Goal: Ask a question: Seek information or help from site administrators or community

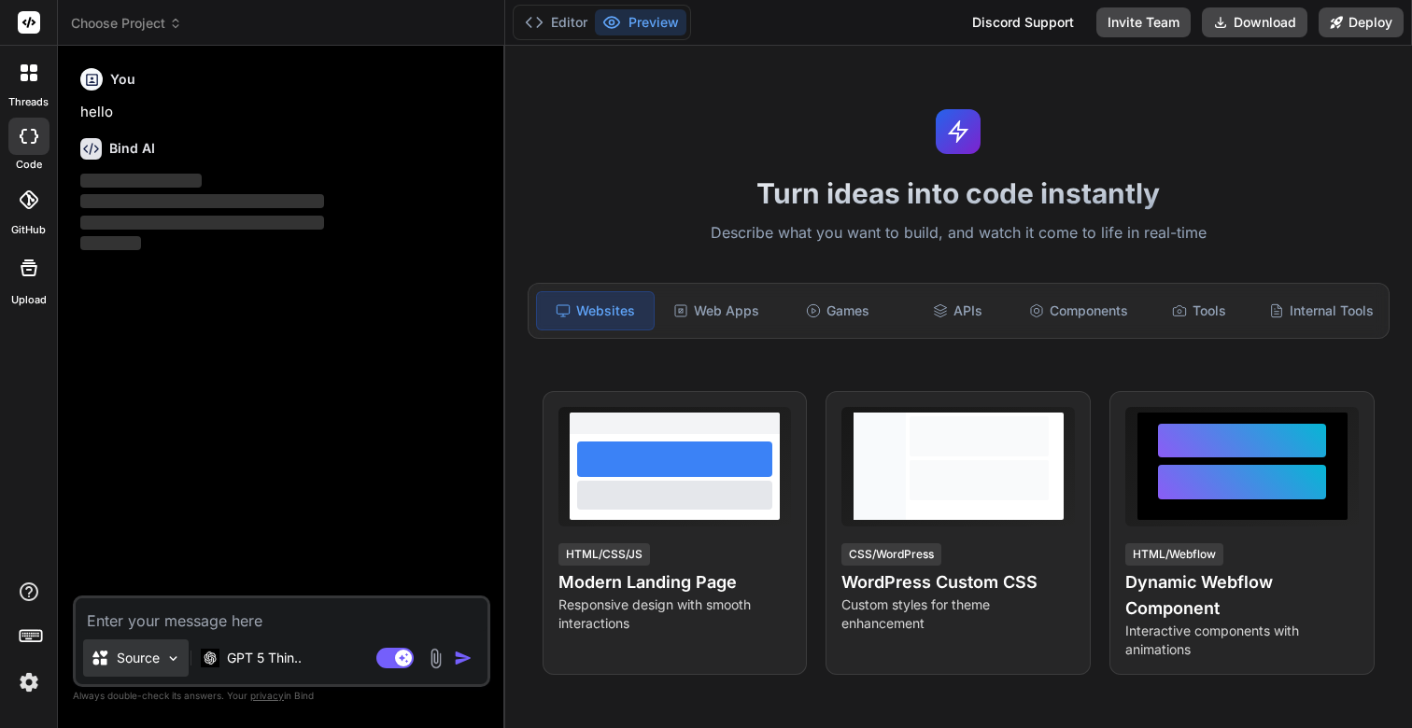
click at [175, 660] on img at bounding box center [173, 659] width 16 height 16
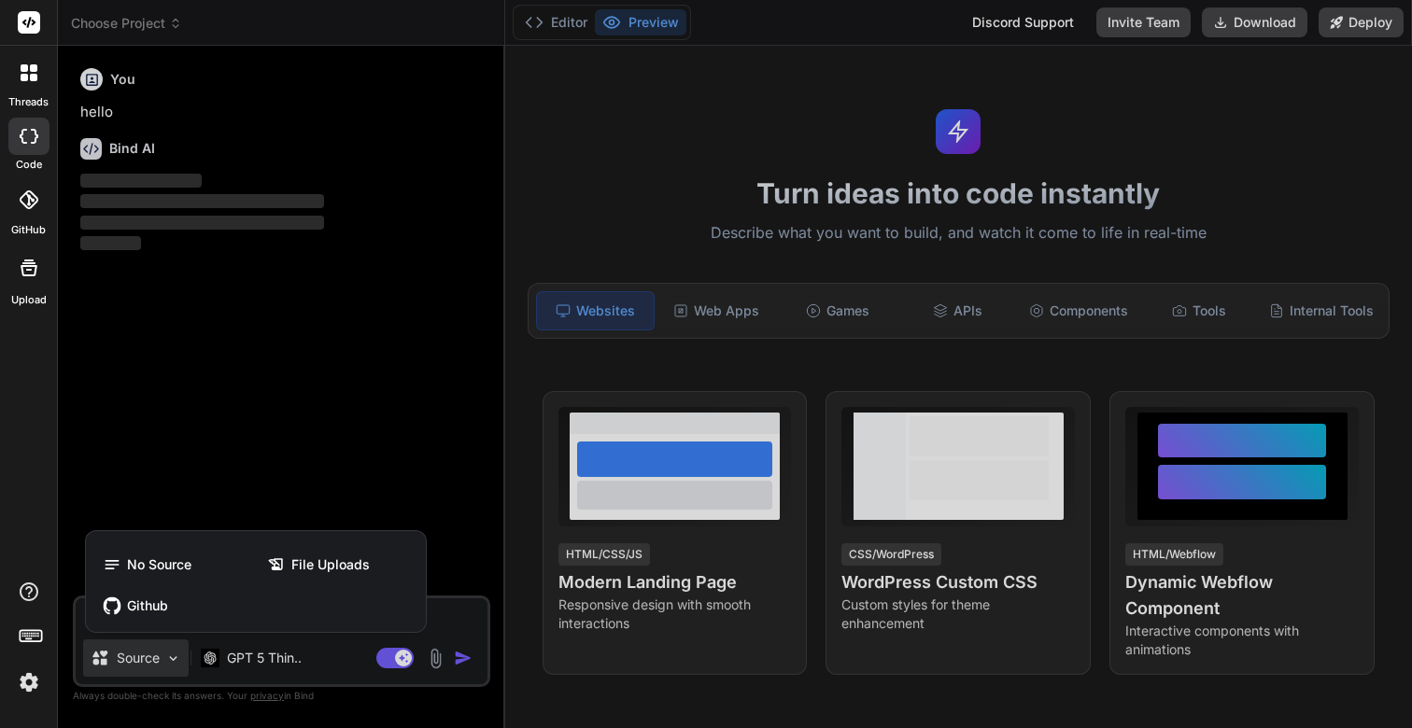
click at [175, 660] on div at bounding box center [706, 364] width 1412 height 728
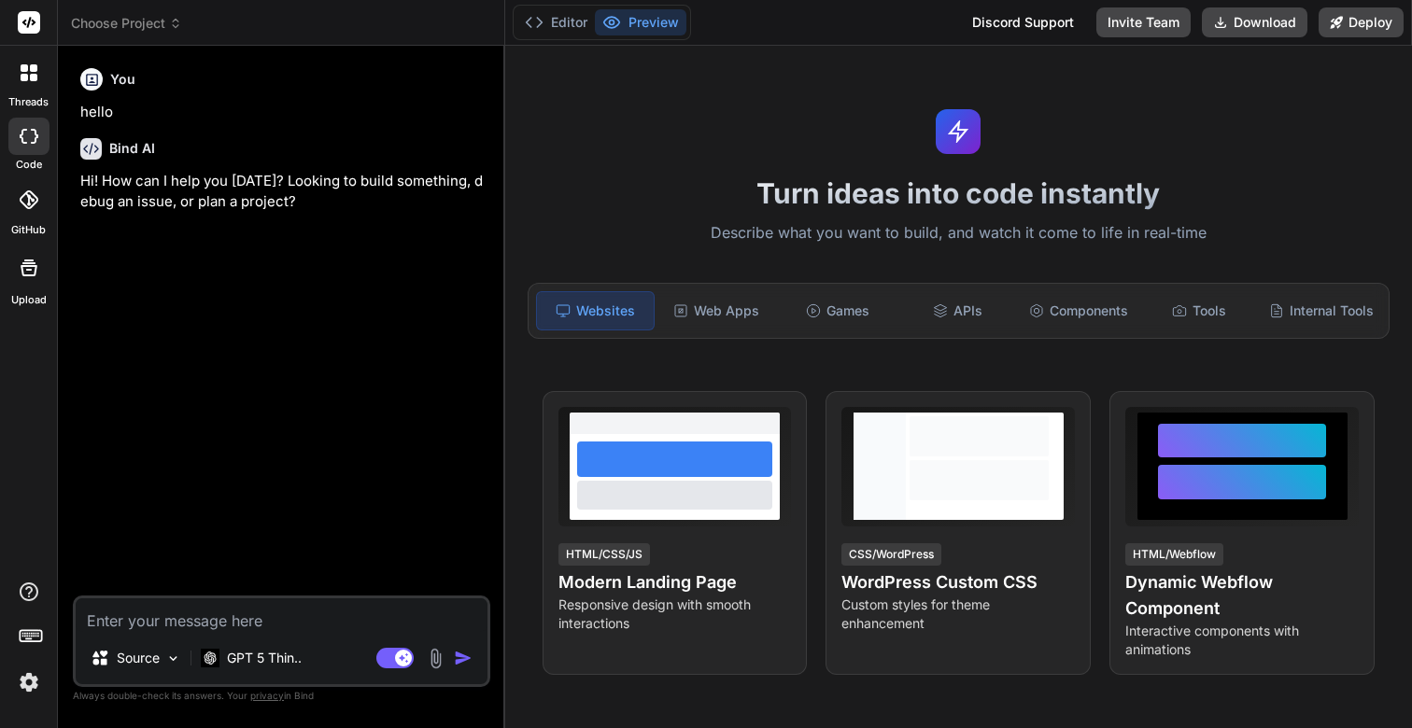
click at [26, 139] on icon at bounding box center [29, 136] width 19 height 15
click at [35, 77] on icon at bounding box center [33, 77] width 7 height 7
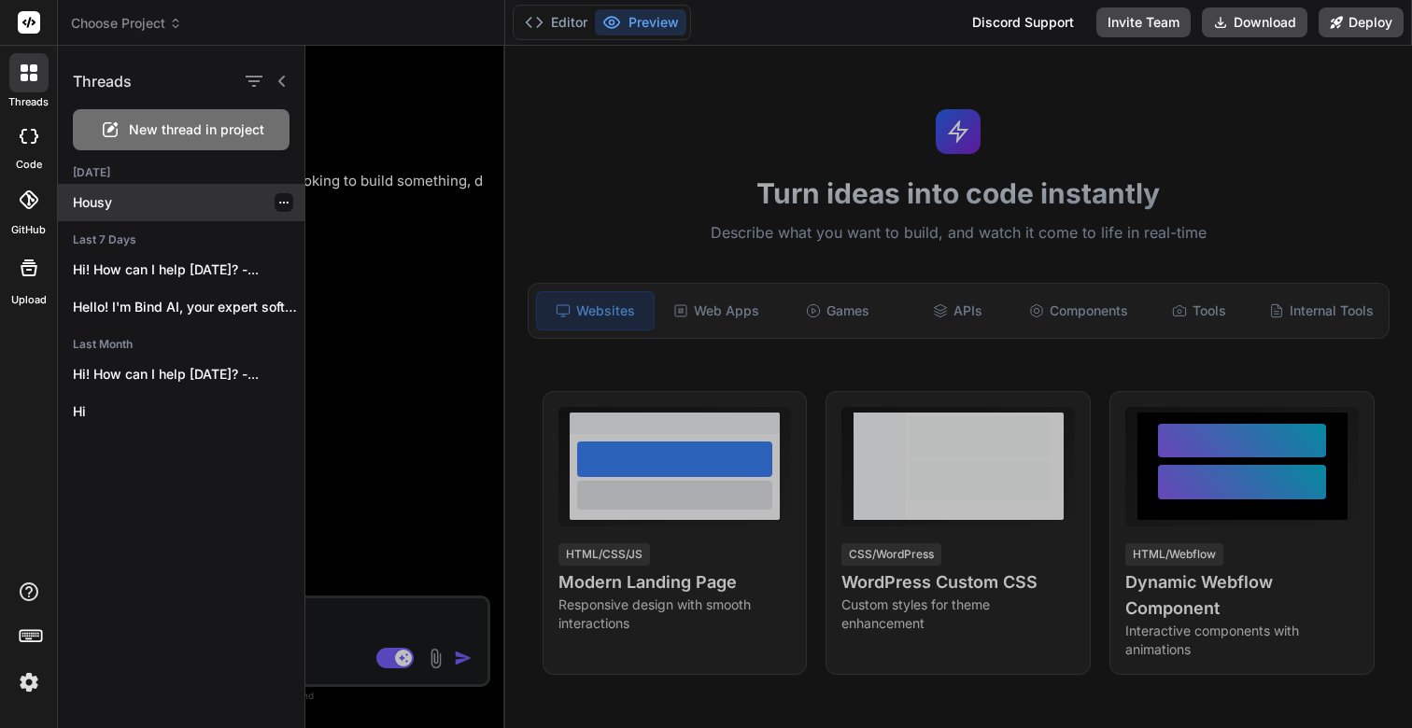
click at [111, 198] on p "Housy" at bounding box center [189, 202] width 232 height 19
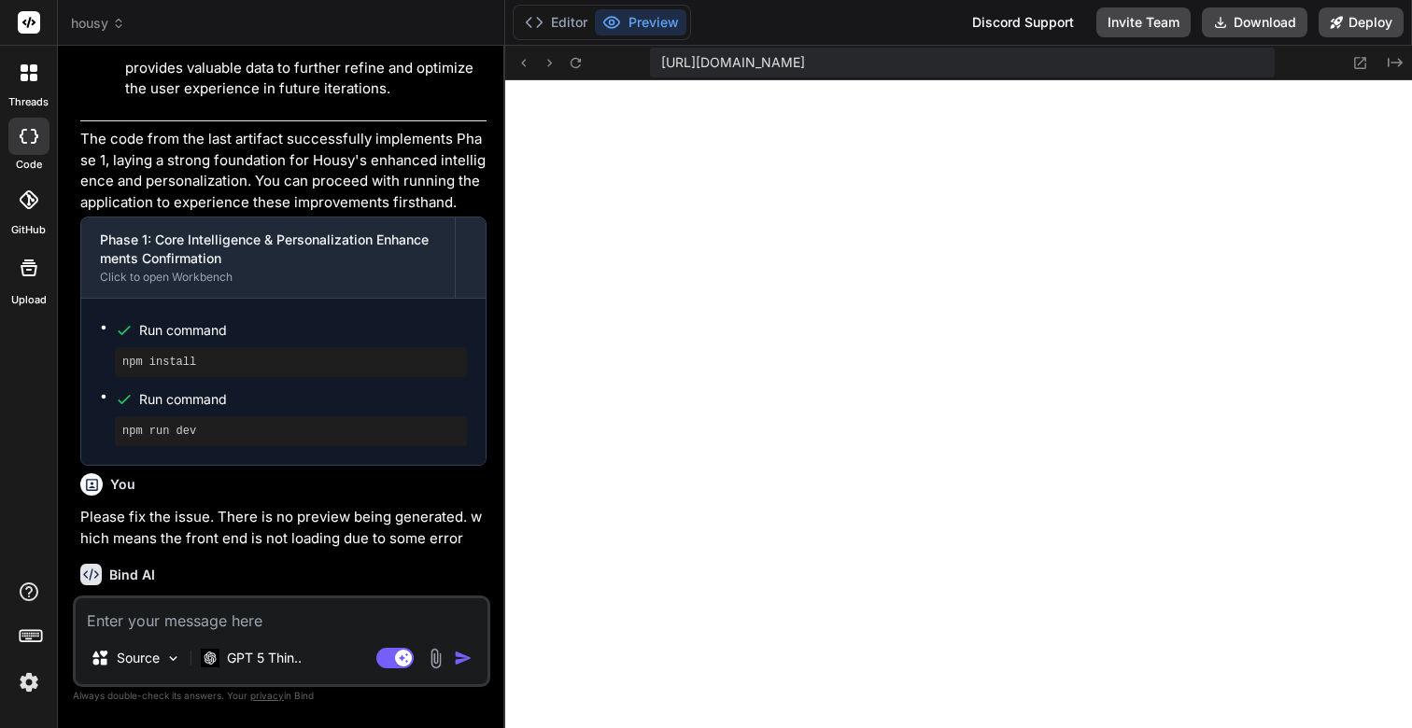
scroll to position [13395, 0]
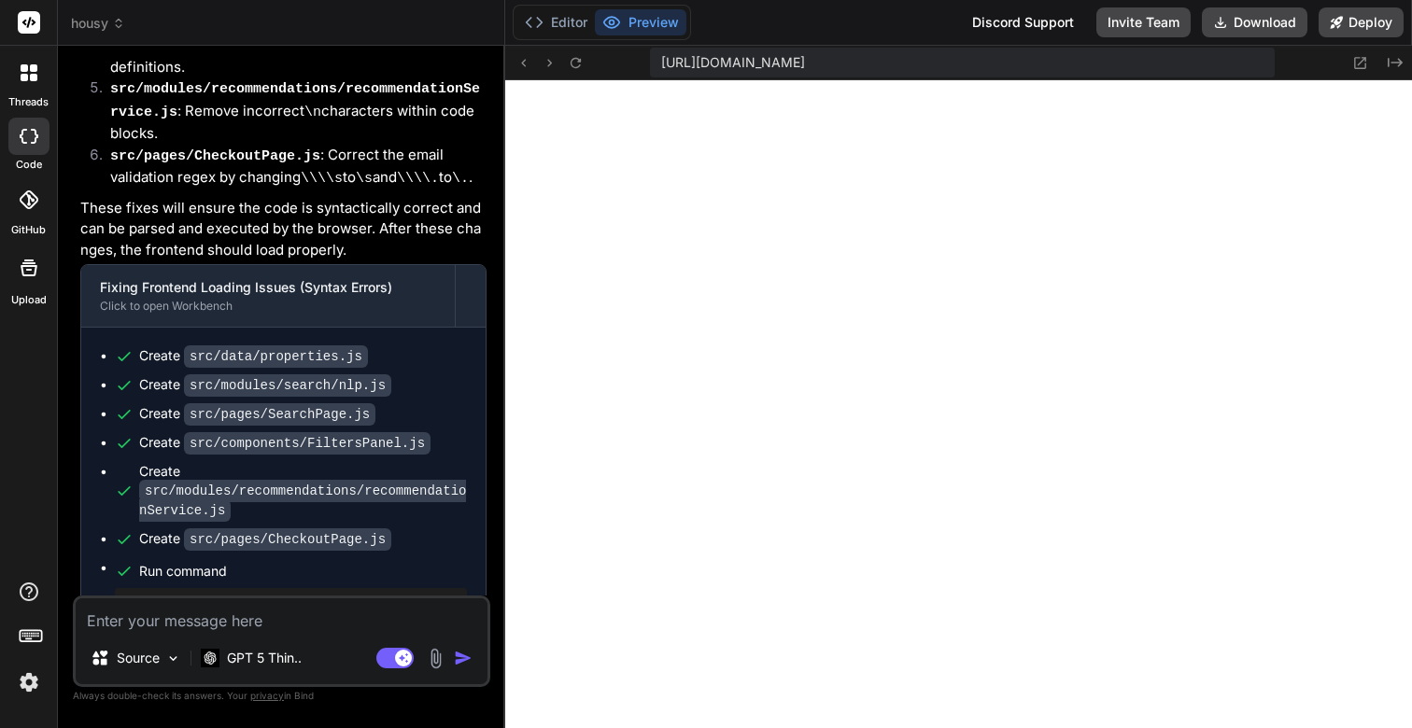
click at [36, 84] on div at bounding box center [28, 72] width 39 height 39
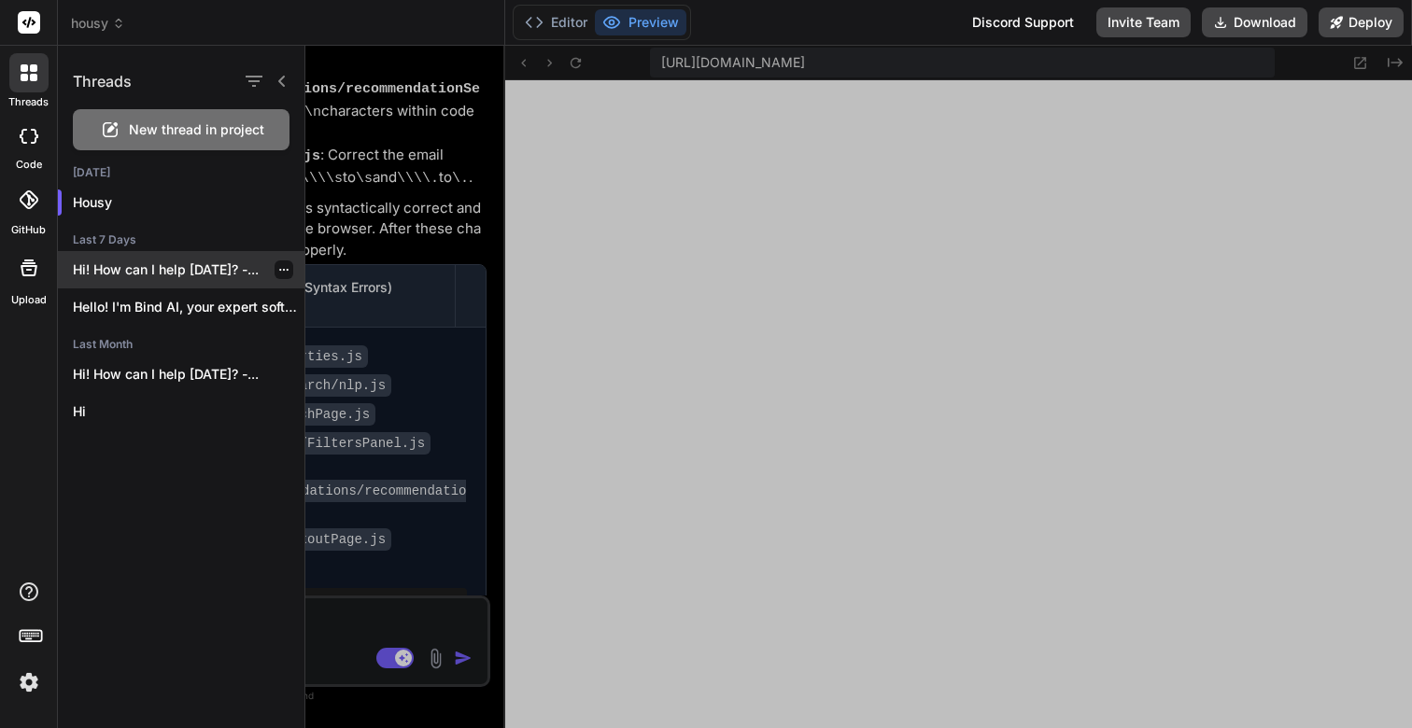
click at [170, 267] on p "Hi! How can I help today? -..." at bounding box center [189, 269] width 232 height 19
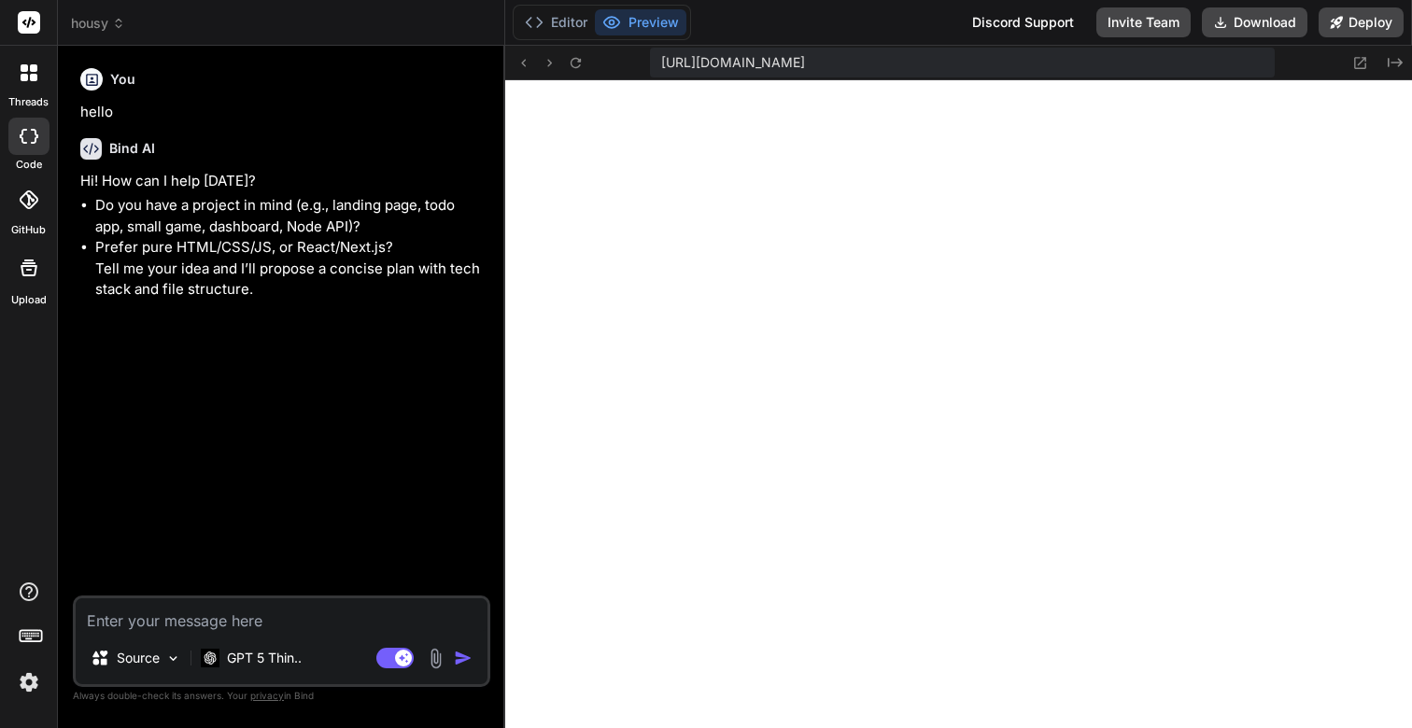
scroll to position [2766, 0]
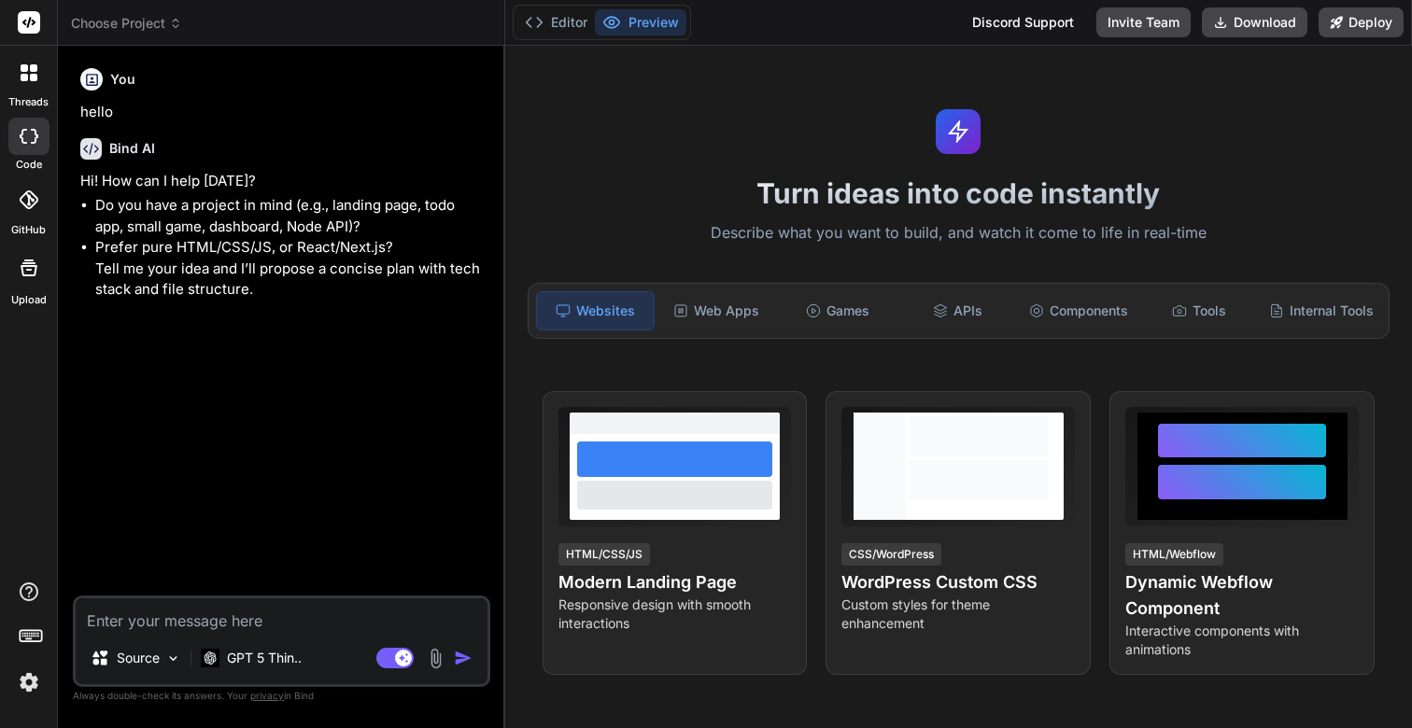
click at [29, 62] on div at bounding box center [28, 72] width 39 height 39
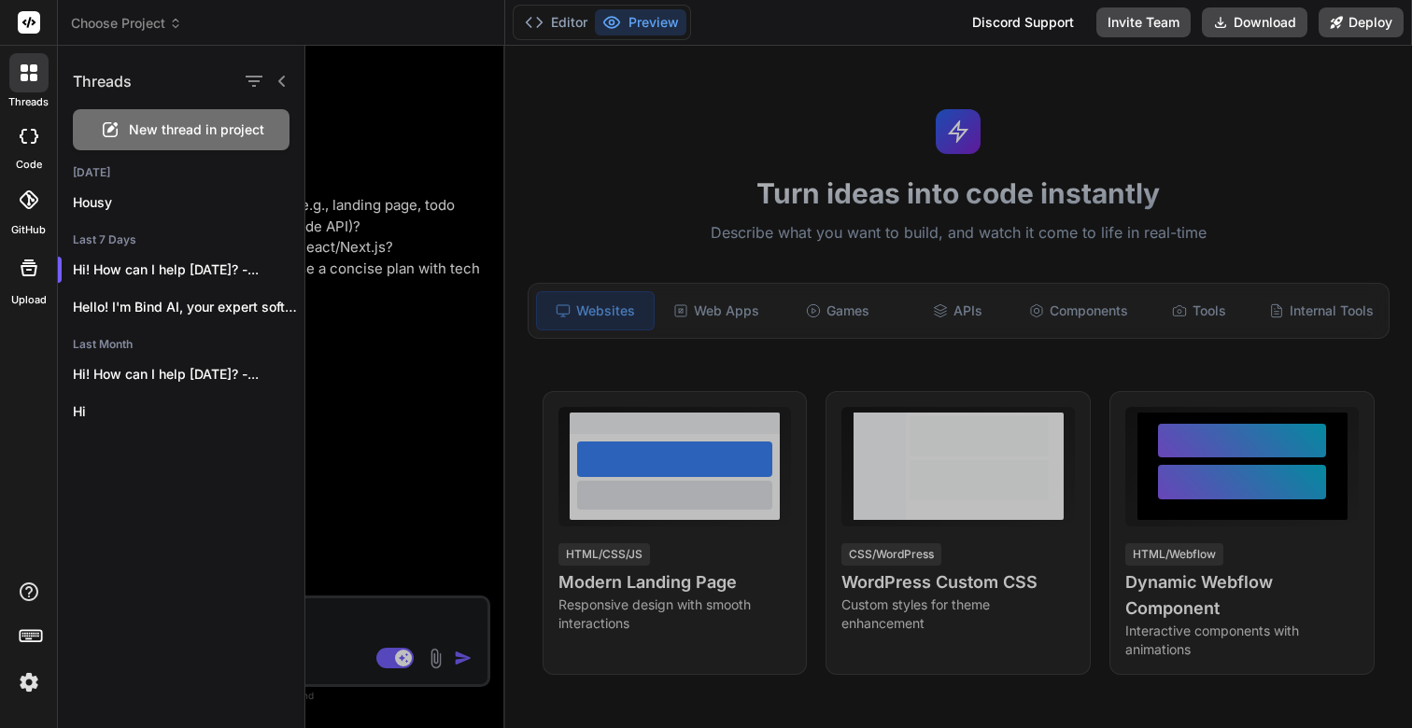
click at [363, 359] on div at bounding box center [858, 387] width 1106 height 683
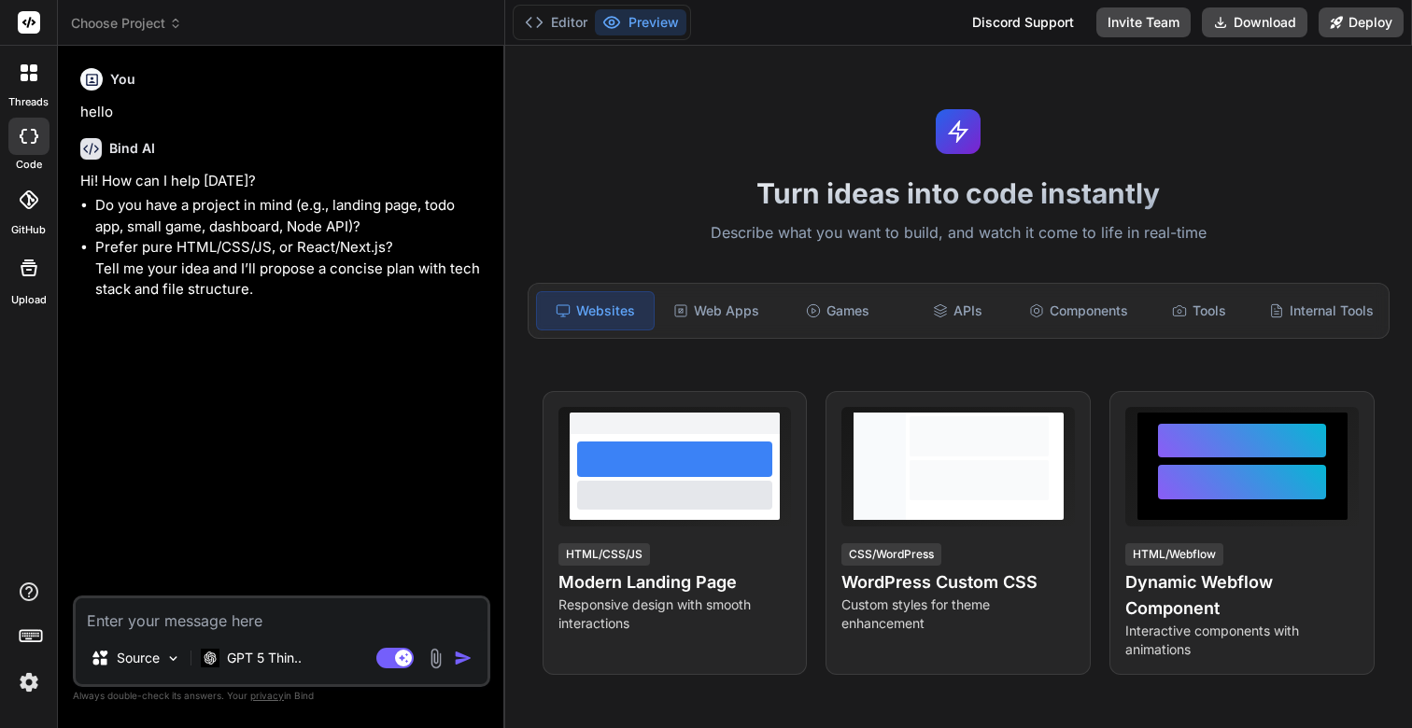
click at [35, 78] on icon at bounding box center [33, 77] width 7 height 7
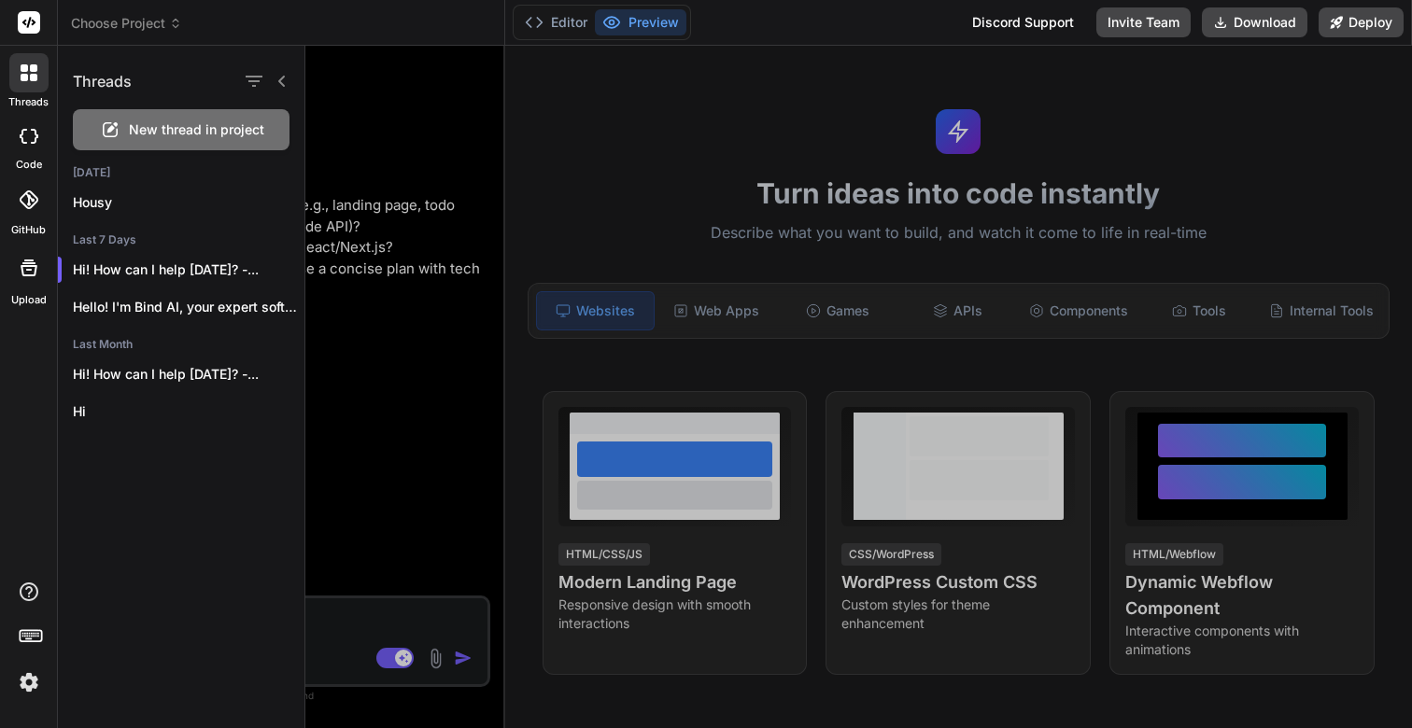
click at [207, 131] on span "New thread in project" at bounding box center [196, 129] width 135 height 19
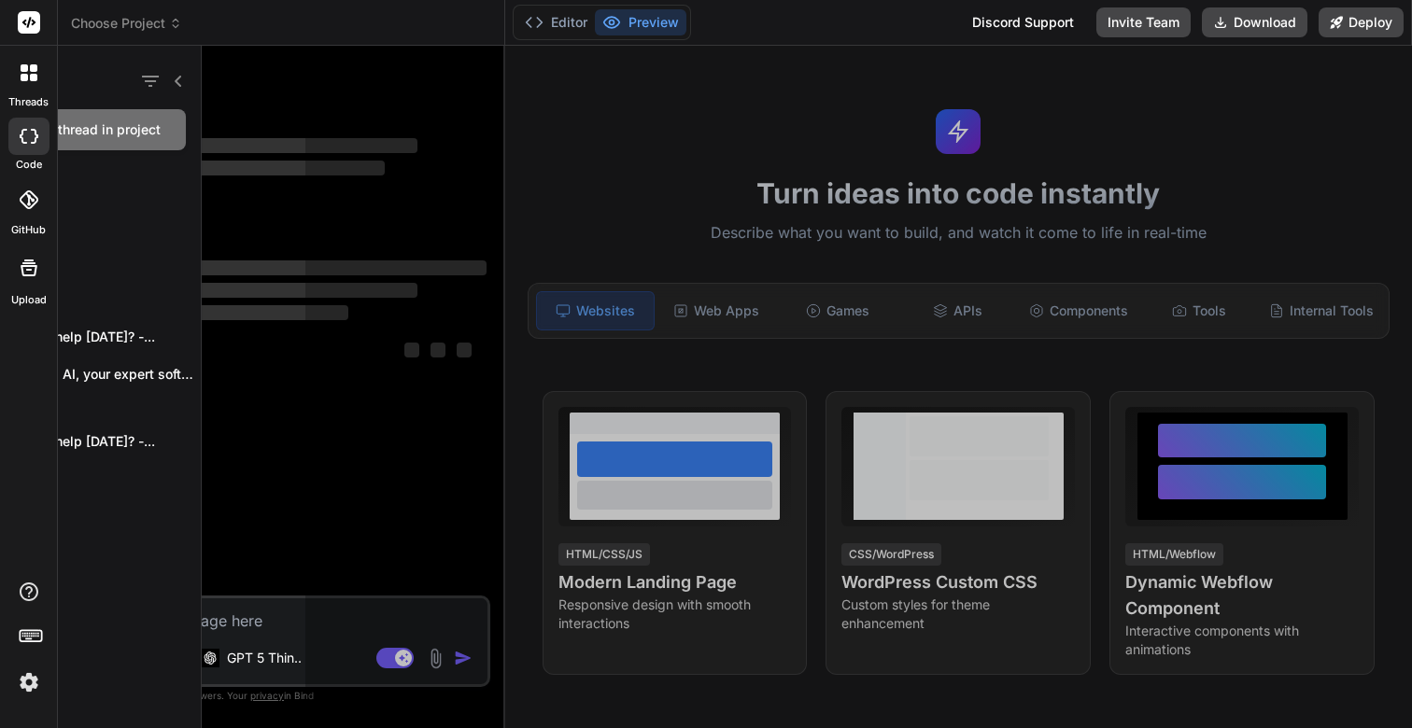
scroll to position [2837, 0]
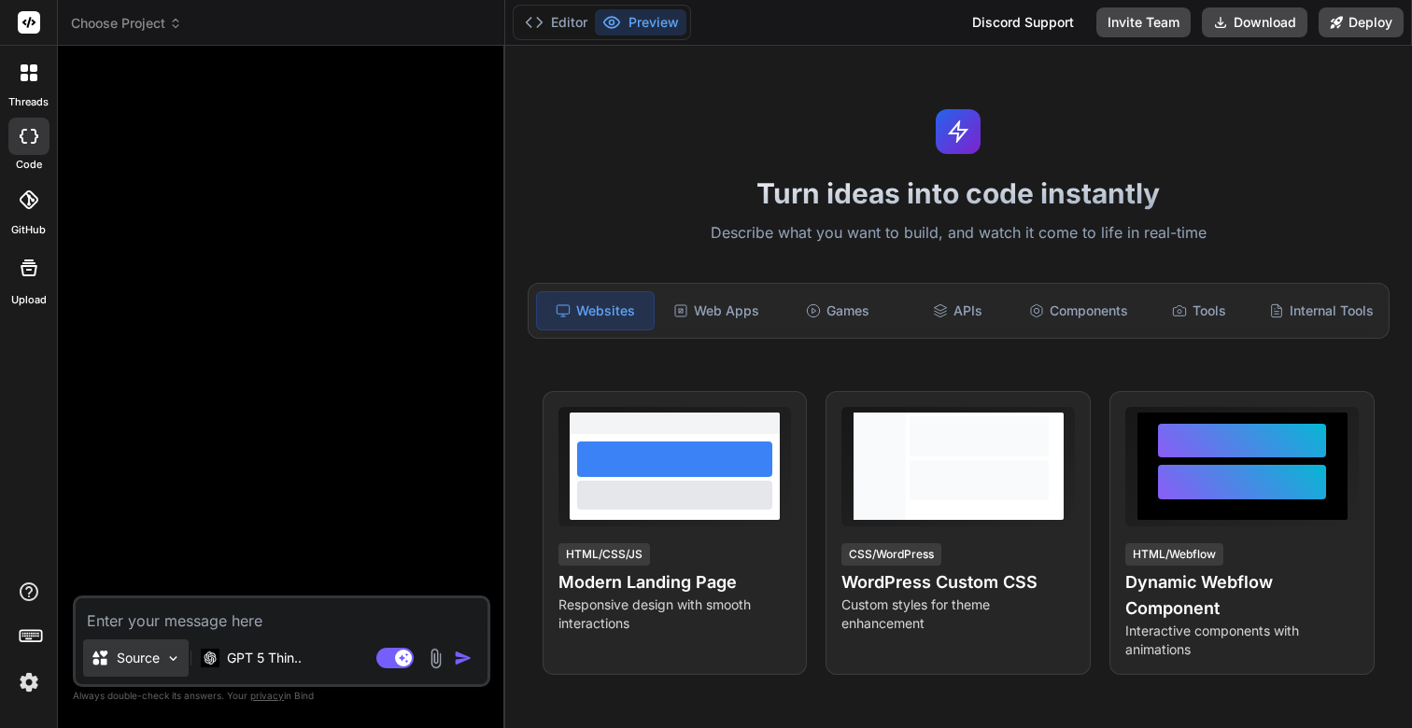
click at [175, 656] on img at bounding box center [173, 659] width 16 height 16
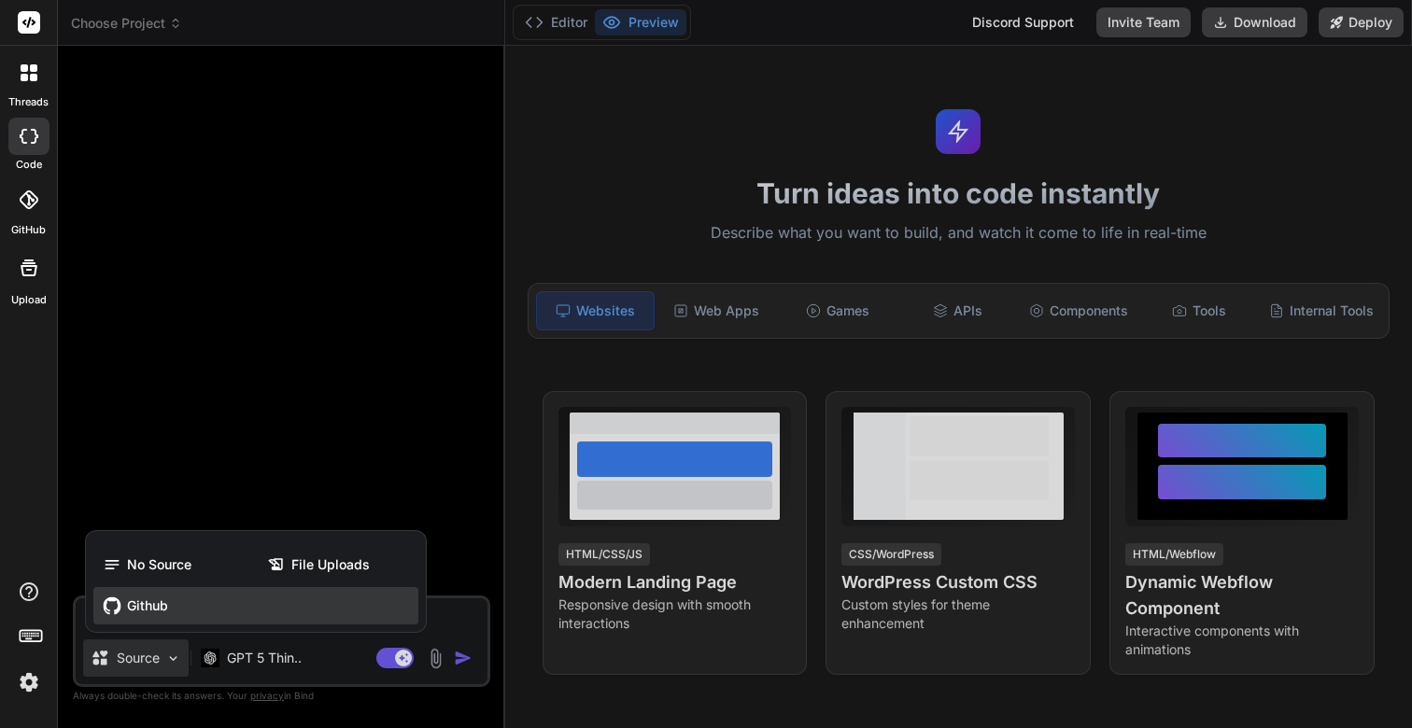
click at [149, 602] on span "Github" at bounding box center [147, 606] width 41 height 19
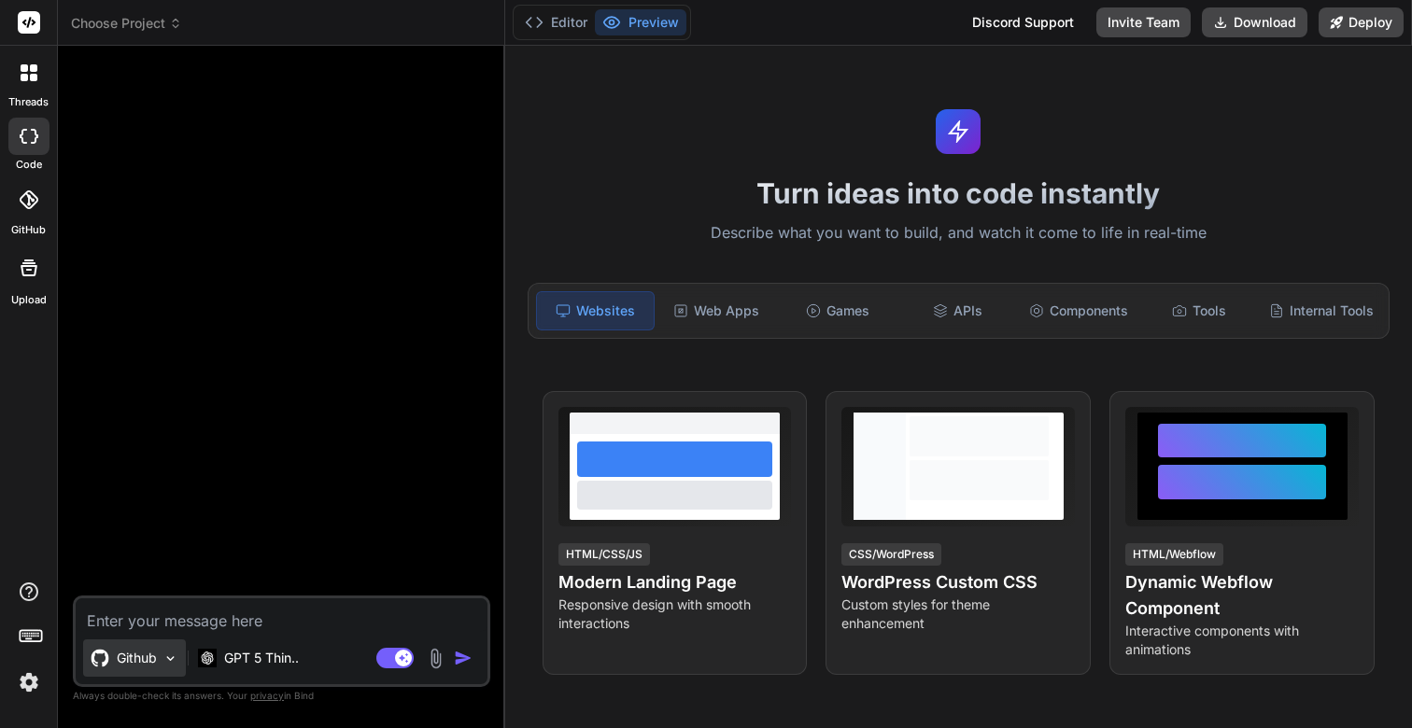
click at [124, 659] on p "Github" at bounding box center [137, 658] width 40 height 19
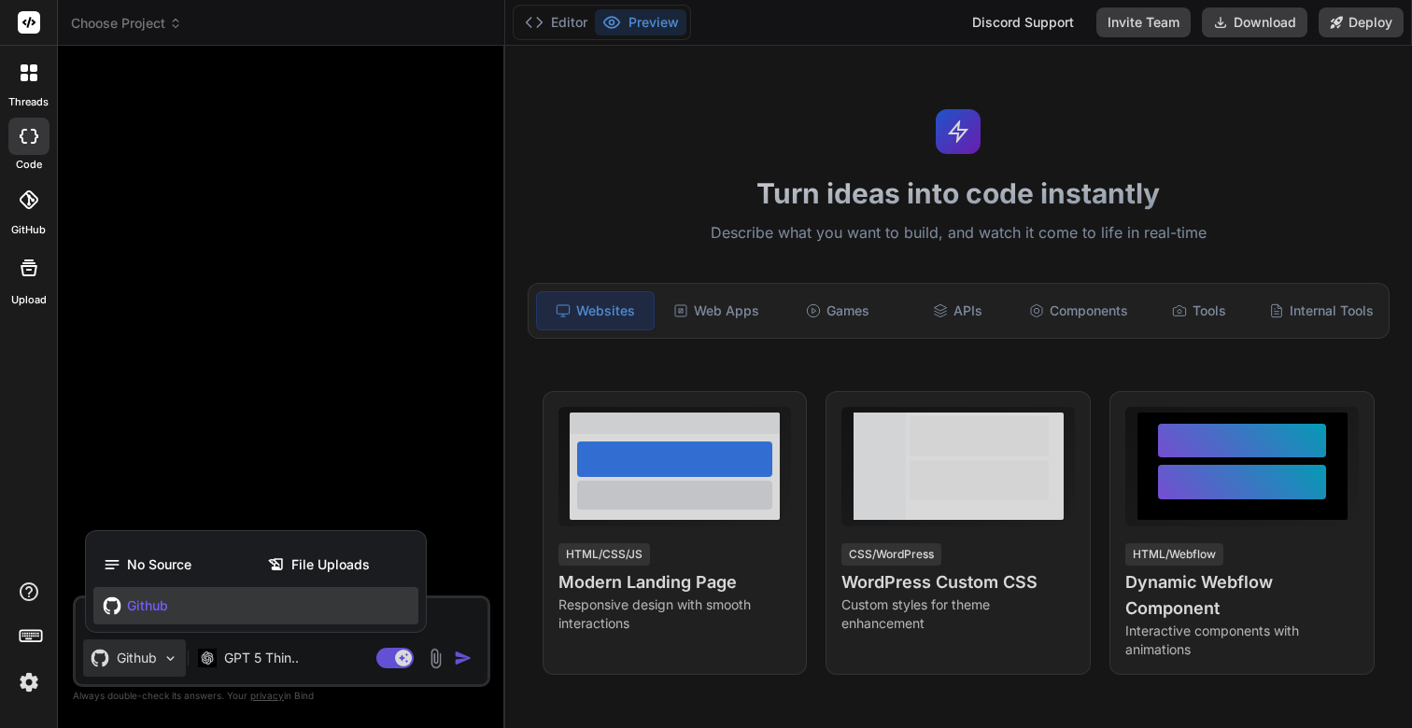
click at [133, 600] on span "Github" at bounding box center [147, 606] width 41 height 19
type textarea "x"
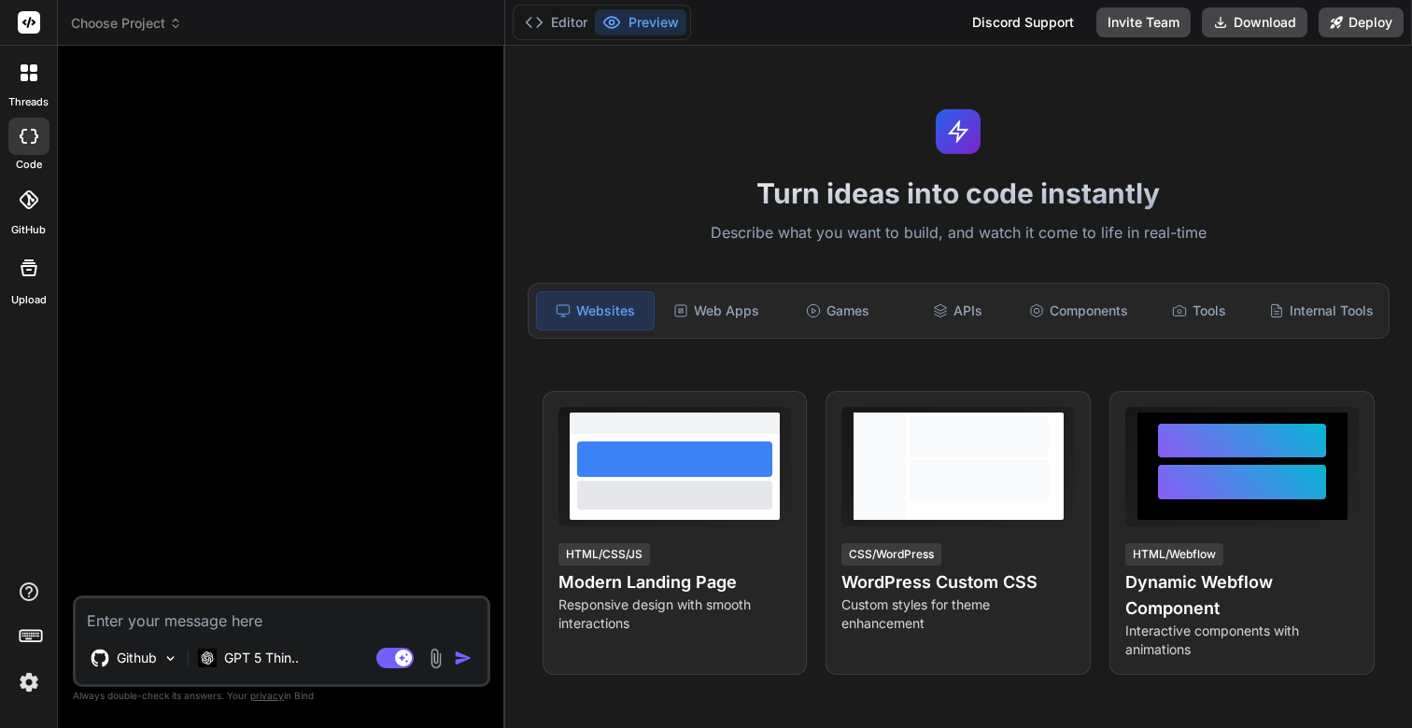
click at [30, 683] on img at bounding box center [29, 683] width 32 height 32
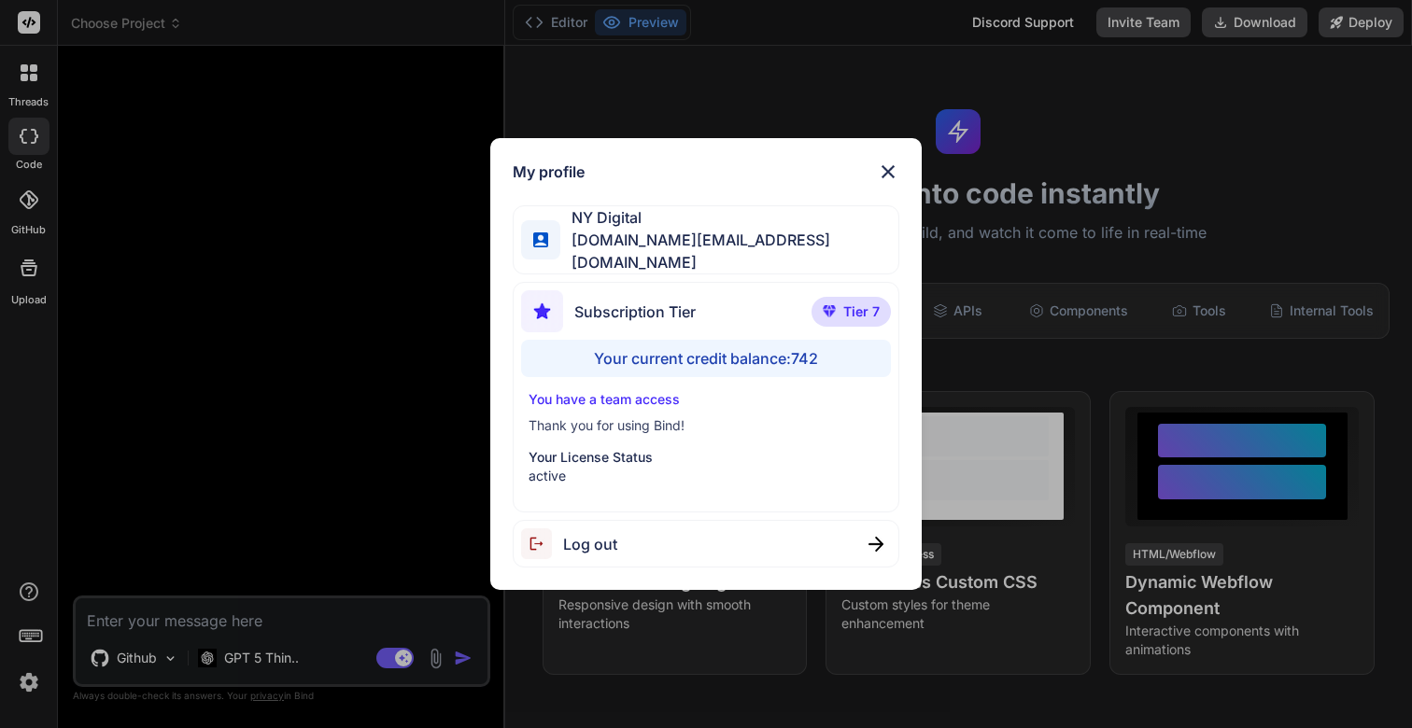
click at [891, 177] on img at bounding box center [888, 172] width 22 height 22
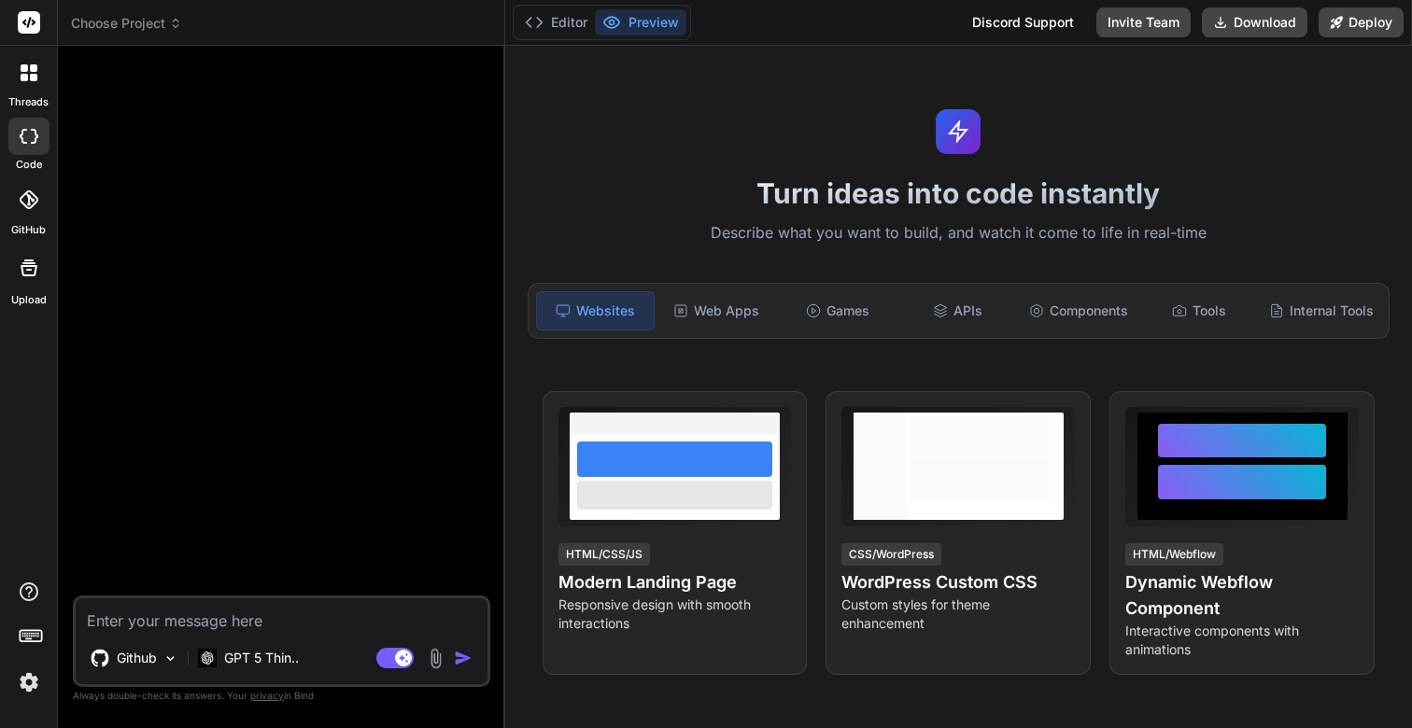
click at [37, 683] on img at bounding box center [29, 683] width 32 height 32
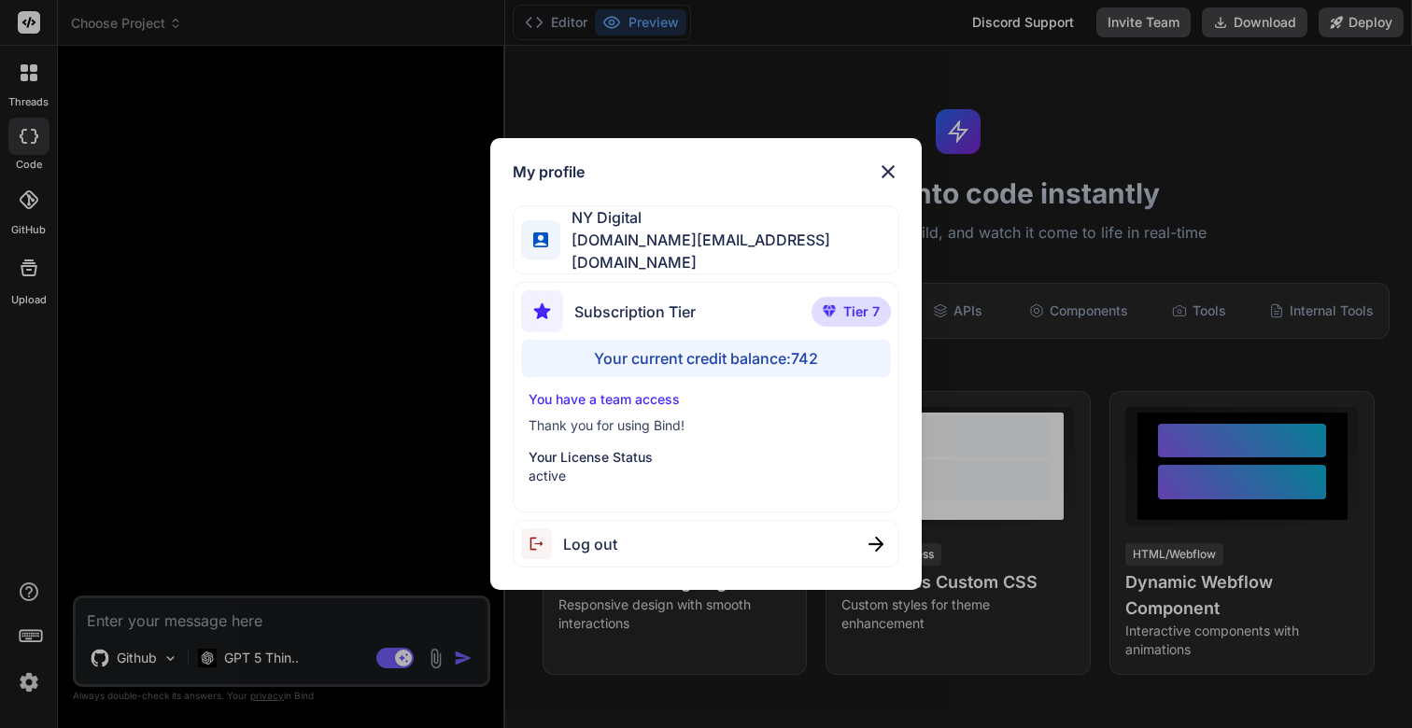
click at [897, 172] on img at bounding box center [888, 172] width 22 height 22
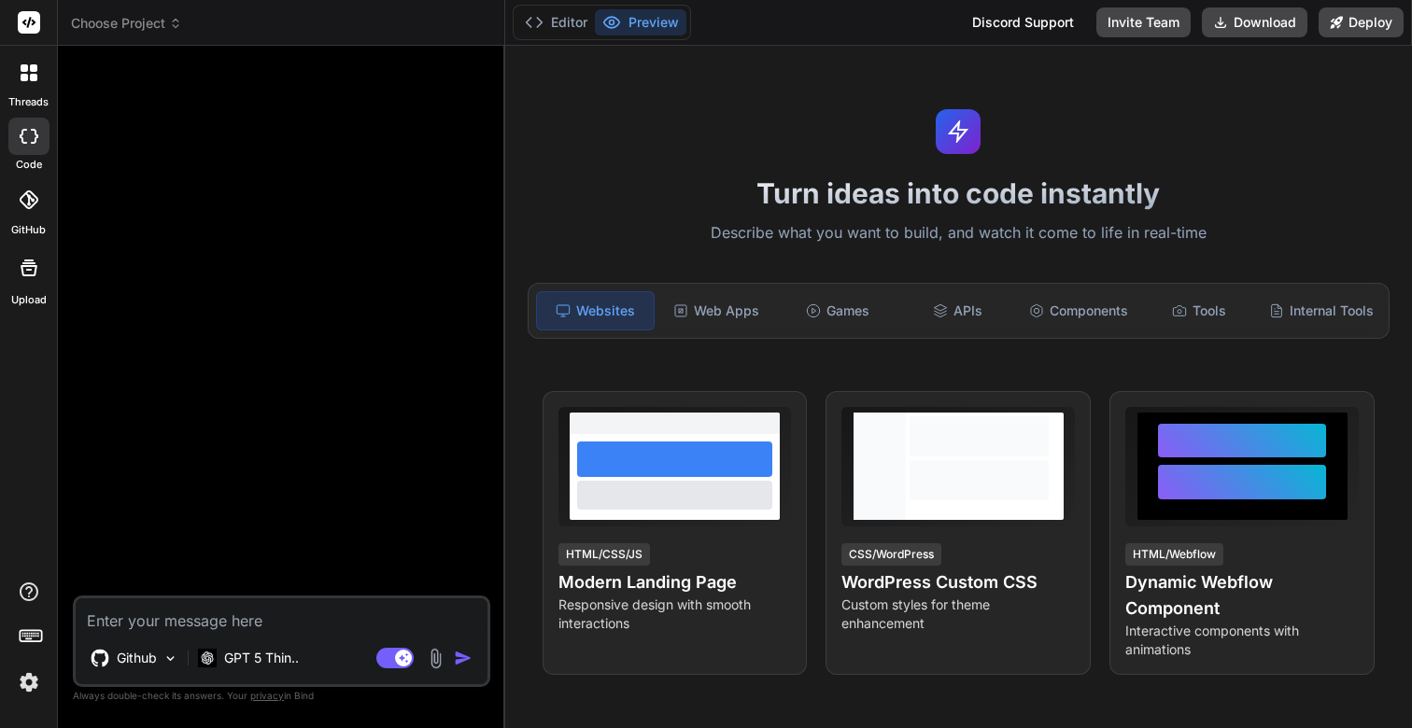
click at [21, 200] on icon at bounding box center [28, 199] width 19 height 19
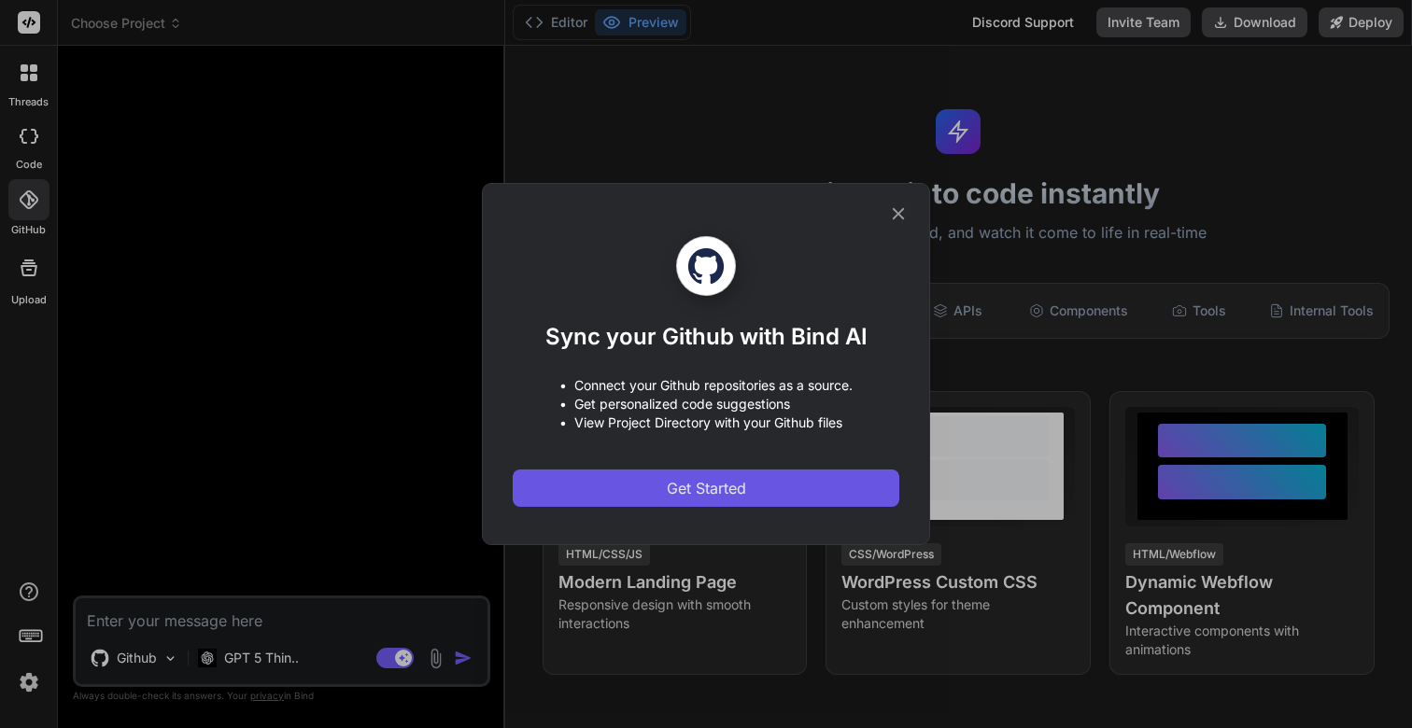
click at [699, 483] on span "Get Started" at bounding box center [706, 488] width 79 height 22
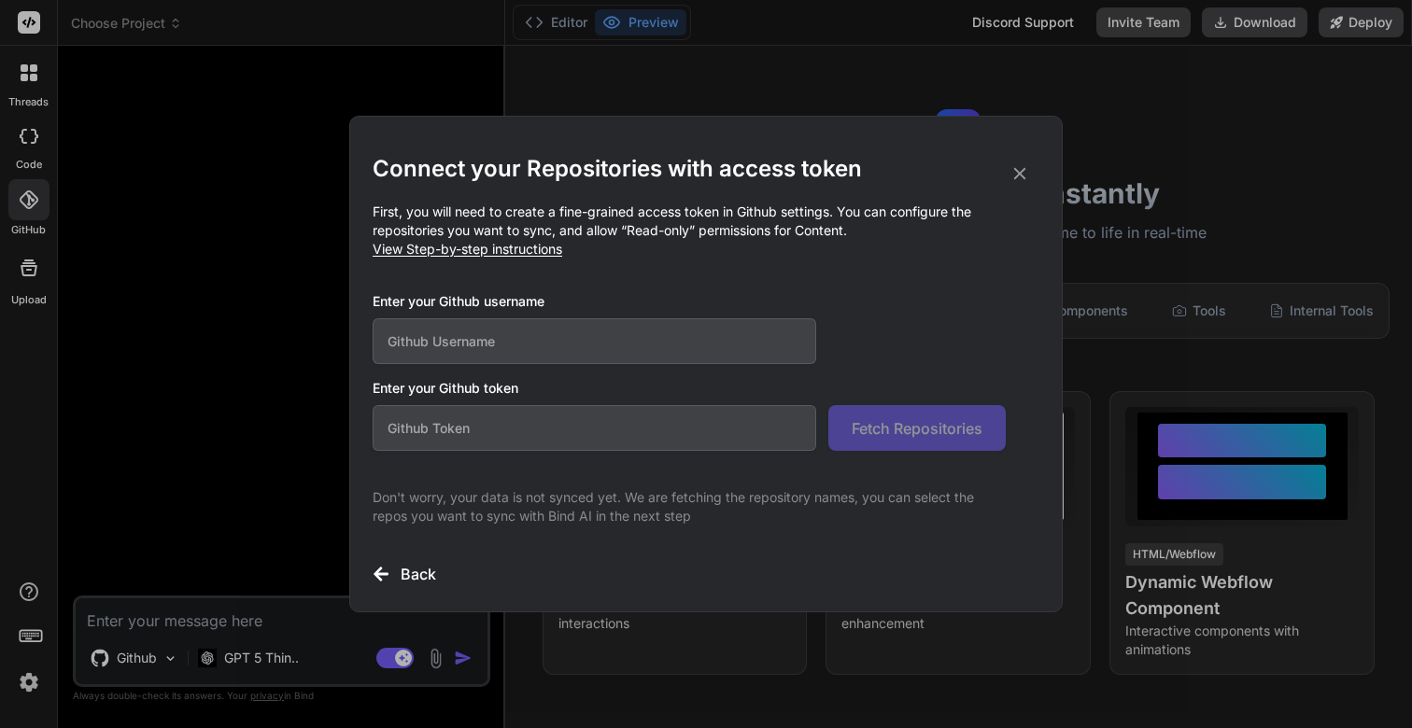
click at [502, 352] on input "text" at bounding box center [594, 341] width 443 height 46
click at [474, 347] on input "text" at bounding box center [594, 341] width 443 height 46
paste input "scudrock"
type input "scudrock"
click at [513, 421] on input "text" at bounding box center [594, 428] width 443 height 46
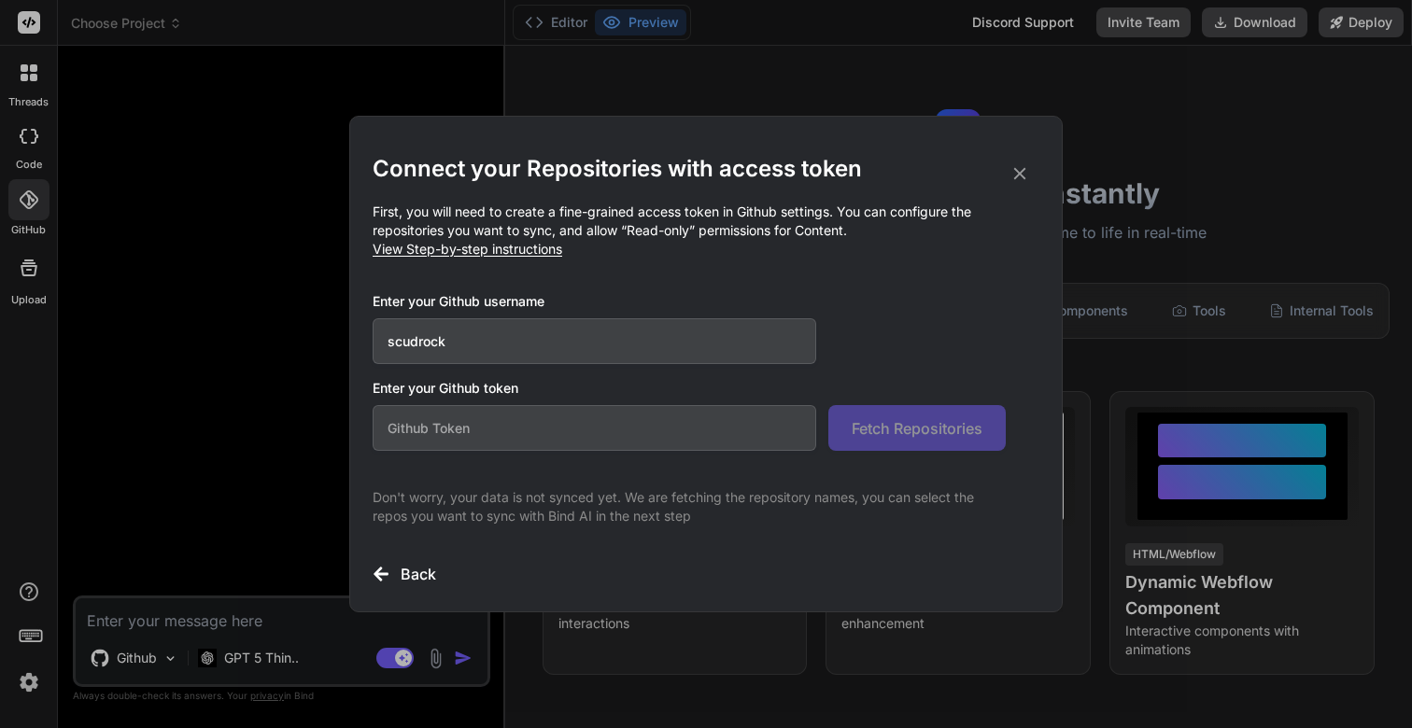
click at [472, 434] on input "text" at bounding box center [594, 428] width 443 height 46
drag, startPoint x: 373, startPoint y: 390, endPoint x: 576, endPoint y: 392, distance: 202.6
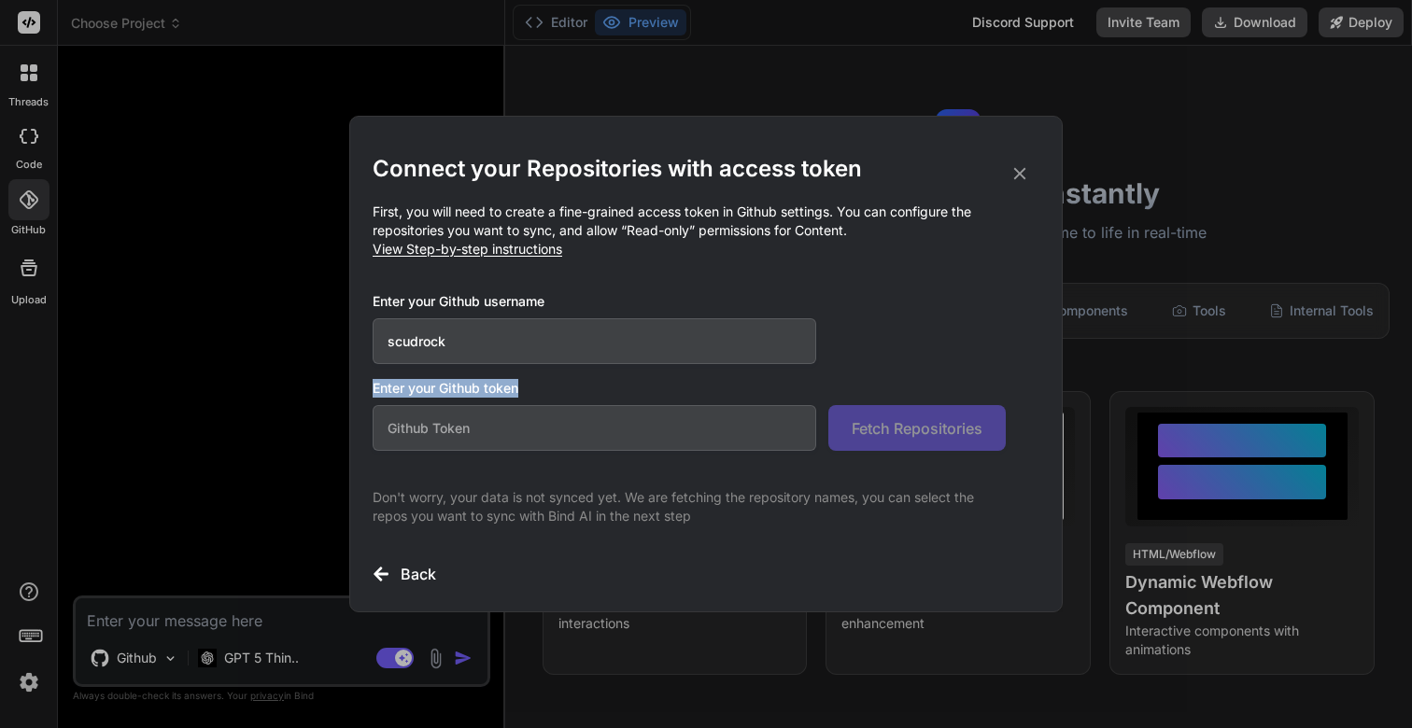
click at [576, 392] on h3 "Enter your Github token" at bounding box center [706, 388] width 667 height 19
copy h3 "Enter your Github token"
click at [495, 424] on input "text" at bounding box center [594, 428] width 443 height 46
paste input "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"
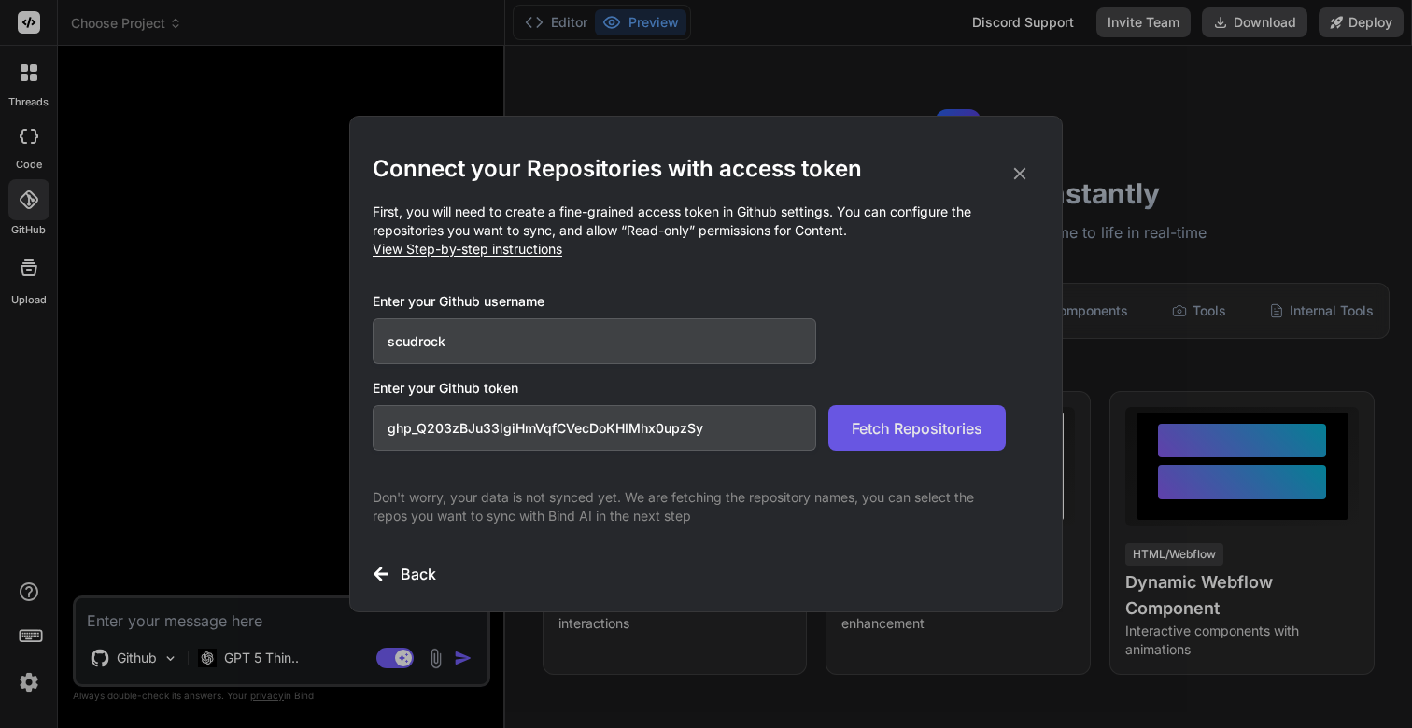
type input "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"
click at [929, 429] on span "Fetch Repositories" at bounding box center [917, 428] width 131 height 22
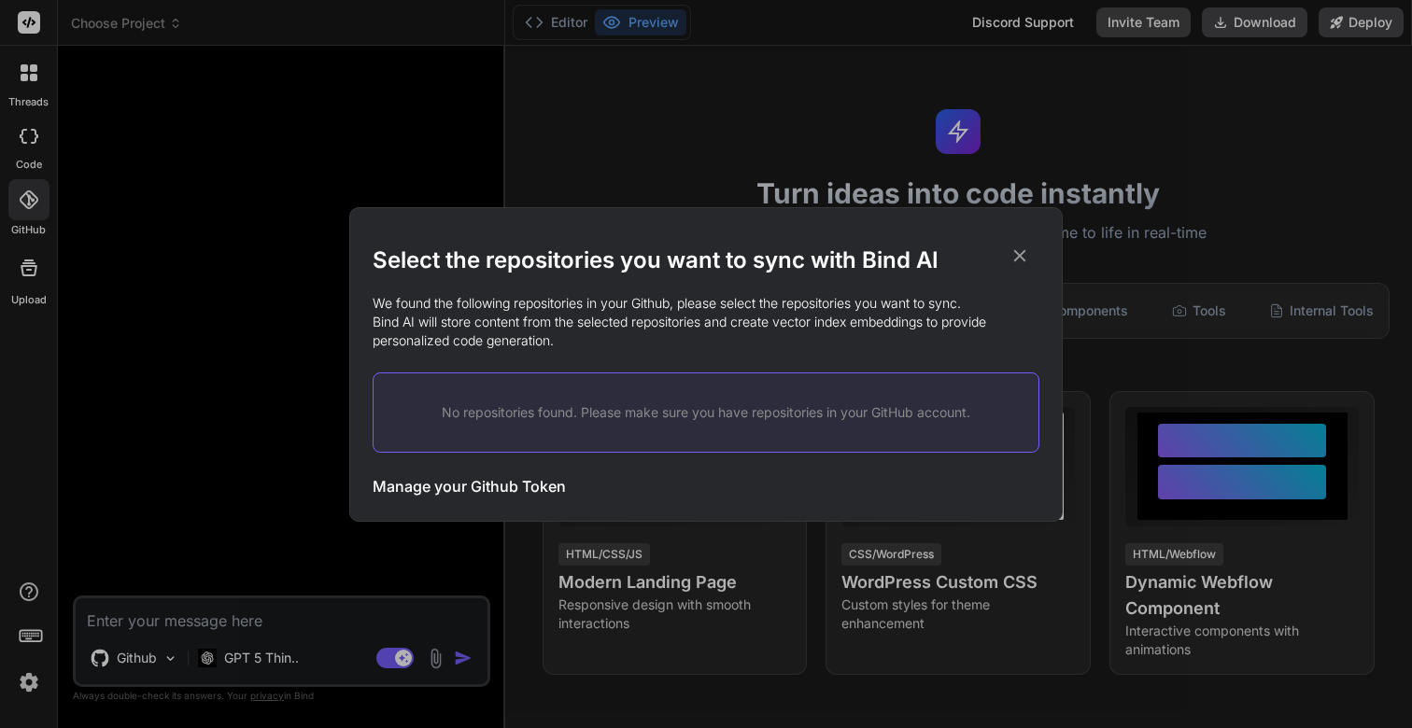
click at [869, 296] on p "We found the following repositories in your Github, please select the repositor…" at bounding box center [706, 322] width 667 height 56
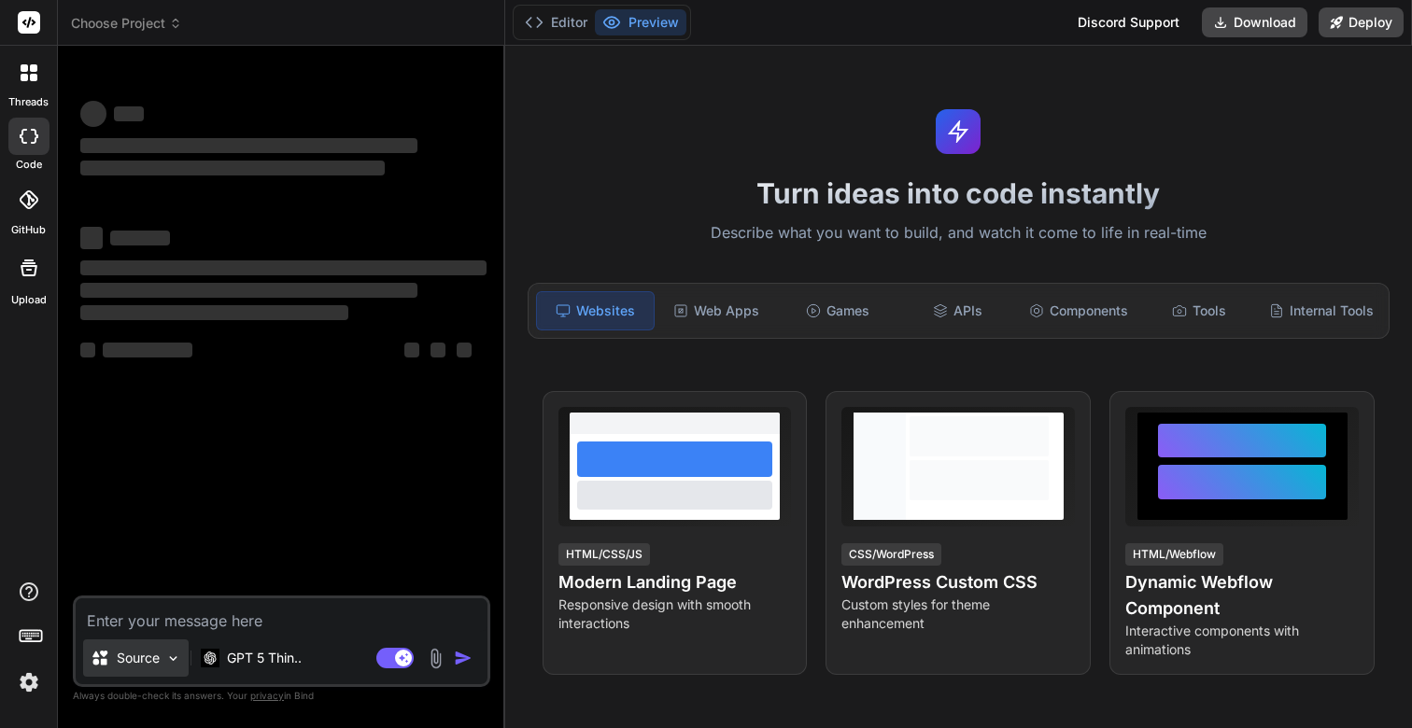
click at [173, 647] on div "Source" at bounding box center [136, 658] width 106 height 37
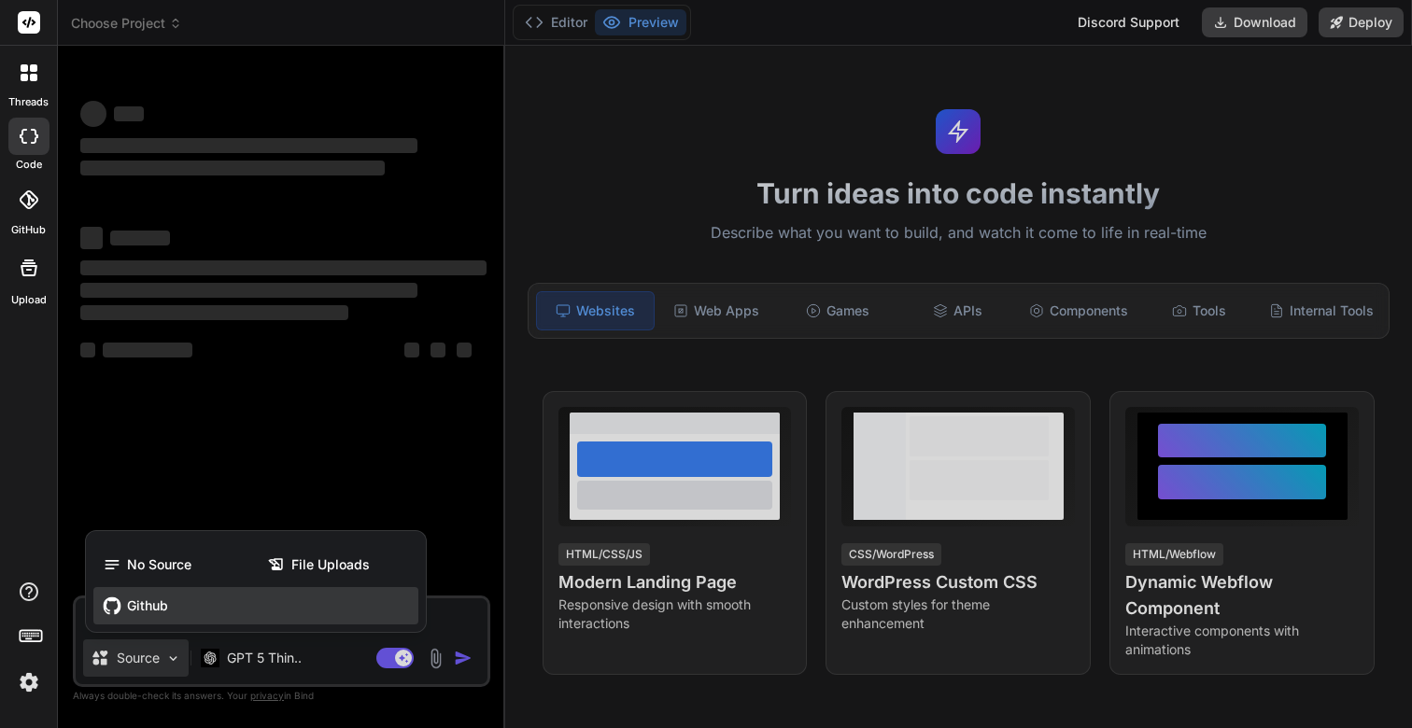
click at [154, 606] on span "Github" at bounding box center [147, 606] width 41 height 19
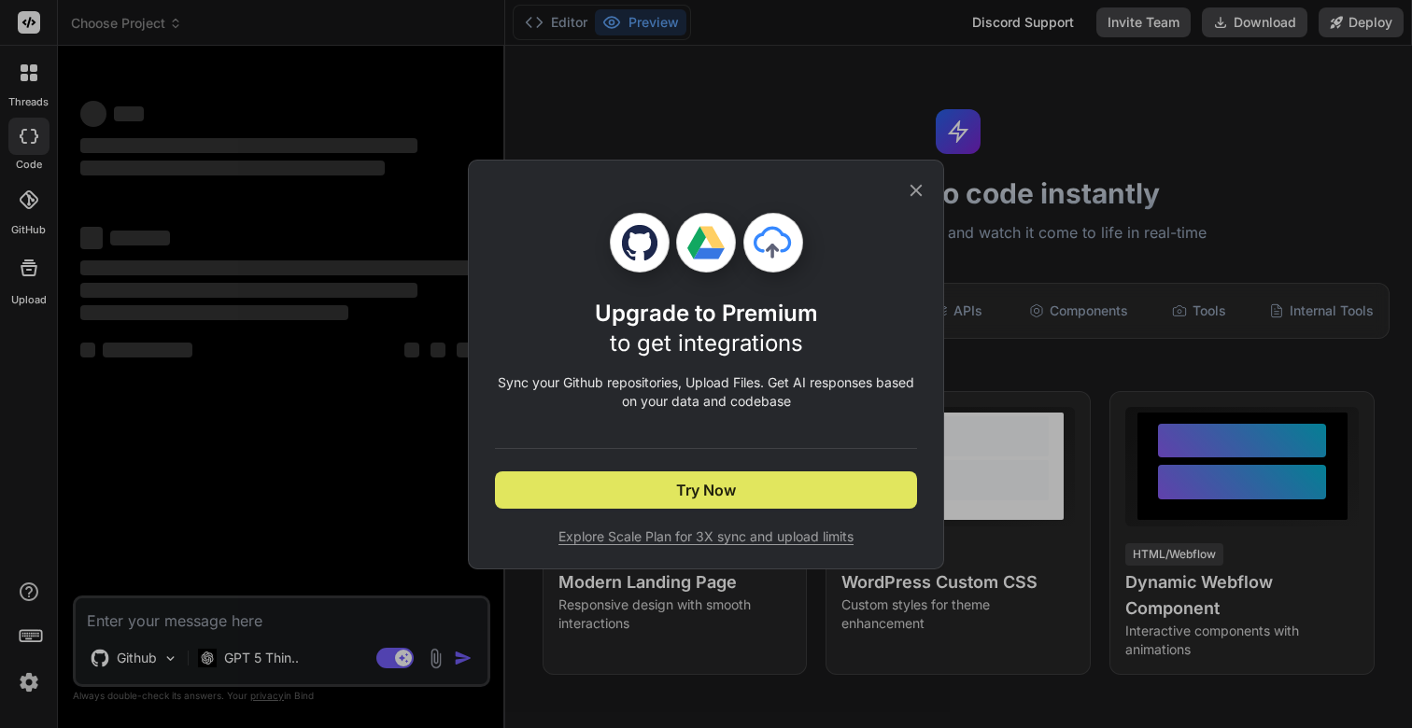
click at [785, 498] on button "Try Now" at bounding box center [706, 490] width 422 height 37
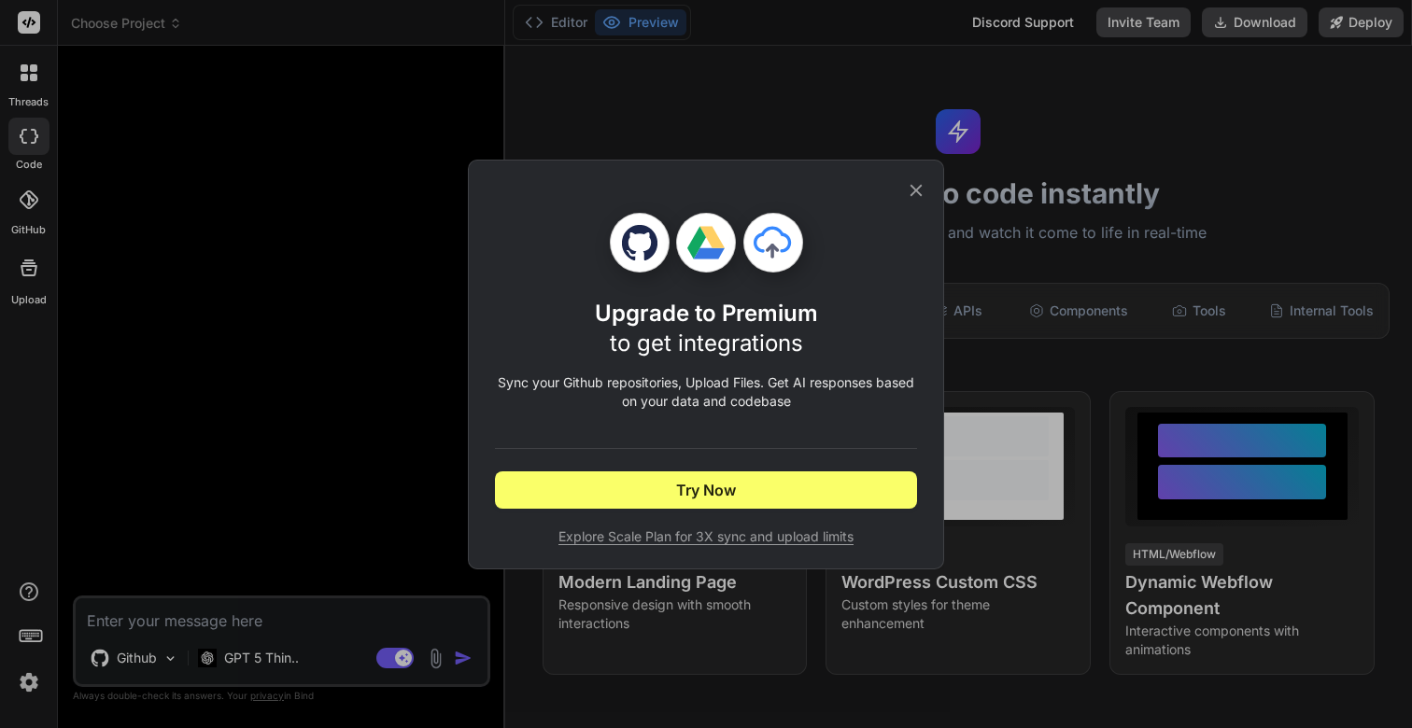
click at [911, 190] on icon at bounding box center [916, 190] width 21 height 21
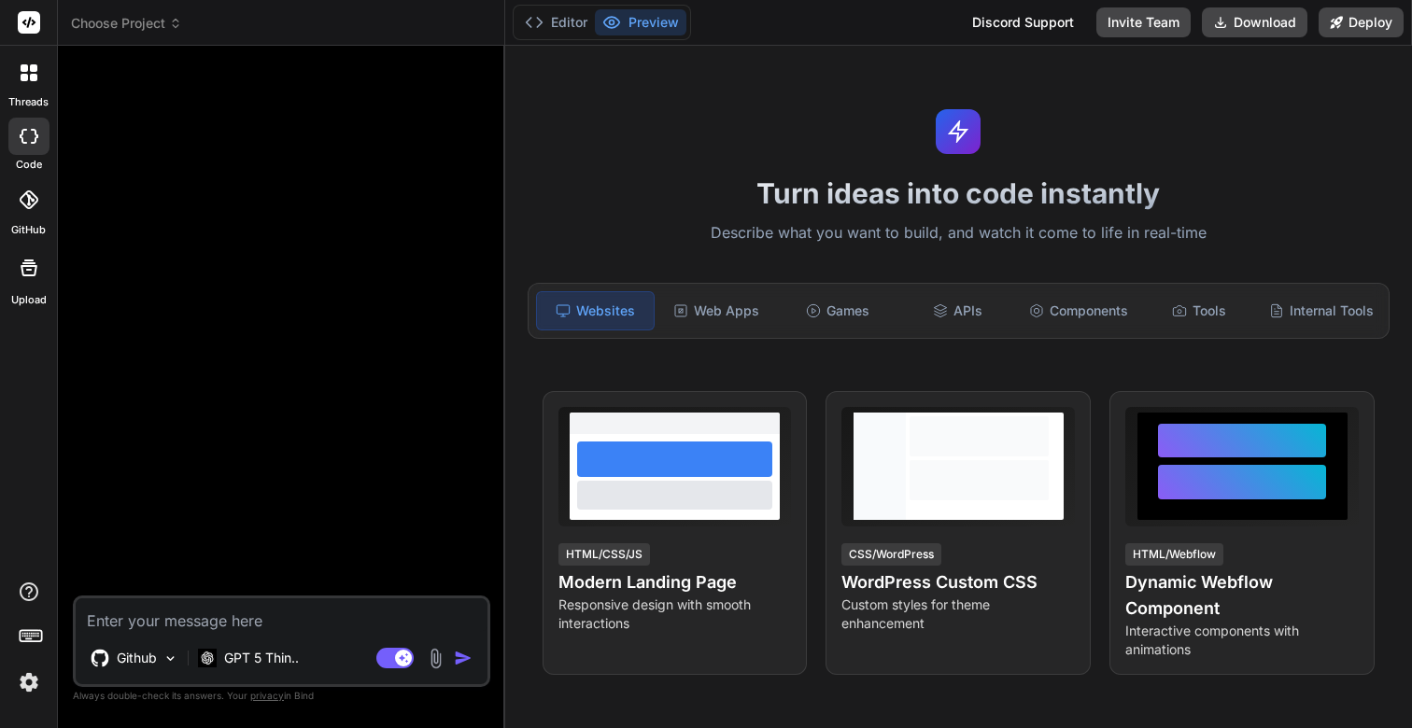
click at [25, 675] on img at bounding box center [29, 683] width 32 height 32
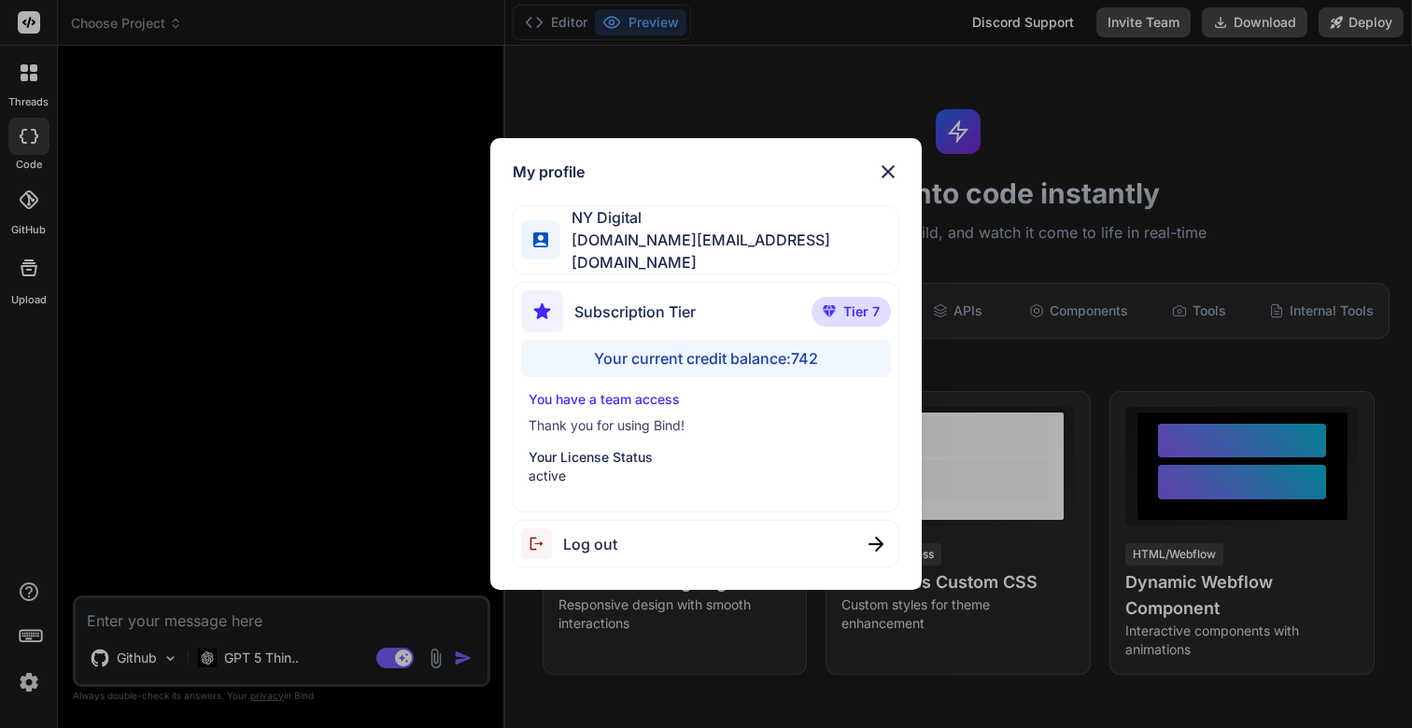
click at [25, 675] on div "My profile NY Digital nydigital.io@outlook.com Subscription Tier Tier 7 Your cu…" at bounding box center [706, 364] width 1412 height 728
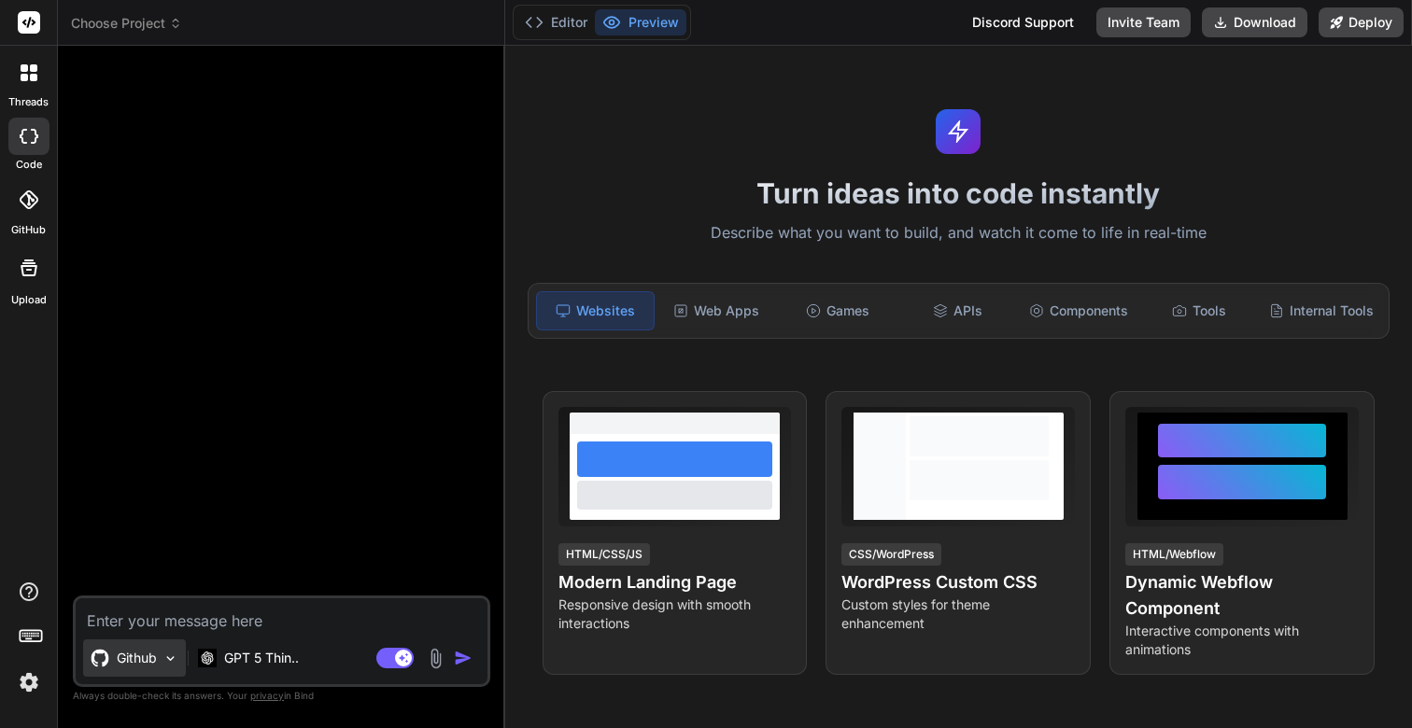
click at [164, 660] on img at bounding box center [170, 659] width 16 height 16
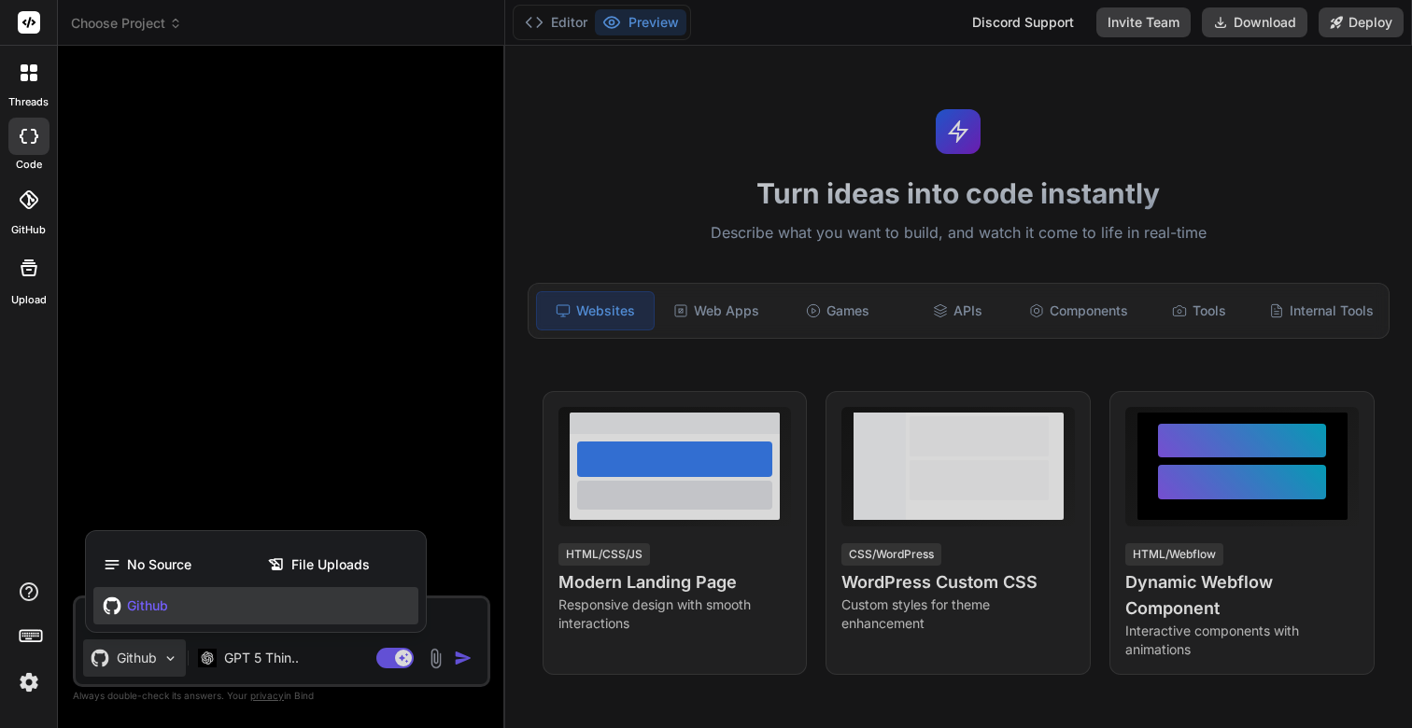
click at [138, 607] on span "Github" at bounding box center [147, 606] width 41 height 19
type textarea "x"
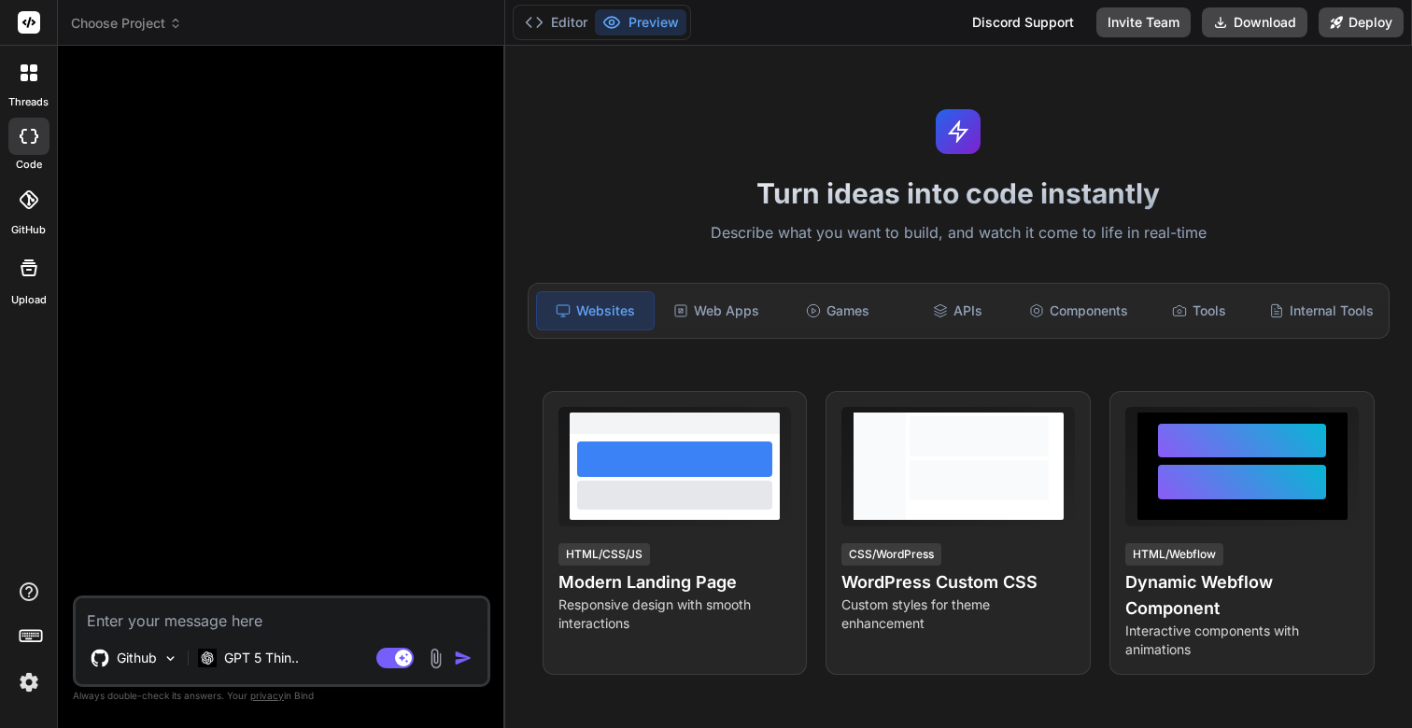
click at [24, 686] on img at bounding box center [29, 683] width 32 height 32
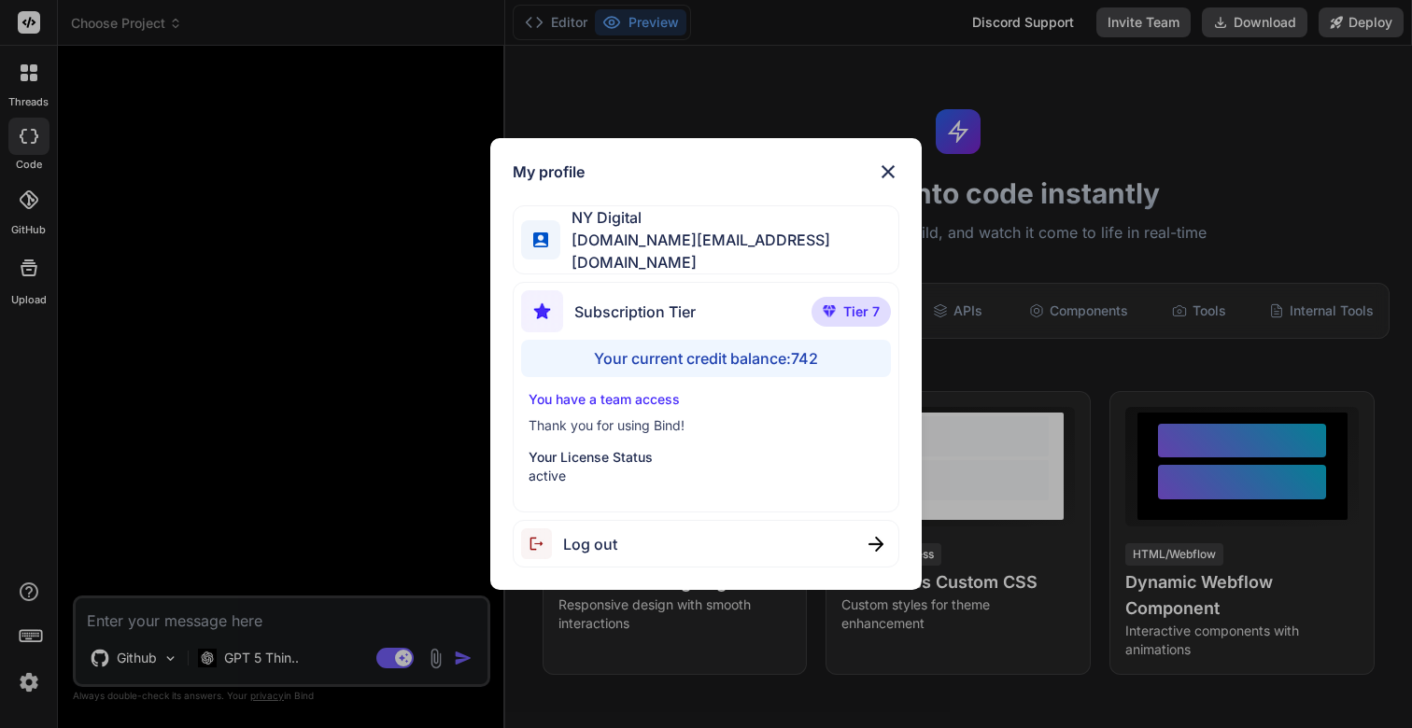
click at [24, 686] on div "My profile NY Digital nydigital.io@outlook.com Subscription Tier Tier 7 Your cu…" at bounding box center [706, 364] width 1412 height 728
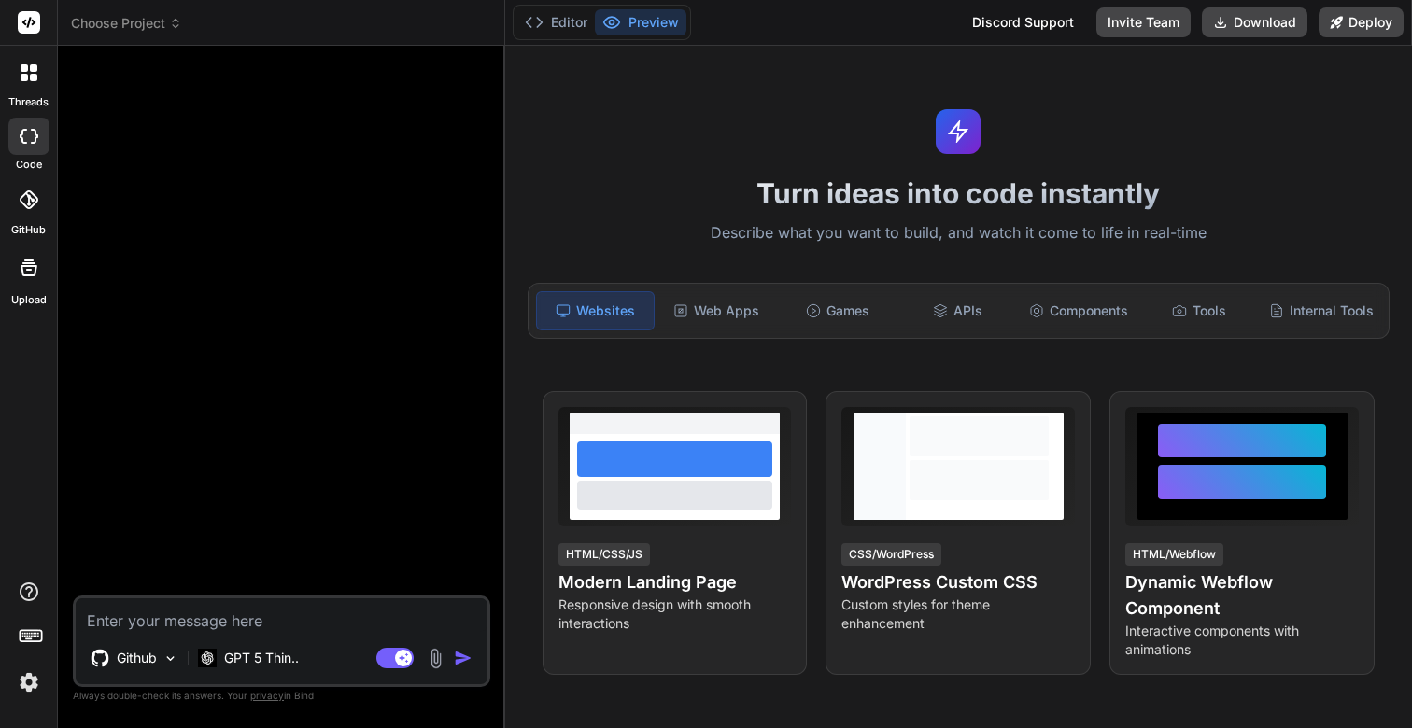
click at [22, 194] on icon at bounding box center [29, 199] width 19 height 19
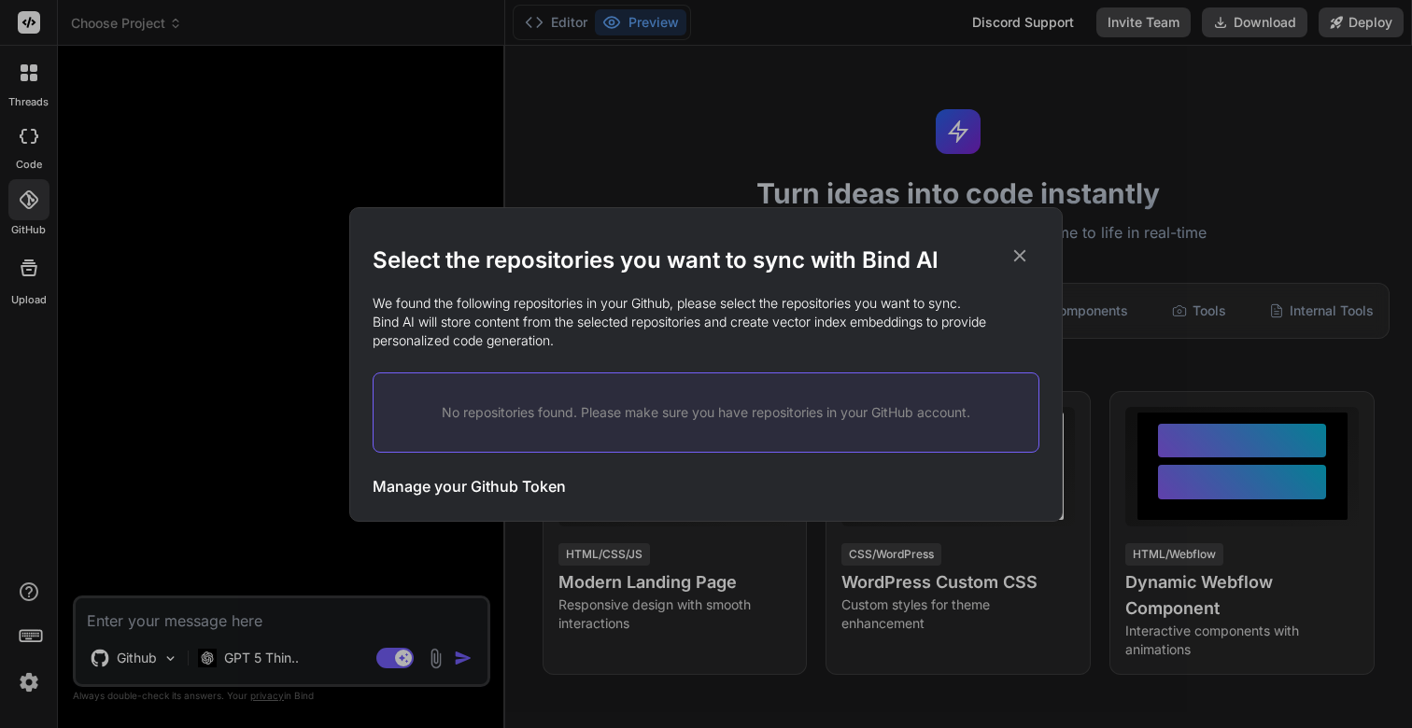
click at [521, 486] on h3 "Manage your Github Token" at bounding box center [469, 486] width 193 height 22
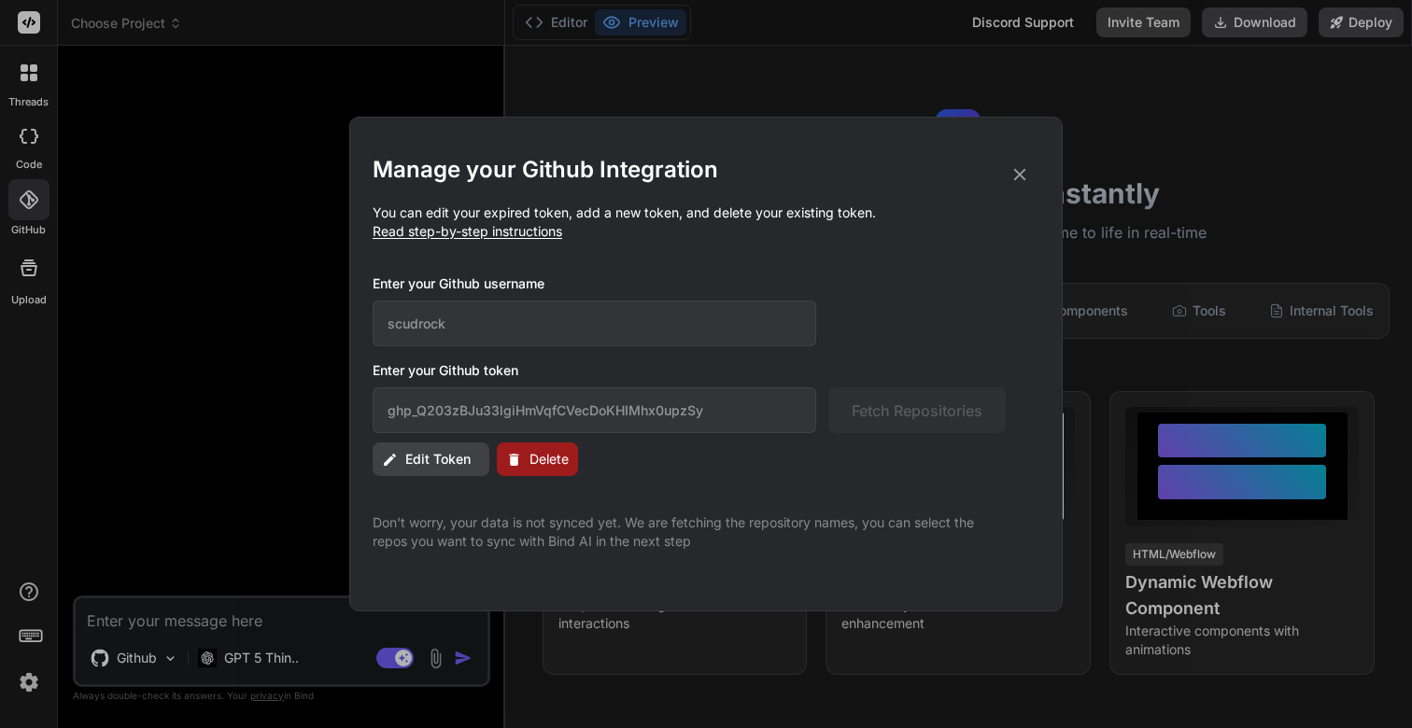
click at [425, 458] on span "Edit Token" at bounding box center [437, 459] width 65 height 19
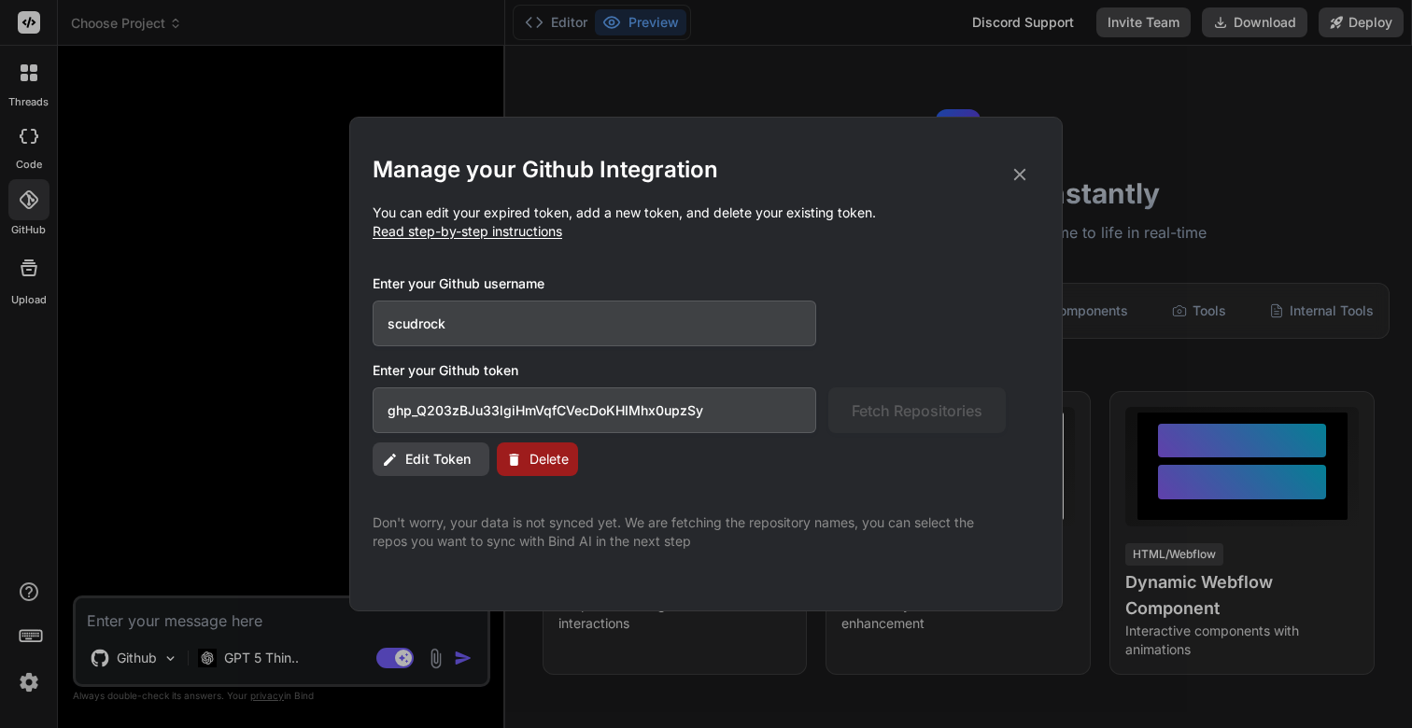
click at [753, 416] on input "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" at bounding box center [594, 410] width 443 height 46
paste input "ithub_pat_11AEM4COI0m6ADn3r4PnuU_POJ1VaoXx64zjGe6Ajv5mTCdW6olxyH9zSlN7AebaXuHJK…"
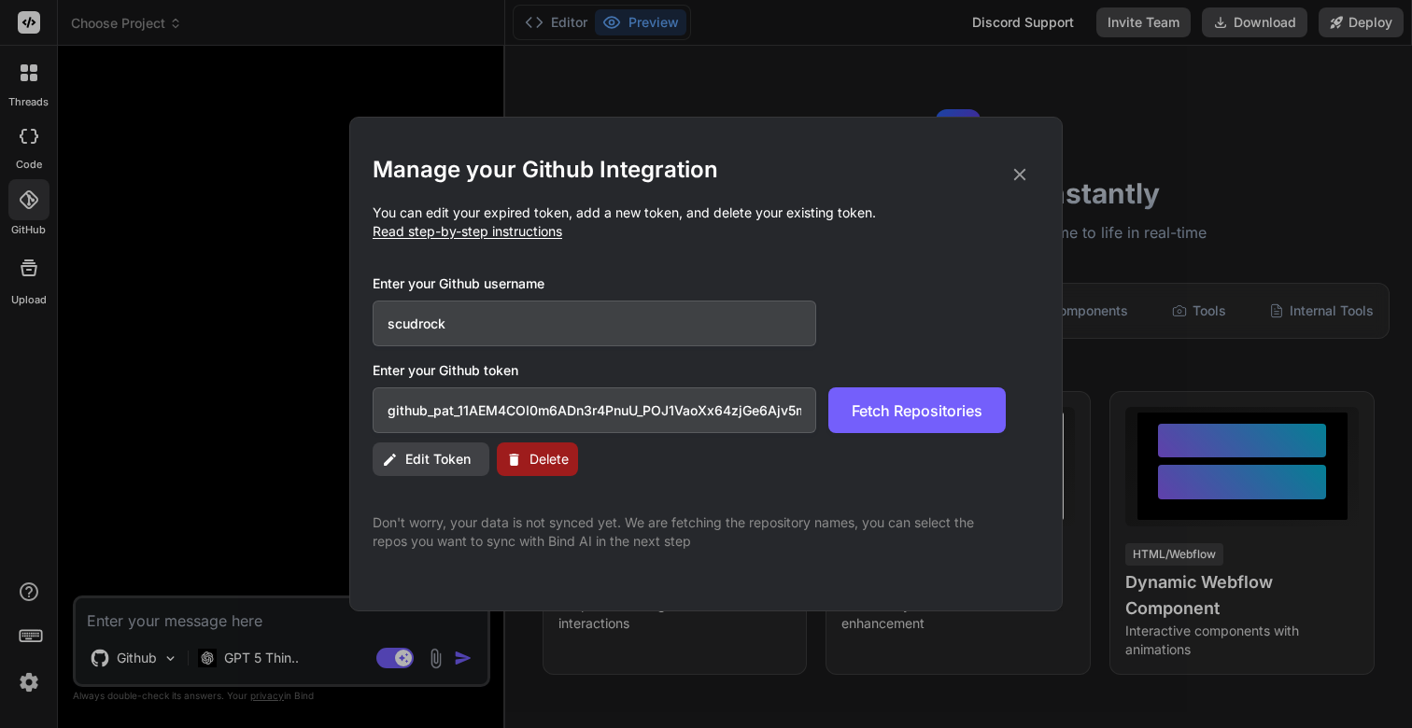
scroll to position [0, 317]
type input "github_pat_11AEM4COI0m6ADn3r4PnuU_POJ1VaoXx64zjGe6Ajv5mTCdW6olxyH9zSlN7AebaXuHJ…"
click at [915, 411] on span "Fetch Repositories" at bounding box center [917, 411] width 131 height 22
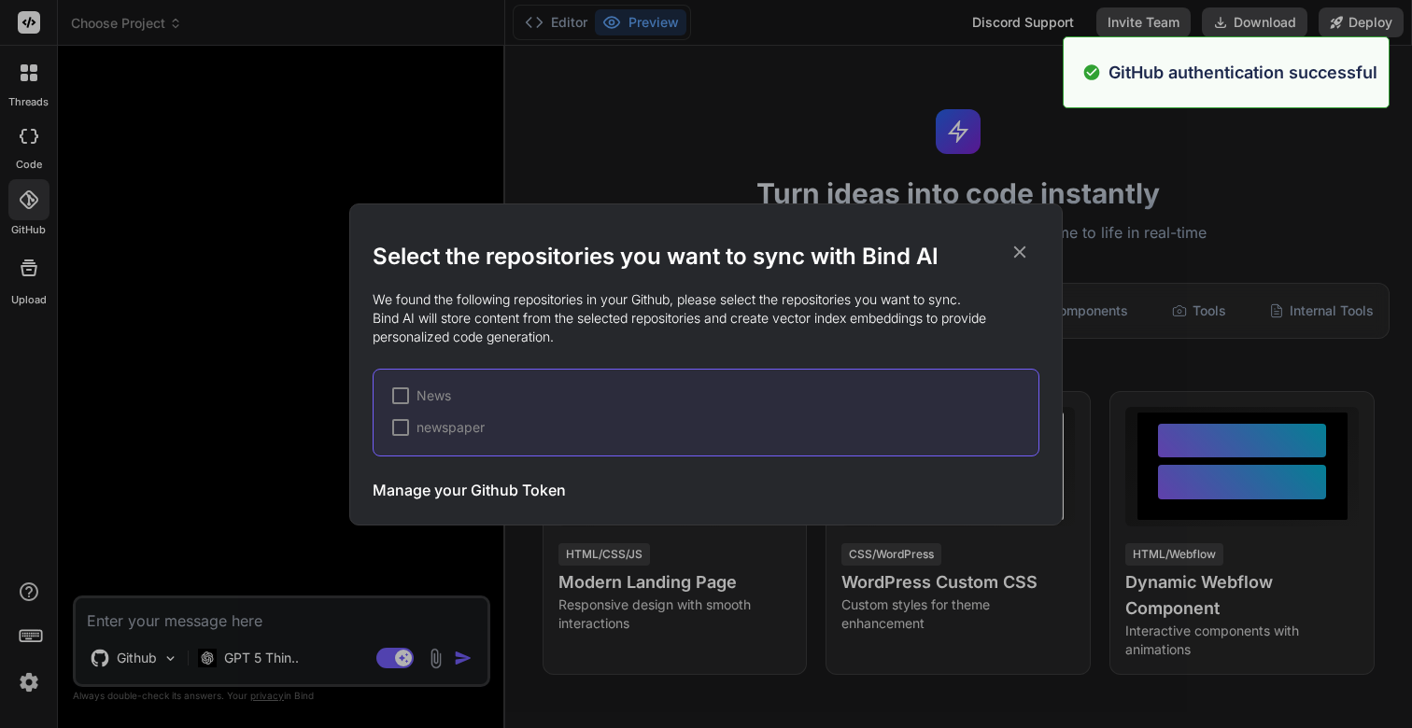
click at [399, 429] on div at bounding box center [400, 427] width 17 height 17
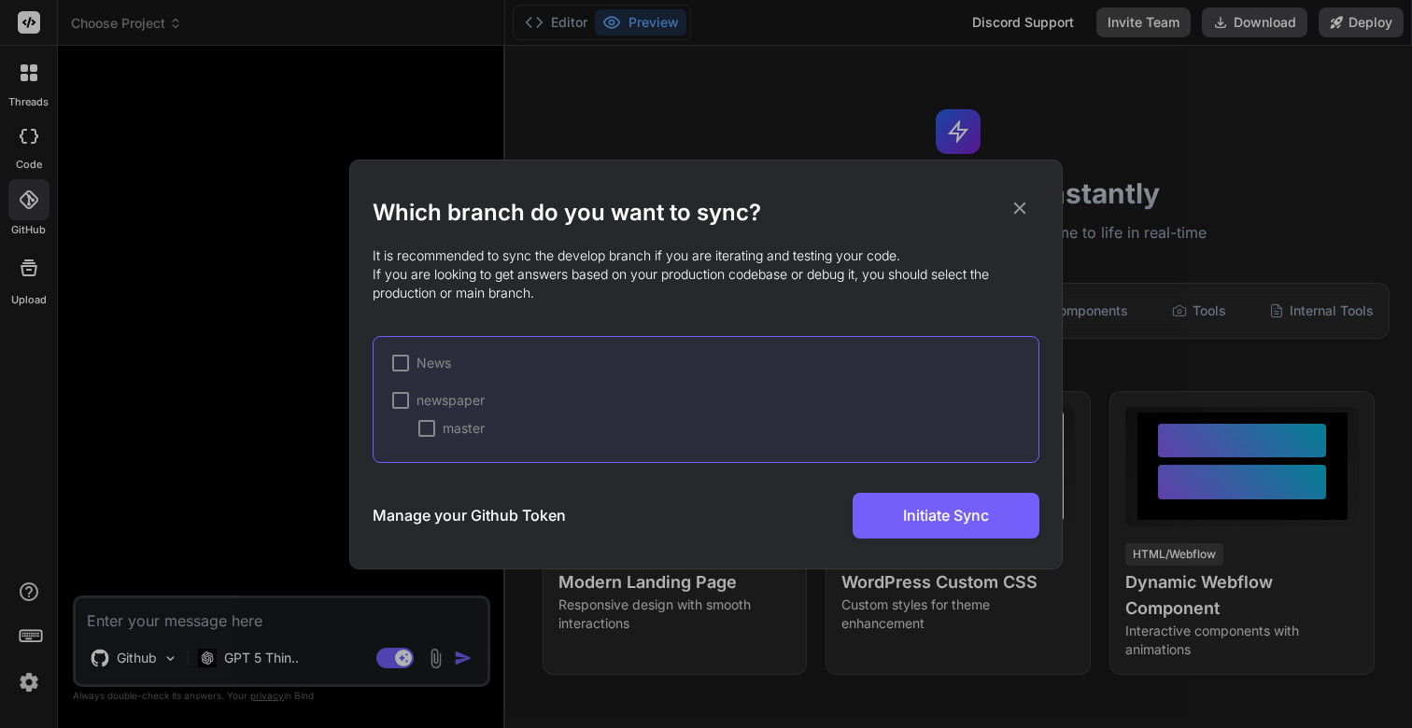
click at [401, 396] on div at bounding box center [400, 400] width 17 height 17
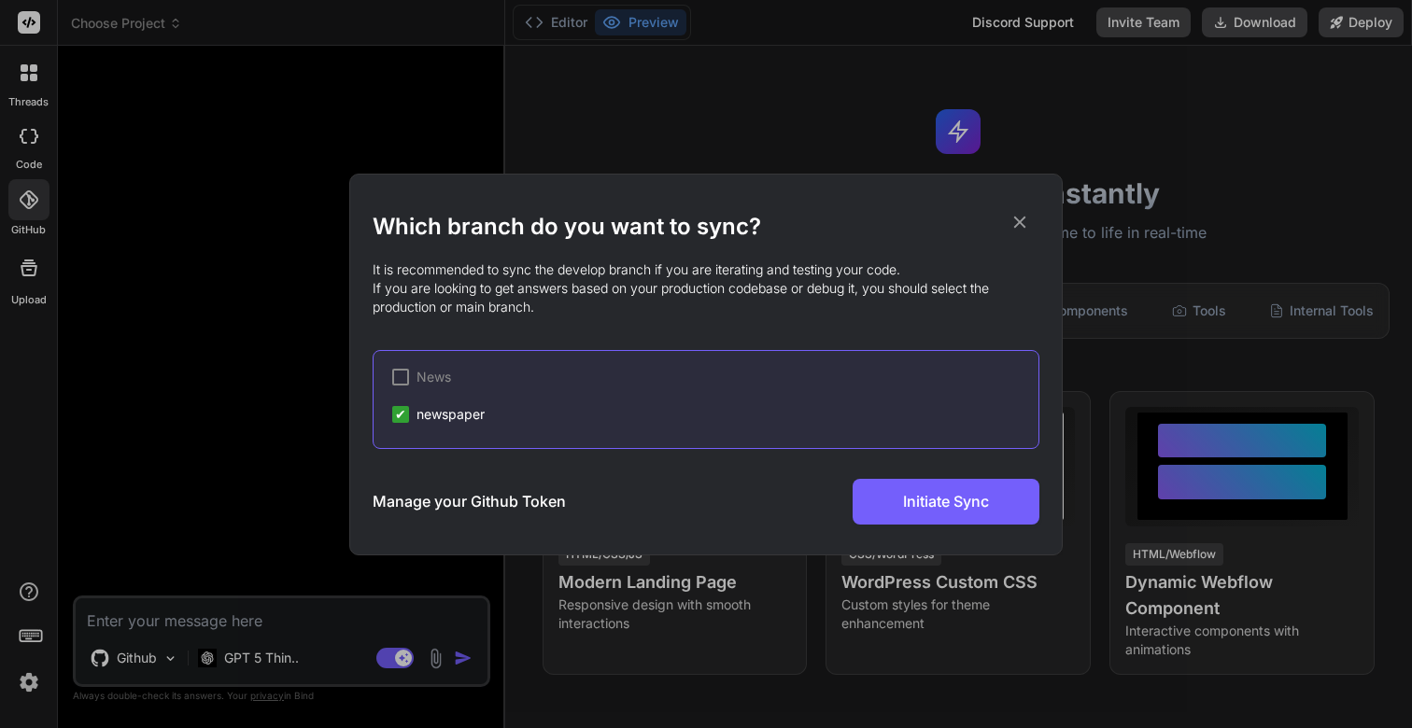
click at [398, 372] on div at bounding box center [400, 377] width 17 height 17
click at [398, 372] on span "✔" at bounding box center [400, 377] width 11 height 19
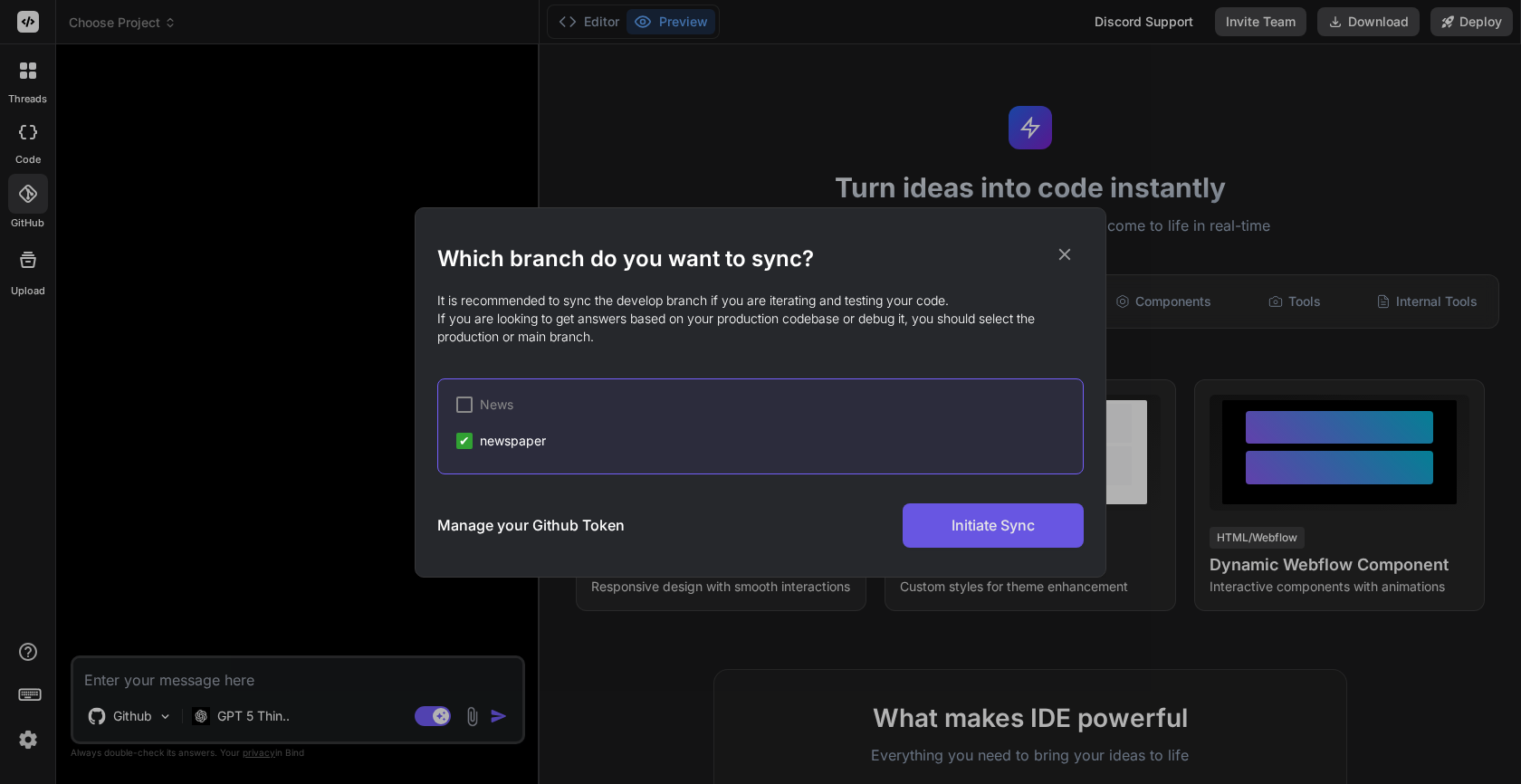
type textarea "x"
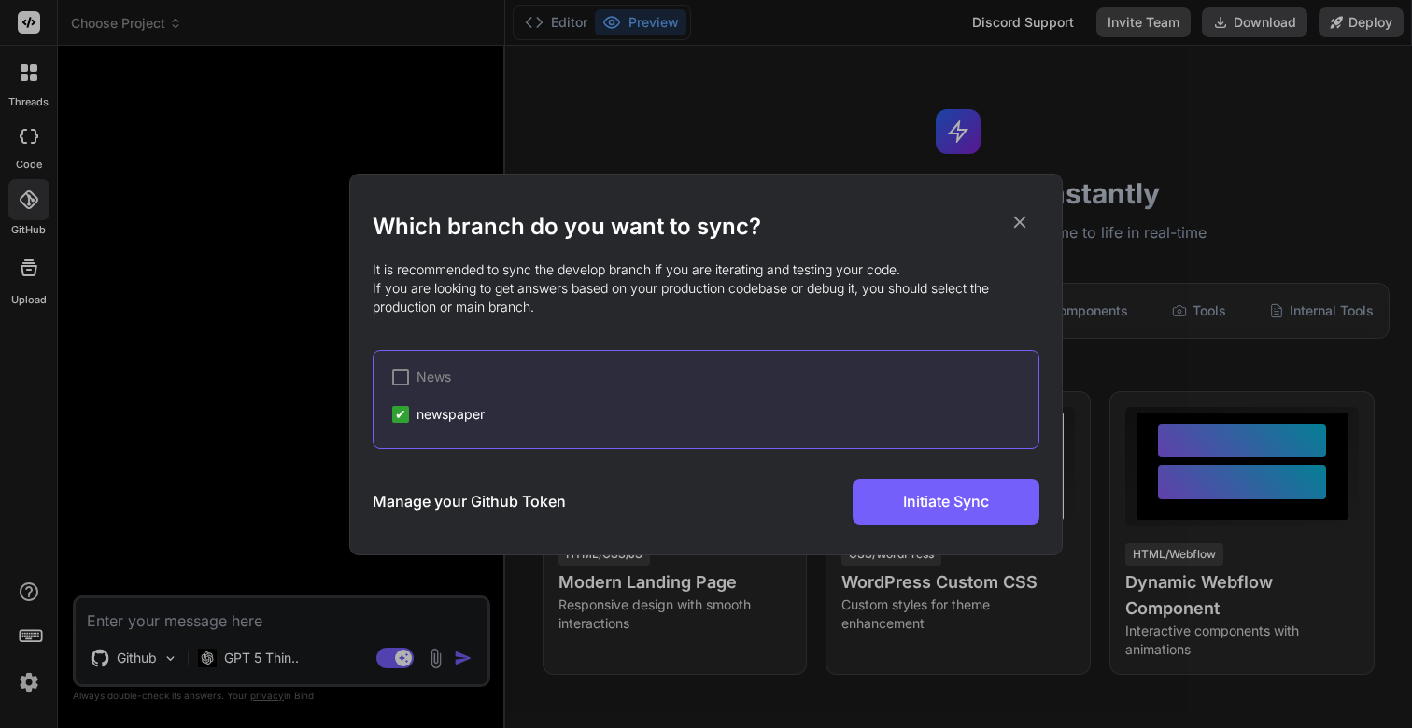
click at [963, 525] on div "Which branch do you want to sync? It is recommended to sync the develop branch …" at bounding box center [706, 365] width 667 height 380
click at [962, 526] on div "Which branch do you want to sync? It is recommended to sync the develop branch …" at bounding box center [706, 365] width 667 height 380
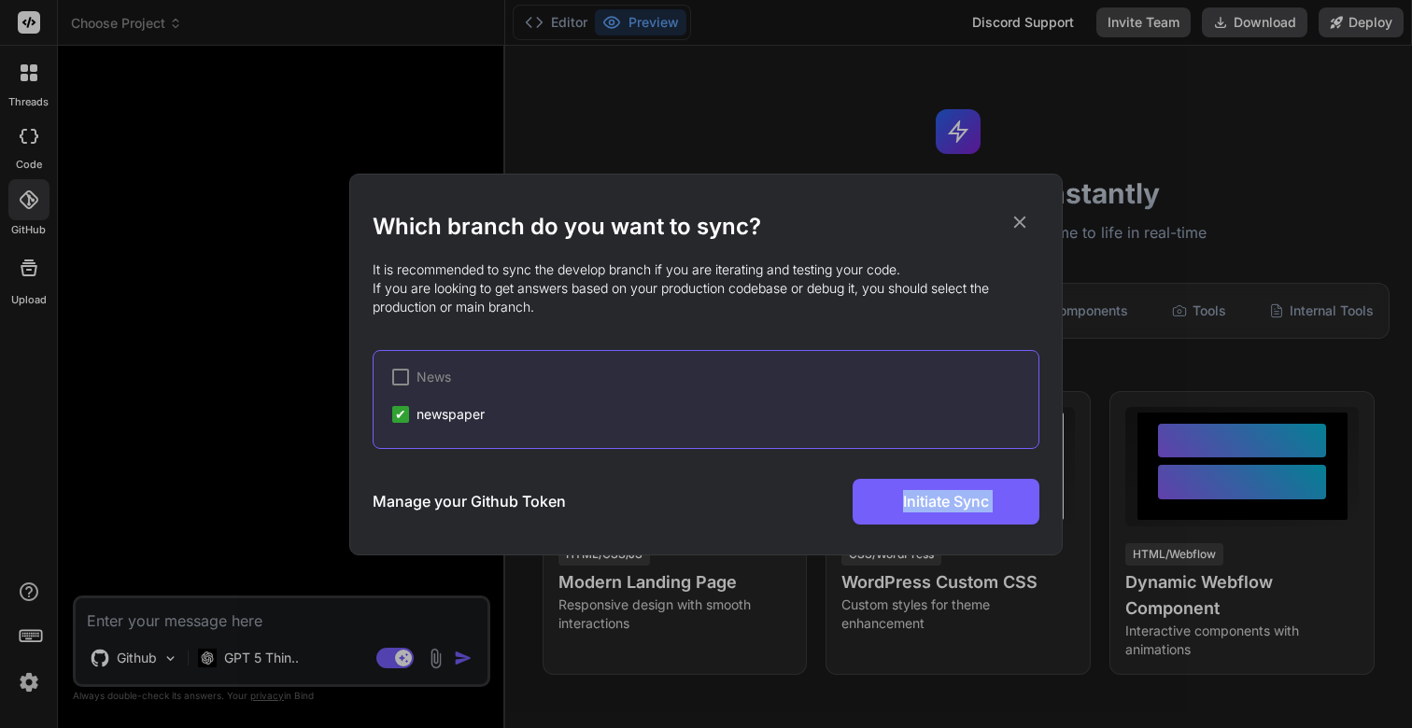
click at [962, 526] on div "Which branch do you want to sync? It is recommended to sync the develop branch …" at bounding box center [706, 365] width 667 height 380
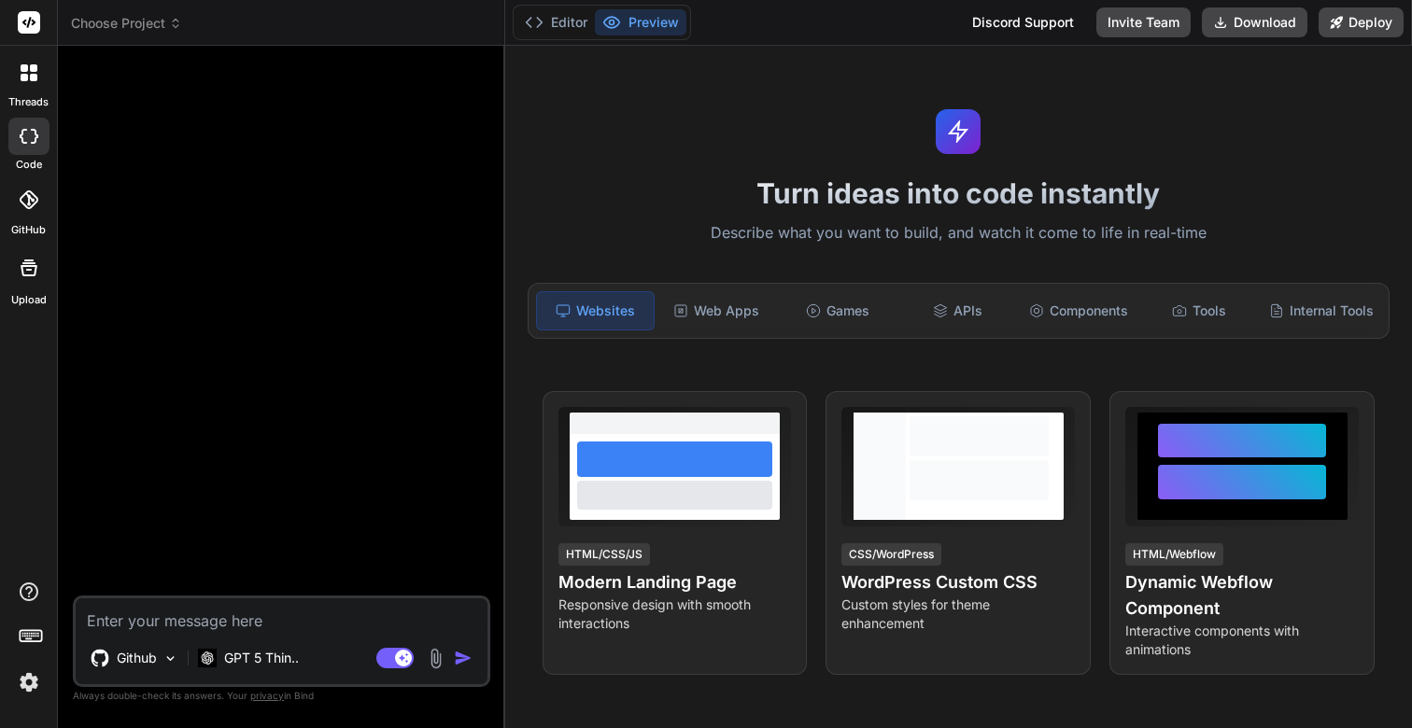
click at [30, 682] on img at bounding box center [29, 683] width 32 height 32
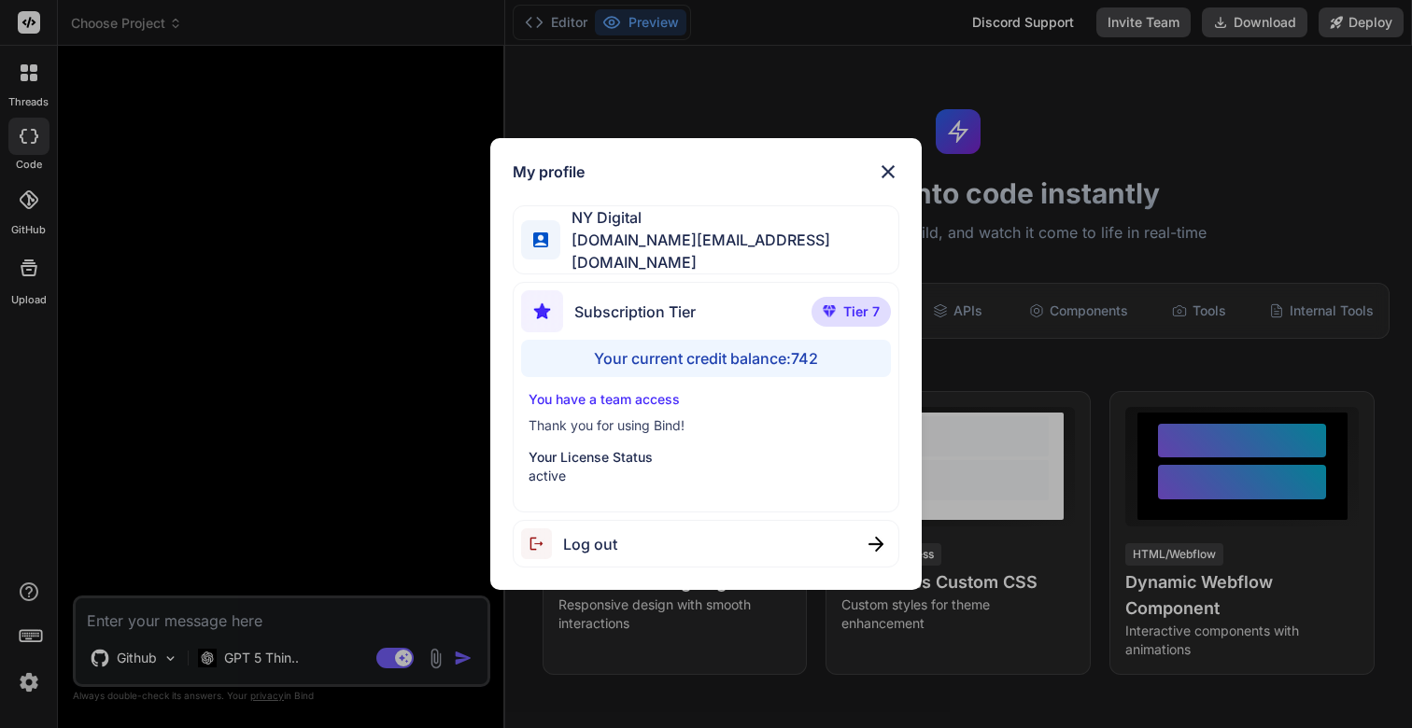
click at [30, 682] on div "My profile NY Digital nydigital.io@outlook.com Subscription Tier Tier 7 Your cu…" at bounding box center [706, 364] width 1412 height 728
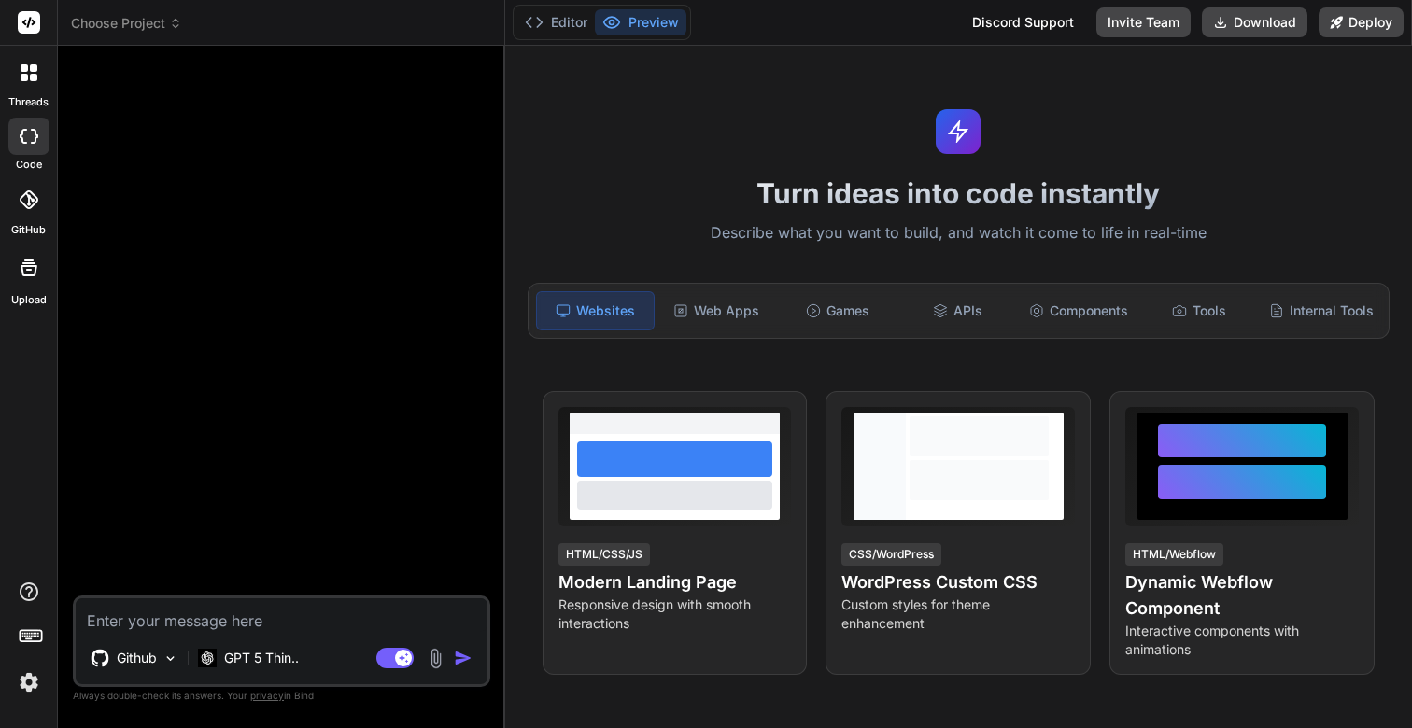
click at [27, 200] on icon at bounding box center [28, 199] width 19 height 19
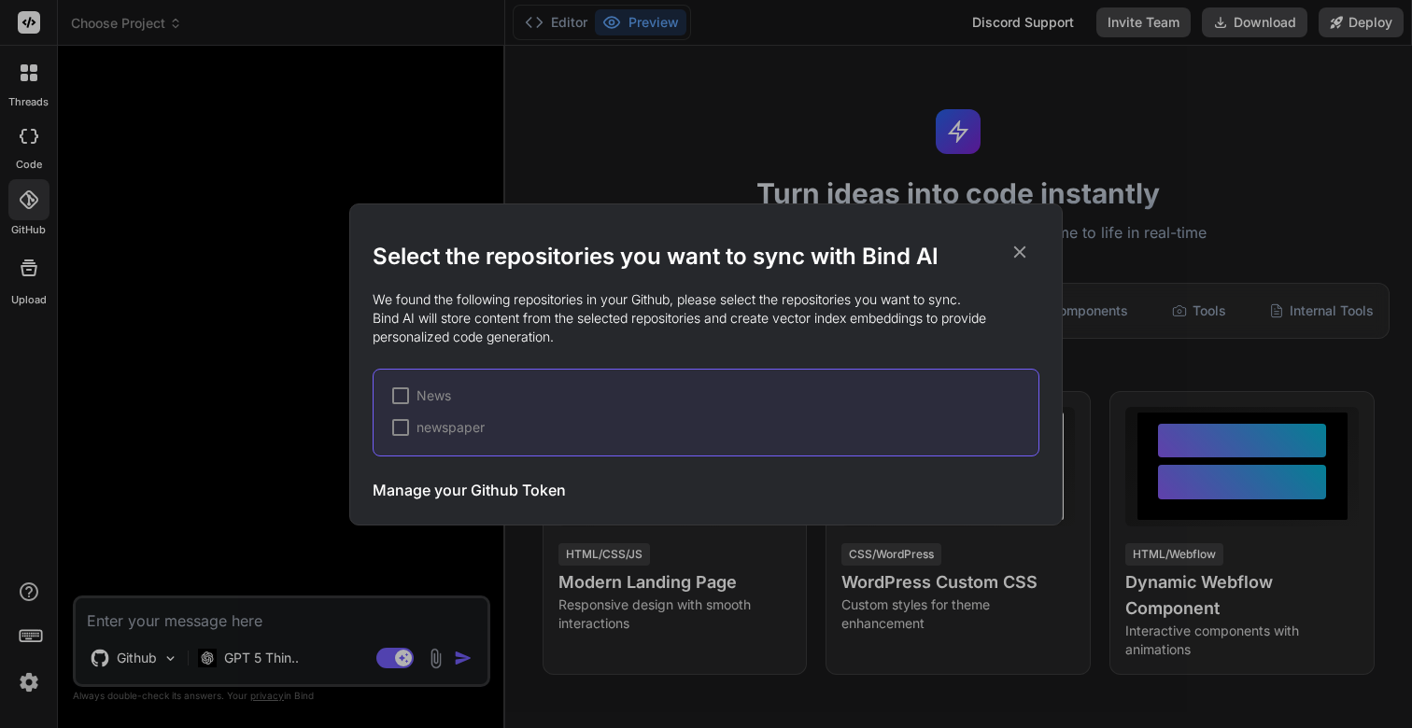
click at [399, 429] on div at bounding box center [400, 427] width 17 height 17
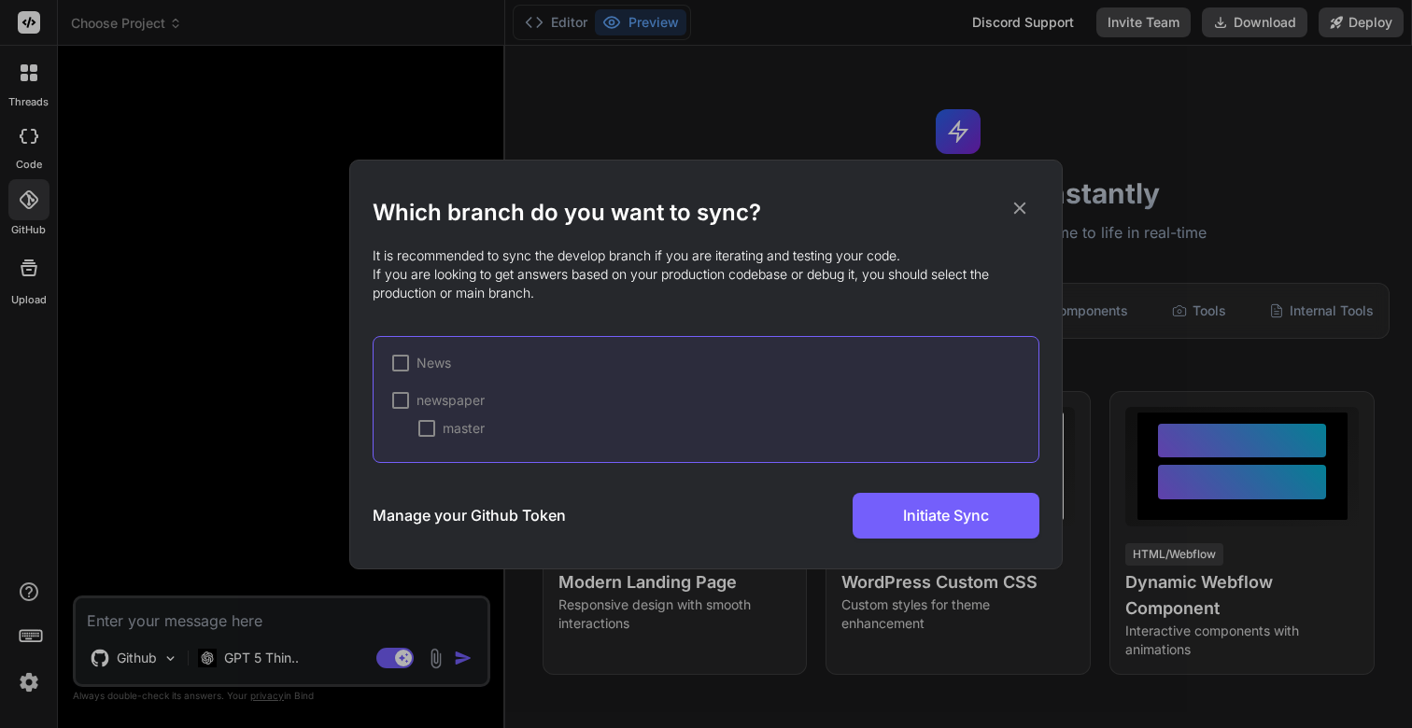
click at [426, 429] on div at bounding box center [426, 428] width 17 height 17
click at [971, 515] on span "Initiate Sync" at bounding box center [946, 515] width 86 height 22
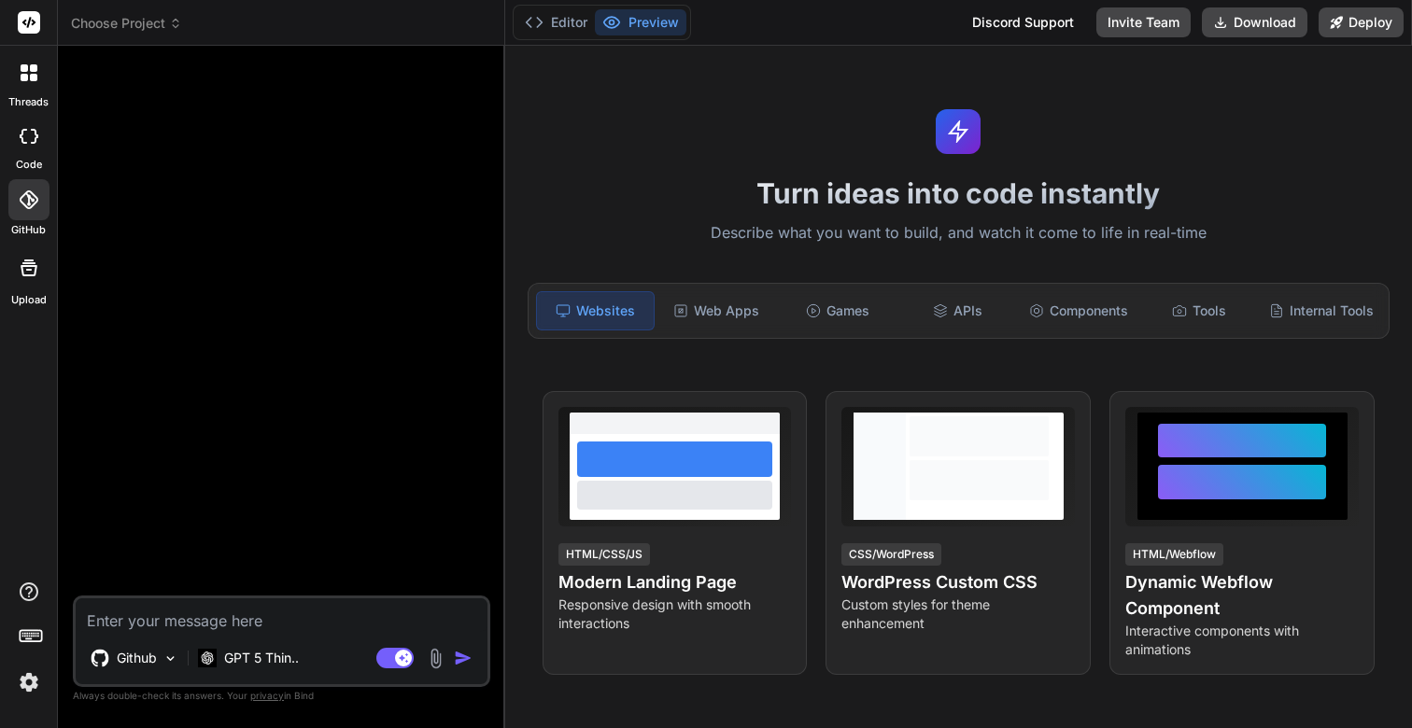
click at [27, 69] on icon at bounding box center [29, 72] width 17 height 17
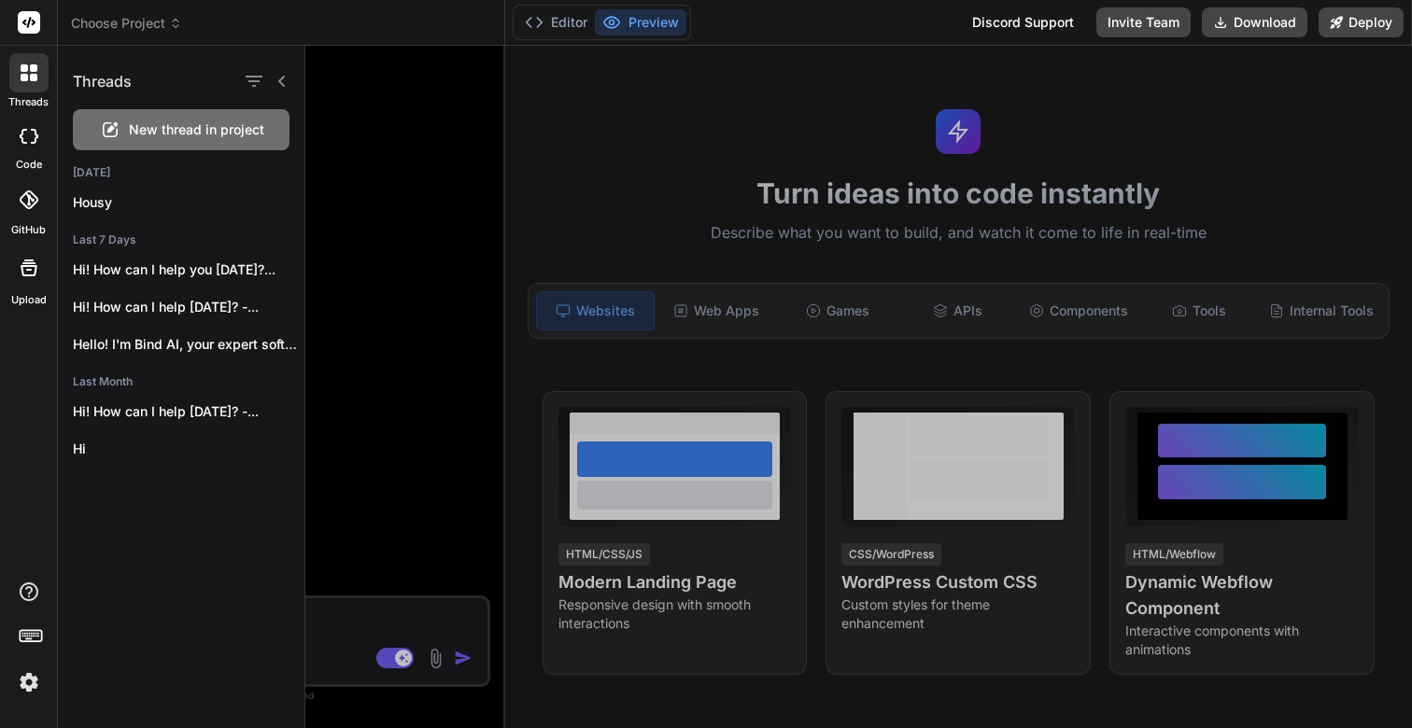
click at [175, 17] on icon at bounding box center [175, 23] width 13 height 13
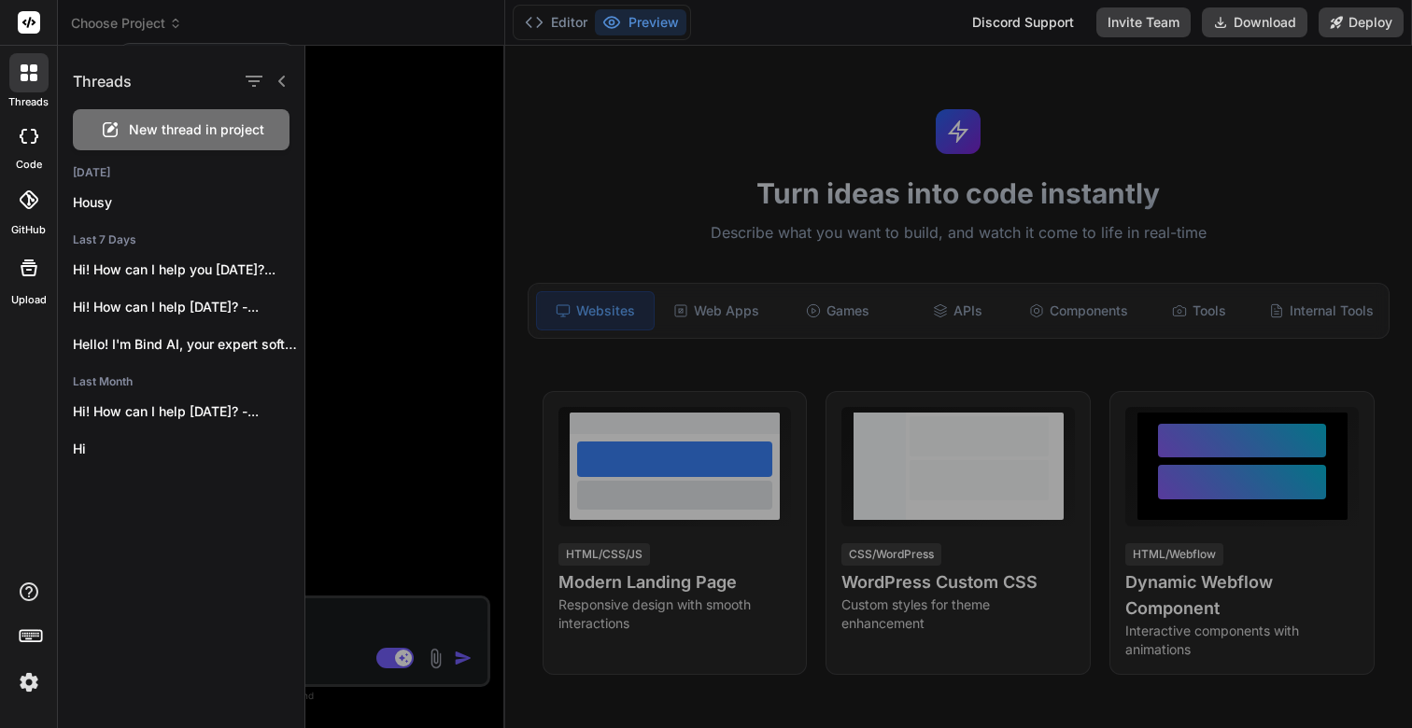
click at [175, 25] on div at bounding box center [706, 364] width 1412 height 728
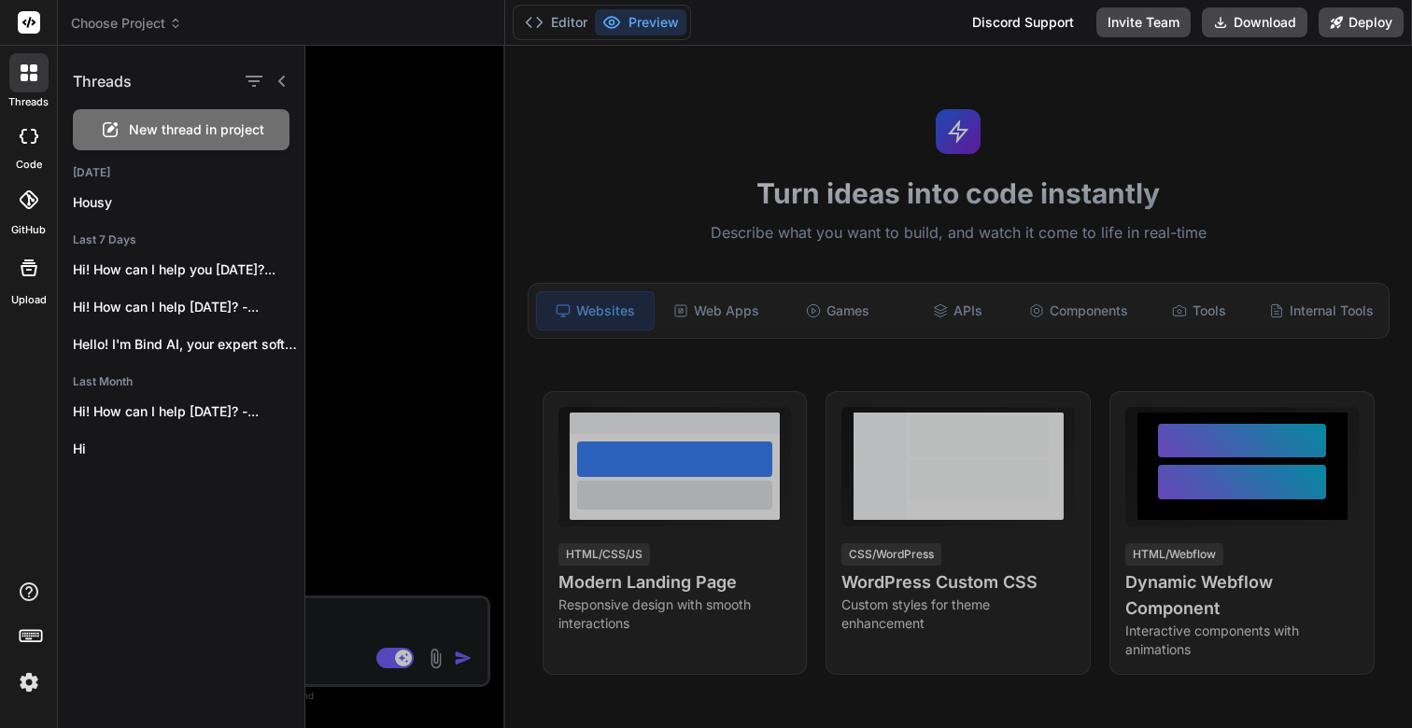
click at [149, 25] on span "Choose Project" at bounding box center [126, 23] width 111 height 19
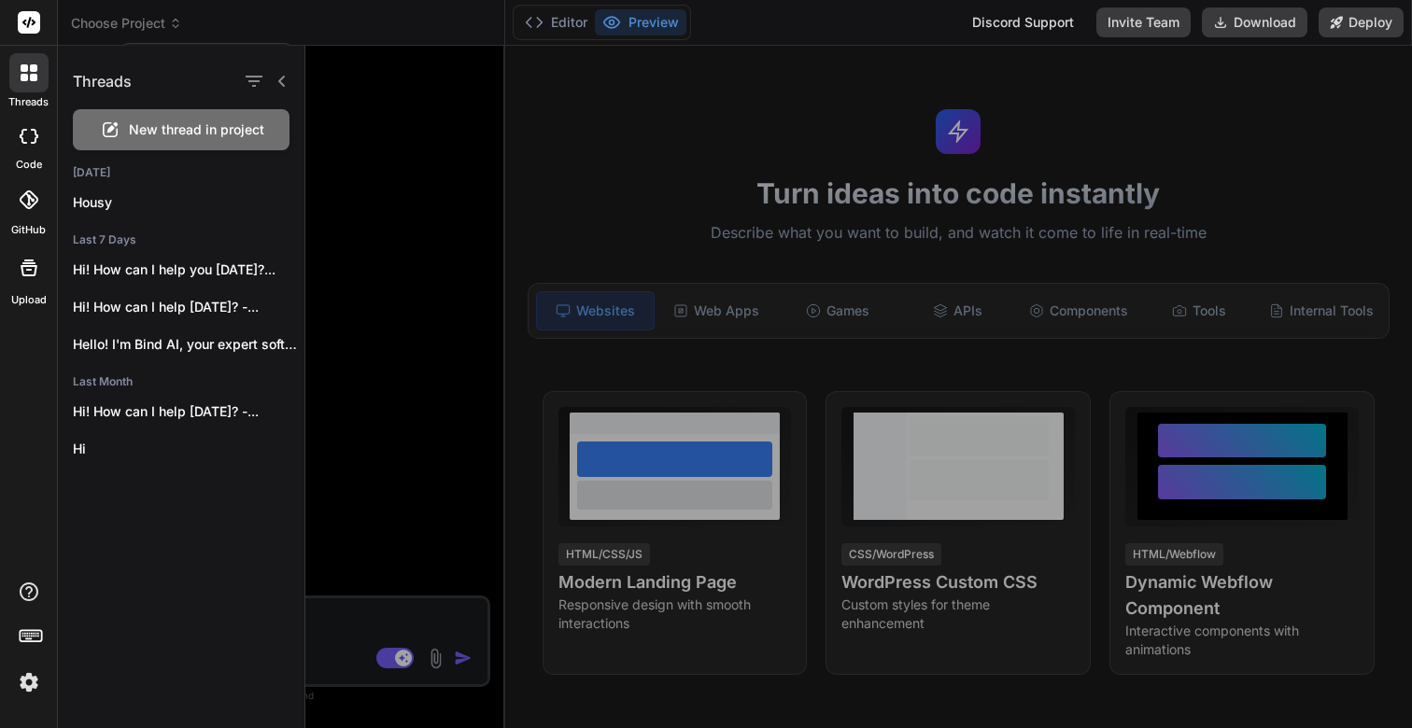
click at [178, 28] on div at bounding box center [706, 364] width 1412 height 728
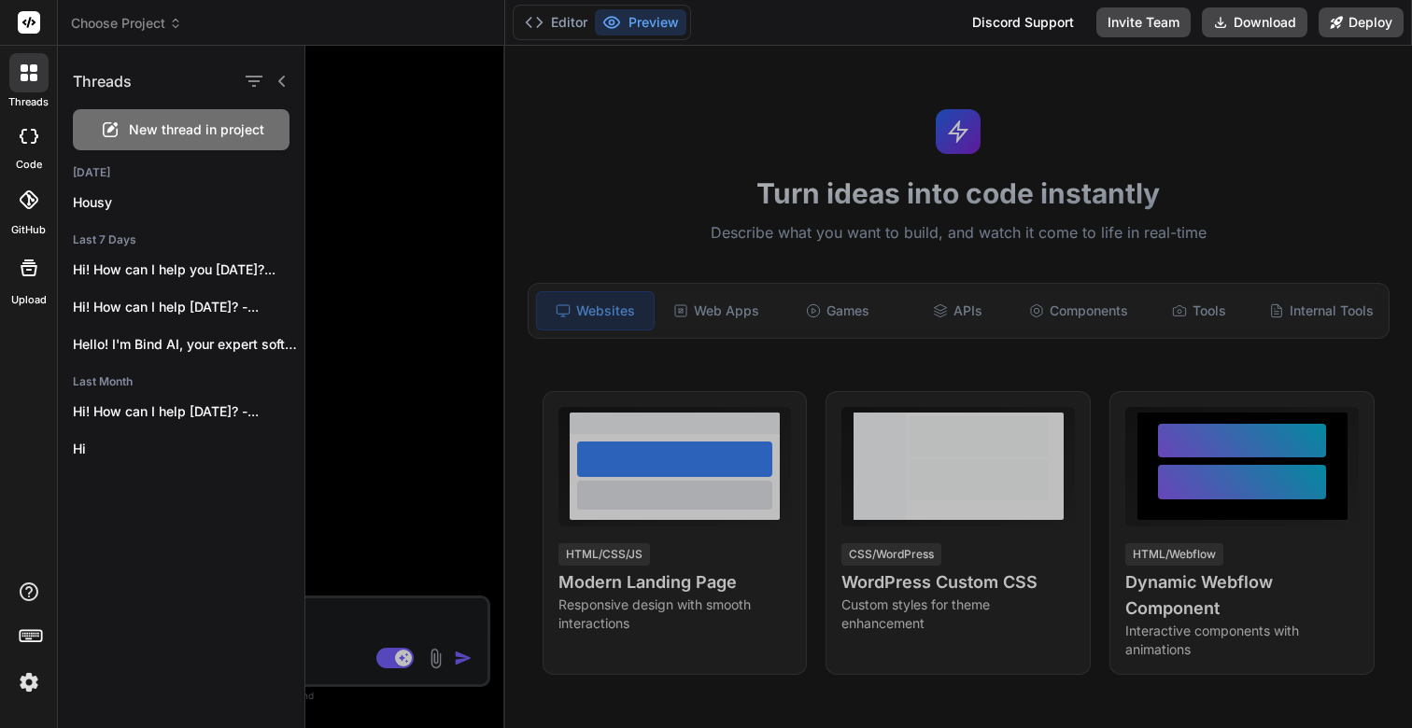
click at [401, 468] on div at bounding box center [858, 387] width 1106 height 683
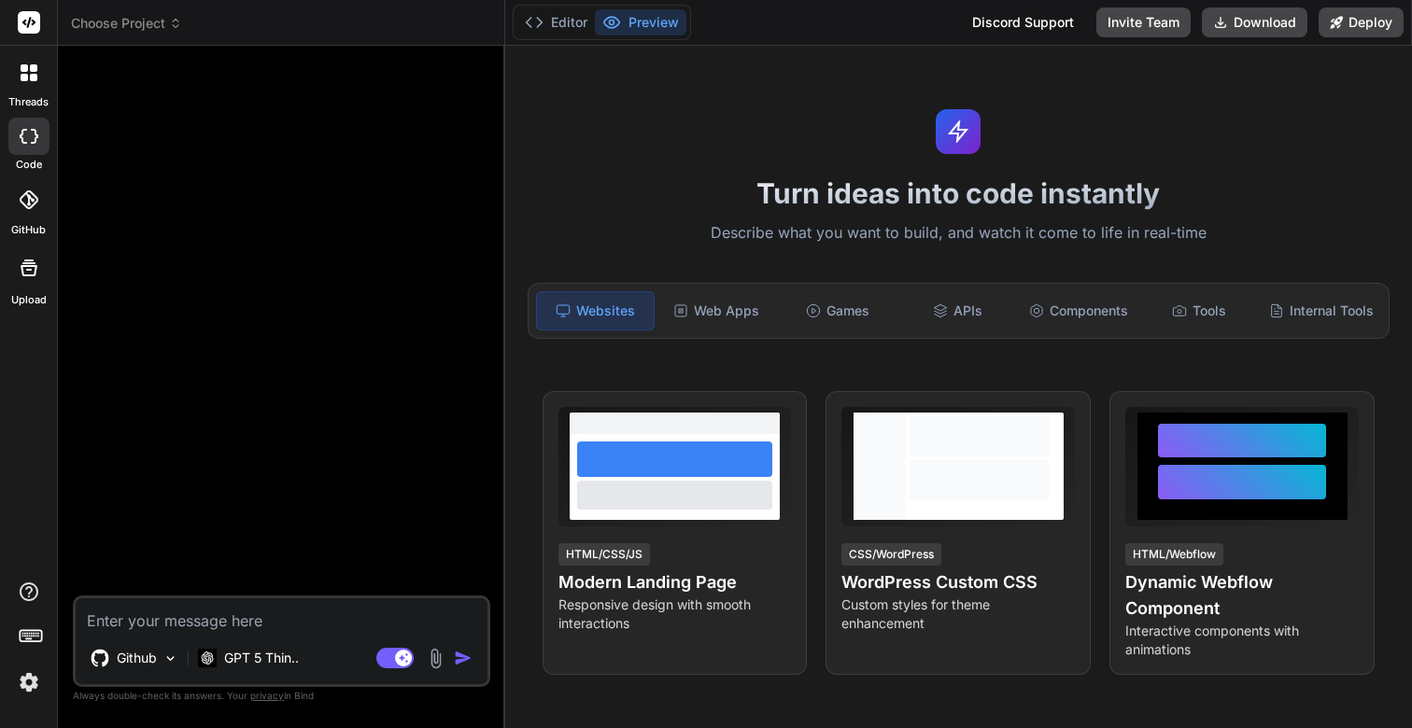
click at [239, 628] on textarea at bounding box center [282, 615] width 412 height 34
click at [438, 297] on div at bounding box center [284, 328] width 414 height 535
click at [285, 660] on p "GPT 5 Thin.." at bounding box center [261, 658] width 75 height 19
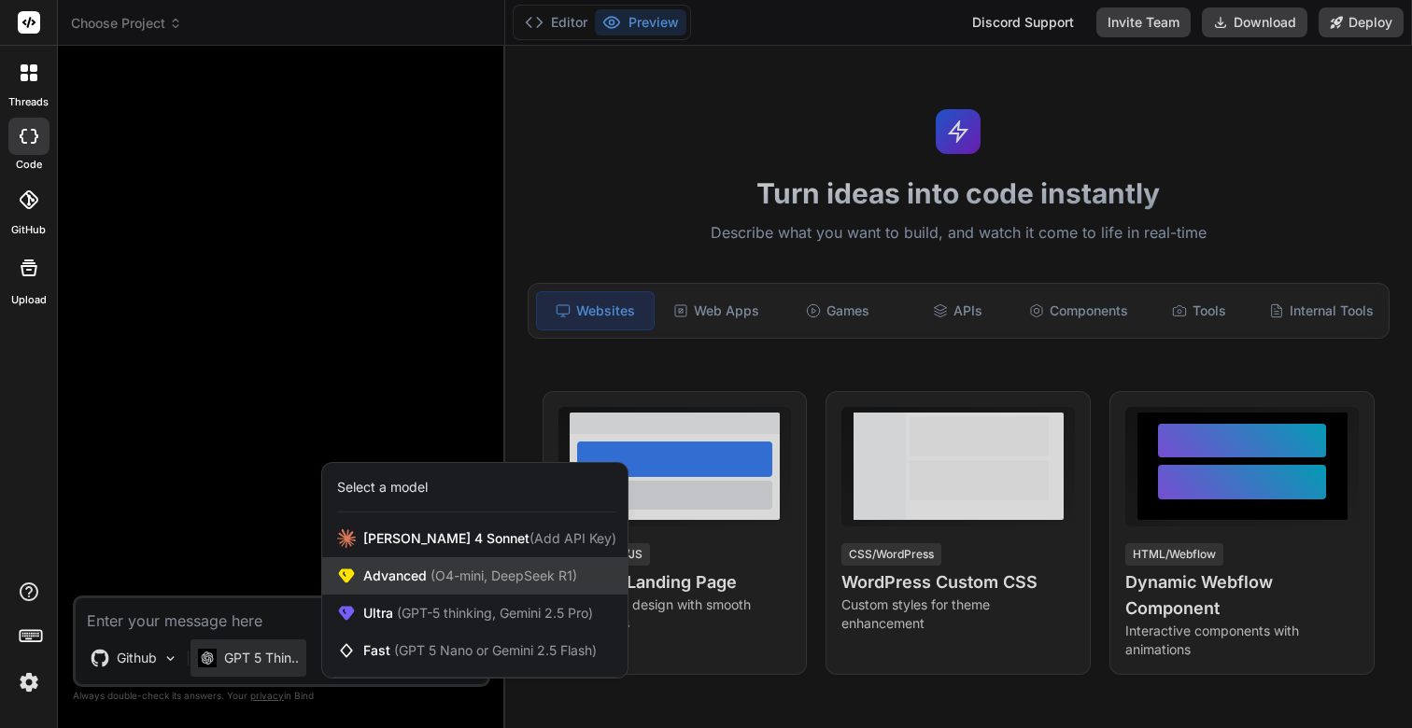
click at [405, 580] on span "Advanced (O4-mini, DeepSeek R1)" at bounding box center [470, 576] width 214 height 19
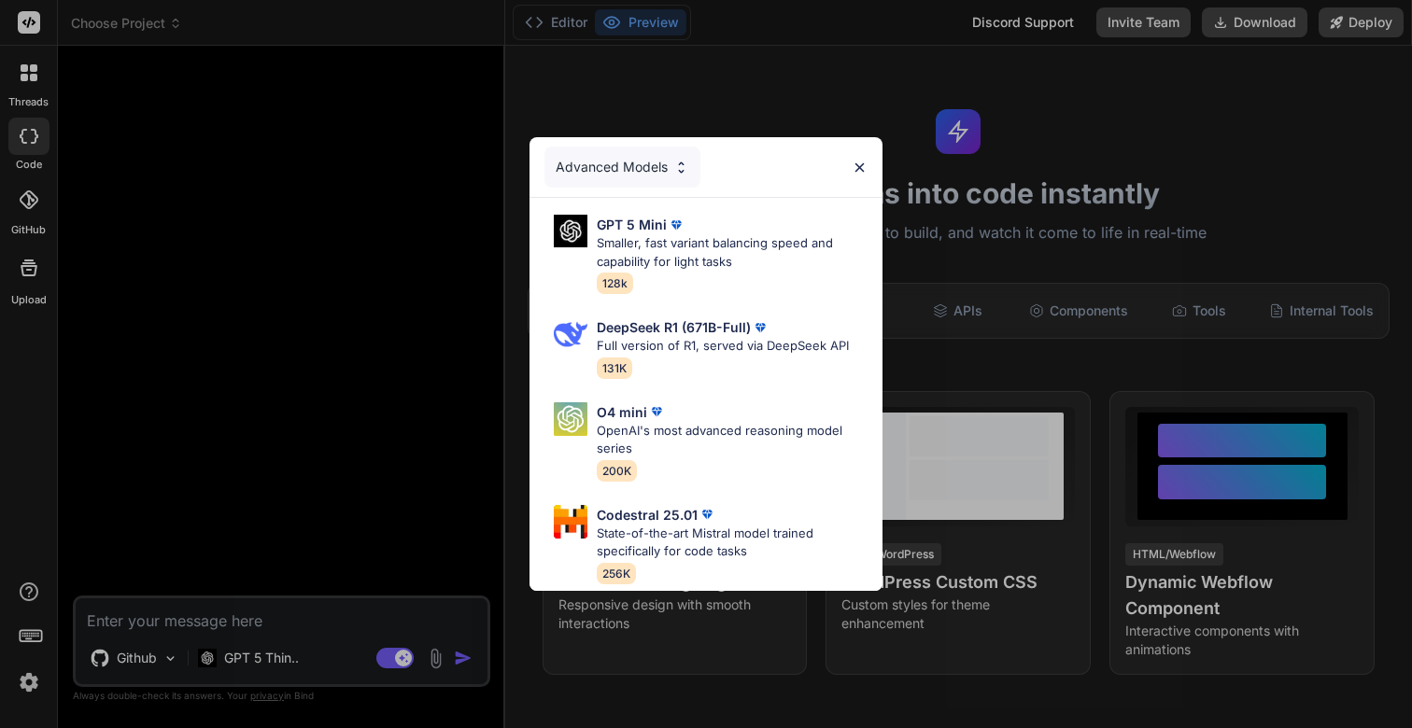
click at [656, 173] on div "Advanced Models" at bounding box center [622, 167] width 156 height 41
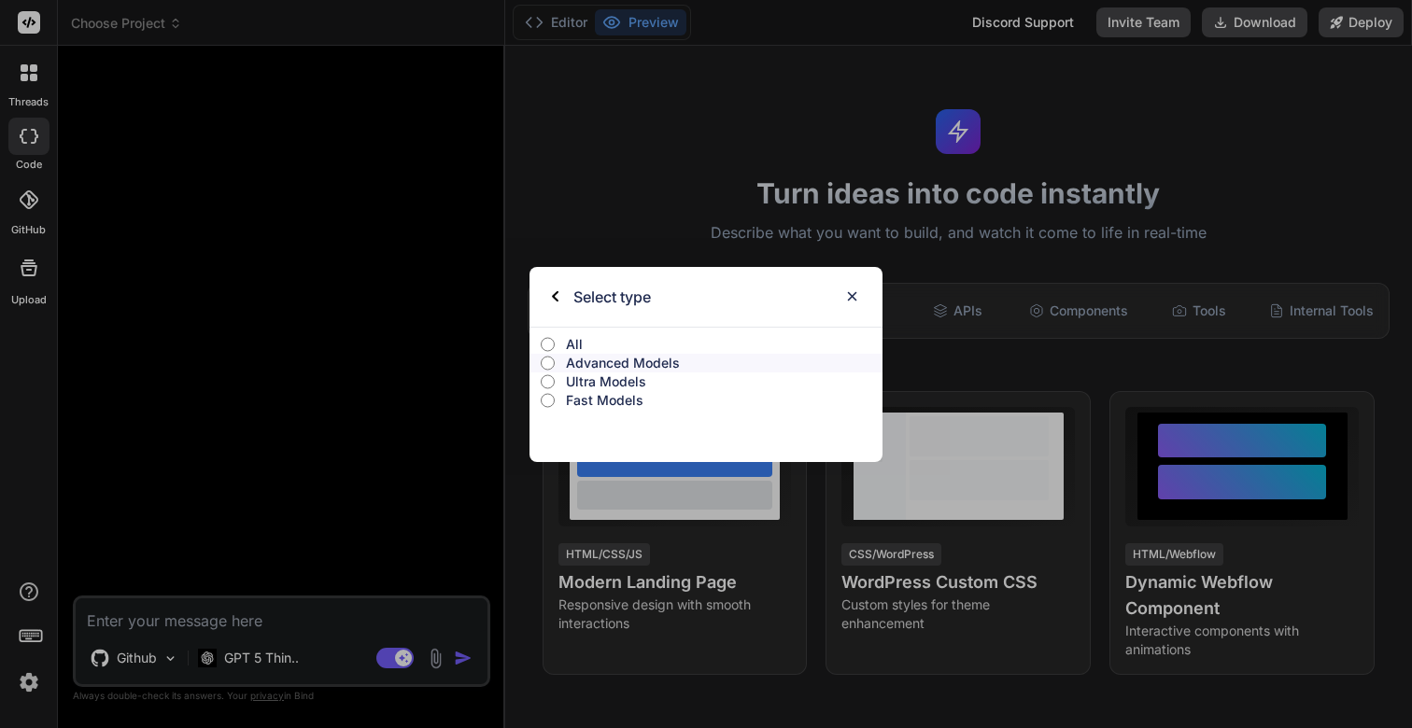
click at [556, 339] on label "All" at bounding box center [705, 344] width 353 height 19
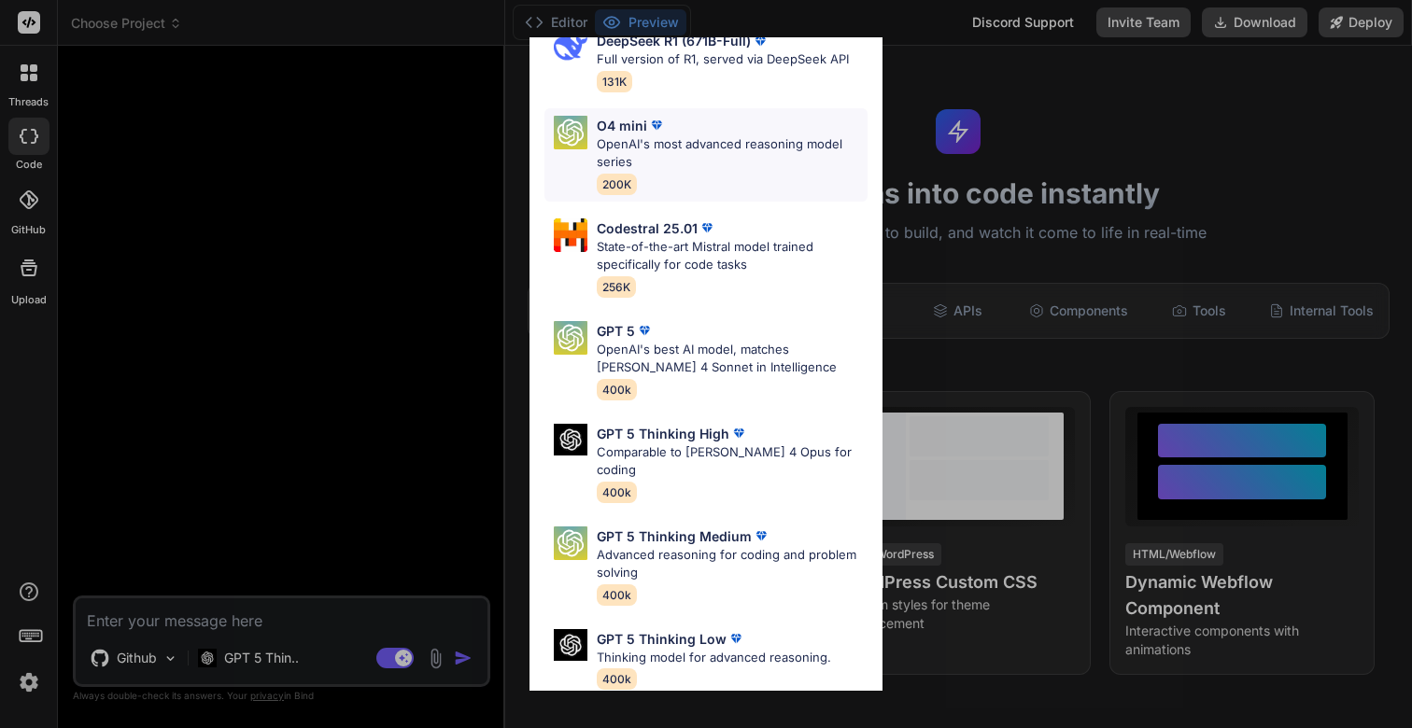
scroll to position [190, 0]
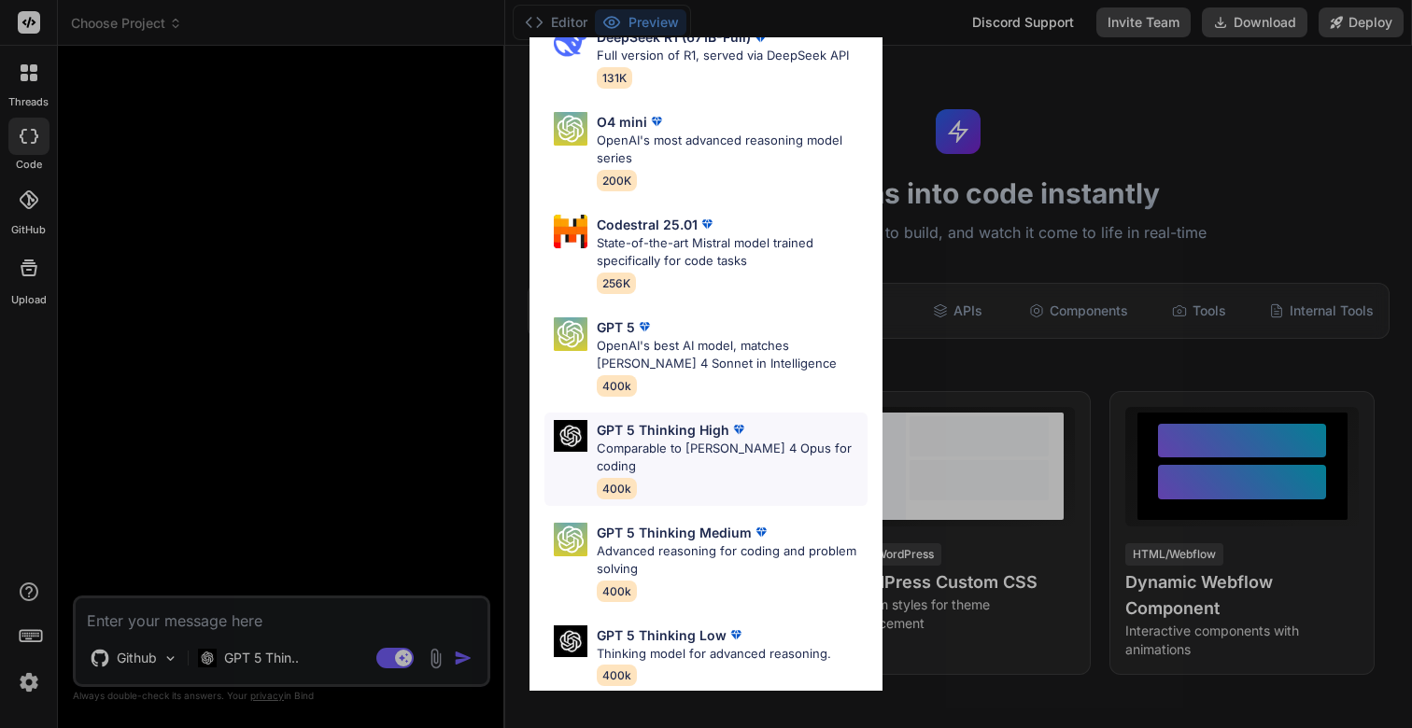
click at [722, 443] on p "Comparable to Claude 4 Opus for coding" at bounding box center [732, 458] width 271 height 36
type textarea "x"
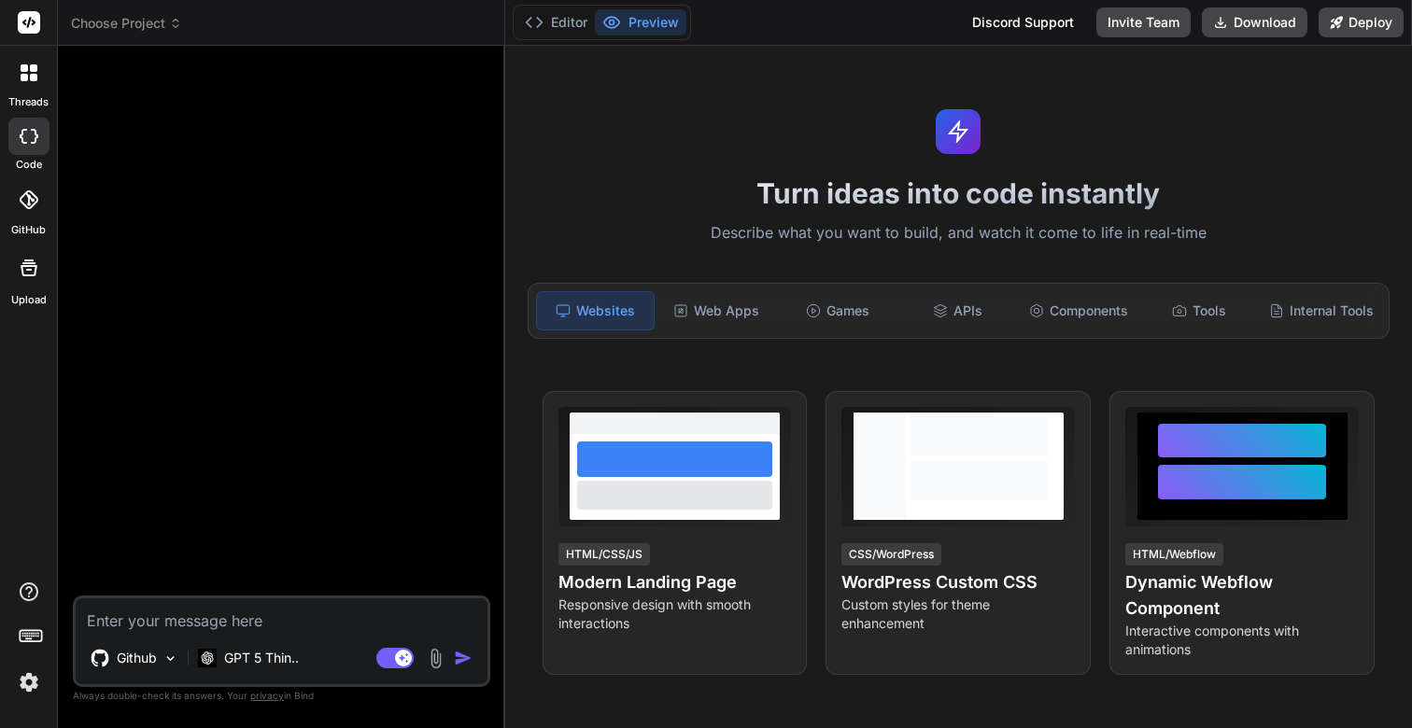
click at [221, 618] on textarea at bounding box center [282, 615] width 412 height 34
paste textarea "Article scraping & curation"
type textarea "Article scraping & curation"
type textarea "x"
type textarea "UArticle scraping & curation"
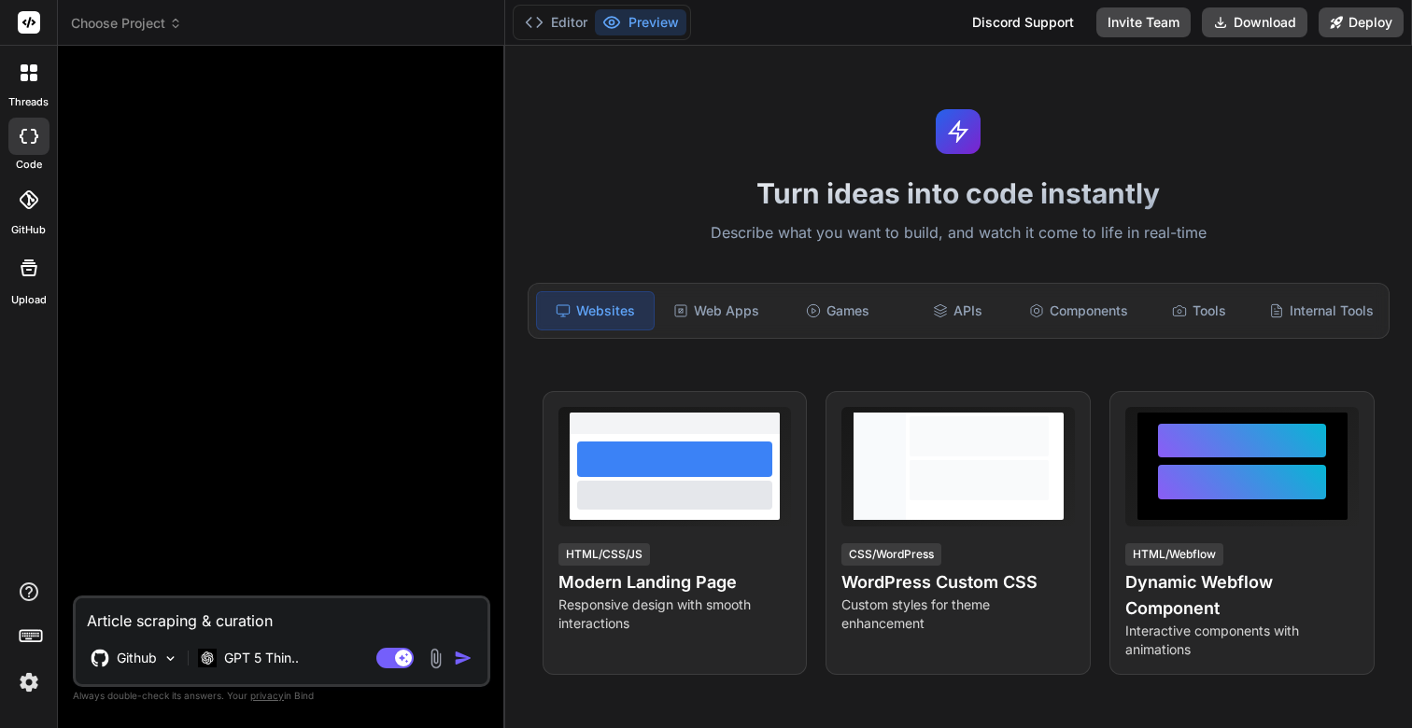
type textarea "x"
type textarea "UsArticle scraping & curation"
type textarea "x"
type textarea "UsiArticle scraping & curation"
type textarea "x"
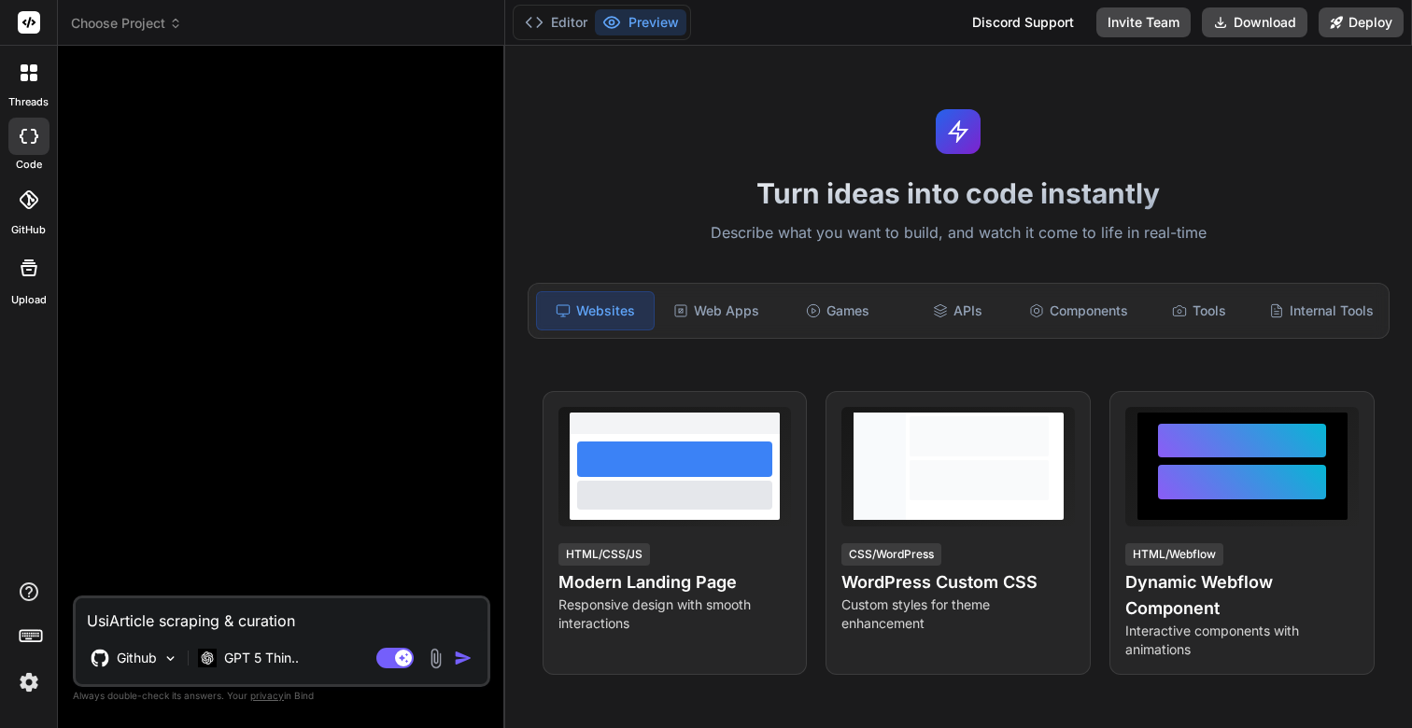
type textarea "UsinArticle scraping & curation"
type textarea "x"
type textarea "UsingArticle scraping & curation"
type textarea "x"
type textarea "Using Article scraping & curation"
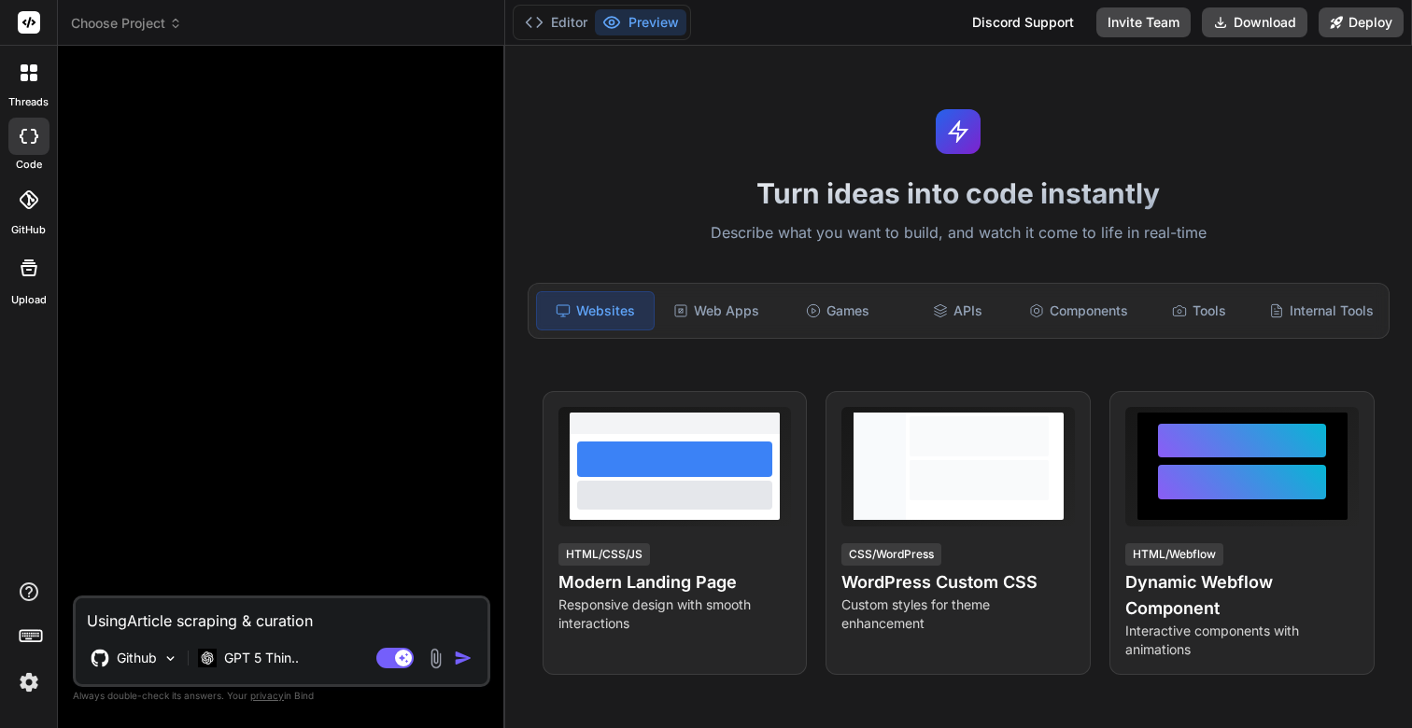
type textarea "x"
type textarea "Using tArticle scraping & curation"
type textarea "x"
type textarea "Using thArticle scraping & curation"
type textarea "x"
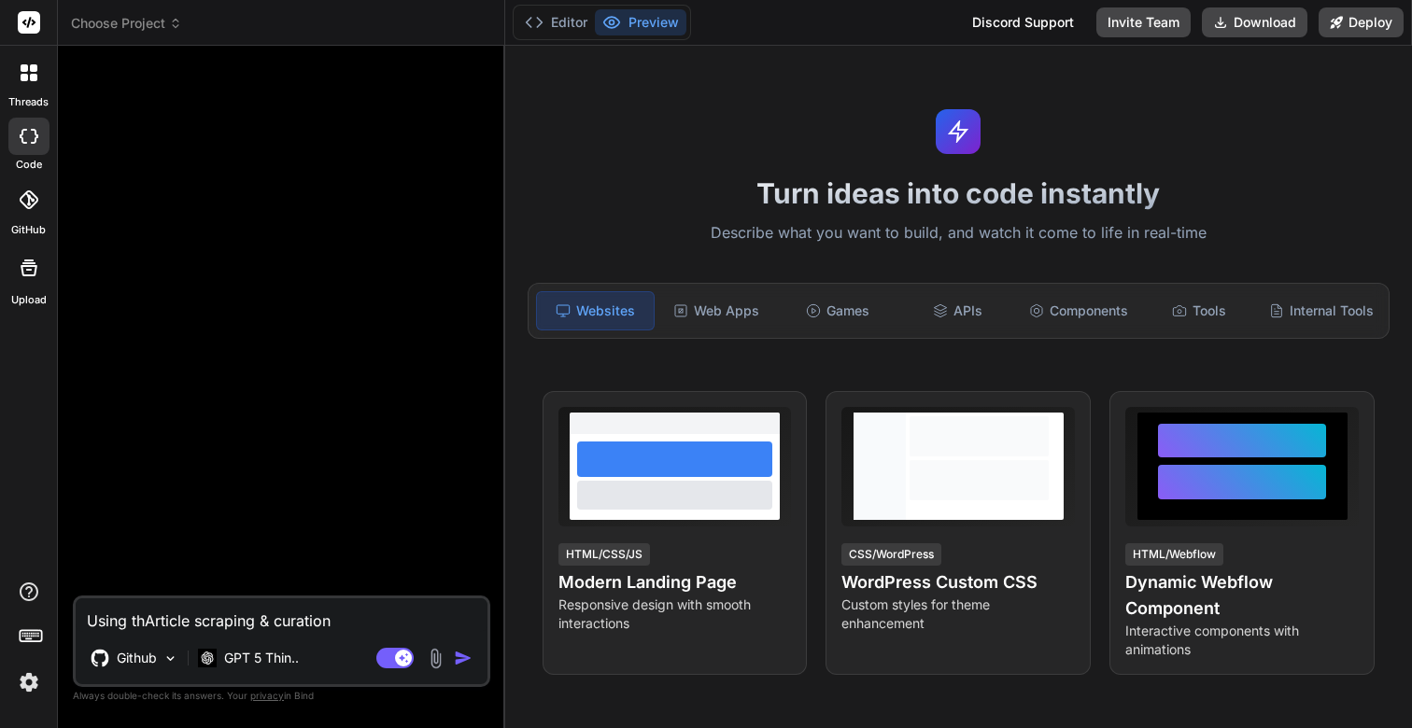
type textarea "Using theArticle scraping & curation"
type textarea "x"
type textarea "Using the Article scraping & curation"
type textarea "x"
type textarea "Using the Article scraping & curation"
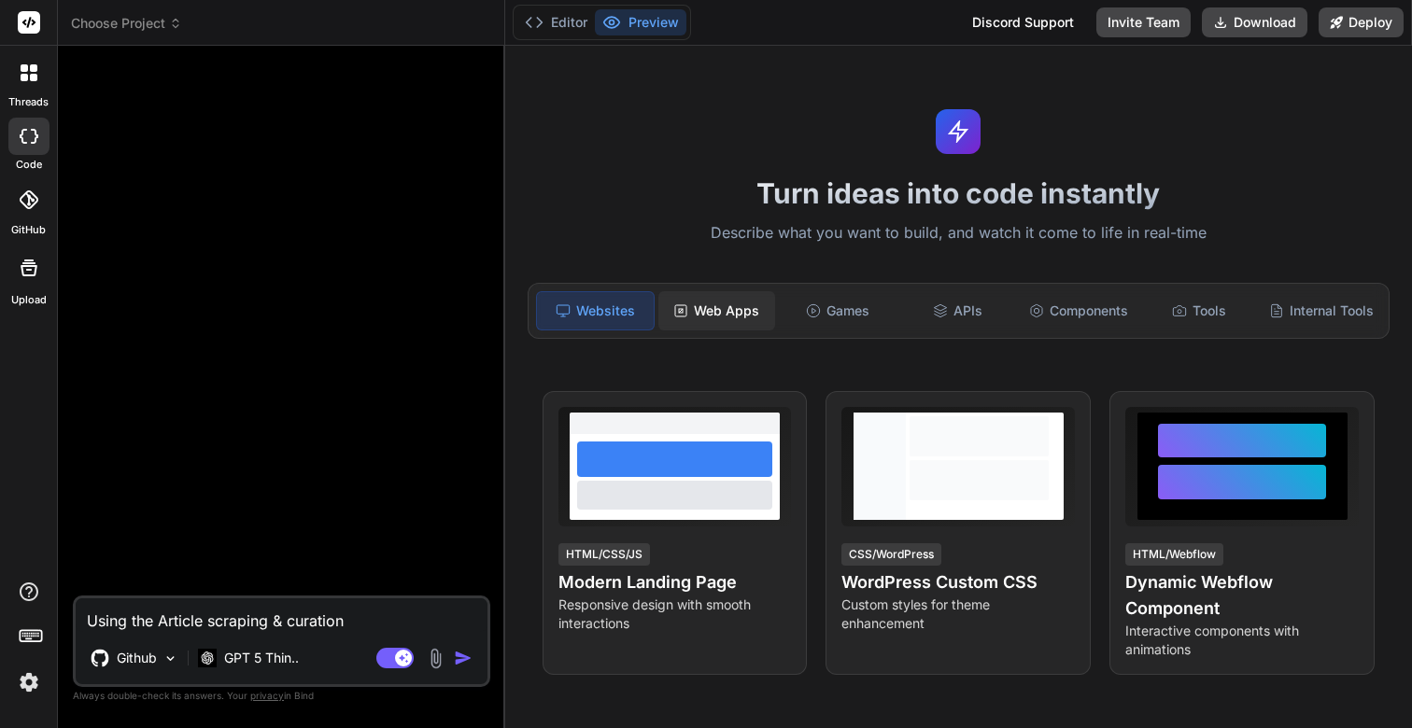
click at [730, 315] on div "Web Apps" at bounding box center [716, 310] width 117 height 39
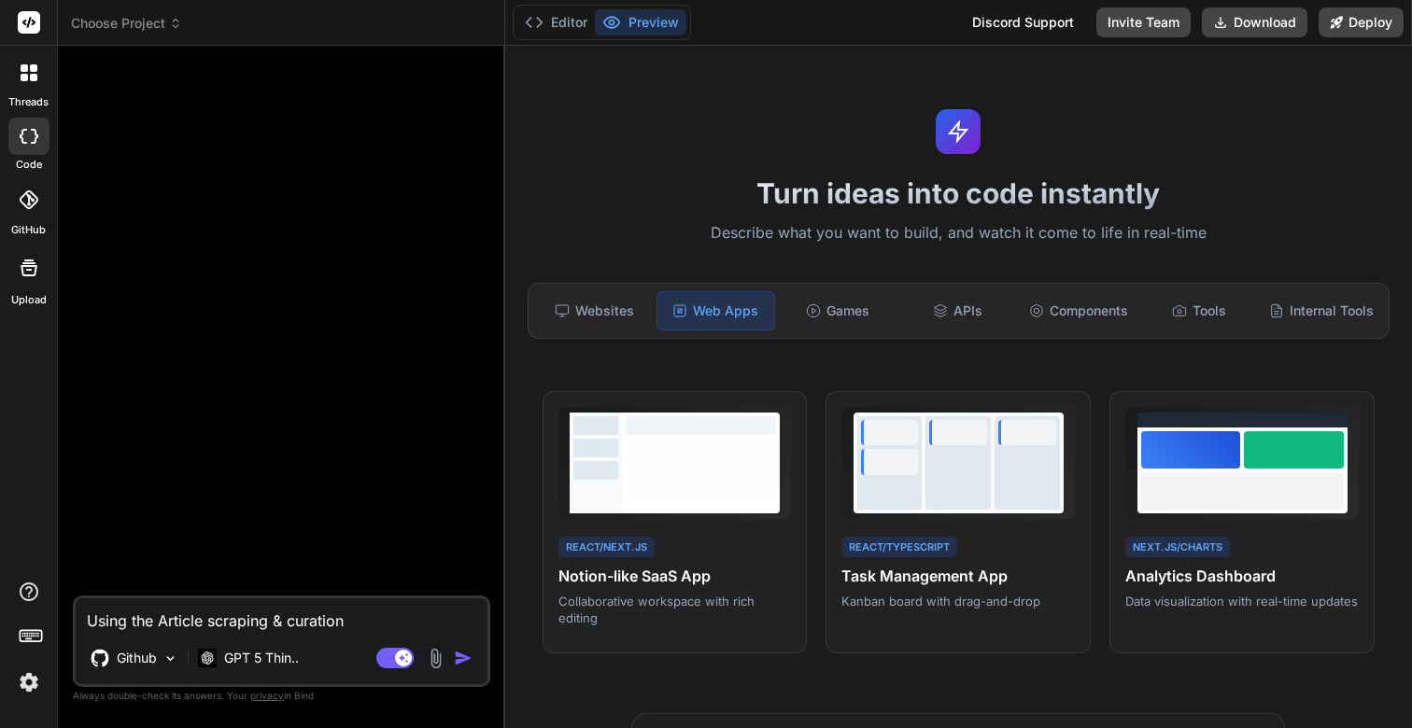
click at [162, 620] on textarea "Using the Article scraping & curation" at bounding box center [282, 615] width 412 height 34
type textarea "x"
paste textarea "Article scraping & curation"
type textarea "Article scraping & curation"
type textarea "x"
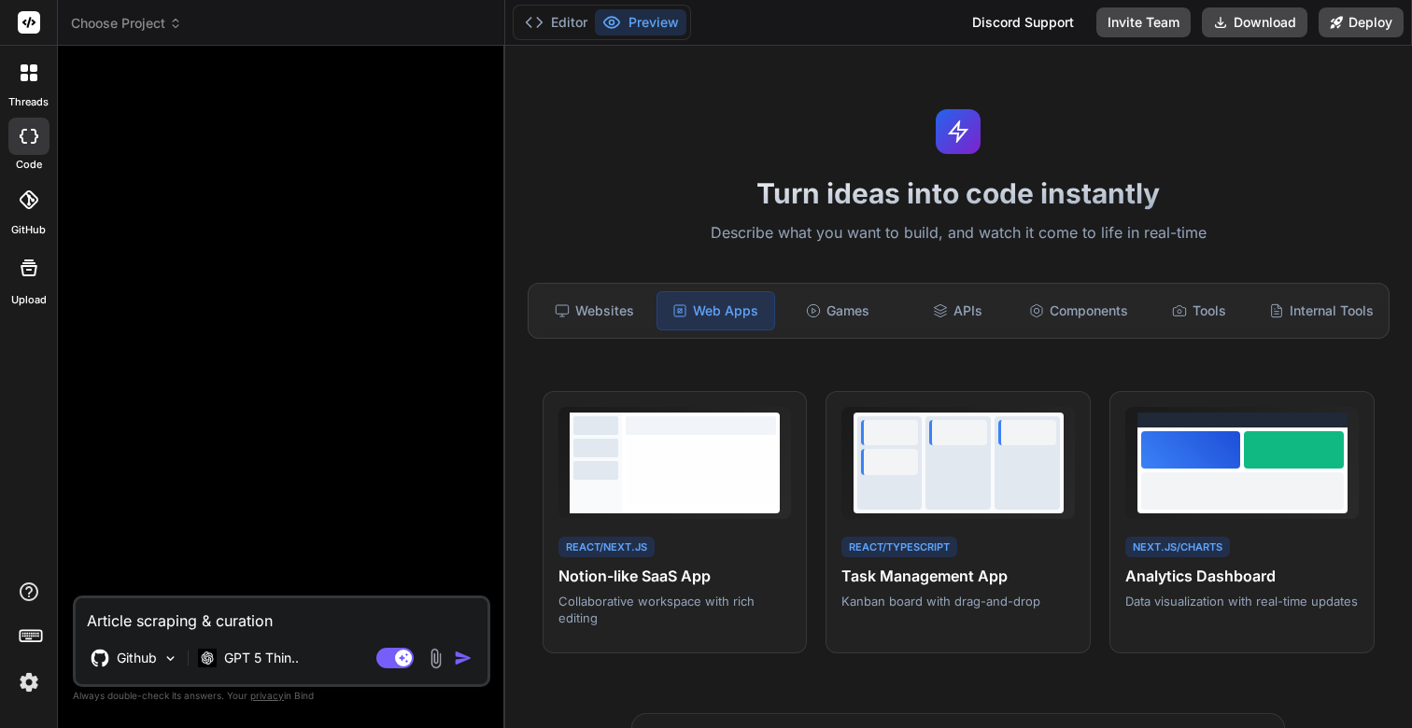
type textarea "IArticle scraping & curation"
type textarea "x"
type textarea "I Article scraping & curation"
type textarea "x"
type textarea "I aArticle scraping & curation"
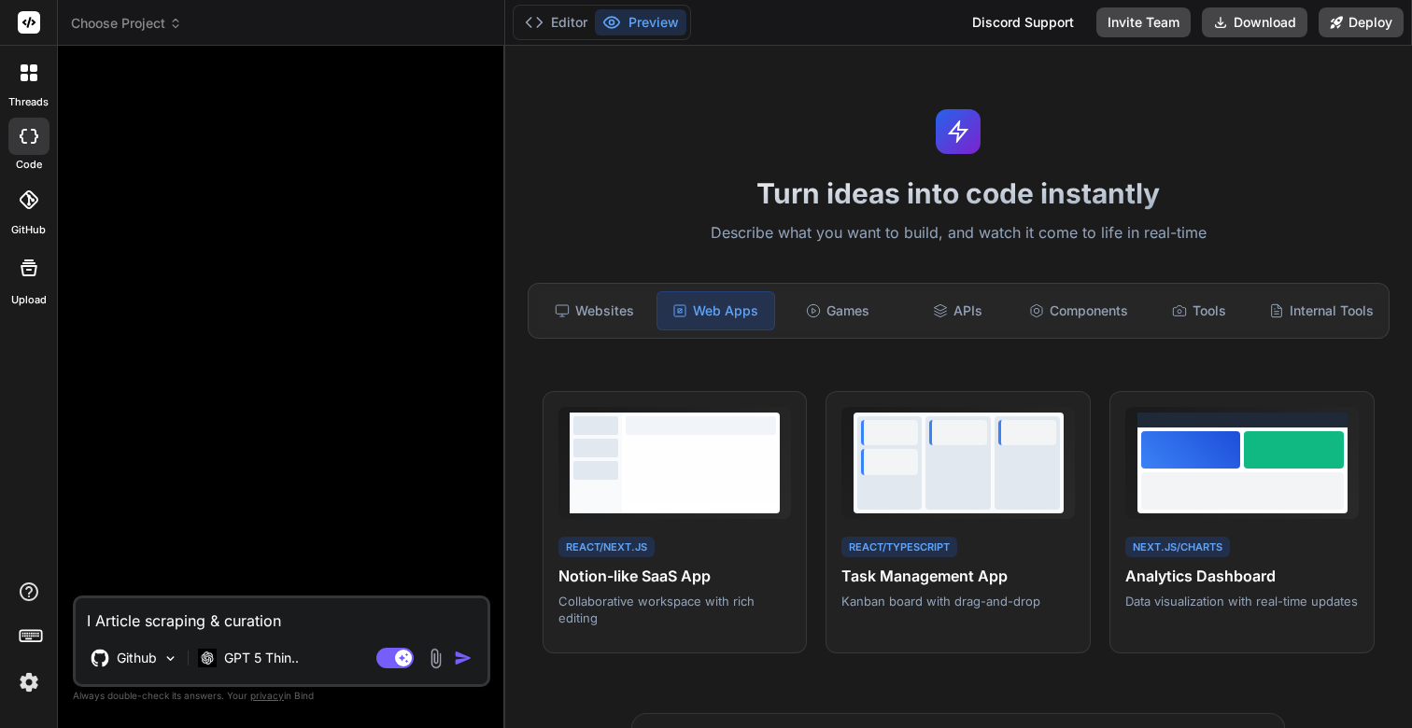
type textarea "x"
type textarea "I amArticle scraping & curation"
type textarea "x"
type textarea "I am Article scraping & curation"
type textarea "x"
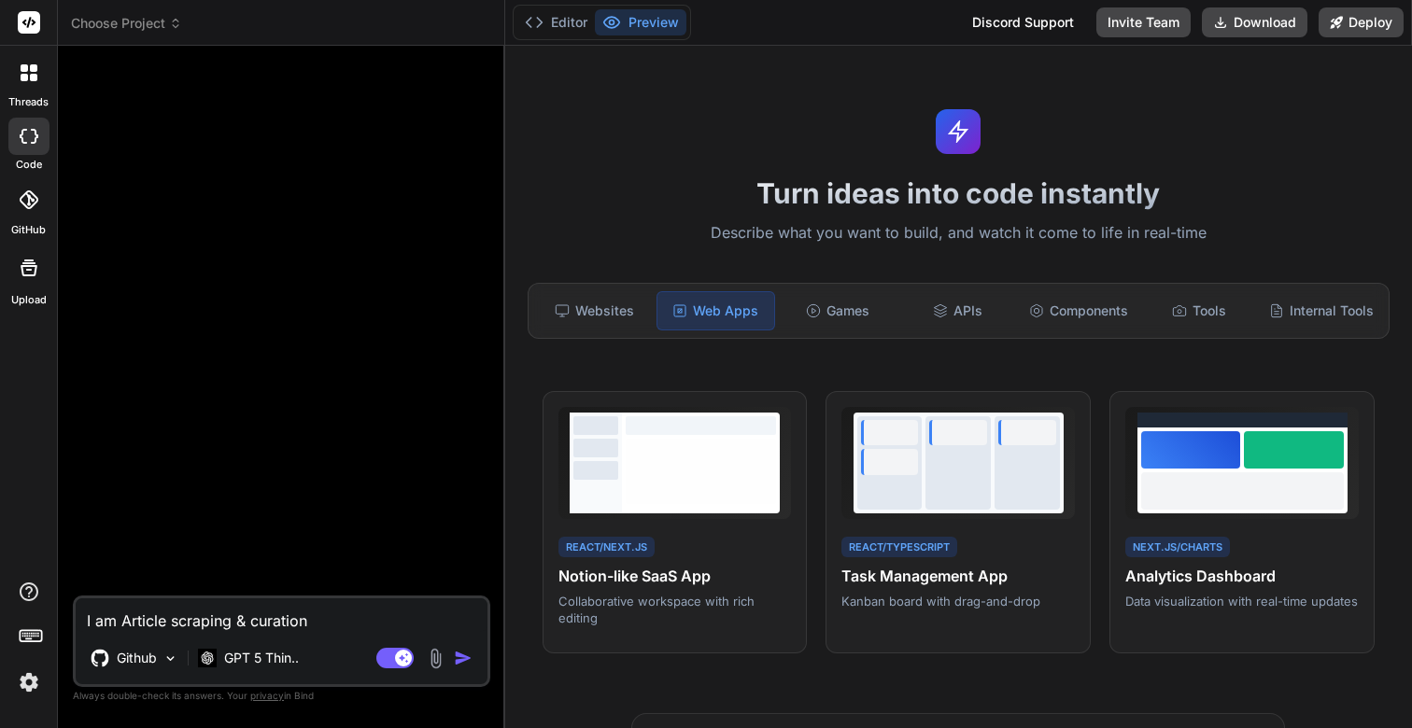
type textarea "I am wArticle scraping & curation"
type textarea "x"
type textarea "I am woArticle scraping & curation"
type textarea "x"
type textarea "I am worArticle scraping & curation"
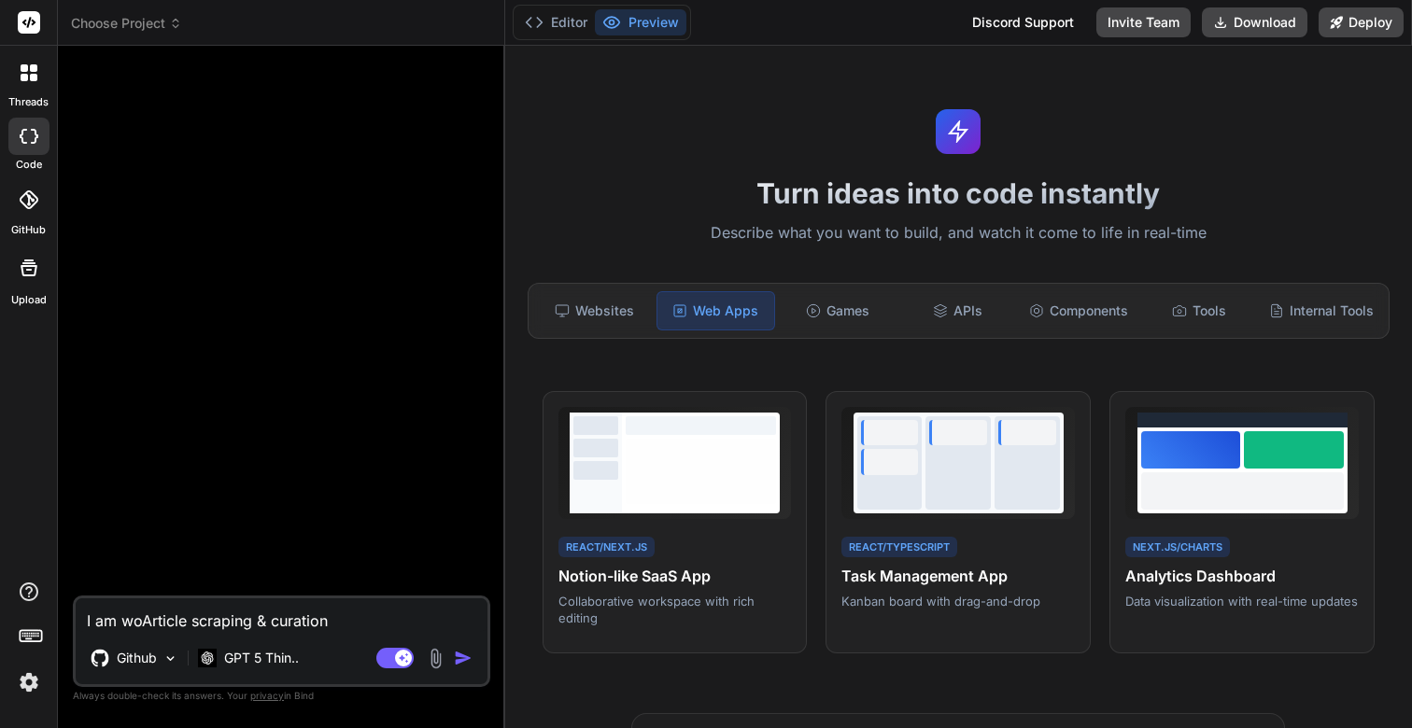
type textarea "x"
type textarea "I am workArticle scraping & curation"
type textarea "x"
type textarea "I am workiArticle scraping & curation"
type textarea "x"
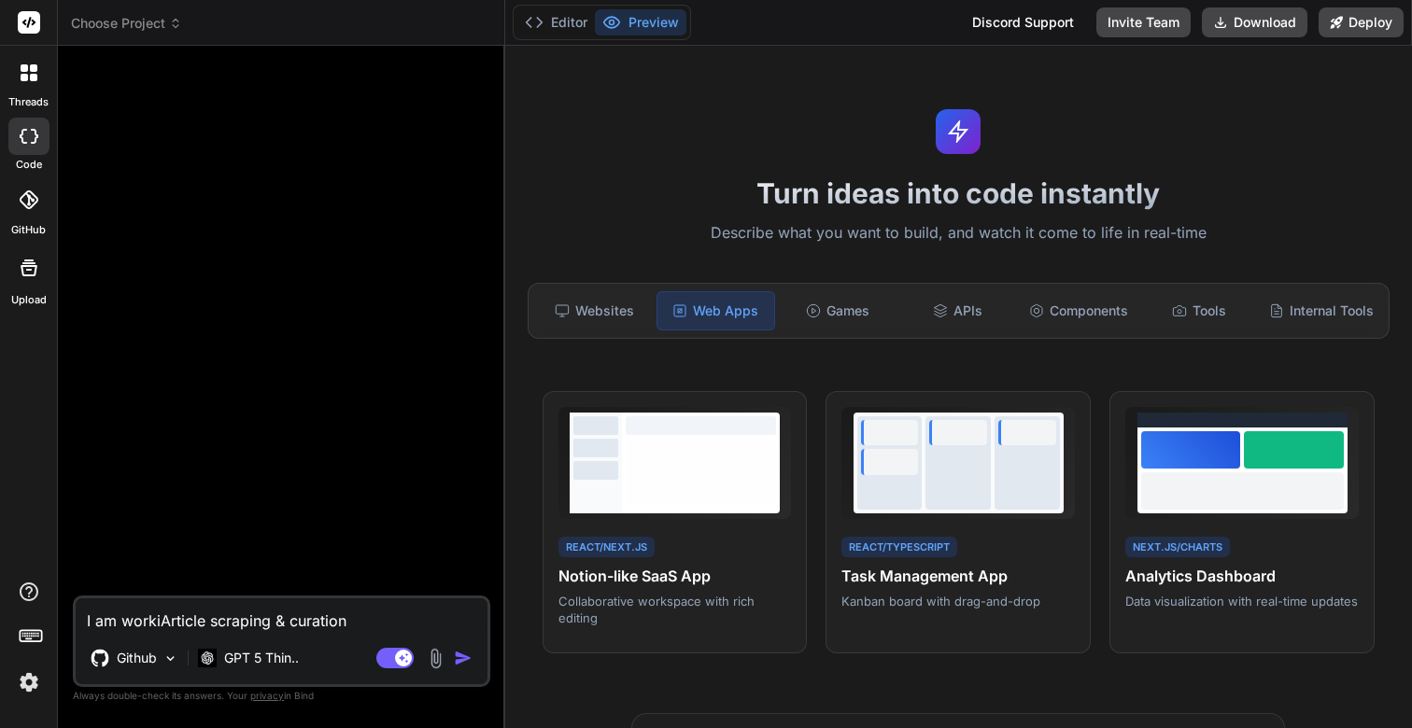
type textarea "I am workinArticle scraping & curation"
type textarea "x"
type textarea "I am workingArticle scraping & curation"
type textarea "x"
type textarea "I am working Article scraping & curation"
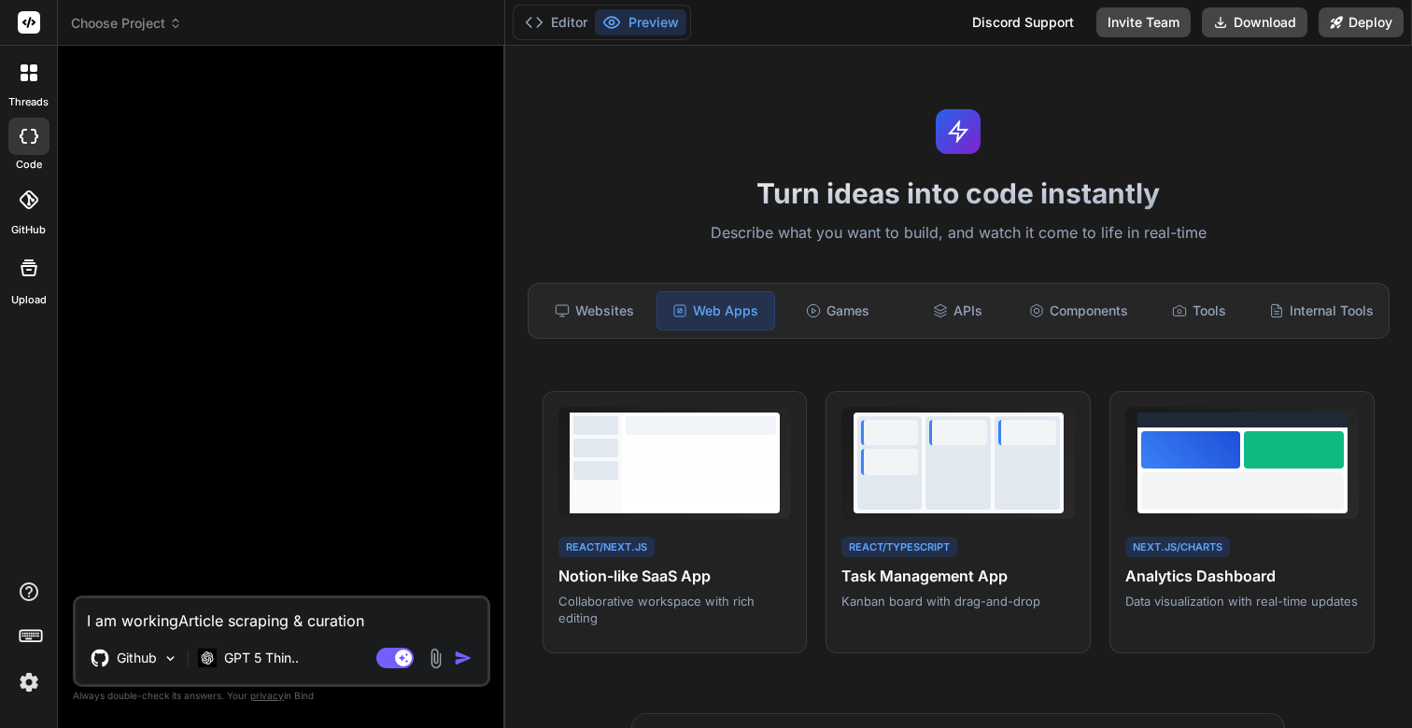
type textarea "x"
type textarea "I am working oArticle scraping & curation"
type textarea "x"
type textarea "I am working onArticle scraping & curation"
type textarea "x"
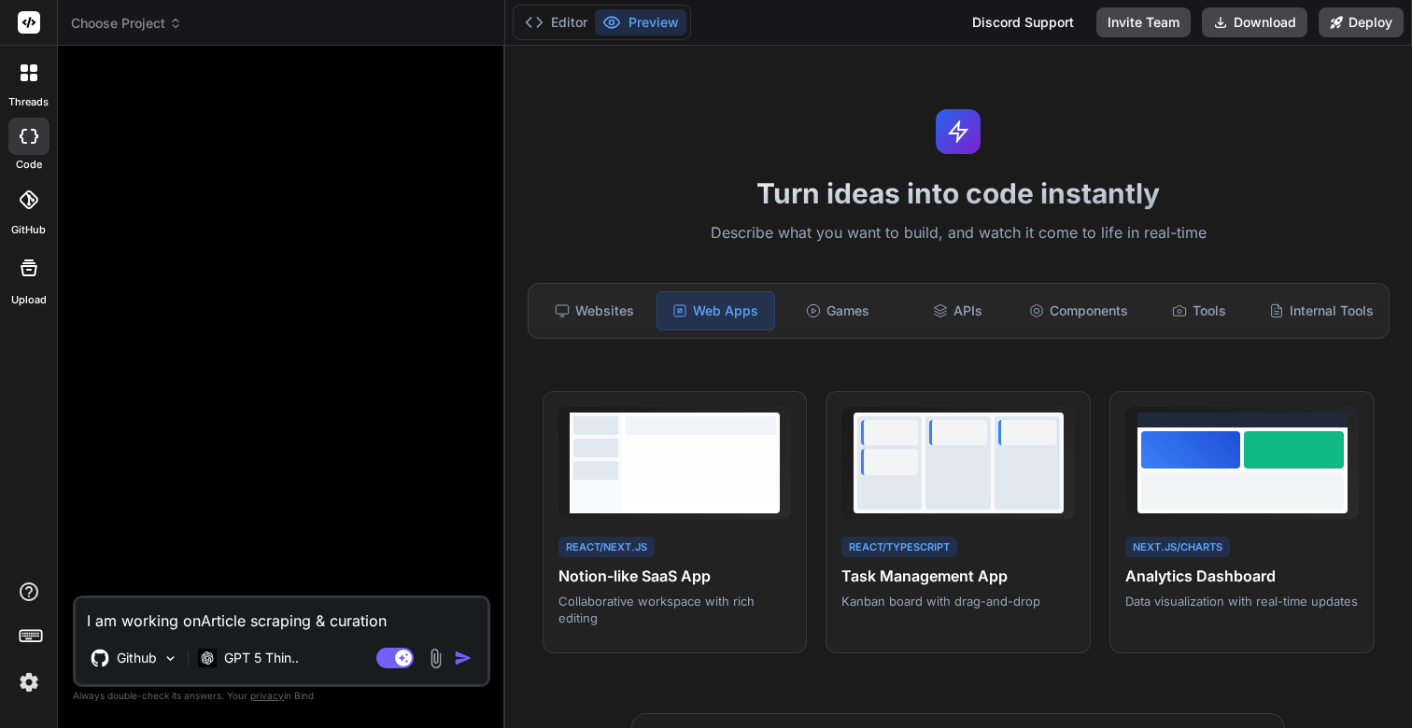
type textarea "I am working on Article scraping & curation"
type textarea "x"
type textarea "I am working on aArticle scraping & curation"
type textarea "x"
type textarea "I am working on a Article scraping & curation"
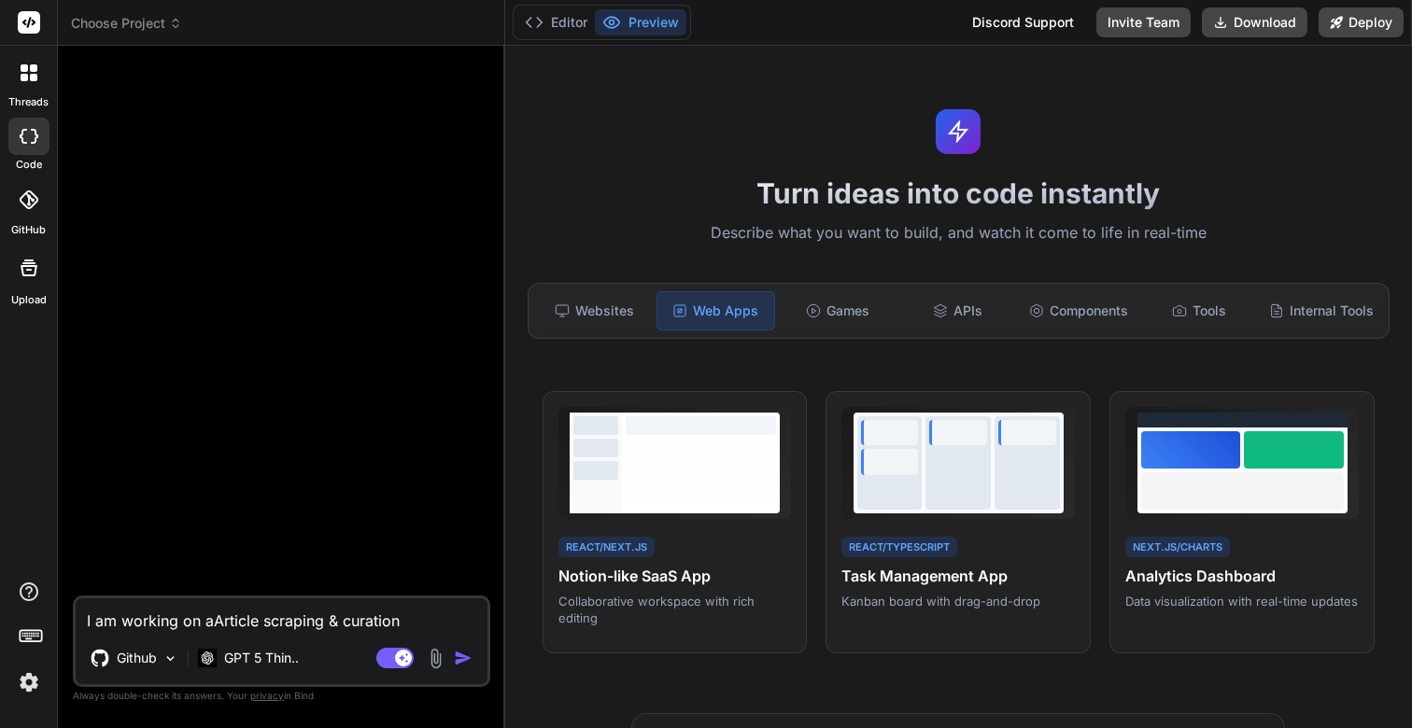
type textarea "x"
type textarea "I am working on a pArticle scraping & curation"
type textarea "x"
type textarea "I am working on a prArticle scraping & curation"
type textarea "x"
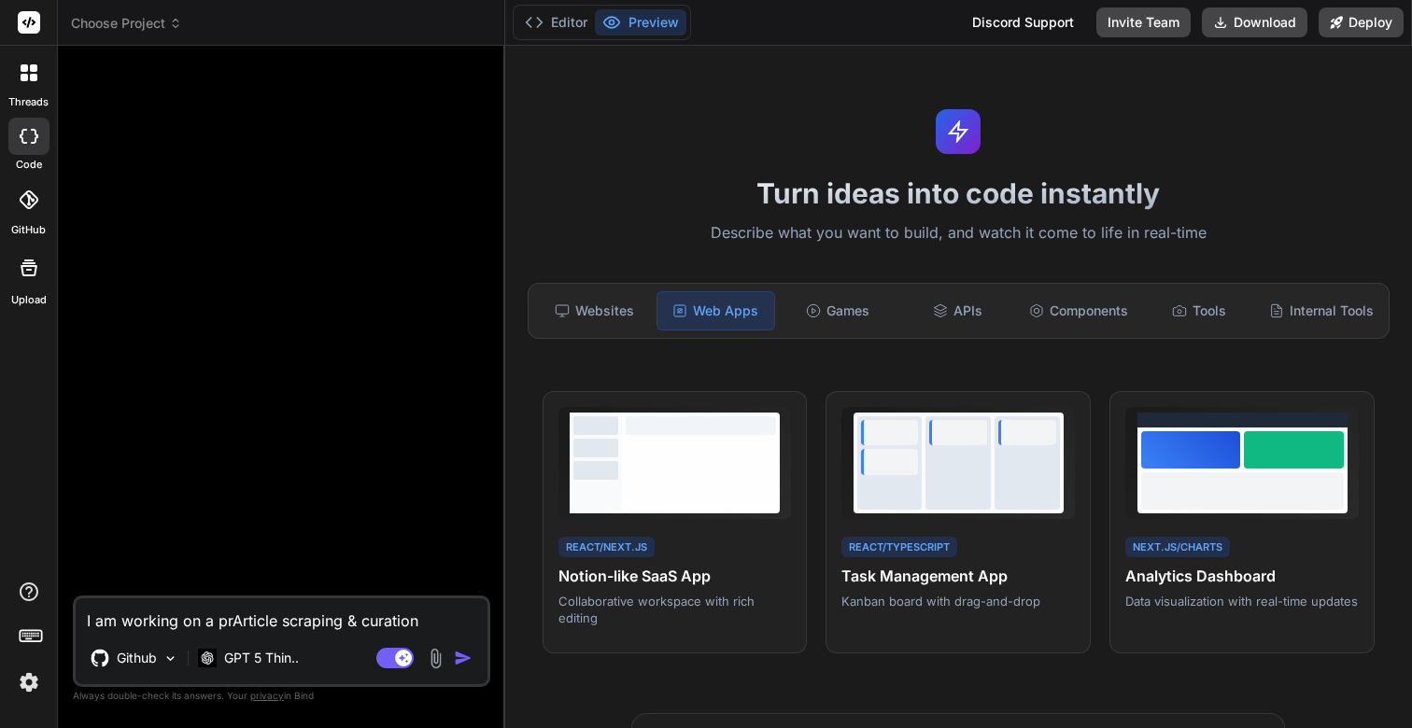
type textarea "I am working on a proArticle scraping & curation"
type textarea "x"
type textarea "I am working on a projArticle scraping & curation"
type textarea "x"
type textarea "I am working on a projeArticle scraping & curation"
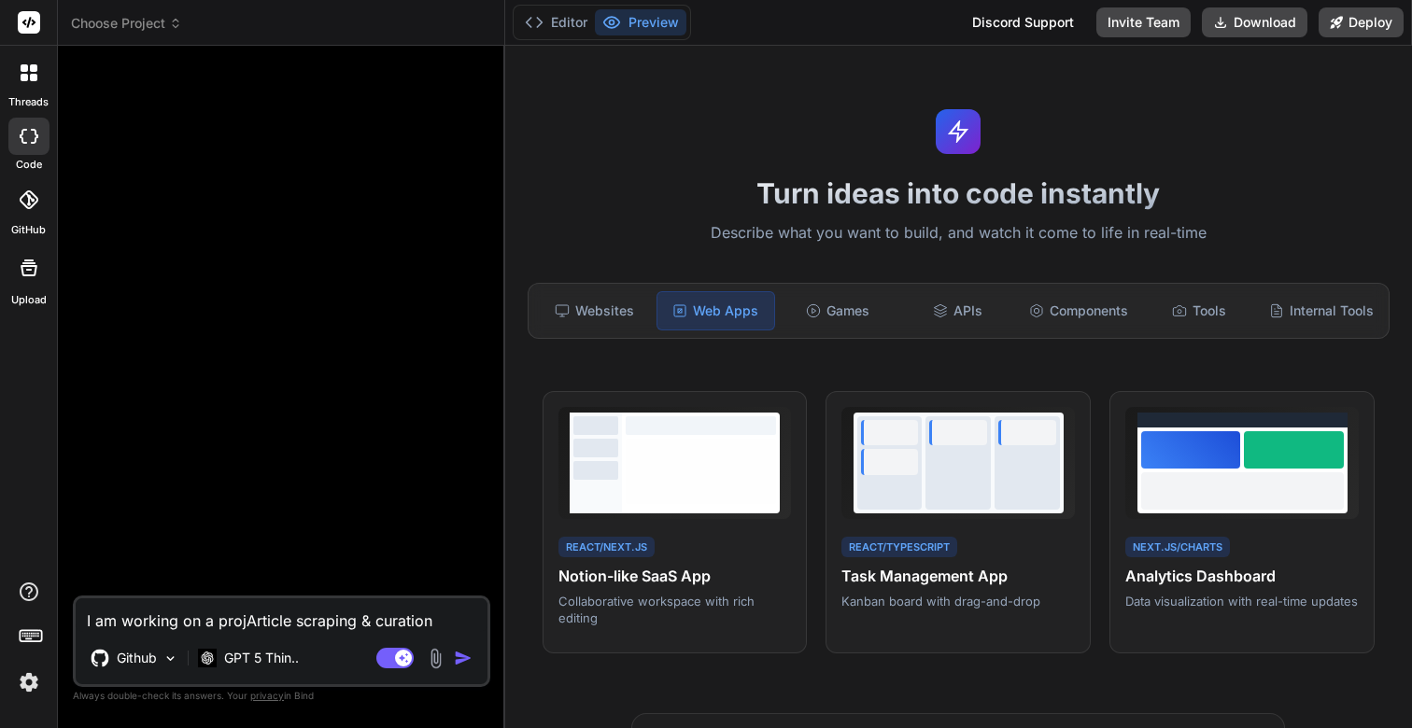
type textarea "x"
type textarea "I am working on a projecArticle scraping & curation"
type textarea "x"
type textarea "I am working on a projectArticle scraping & curation"
type textarea "x"
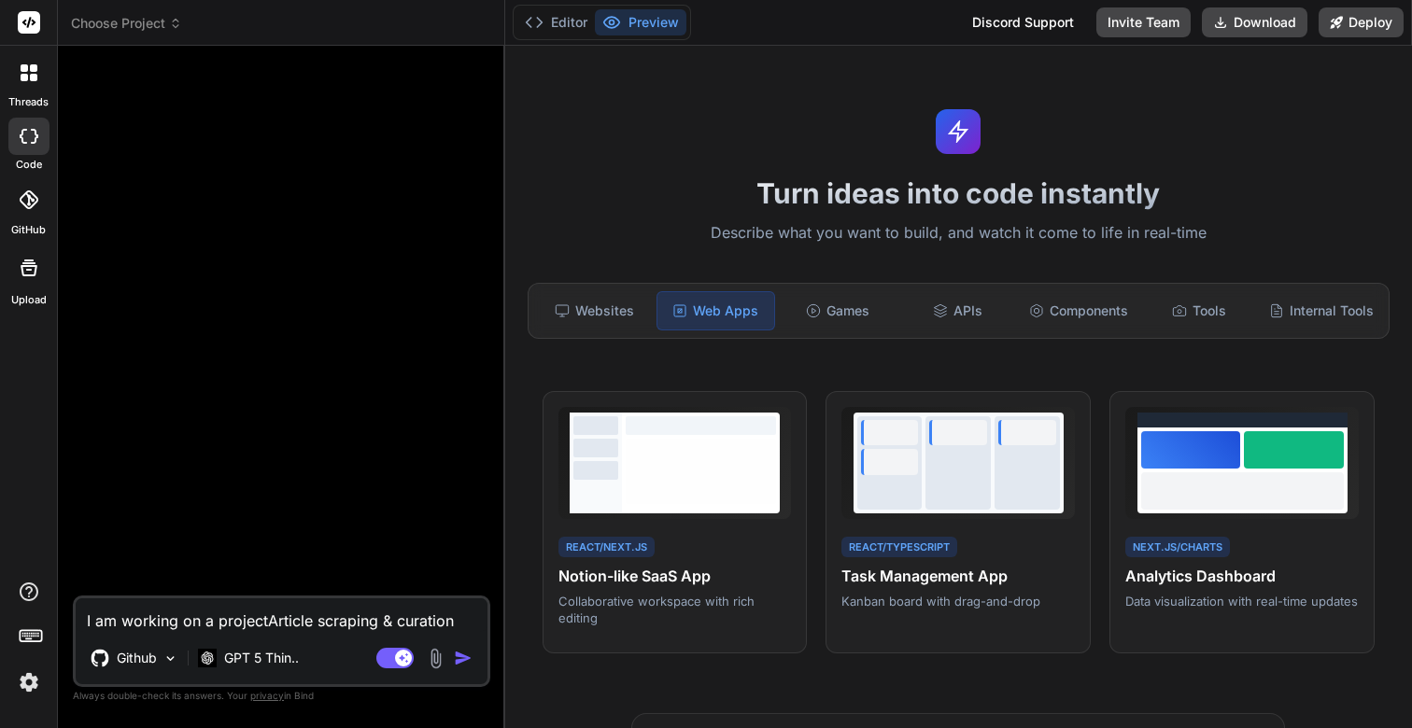
type textarea "I am working on a project Article scraping & curation"
type textarea "x"
type textarea "I am working on a project wArticle scraping & curation"
type textarea "x"
type textarea "I am working on a project whArticle scraping & curation"
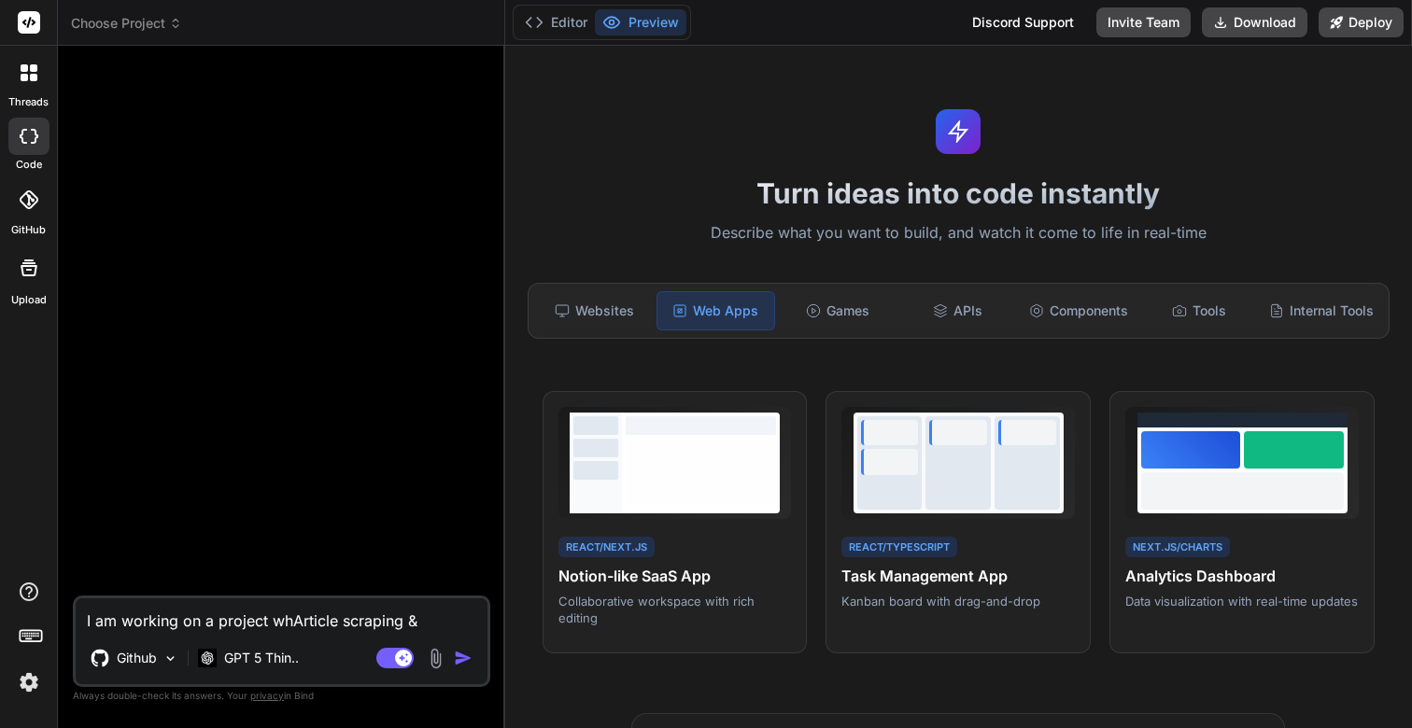
type textarea "x"
type textarea "I am working on a project whiArticle scraping & curation"
type textarea "x"
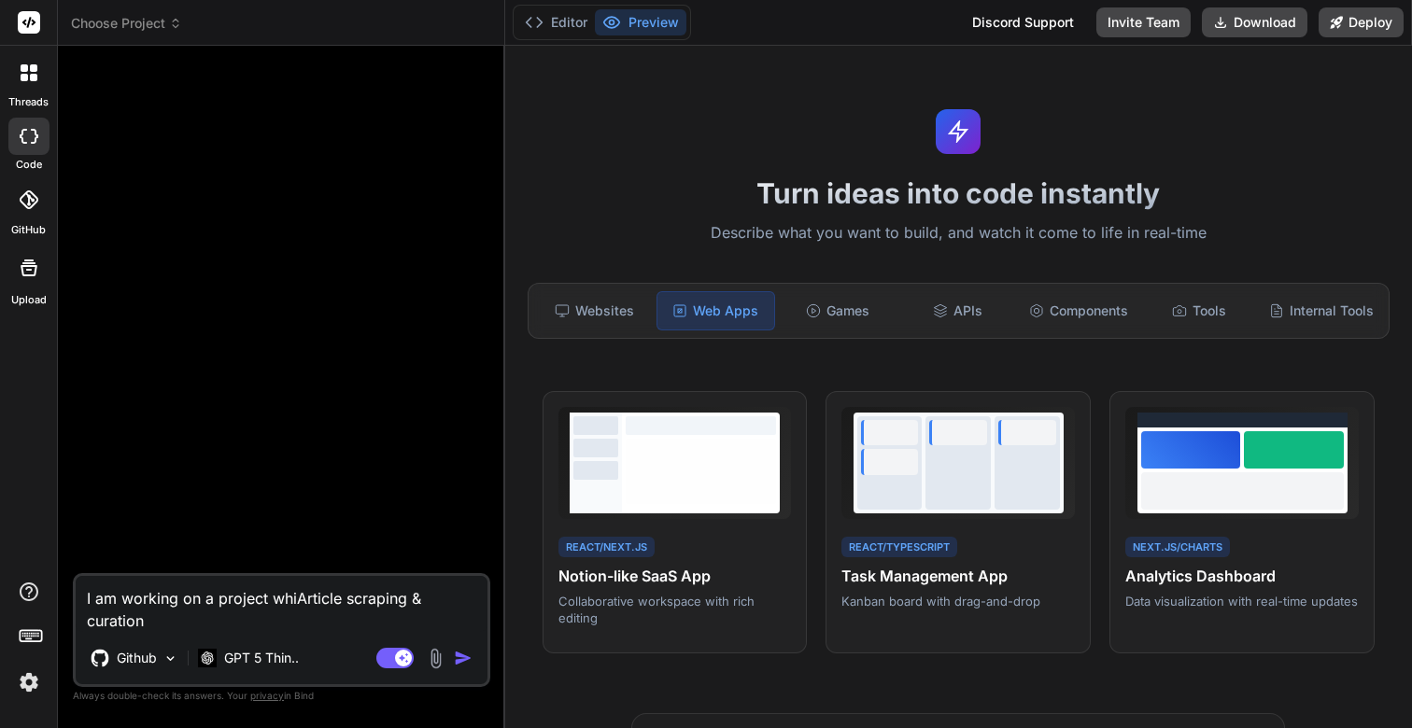
type textarea "I am working on a project whicArticle scraping & curation"
type textarea "x"
type textarea "I am working on a project whichArticle scraping & curation"
type textarea "x"
type textarea "I am working on a project which Article scraping & curation"
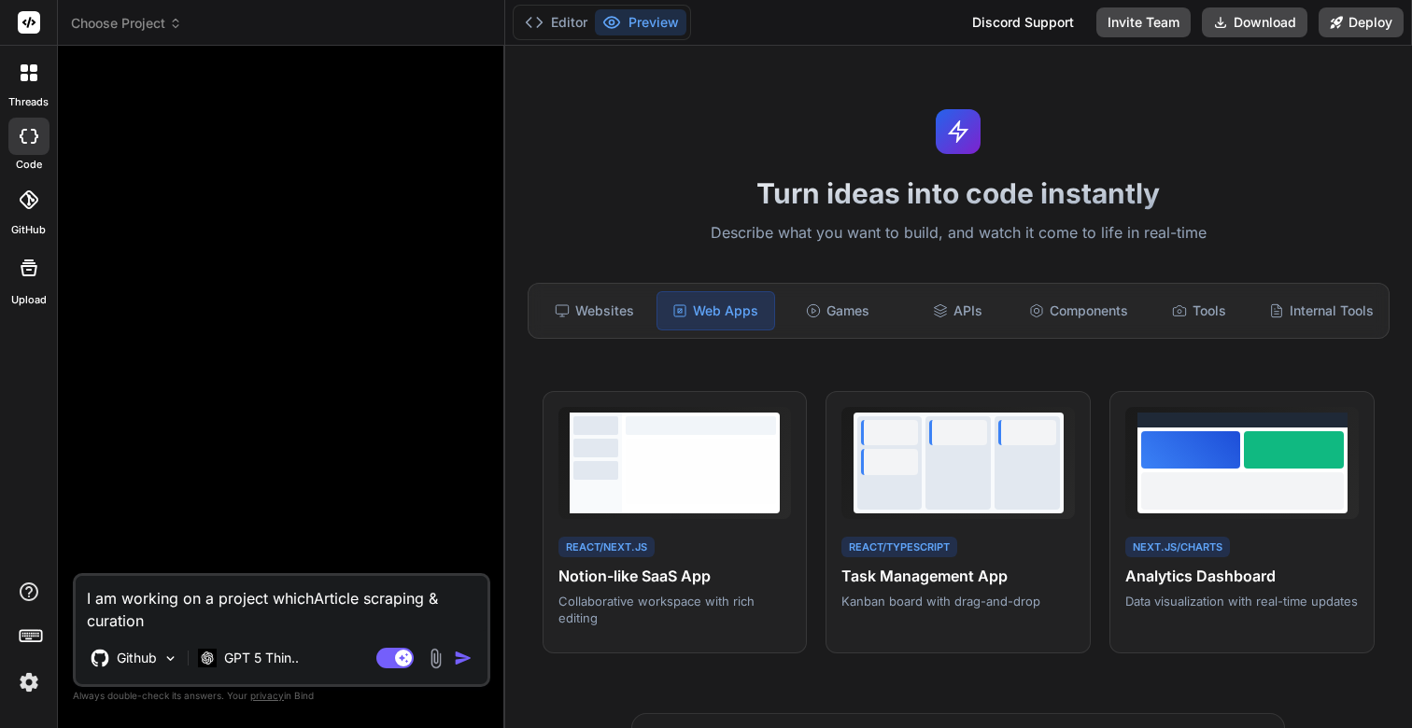
type textarea "x"
type textarea "I am working on a project which iArticle scraping & curation"
type textarea "x"
type textarea "I am working on a project which isArticle scraping & curation"
type textarea "x"
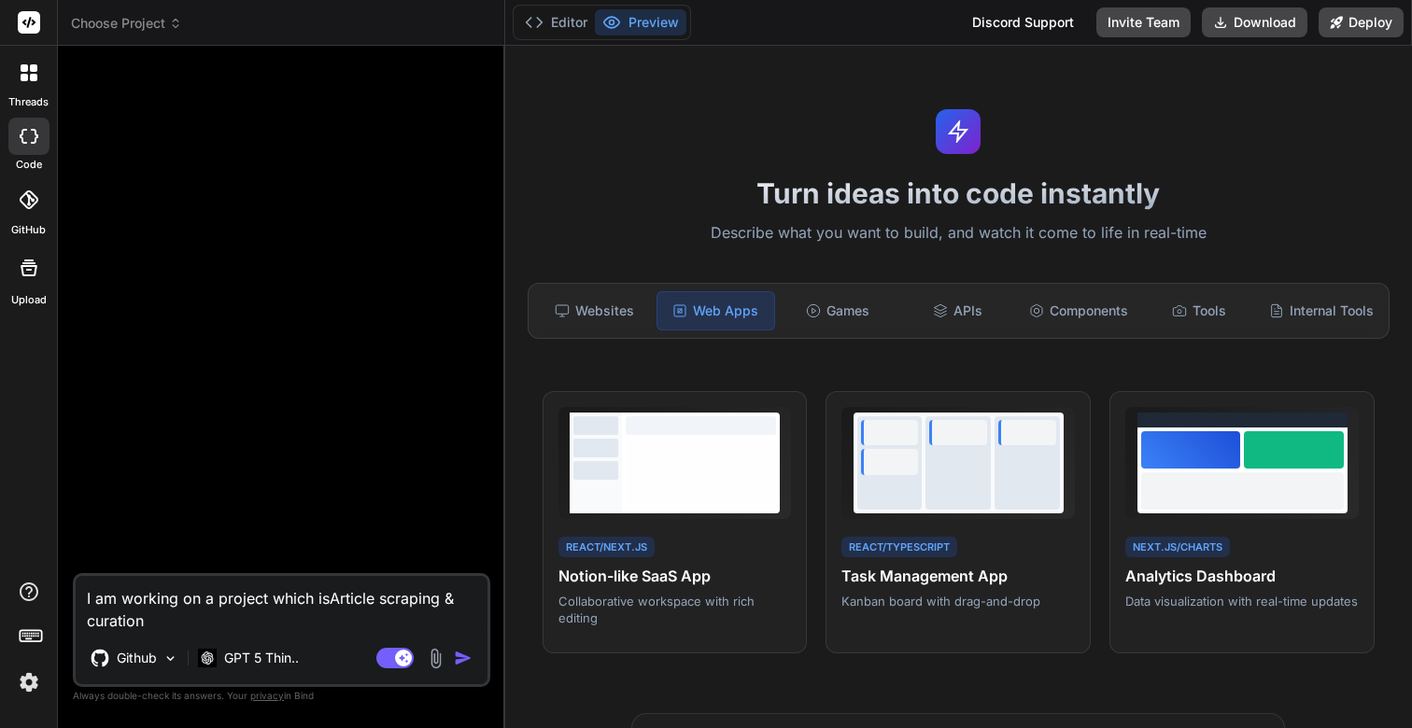
type textarea "I am working on a project which is Article scraping & curation"
type textarea "x"
type textarea "I am working on a project which isArticle scraping & curation"
type textarea "x"
type textarea "I am working on a project which iArticle scraping & curation"
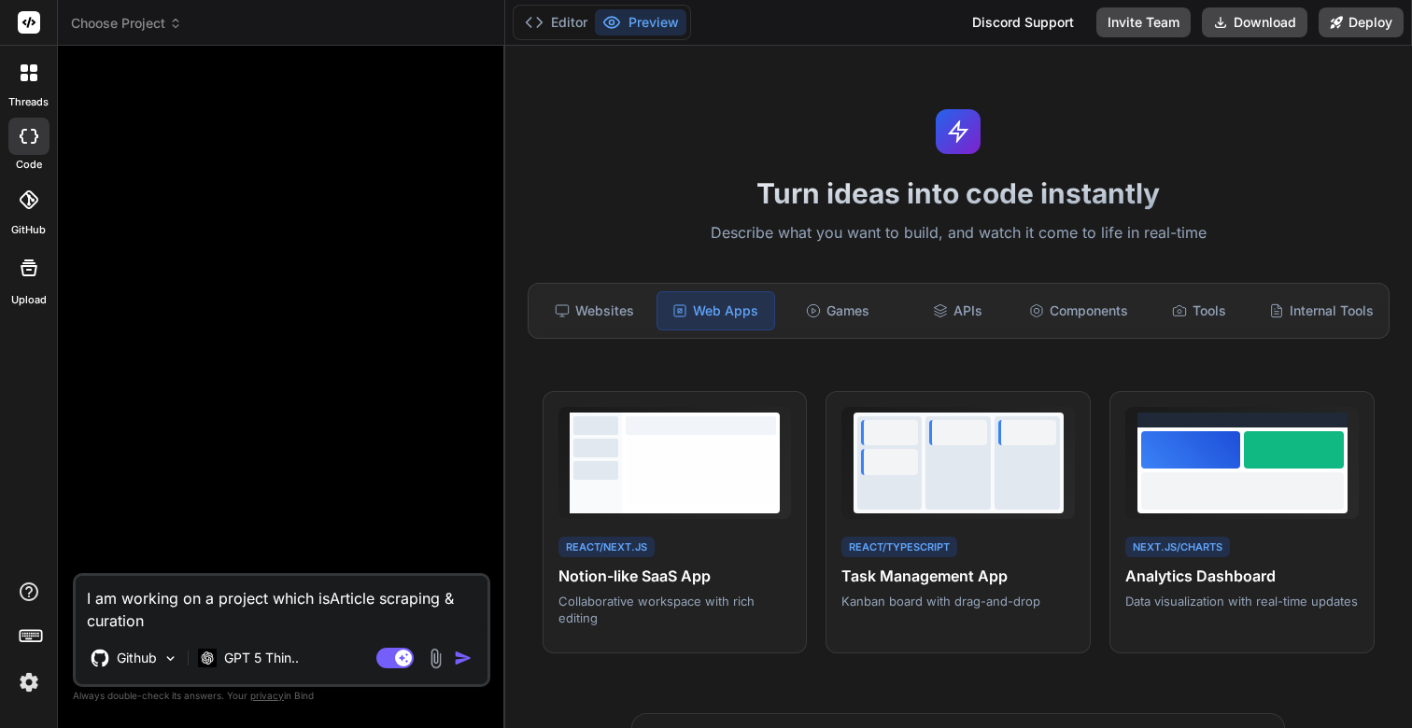
type textarea "x"
type textarea "I am working on a project which Article scraping & curation"
type textarea "x"
type textarea "I am working on a project which wArticle scraping & curation"
type textarea "x"
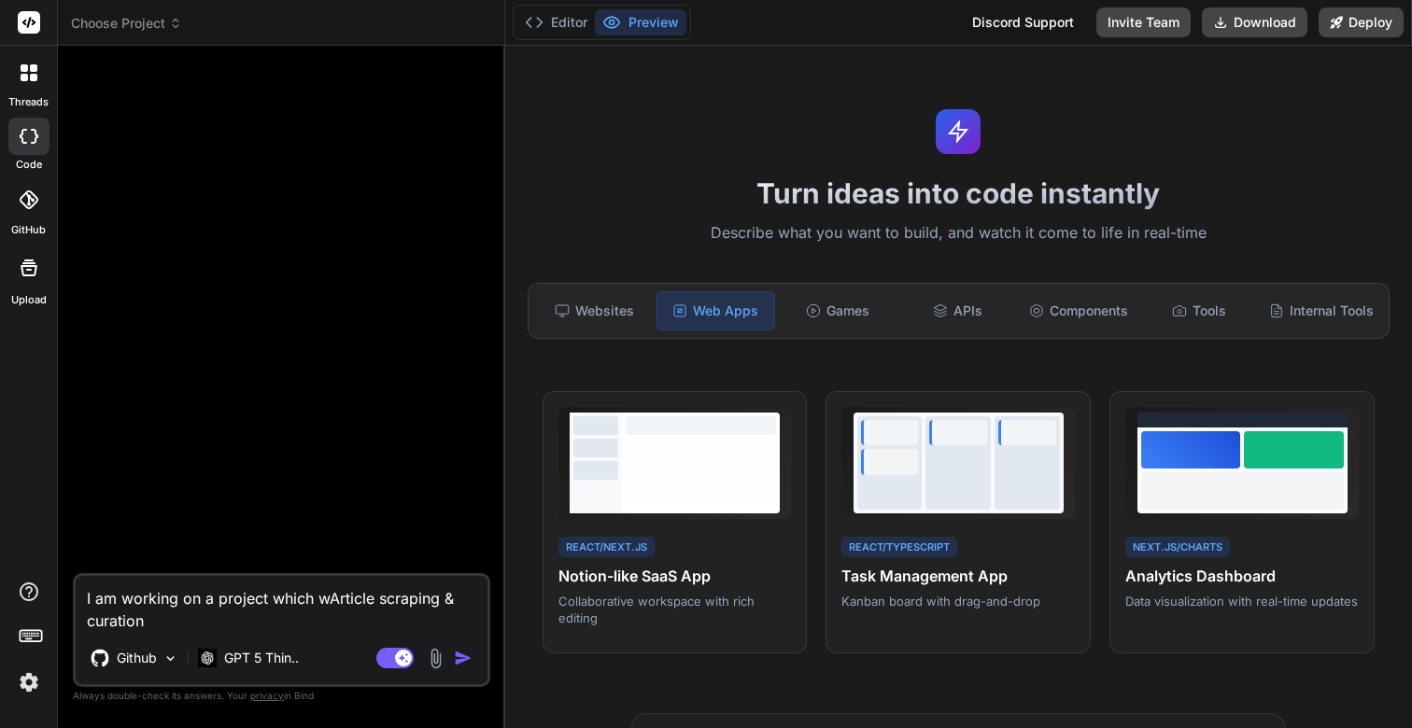
type textarea "I am working on a project which wiArticle scraping & curation"
type textarea "x"
type textarea "I am working on a project which wilArticle scraping & curation"
type textarea "x"
type textarea "I am working on a project which willArticle scraping & curation"
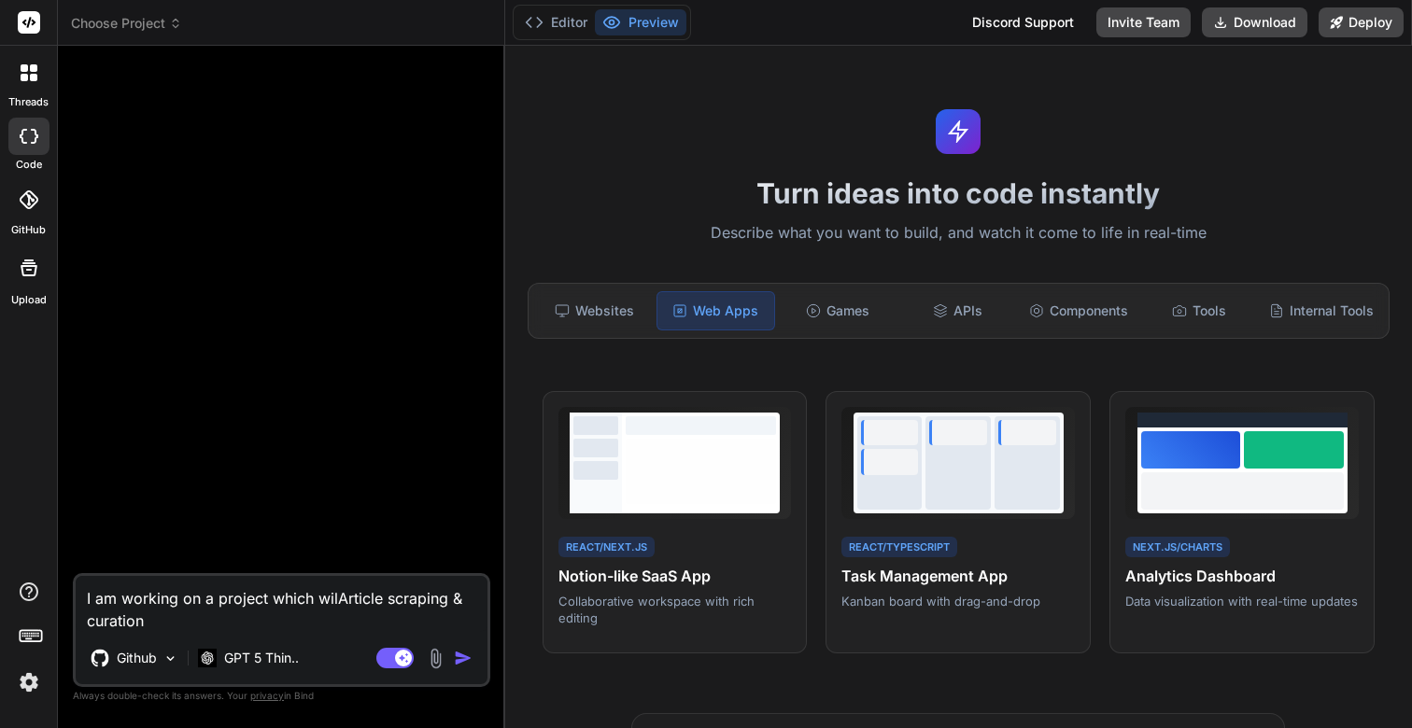
type textarea "x"
type textarea "I am working on a project which will Article scraping & curation"
type textarea "x"
type textarea "I am working on a project which will bArticle scraping & curation"
type textarea "x"
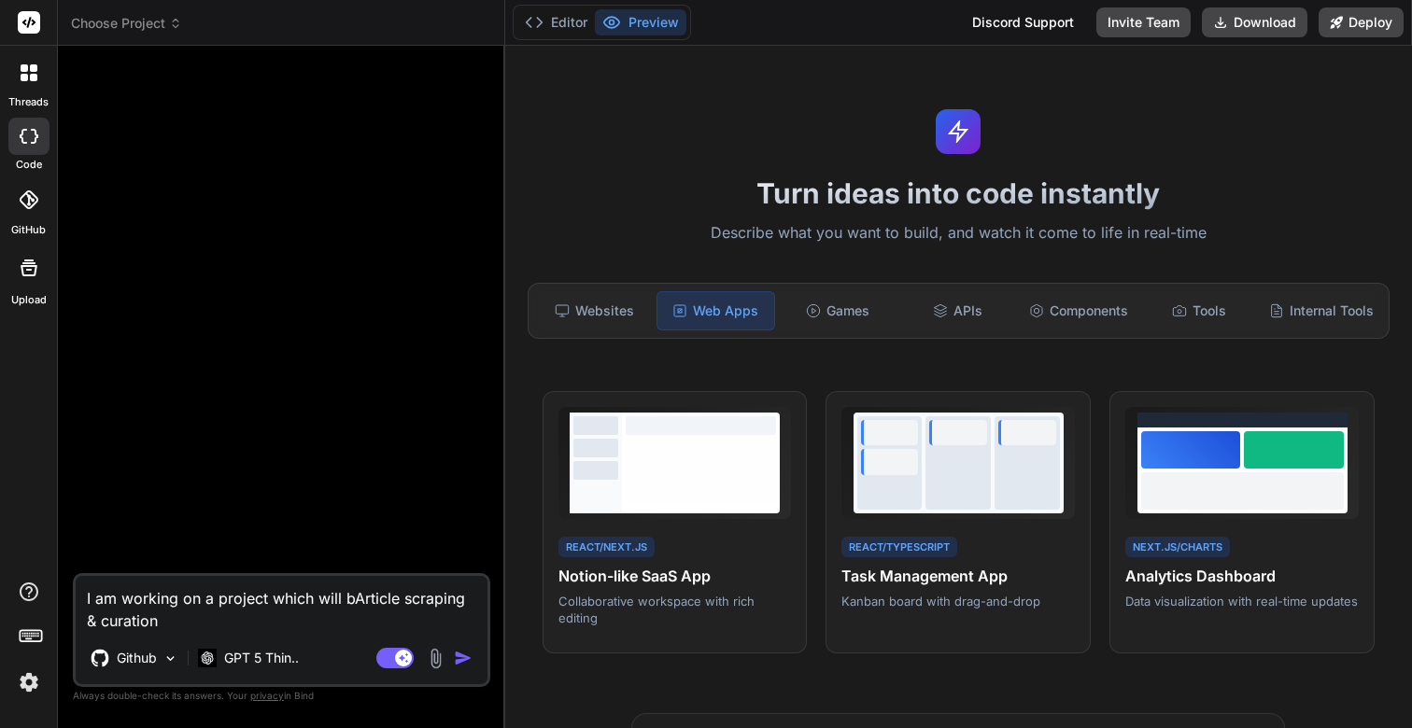
type textarea "I am working on a project which will beArticle scraping & curation"
type textarea "x"
type textarea "I am working on a project which will be Article scraping & curation"
type textarea "x"
type textarea "I am working on a project which will be aArticle scraping & curation"
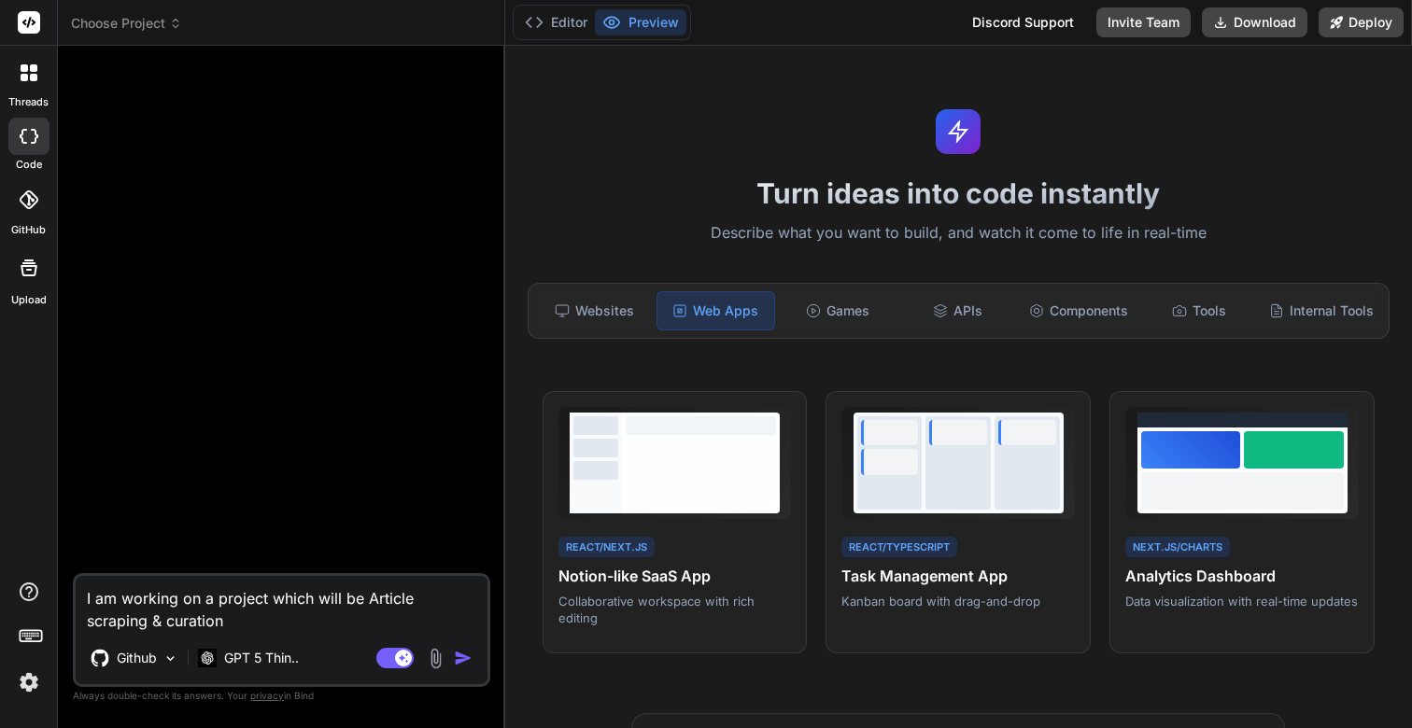
type textarea "x"
type textarea "I am working on a project which will be anArticle scraping & curation"
type textarea "x"
type textarea "I am working on a project which will be an Article scraping & curation"
type textarea "x"
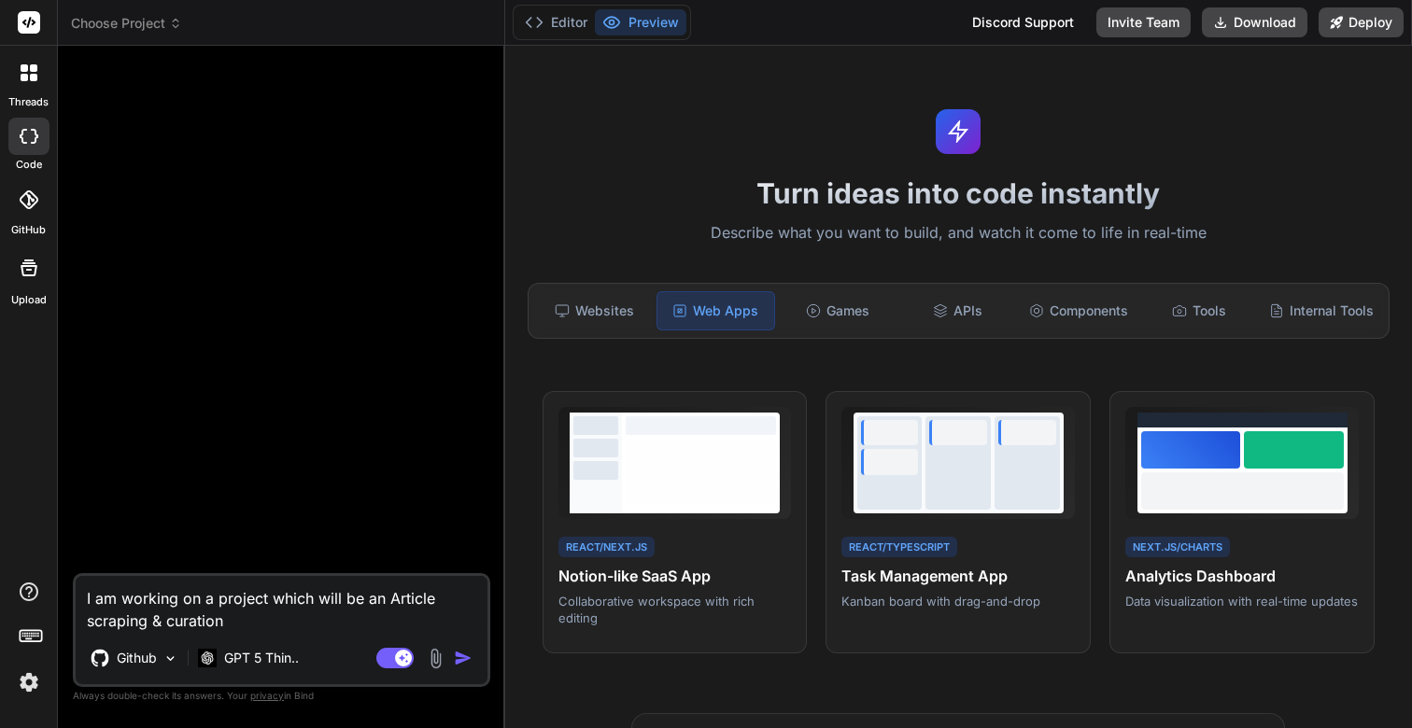
click at [248, 603] on textarea "I am working on a project which will be an Article scraping & curation" at bounding box center [282, 604] width 412 height 56
type textarea "I am working on a which will be an Article scraping & curation"
type textarea "x"
type textarea "I am working on an which will be an Article scraping & curation"
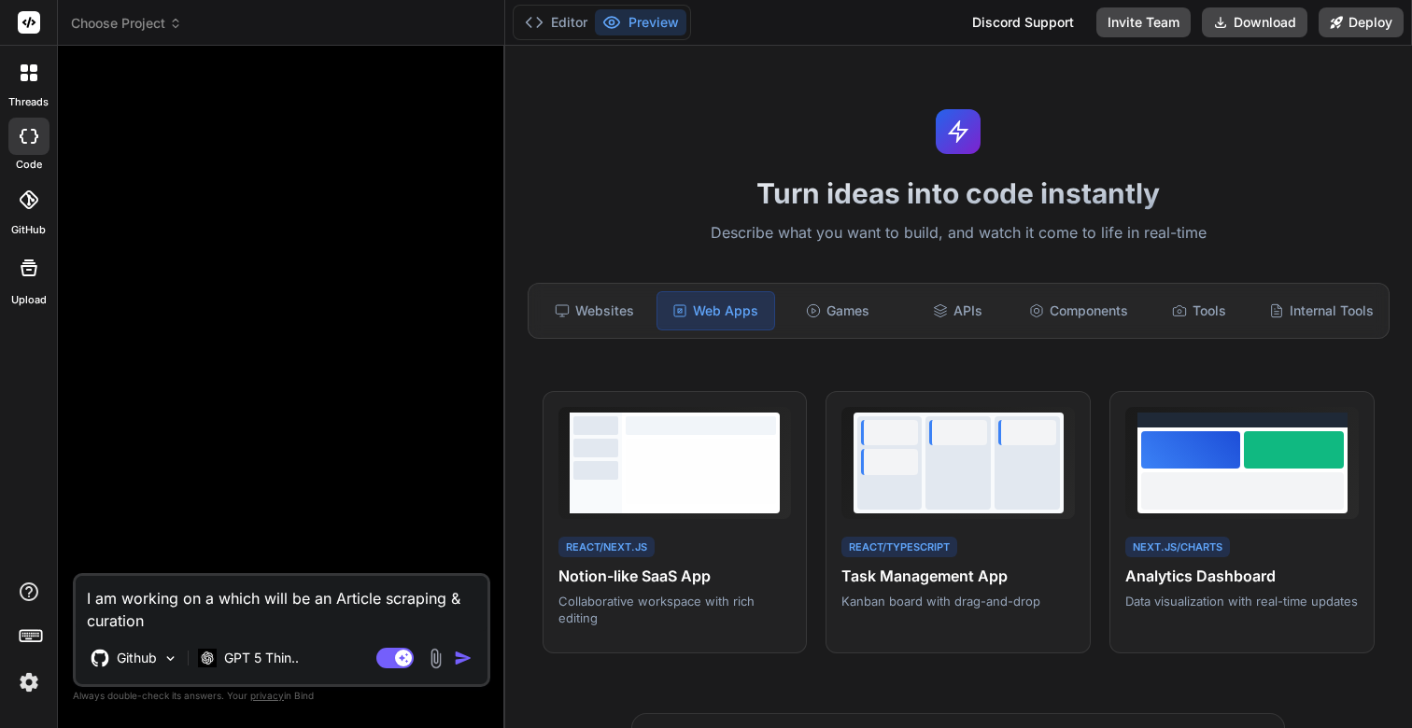
type textarea "x"
type textarea "I am working on an which will be an Article scraping & curation"
type textarea "x"
type textarea "I am working on an a which will be an Article scraping & curation"
type textarea "x"
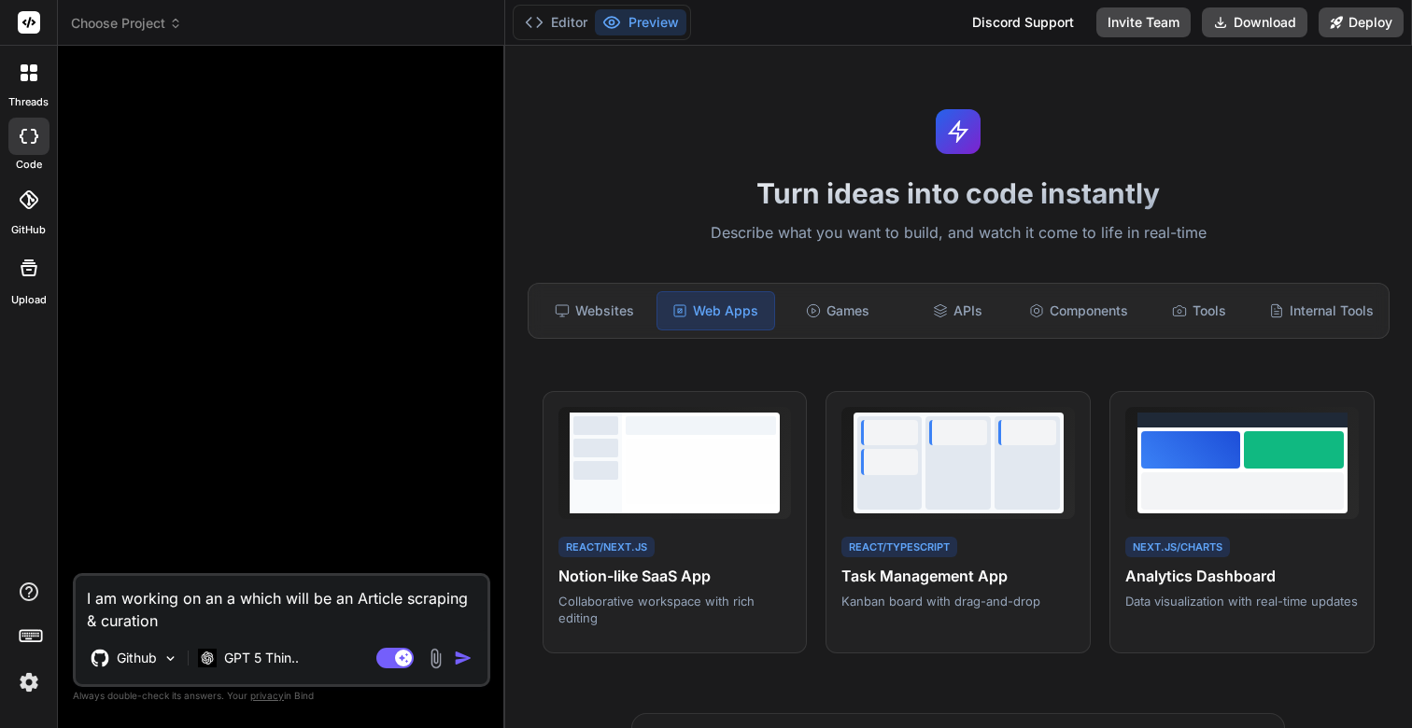
type textarea "I am working on an ap which will be an Article scraping & curation"
type textarea "x"
type textarea "I am working on an app which will be an Article scraping & curation"
type textarea "x"
type textarea "I am working on an app which will be an Article scraping & curation"
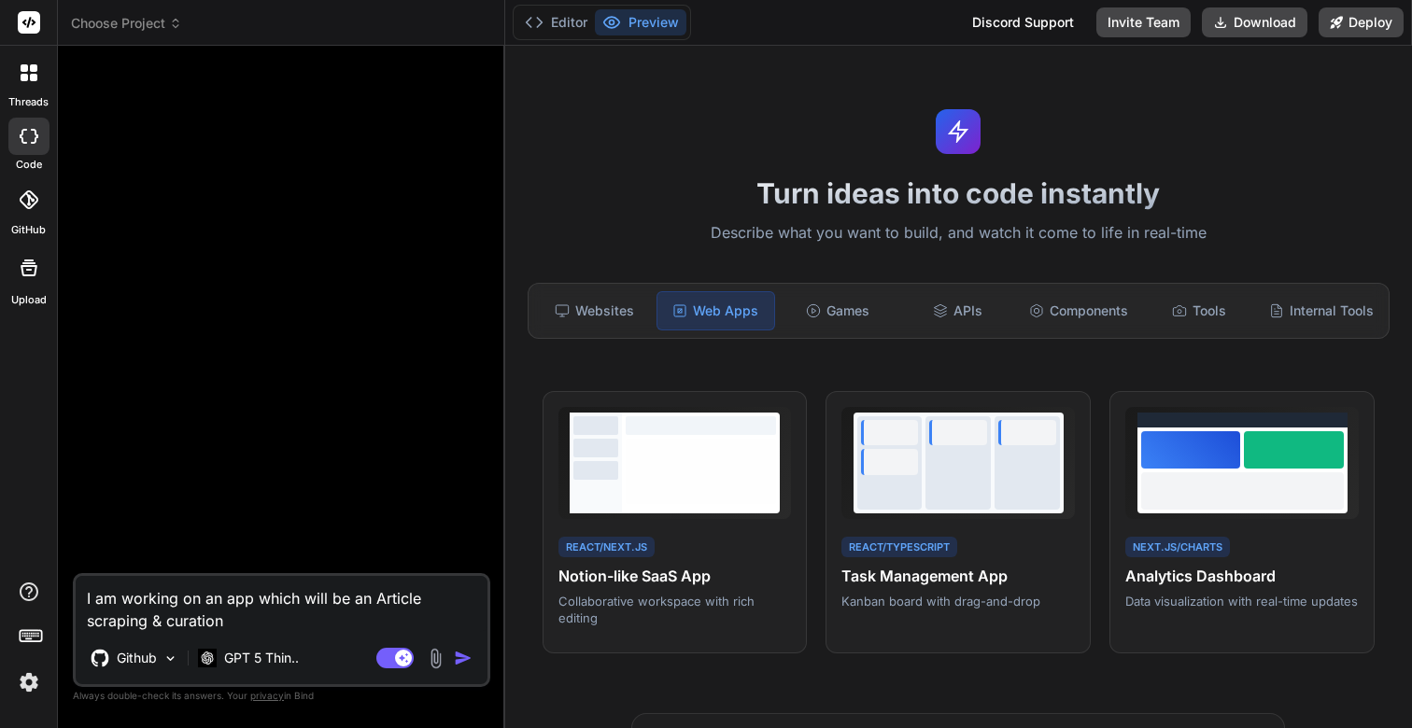
type textarea "x"
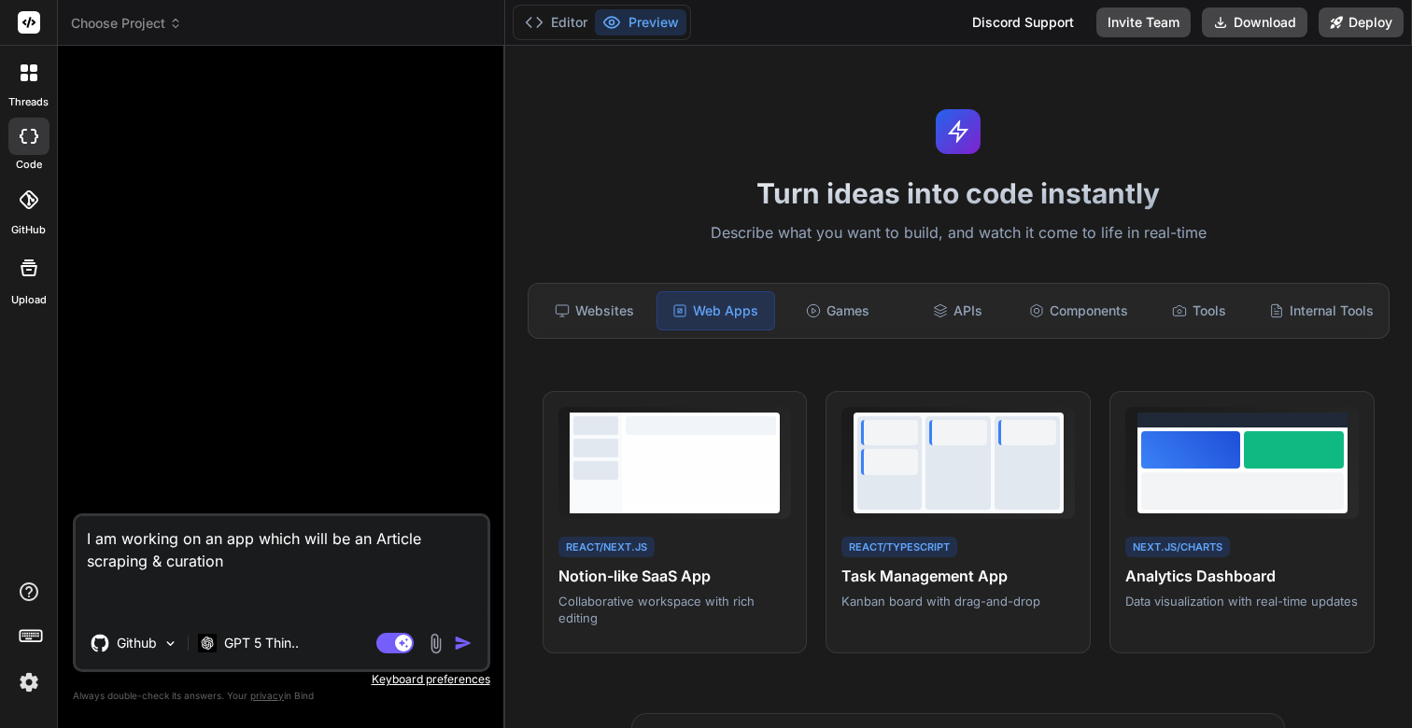
paste textarea "This is great. Now lets analyze and strategize the module for latest news and i…"
type textarea "I am working on an app which will be an Article scraping & curation This is gre…"
type textarea "x"
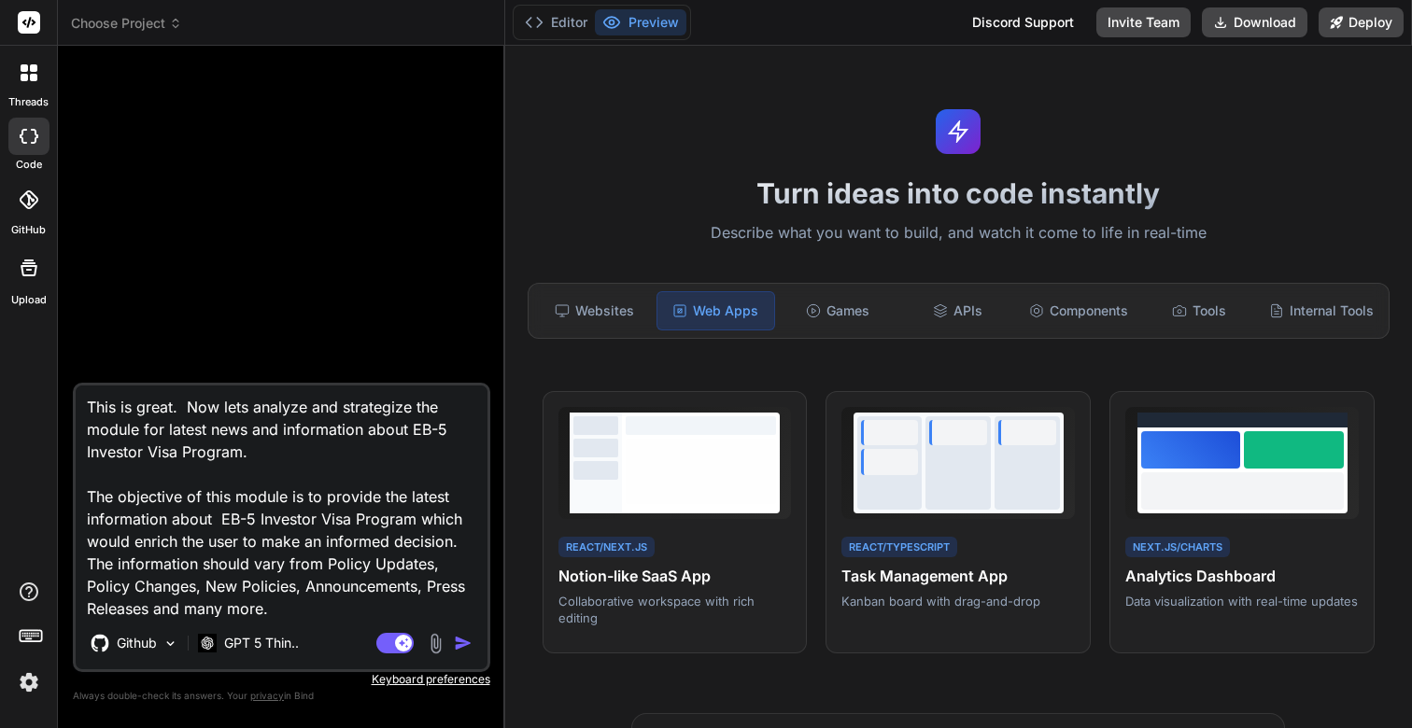
click at [260, 497] on textarea "I am working on an app which will be an Article scraping & curation This is gre…" at bounding box center [282, 502] width 412 height 232
type textarea "I am working on an app which will be an Article scraping & curation This is gre…"
type textarea "x"
type textarea "I am working on an app which will be an Article scraping & curation This is gre…"
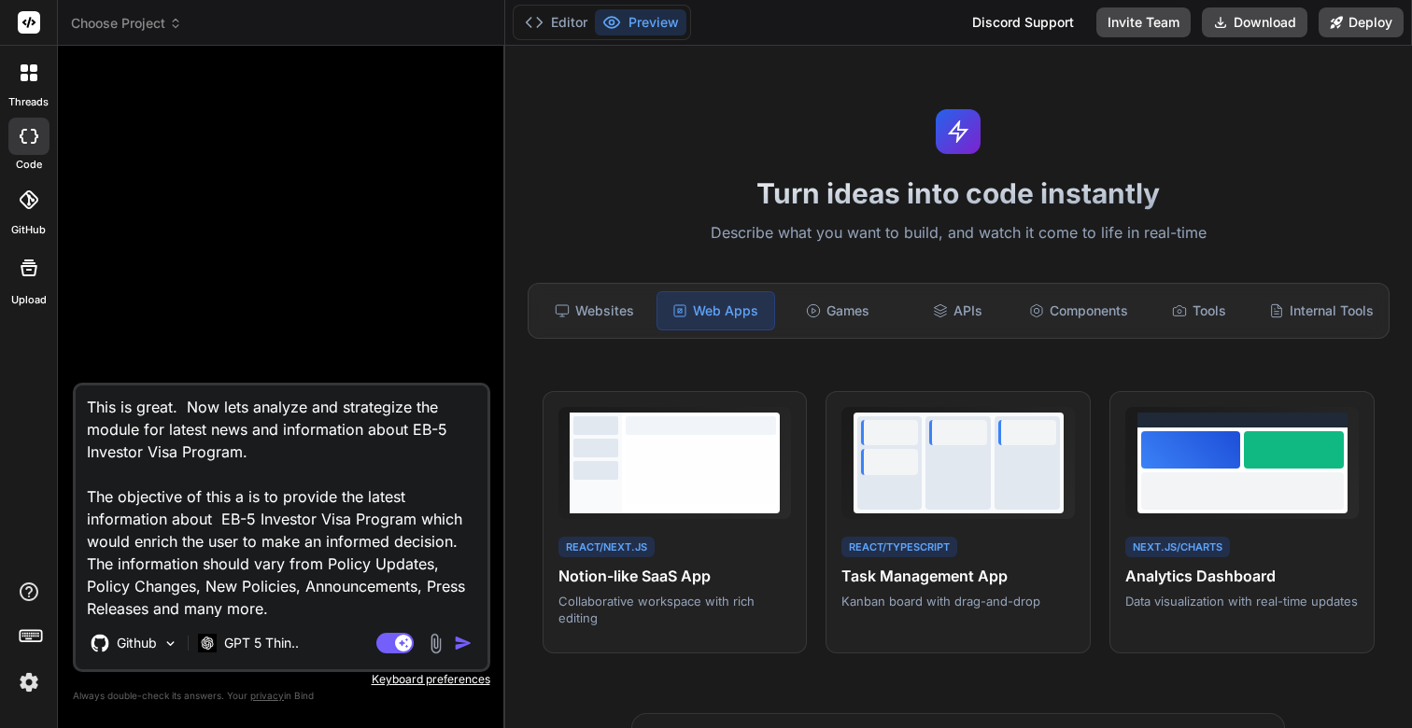
type textarea "x"
type textarea "I am working on an app which will be an Article scraping & curation This is gre…"
click at [300, 607] on textarea "I am working on an app which will be an Article scraping & curation This is gre…" at bounding box center [282, 502] width 412 height 232
type textarea "x"
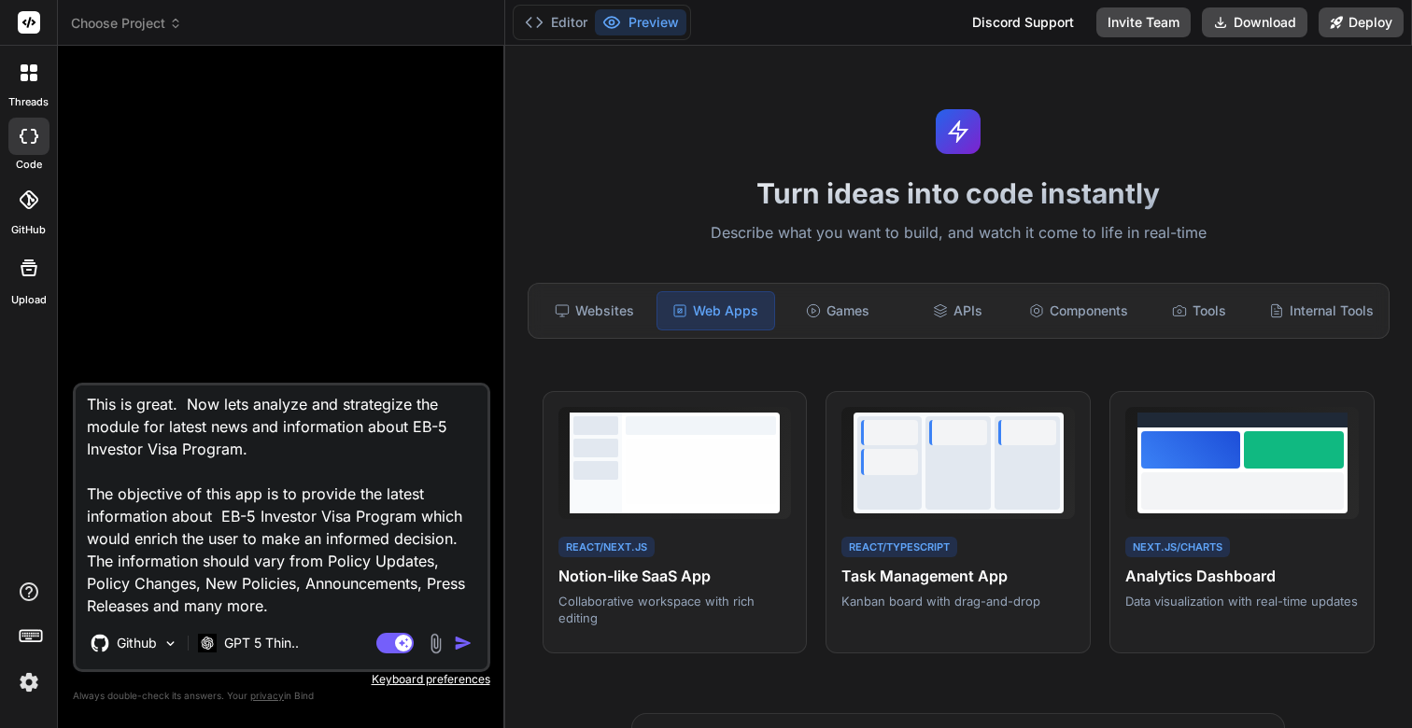
type textarea "I am working on an app which will be an Article scraping & curation This is gre…"
type textarea "x"
type textarea "I am working on an app which will be an Article scraping & curation This is gre…"
type textarea "x"
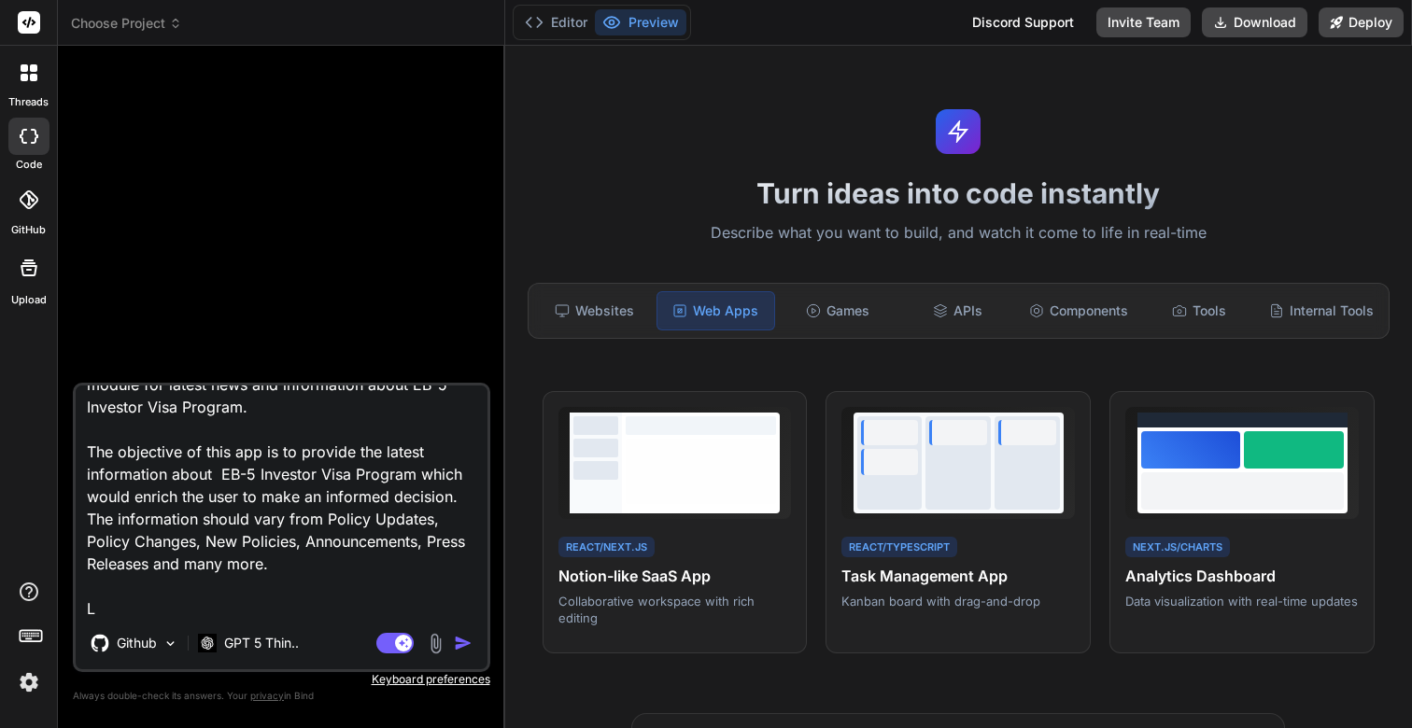
type textarea "I am working on an app which will be an Article scraping & curation This is gre…"
type textarea "x"
type textarea "I am working on an app which will be an Article scraping & curation This is gre…"
type textarea "x"
type textarea "I am working on an app which will be an Article scraping & curation This is gre…"
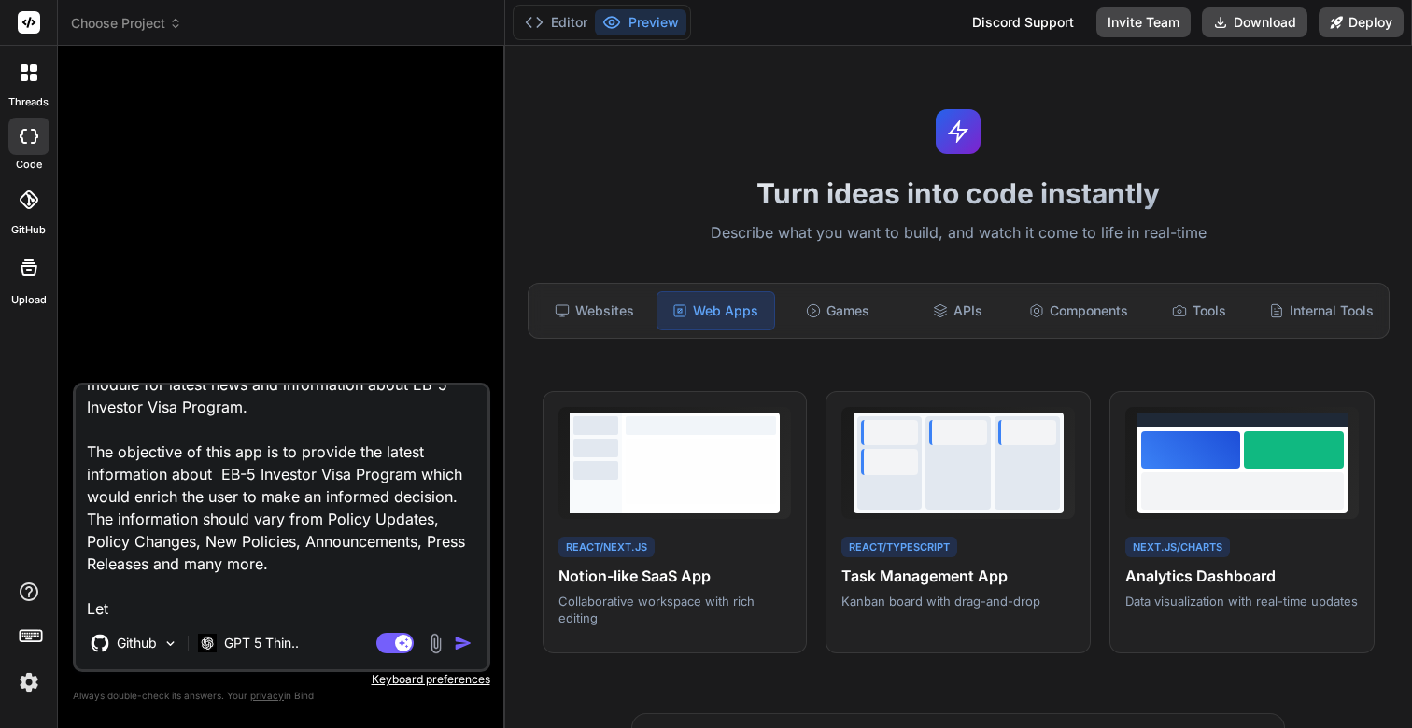
type textarea "x"
type textarea "I am working on an app which will be an Article scraping & curation This is gre…"
type textarea "x"
type textarea "I am working on an app which will be an Article scraping & curation This is gre…"
type textarea "x"
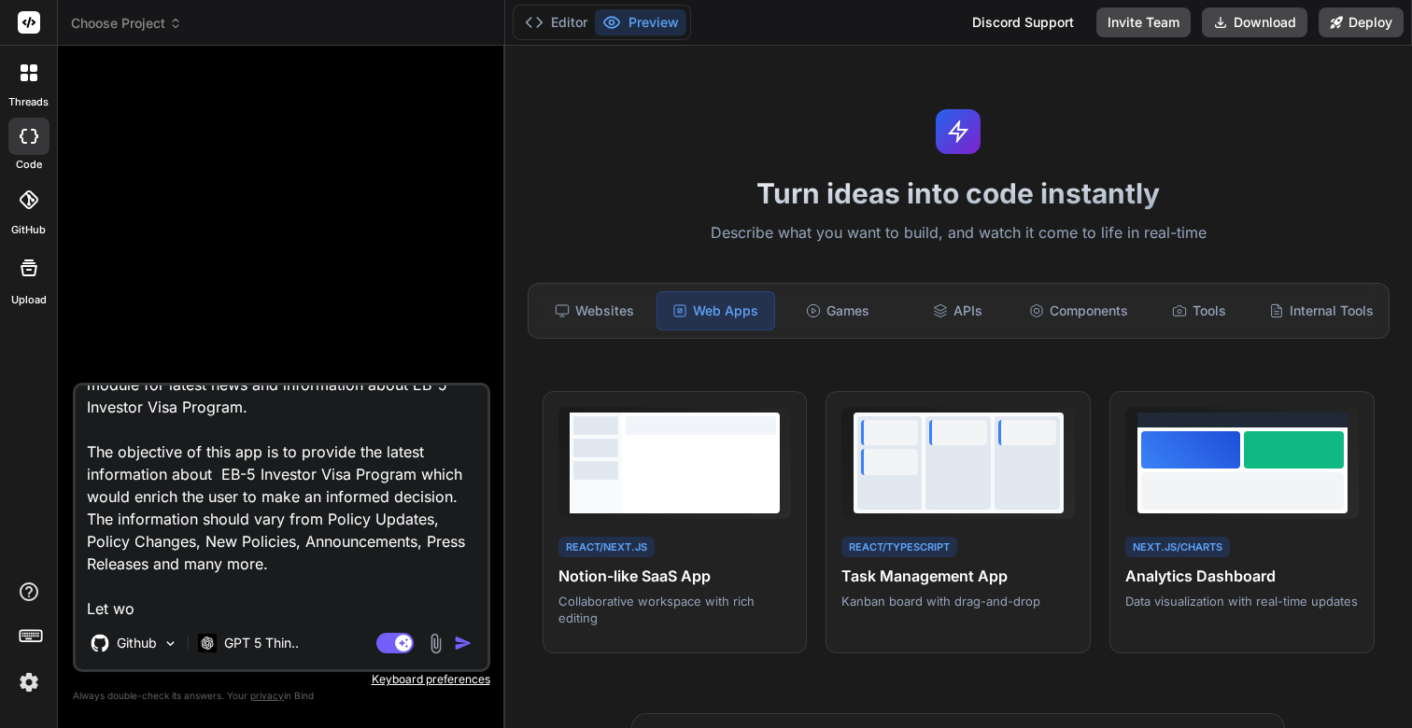
type textarea "I am working on an app which will be an Article scraping & curation This is gre…"
type textarea "x"
type textarea "I am working on an app which will be an Article scraping & curation This is gre…"
type textarea "x"
type textarea "I am working on an app which will be an Article scraping & curation This is gre…"
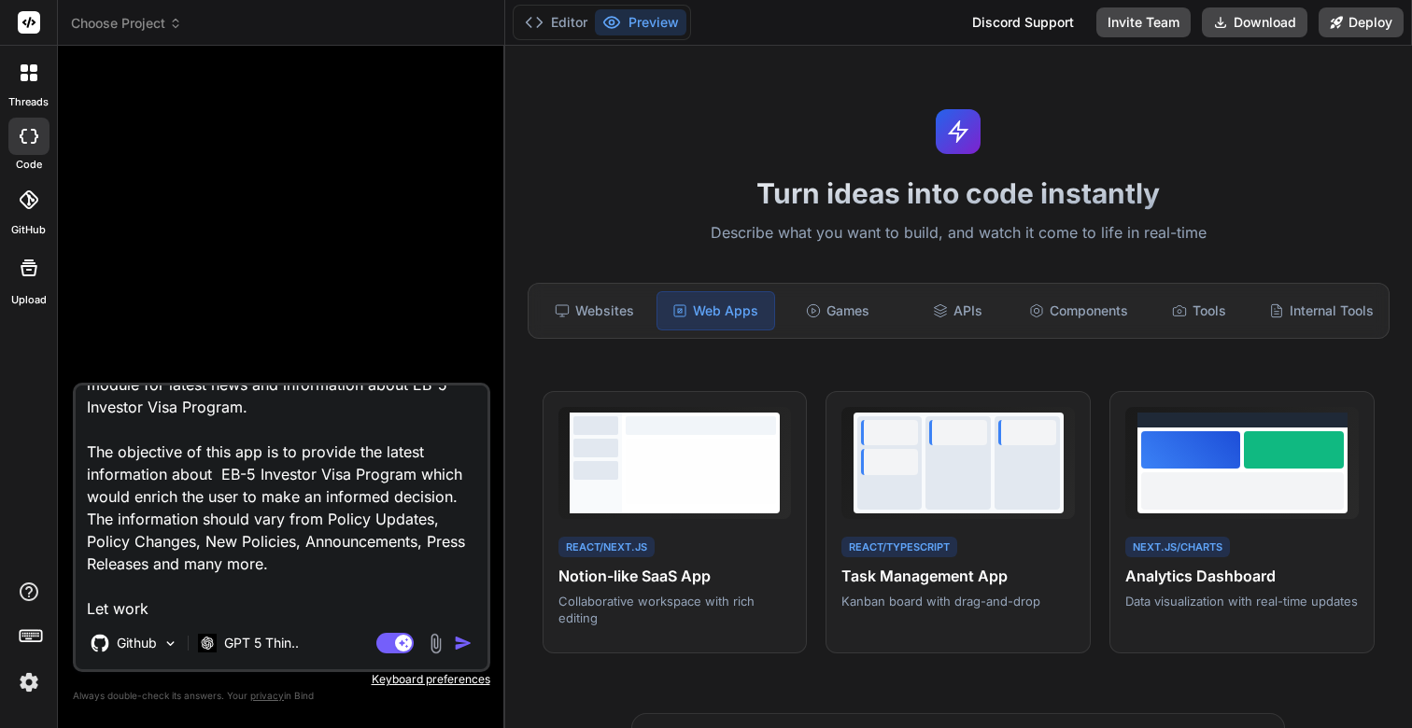
type textarea "x"
type textarea "I am working on an app which will be an Article scraping & curation This is gre…"
type textarea "x"
type textarea "I am working on an app which will be an Article scraping & curation This is gre…"
type textarea "x"
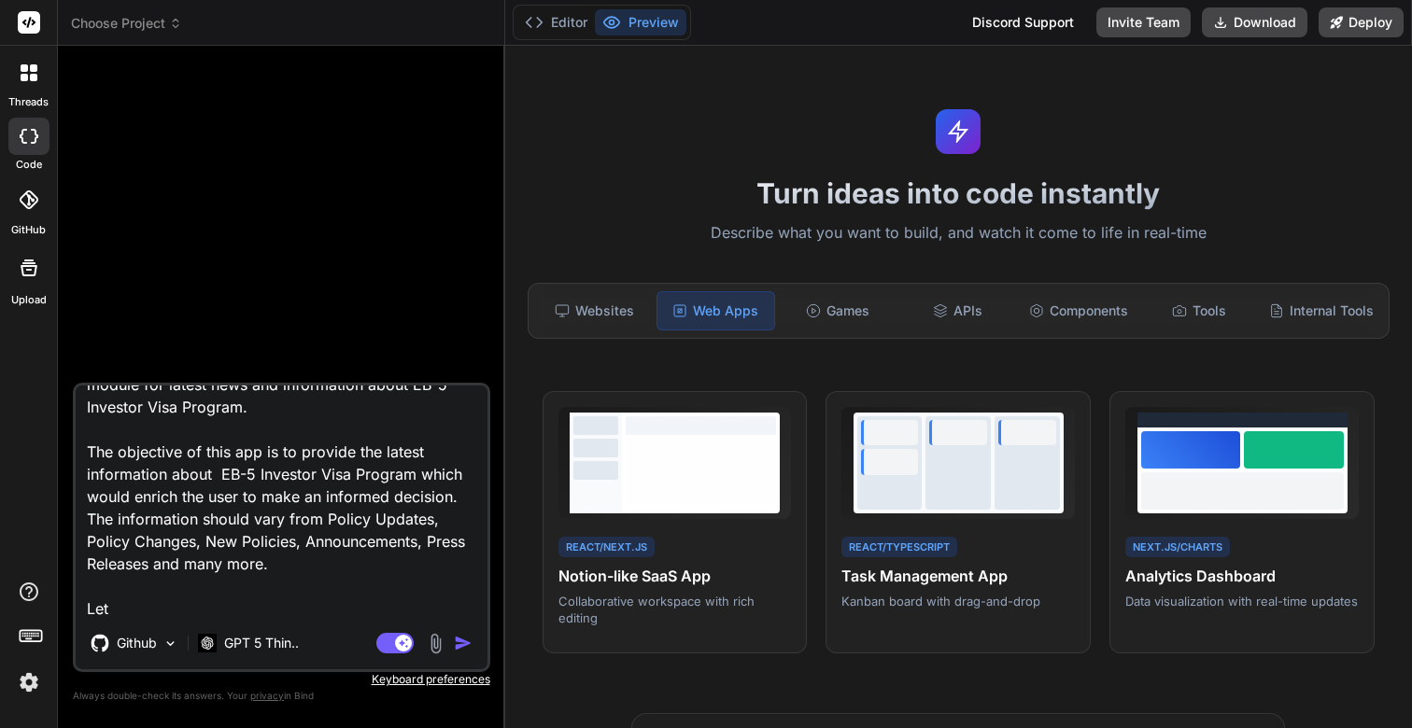
type textarea "I am working on an app which will be an Article scraping & curation This is gre…"
type textarea "x"
type textarea "I am working on an app which will be an Article scraping & curation This is gre…"
type textarea "x"
type textarea "I am working on an app which will be an Article scraping & curation This is gre…"
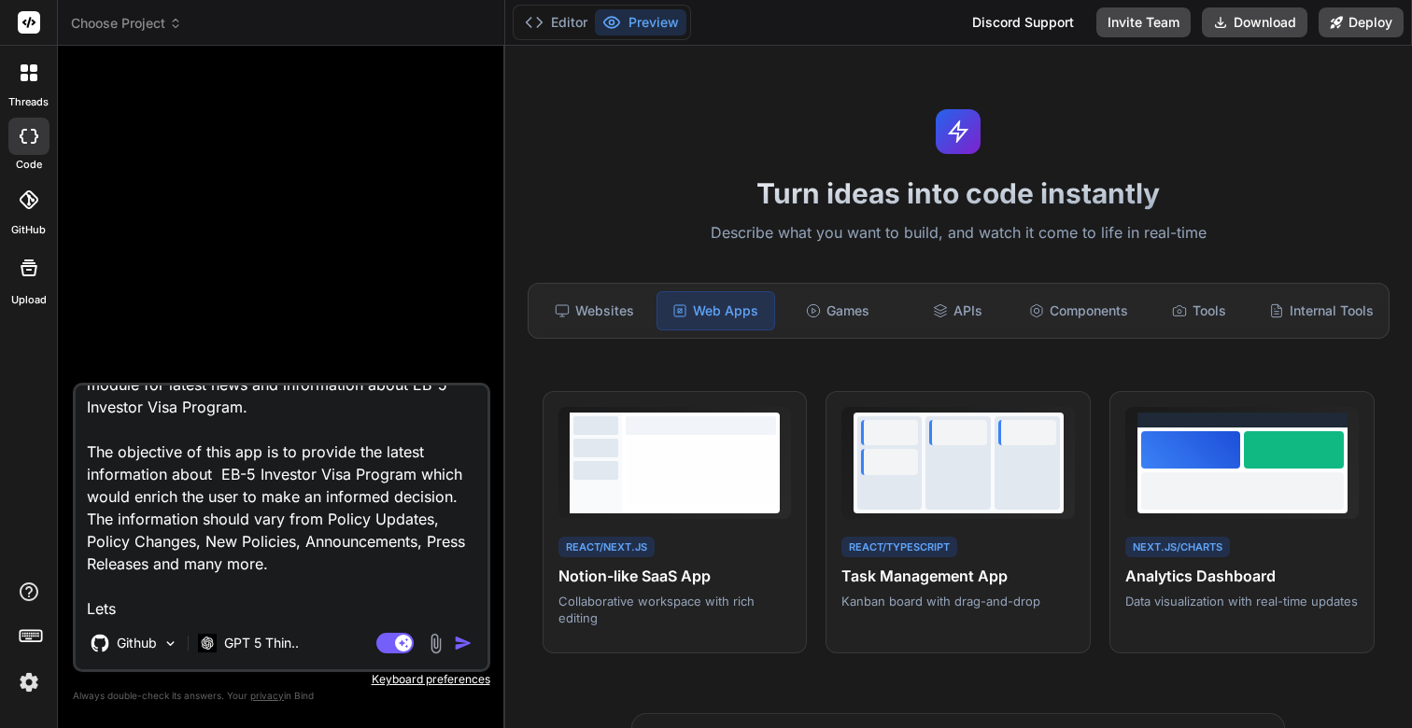
type textarea "x"
type textarea "I am working on an app which will be an Article scraping & curation This is gre…"
type textarea "x"
type textarea "I am working on an app which will be an Article scraping & curation This is gre…"
type textarea "x"
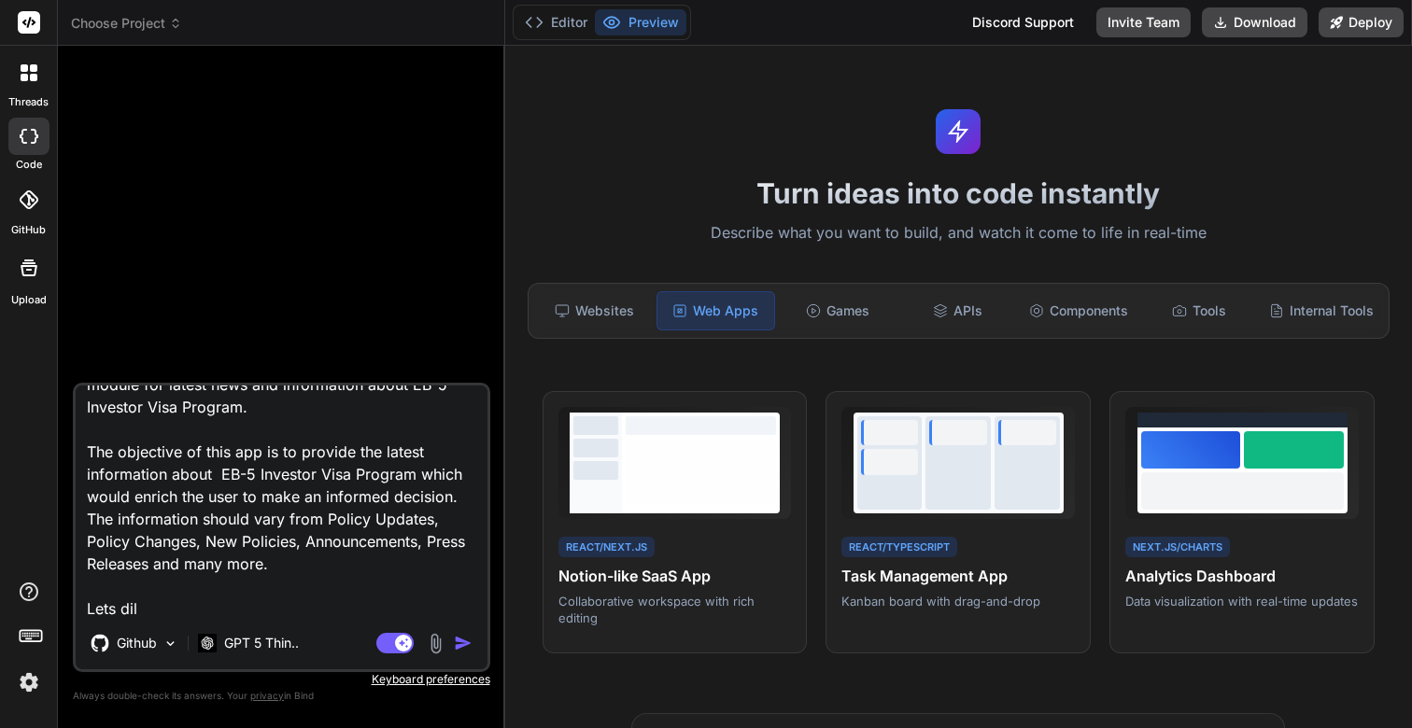
type textarea "I am working on an app which will be an Article scraping & curation This is gre…"
type textarea "x"
type textarea "I am working on an app which will be an Article scraping & curation This is gre…"
type textarea "x"
type textarea "I am working on an app which will be an Article scraping & curation This is gre…"
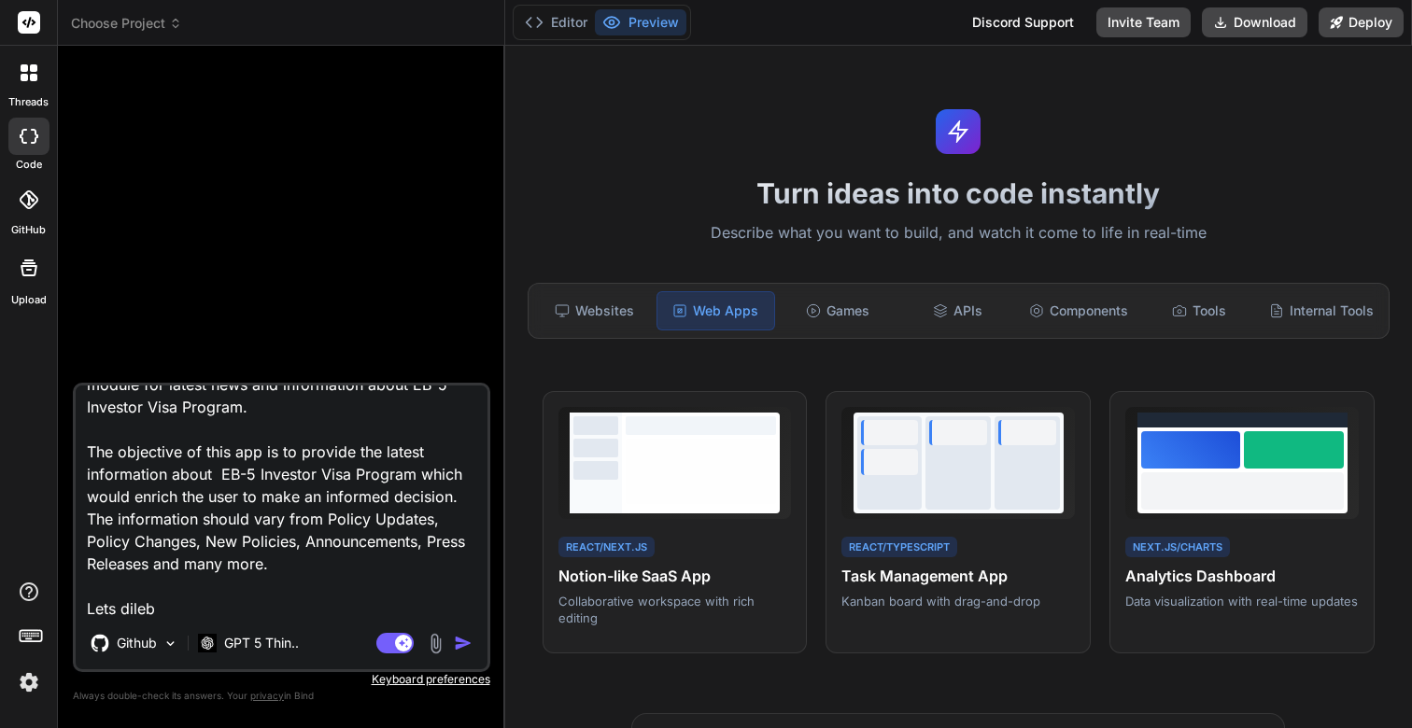
type textarea "x"
type textarea "I am working on an app which will be an Article scraping & curation This is gre…"
type textarea "x"
type textarea "I am working on an app which will be an Article scraping & curation This is gre…"
type textarea "x"
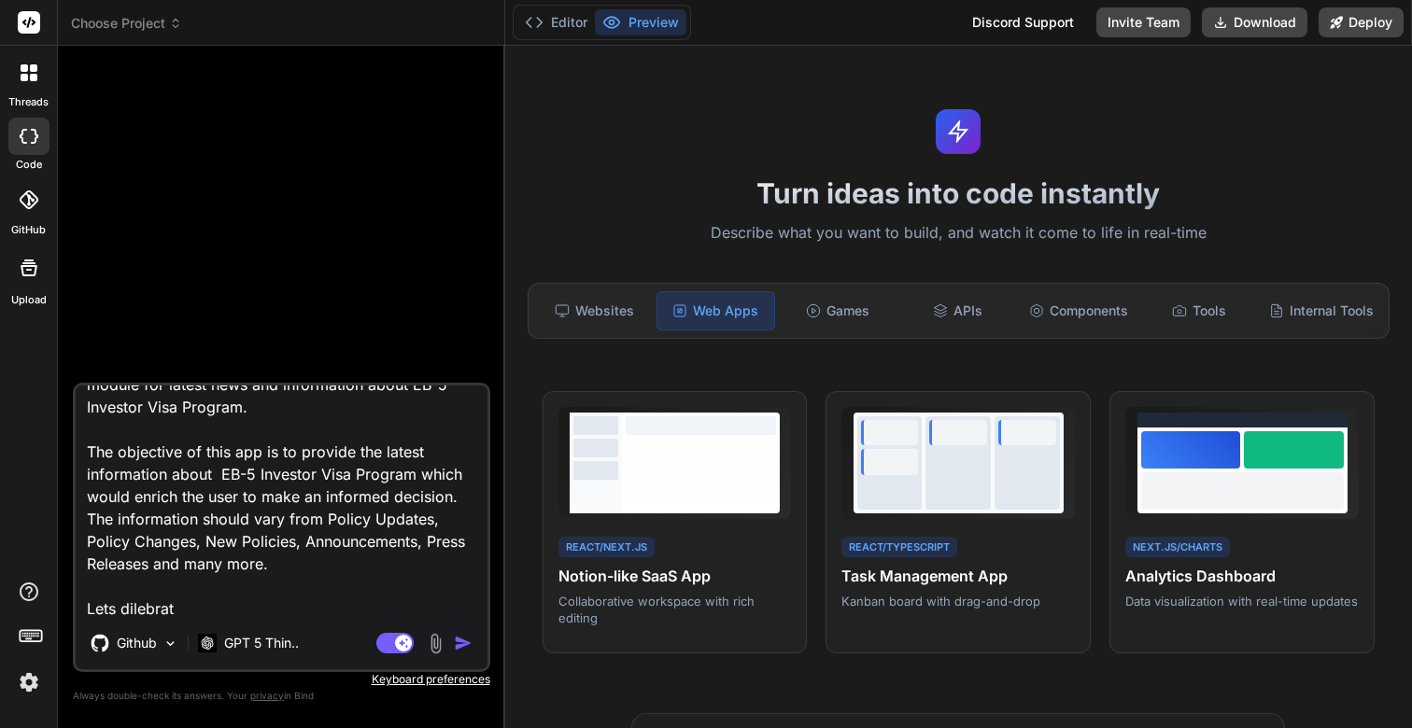
type textarea "I am working on an app which will be an Article scraping & curation This is gre…"
type textarea "x"
type textarea "I am working on an app which will be an Article scraping & curation This is gre…"
type textarea "x"
click at [166, 605] on textarea "I am working on an app which will be an Article scraping & curation This is gre…" at bounding box center [282, 502] width 412 height 232
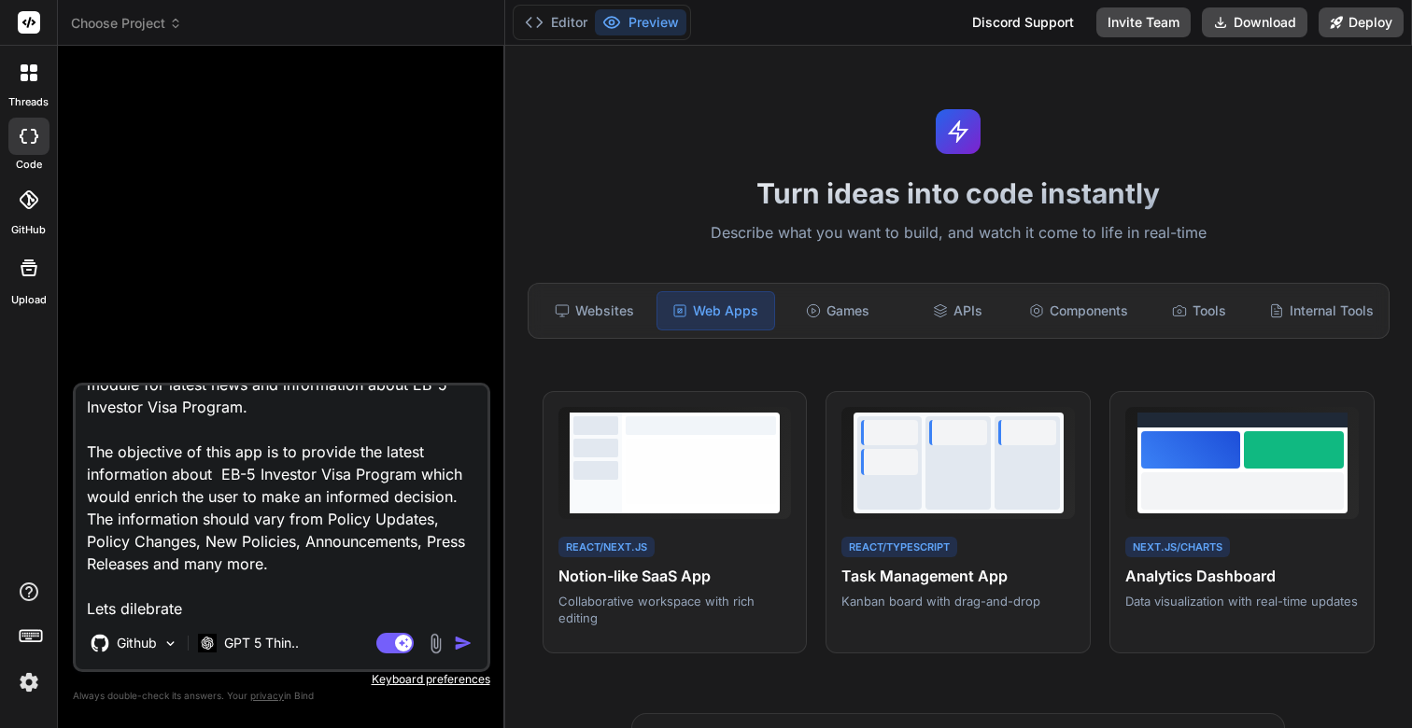
click at [166, 605] on textarea "I am working on an app which will be an Article scraping & curation This is gre…" at bounding box center [282, 502] width 412 height 232
type textarea "I am working on an app which will be an Article scraping & curation This is gre…"
type textarea "x"
type textarea "I am working on an app which will be an Article scraping & curation This is gre…"
type textarea "x"
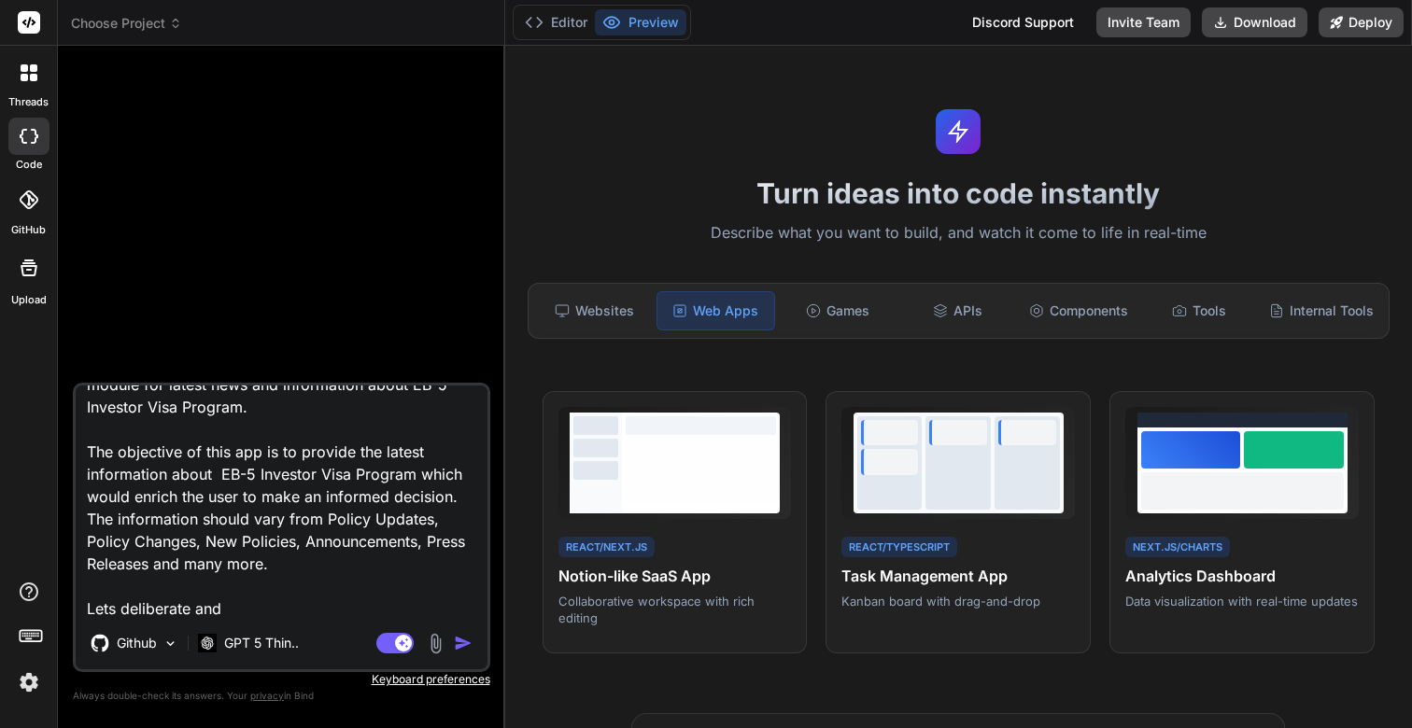
click at [251, 606] on textarea "I am working on an app which will be an Article scraping & curation This is gre…" at bounding box center [282, 502] width 412 height 232
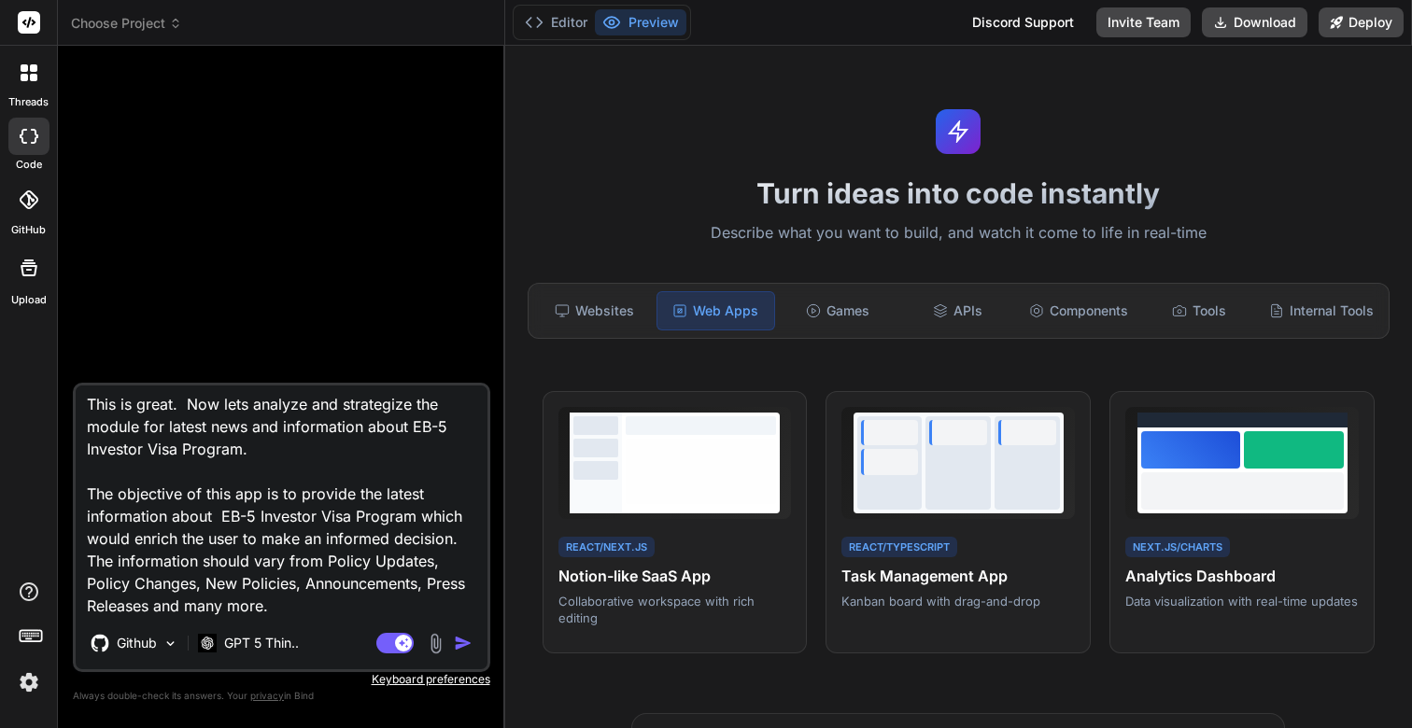
scroll to position [0, 0]
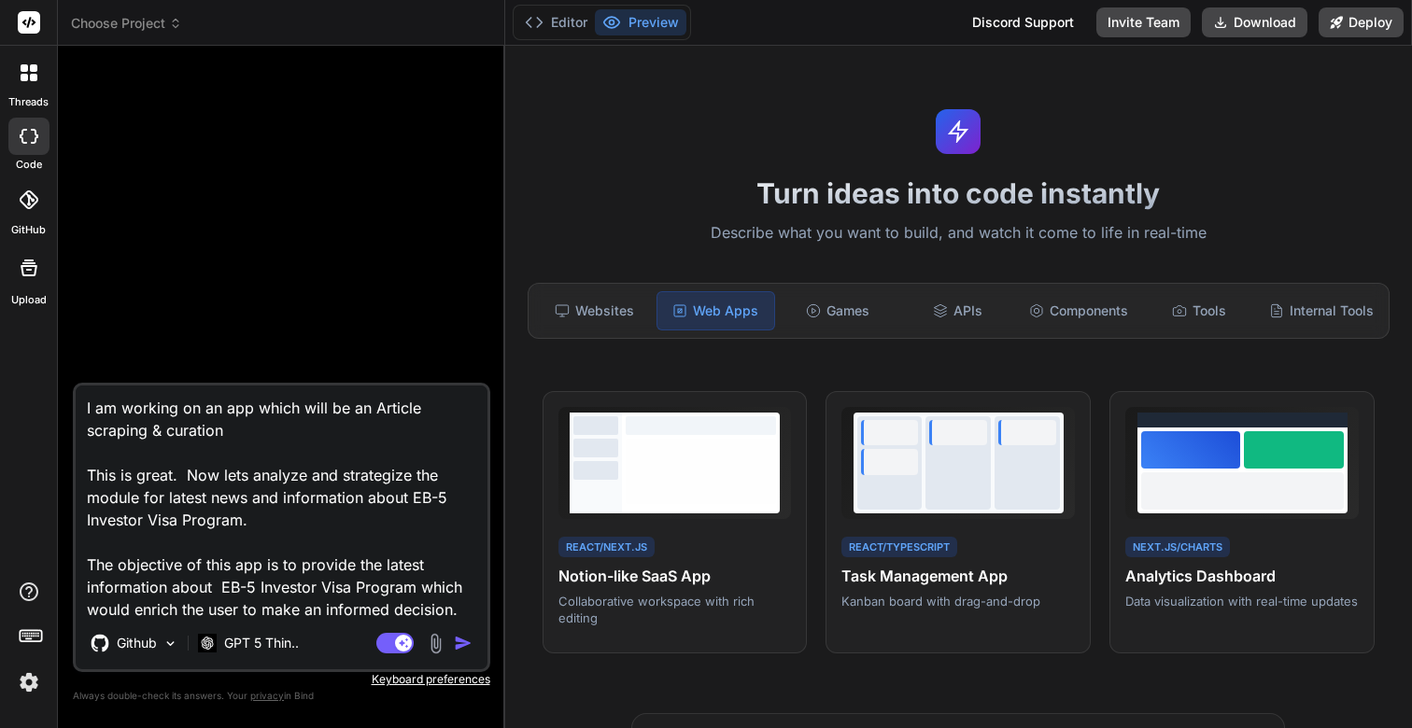
paste textarea "Lets deliberate and strategize a model"
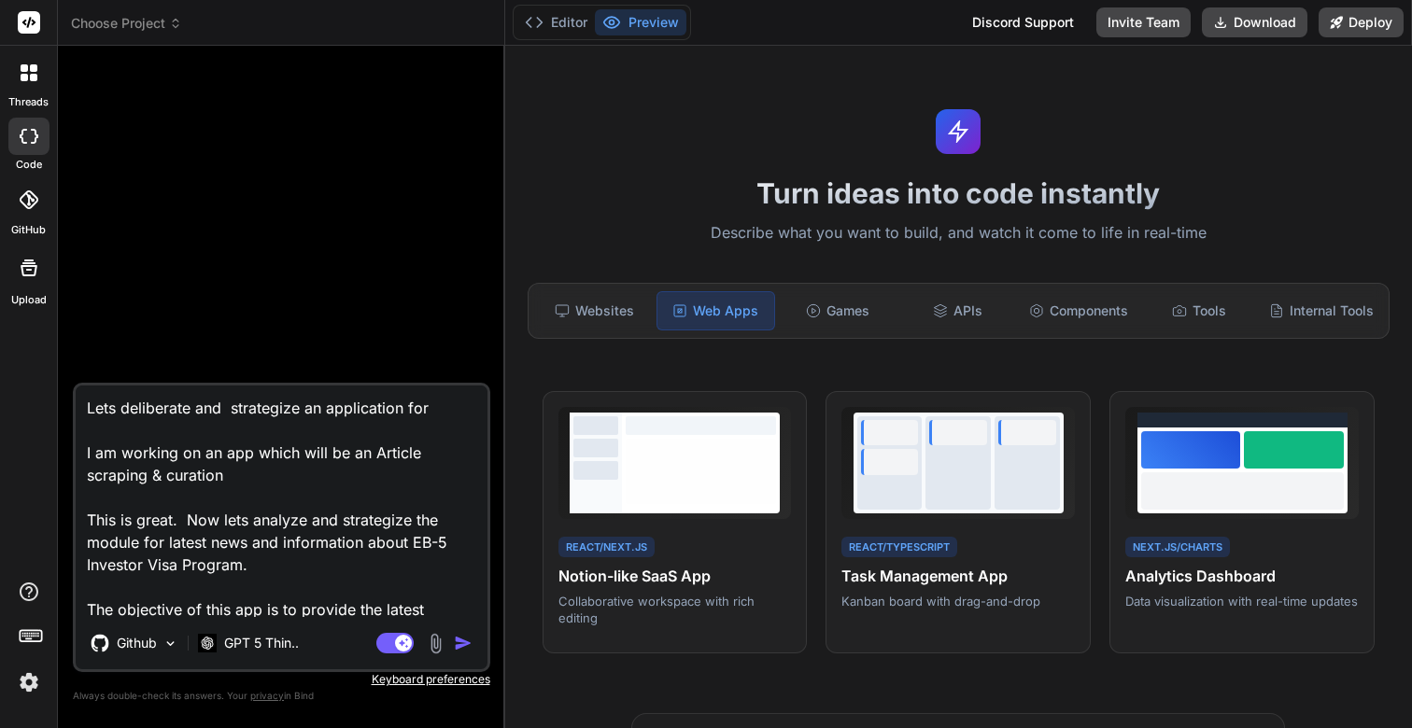
click at [373, 456] on textarea "Lets deliberate and strategize an application for I am working on an app which …" at bounding box center [282, 502] width 412 height 232
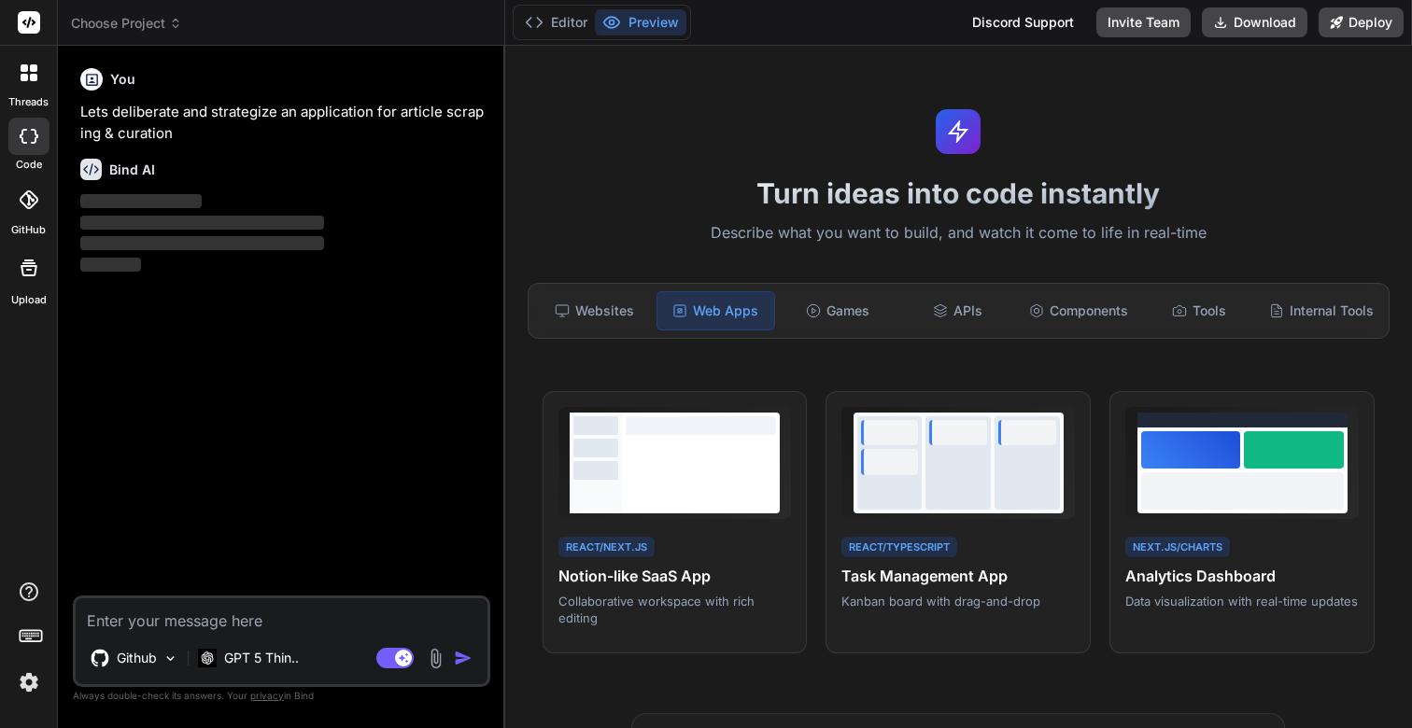
click at [333, 298] on div "You Lets deliberate and strategize an application for article scraping & curati…" at bounding box center [284, 328] width 414 height 535
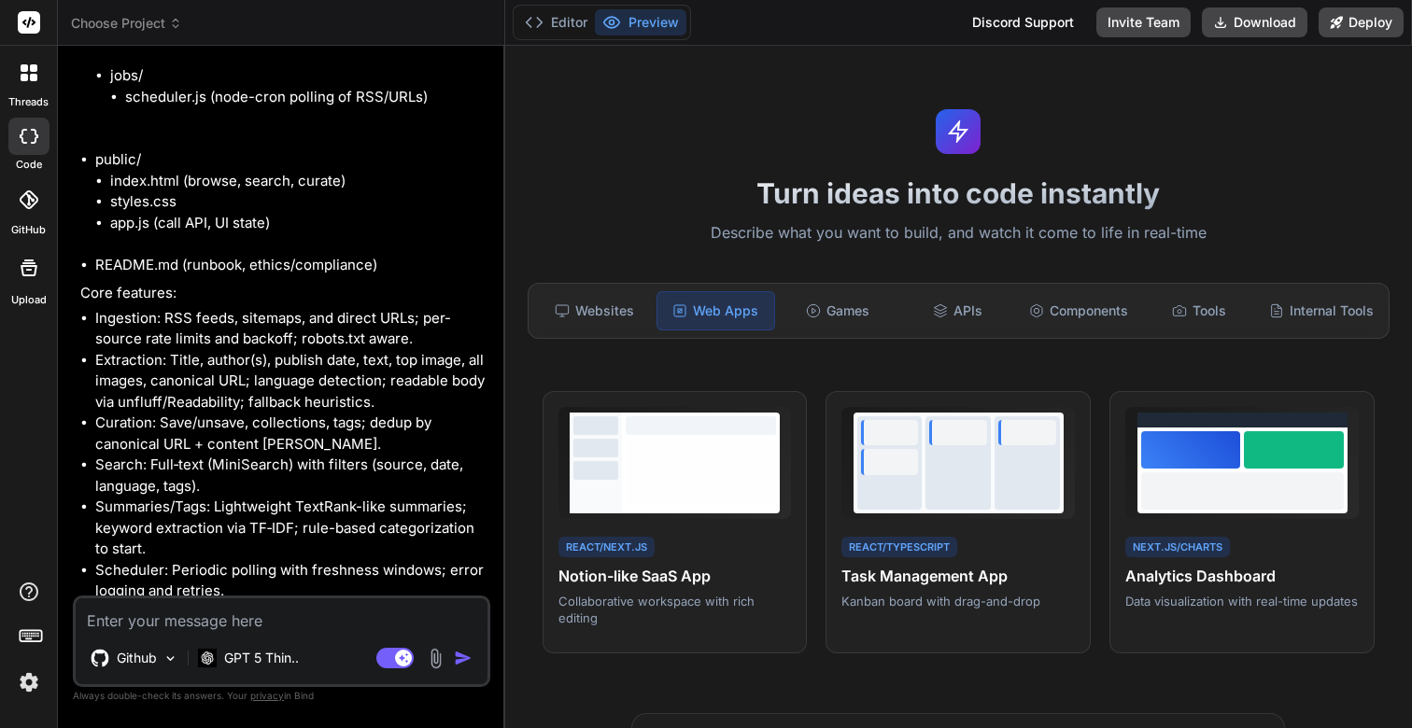
scroll to position [1554, 0]
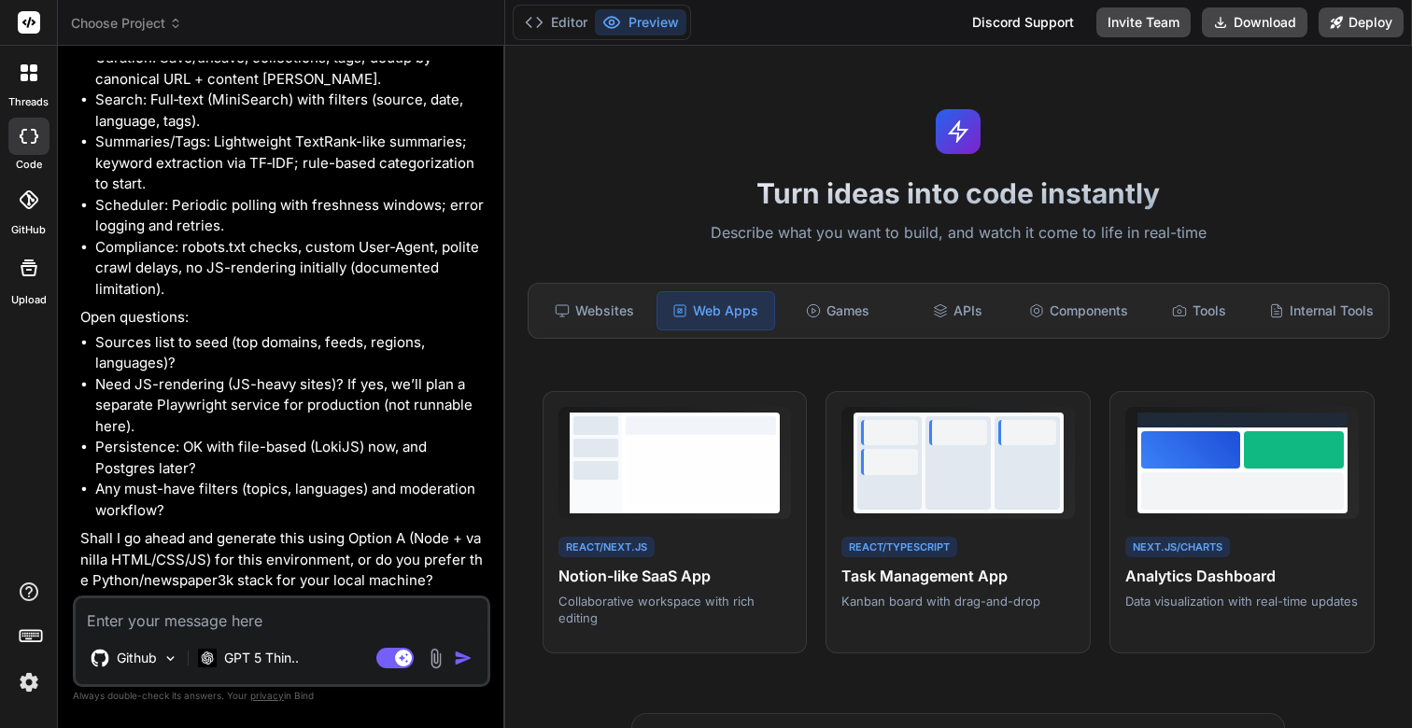
click at [149, 623] on textarea at bounding box center [282, 615] width 412 height 34
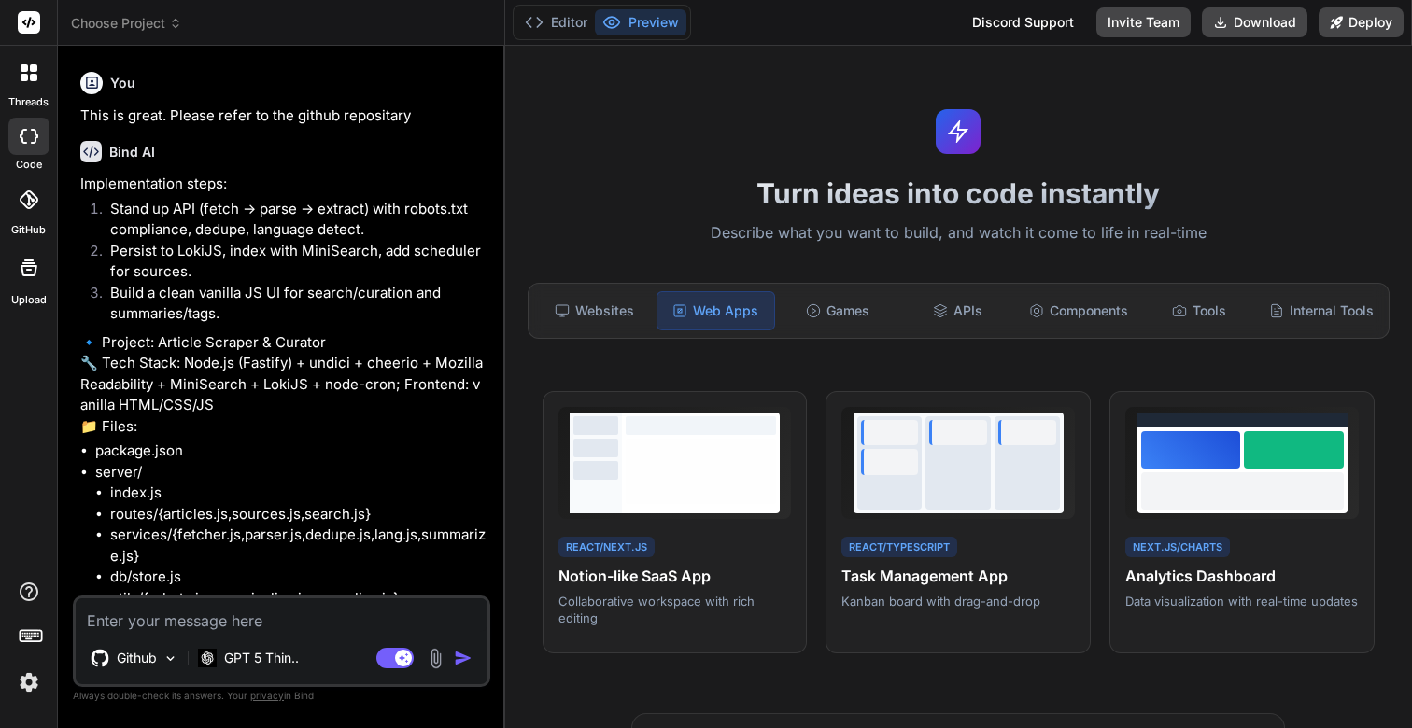
scroll to position [2436, 0]
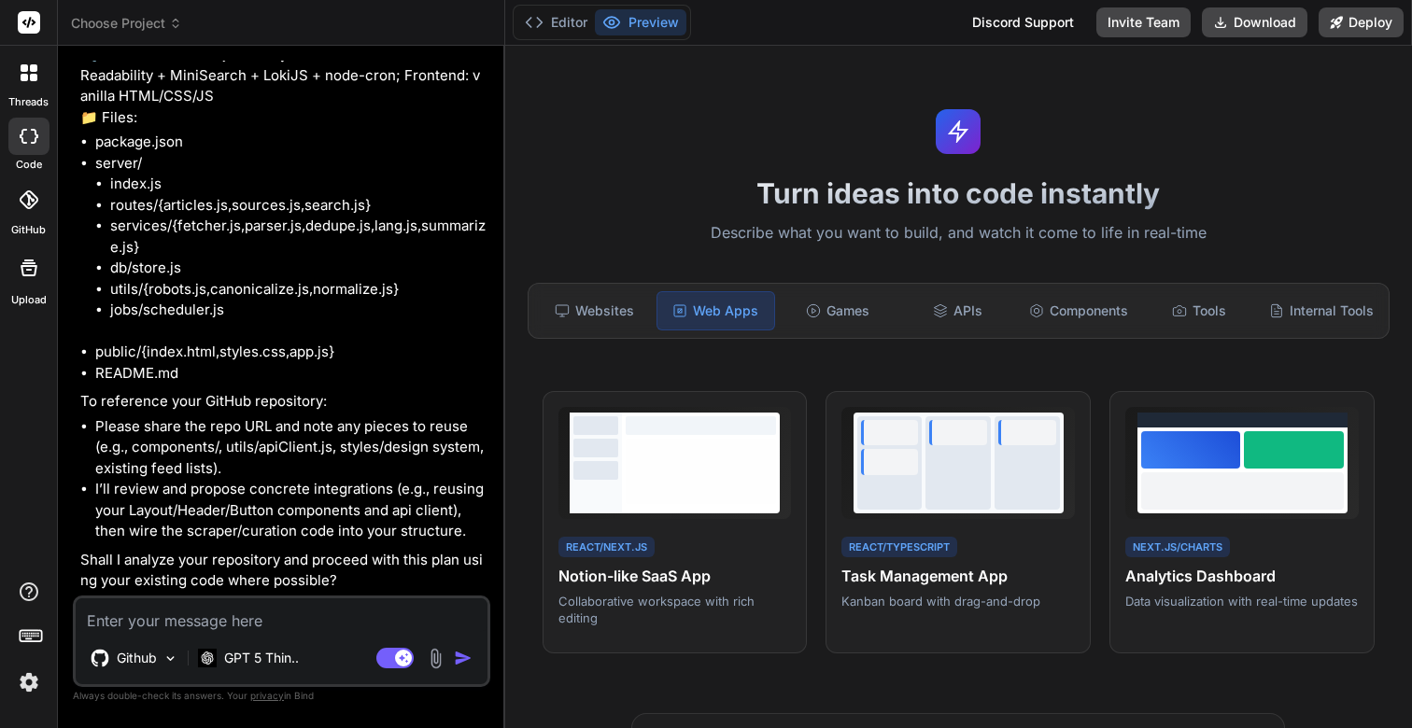
click at [256, 626] on textarea at bounding box center [282, 615] width 412 height 34
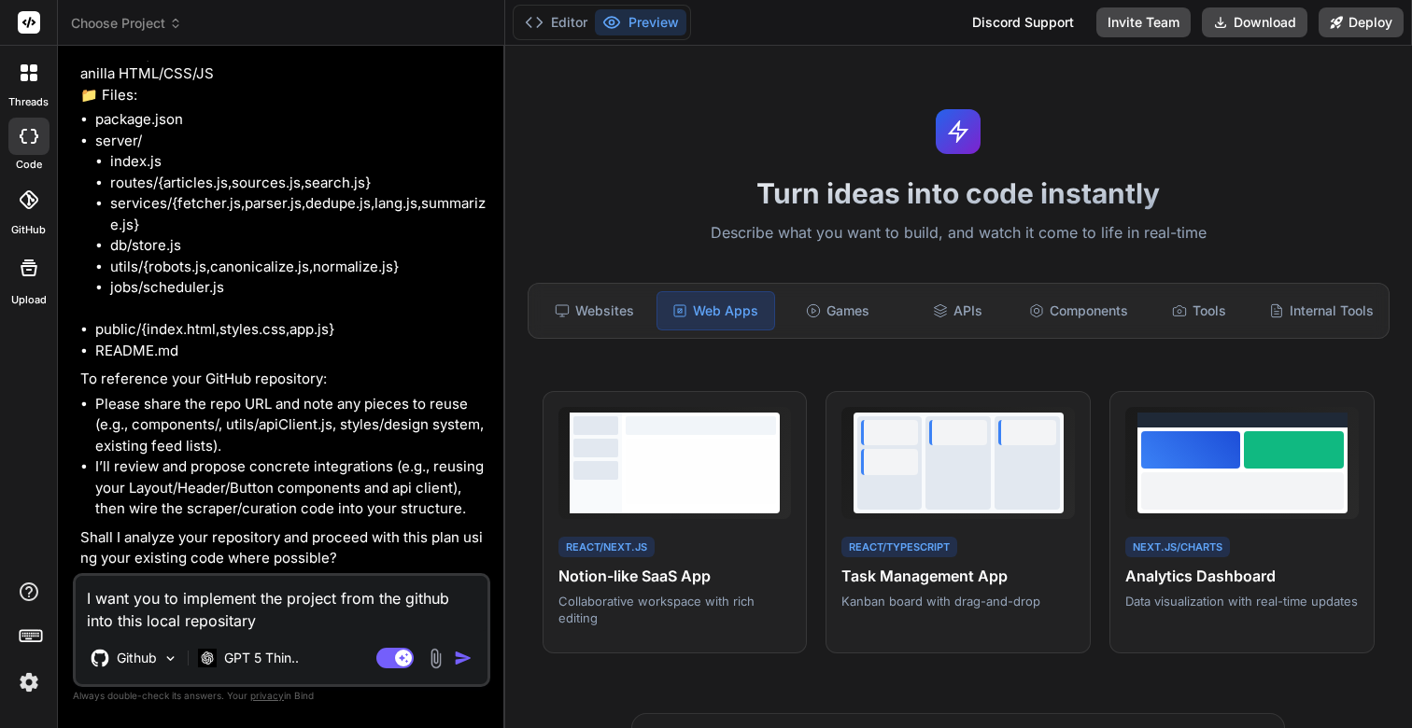
click at [209, 623] on textarea "I want you to implement the project from the github into this local repositary" at bounding box center [282, 604] width 412 height 56
click at [320, 626] on textarea "I want you to implement the project from the github into this local repository" at bounding box center [282, 604] width 412 height 56
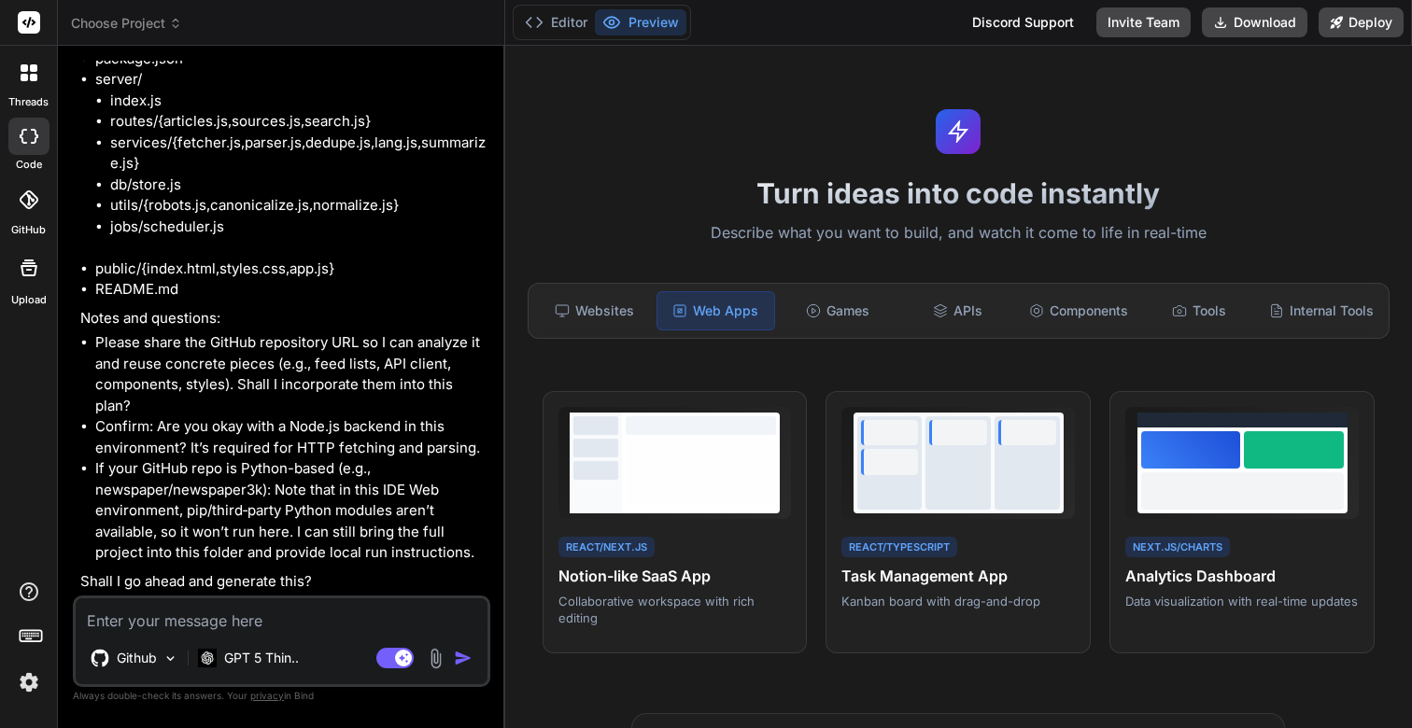
scroll to position [3423, 0]
click at [297, 628] on textarea at bounding box center [282, 615] width 412 height 34
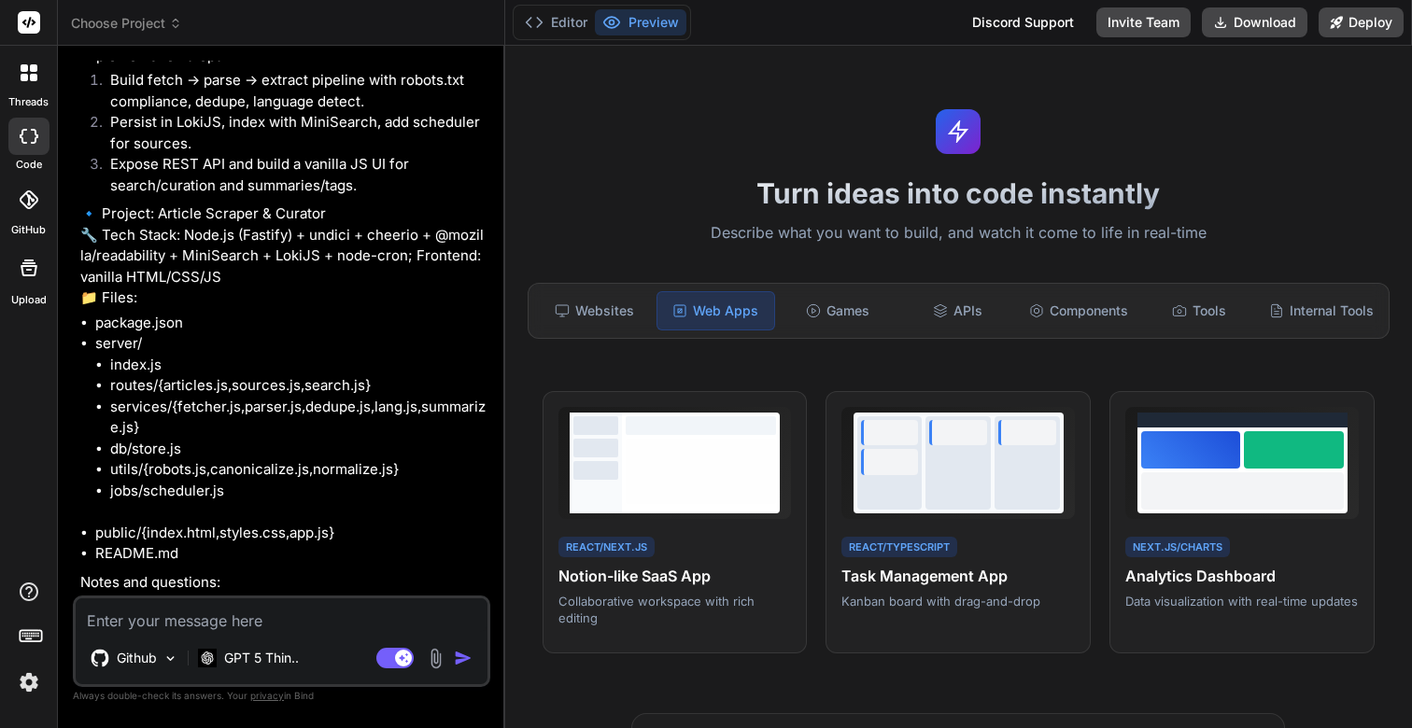
scroll to position [3617, 0]
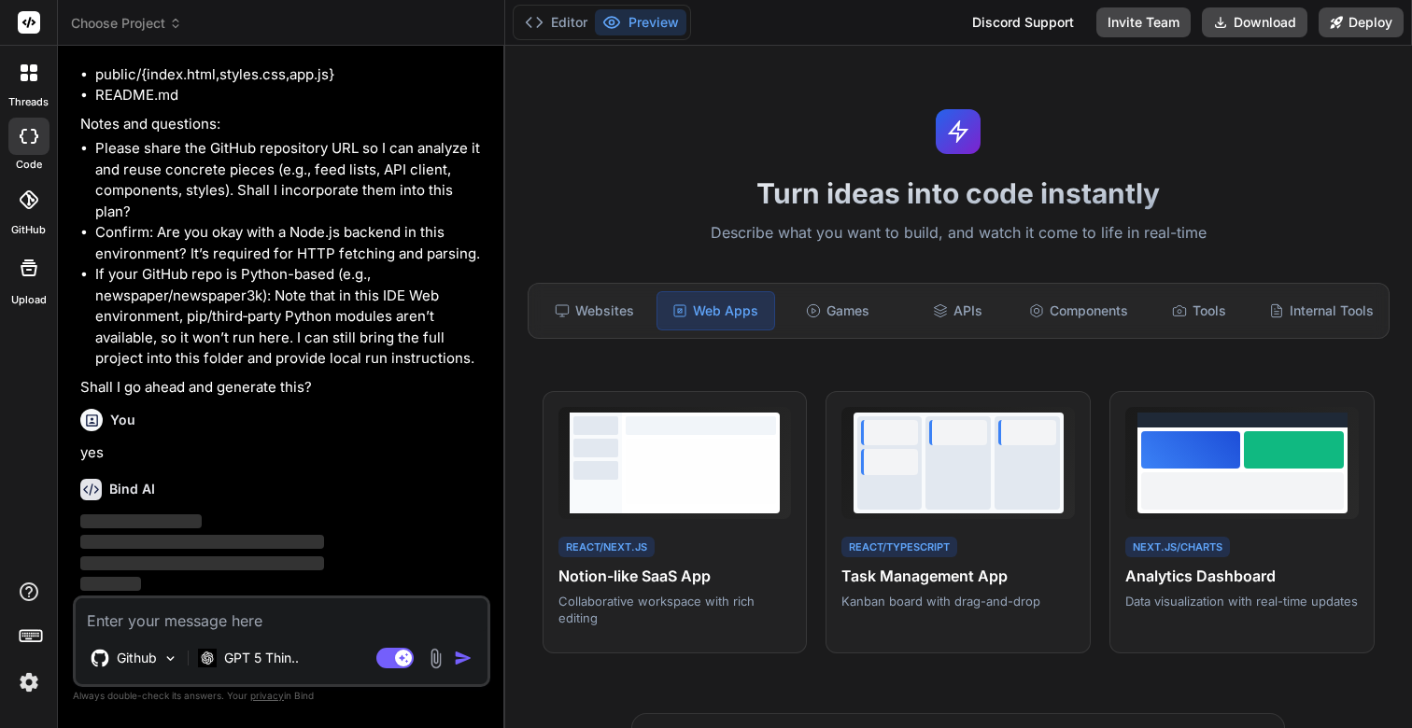
click at [345, 488] on div "Bind AI" at bounding box center [283, 489] width 406 height 21
click at [180, 618] on textarea at bounding box center [282, 615] width 412 height 34
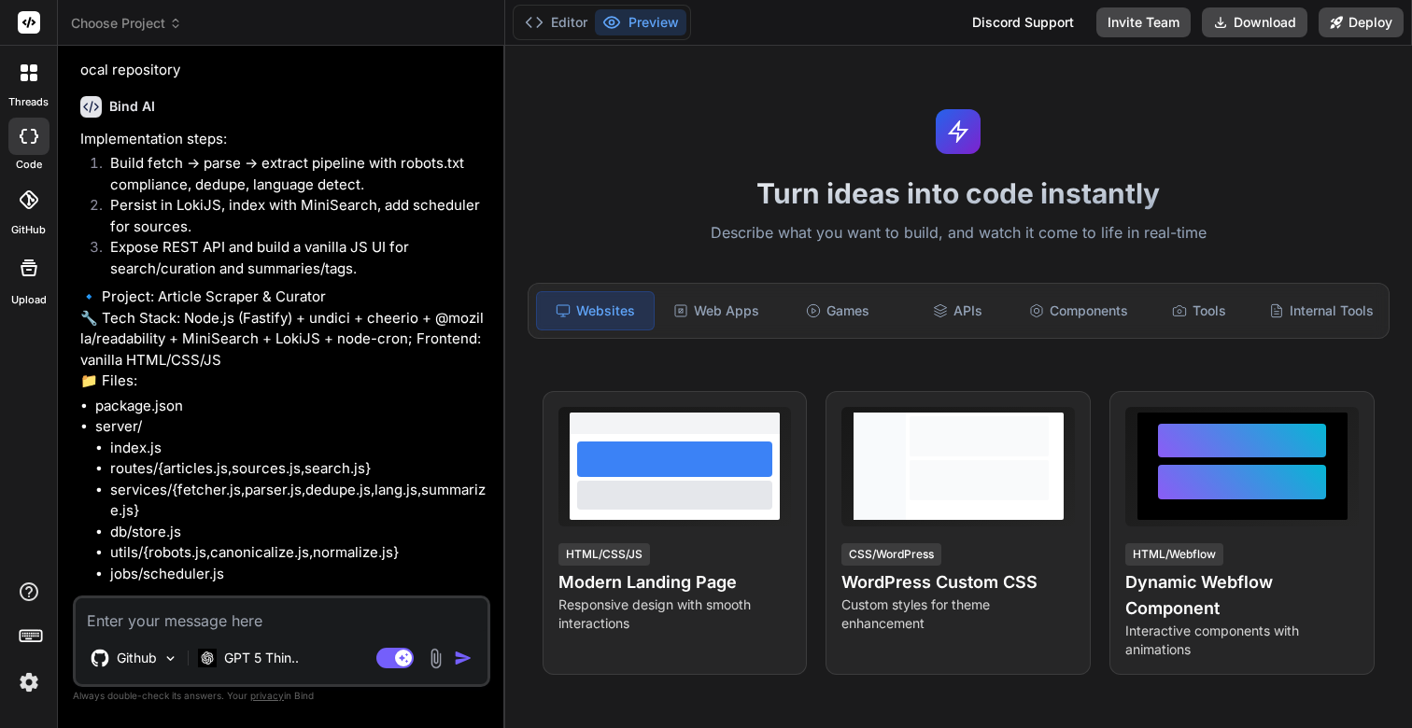
scroll to position [3423, 0]
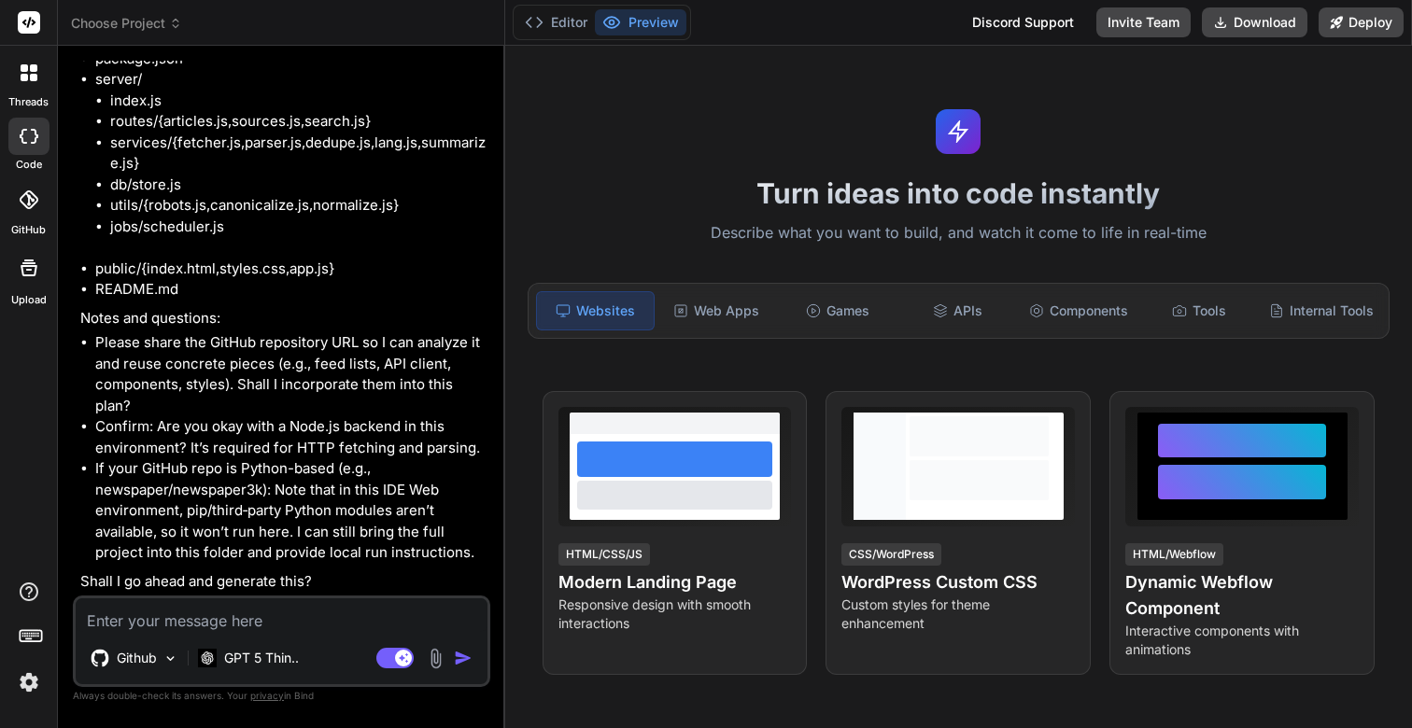
type textarea "x"
click at [278, 612] on textarea at bounding box center [282, 615] width 412 height 34
type textarea "[URL][DOMAIN_NAME]"
type textarea "x"
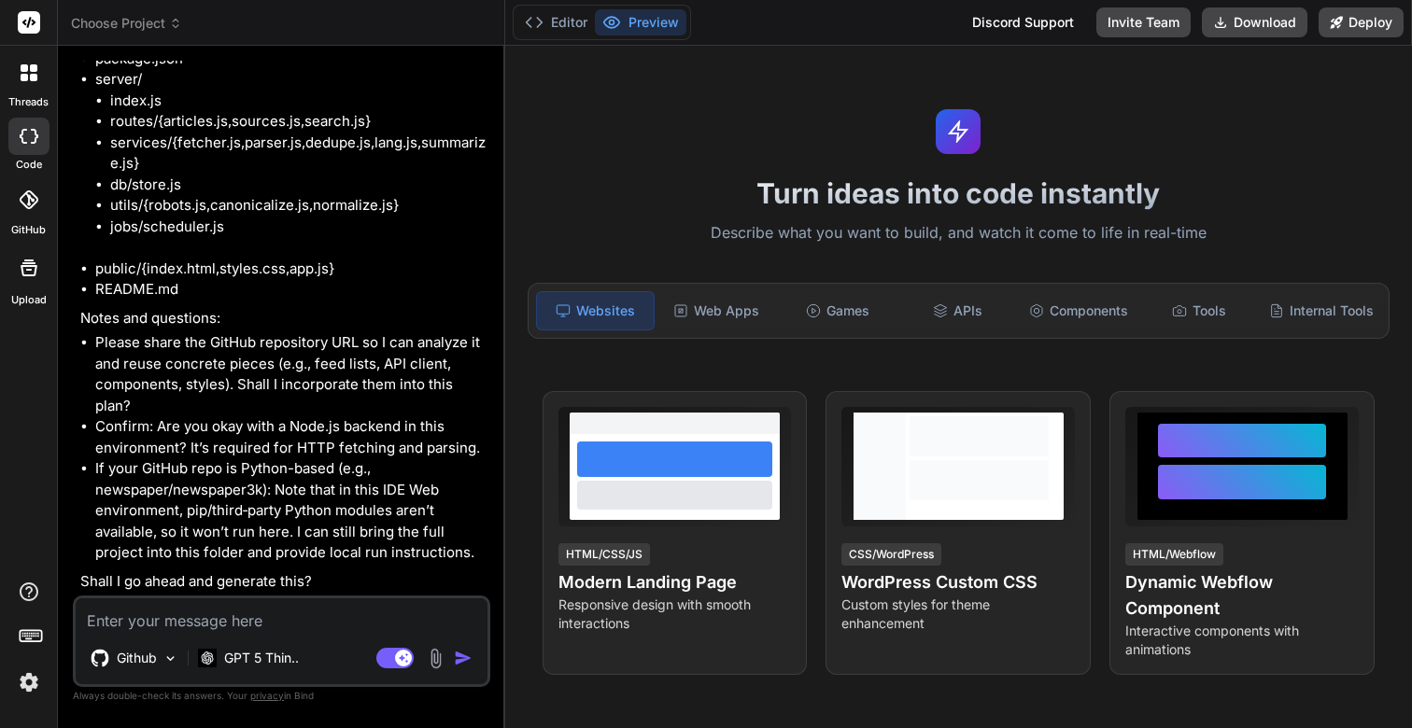
type textarea "L"
type textarea "x"
type textarea "Lo"
type textarea "x"
type textarea "Loo"
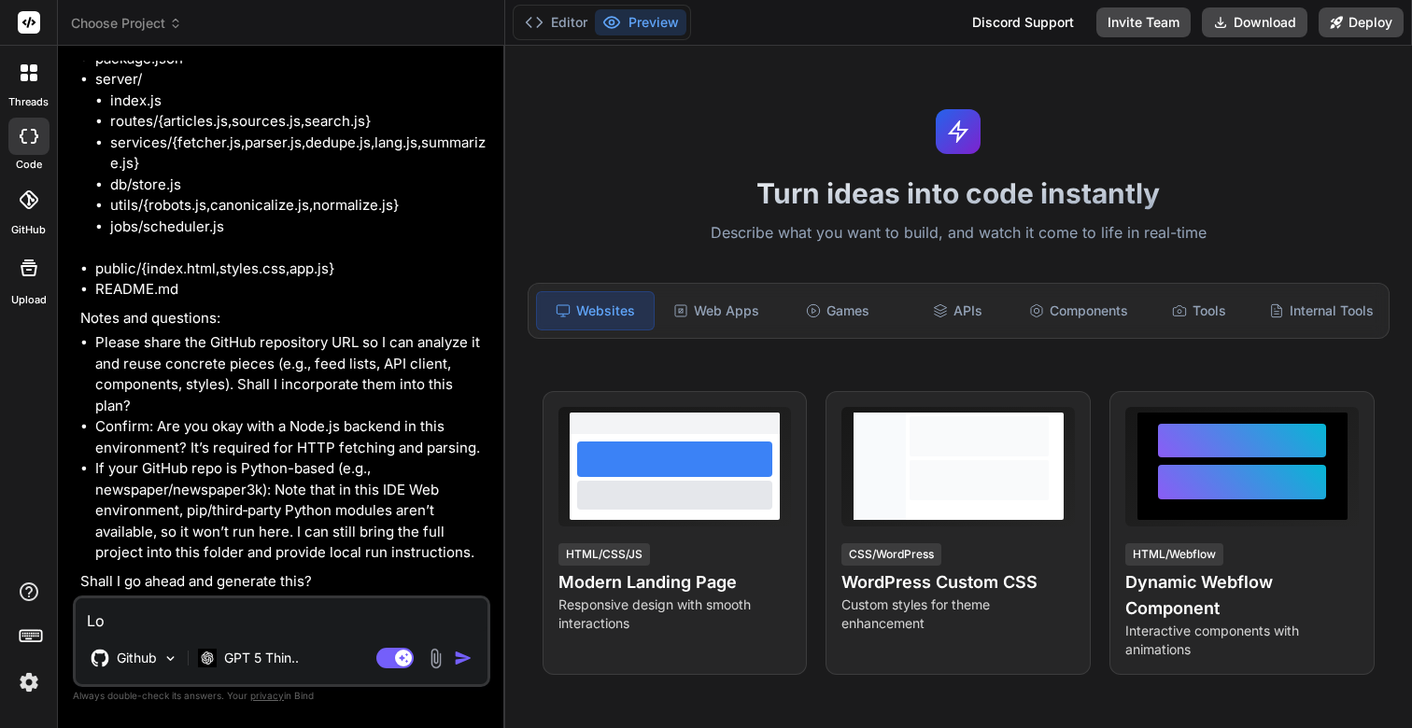
type textarea "x"
type textarea "Look"
type textarea "x"
type textarea "Look"
type textarea "x"
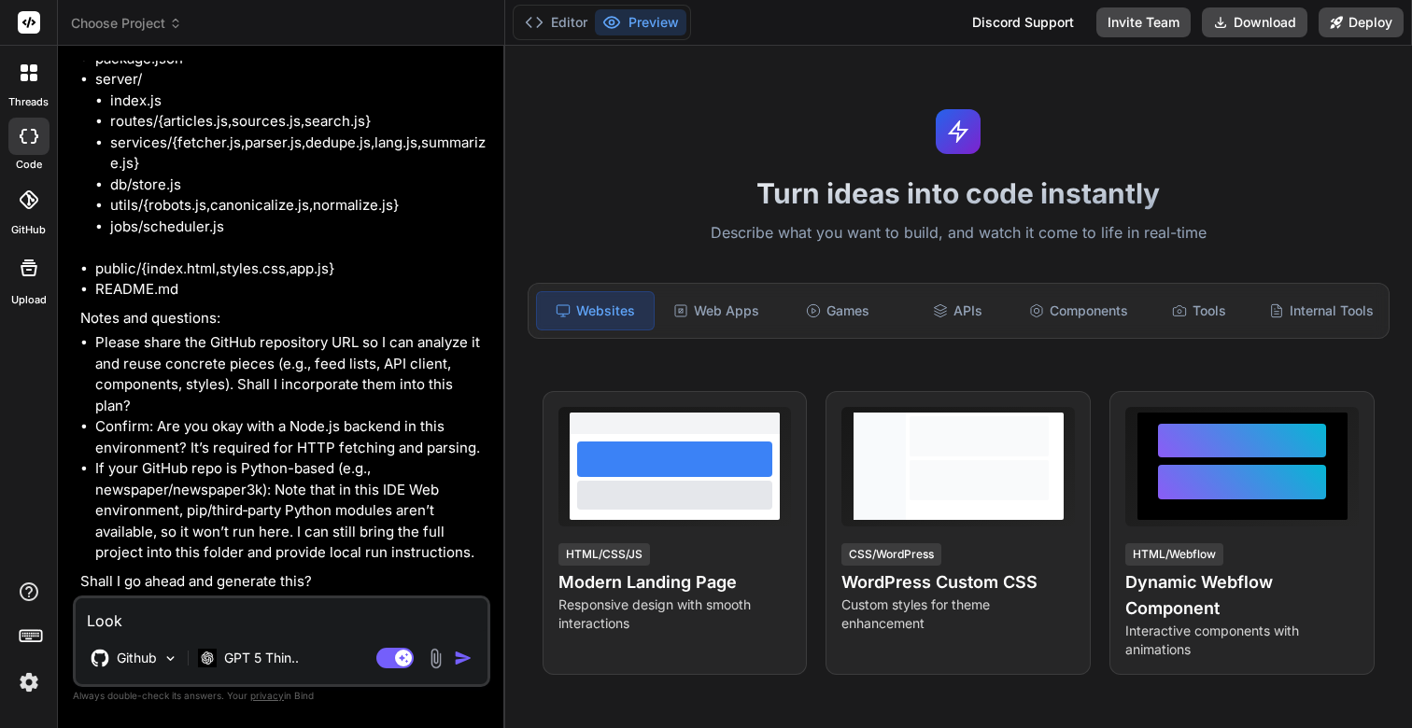
type textarea "Look a"
type textarea "x"
type textarea "Look at"
type textarea "x"
type textarea "Look at"
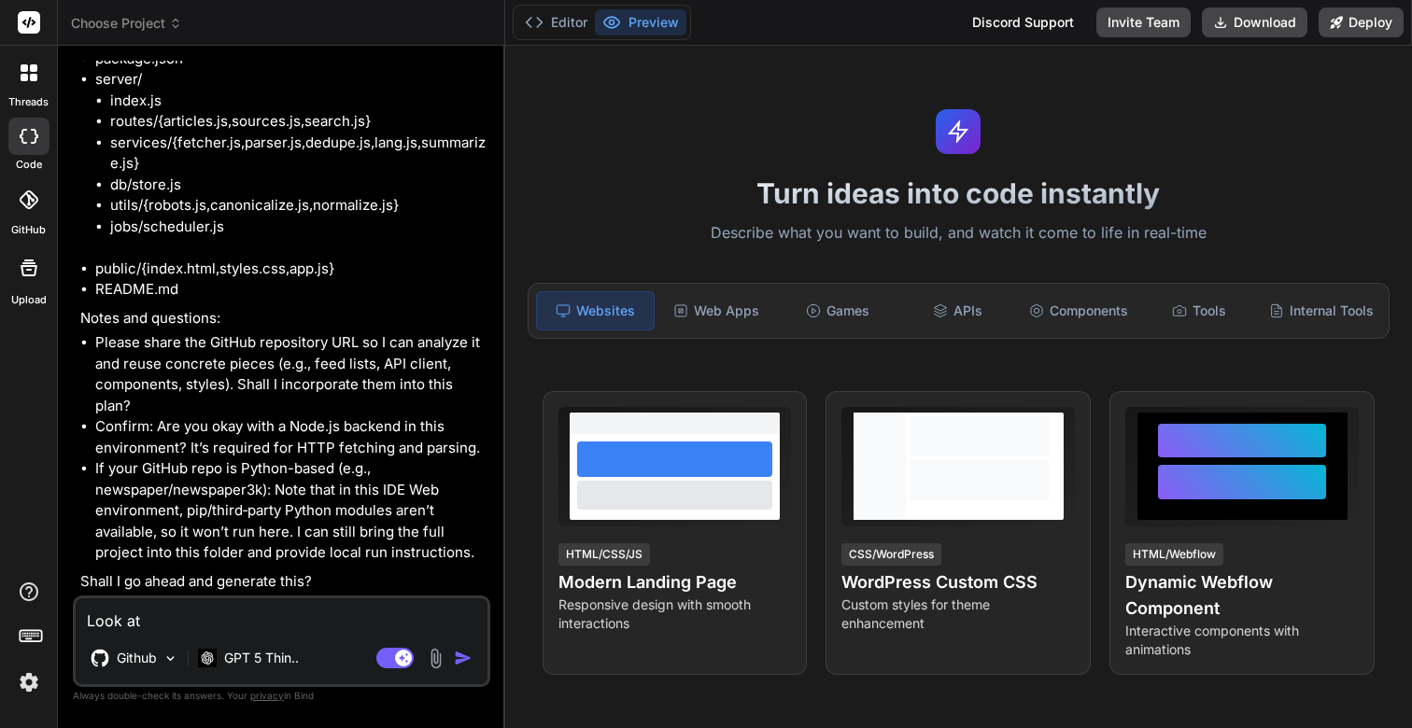
type textarea "x"
type textarea "Look at t"
type textarea "x"
type textarea "Look at th"
type textarea "x"
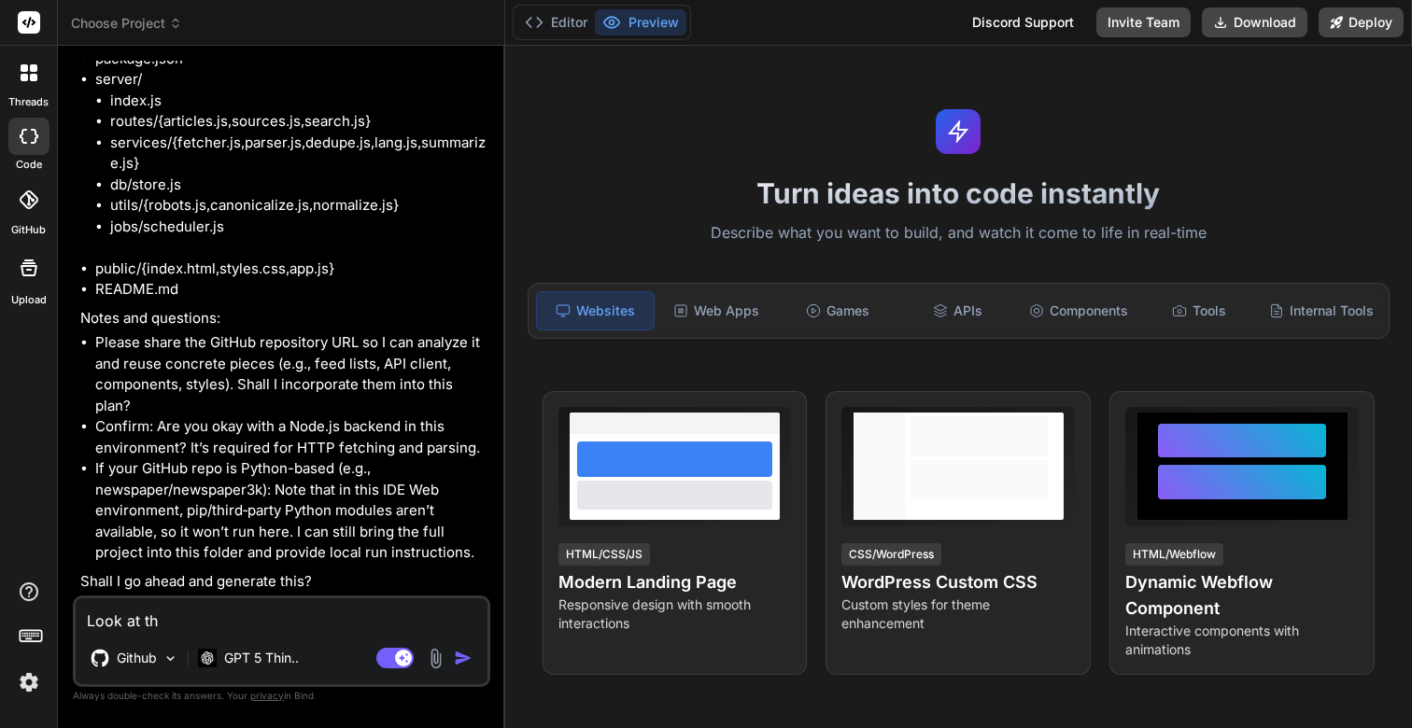
type textarea "Look at thi"
type textarea "x"
type textarea "Look at this"
type textarea "x"
type textarea "Look at this"
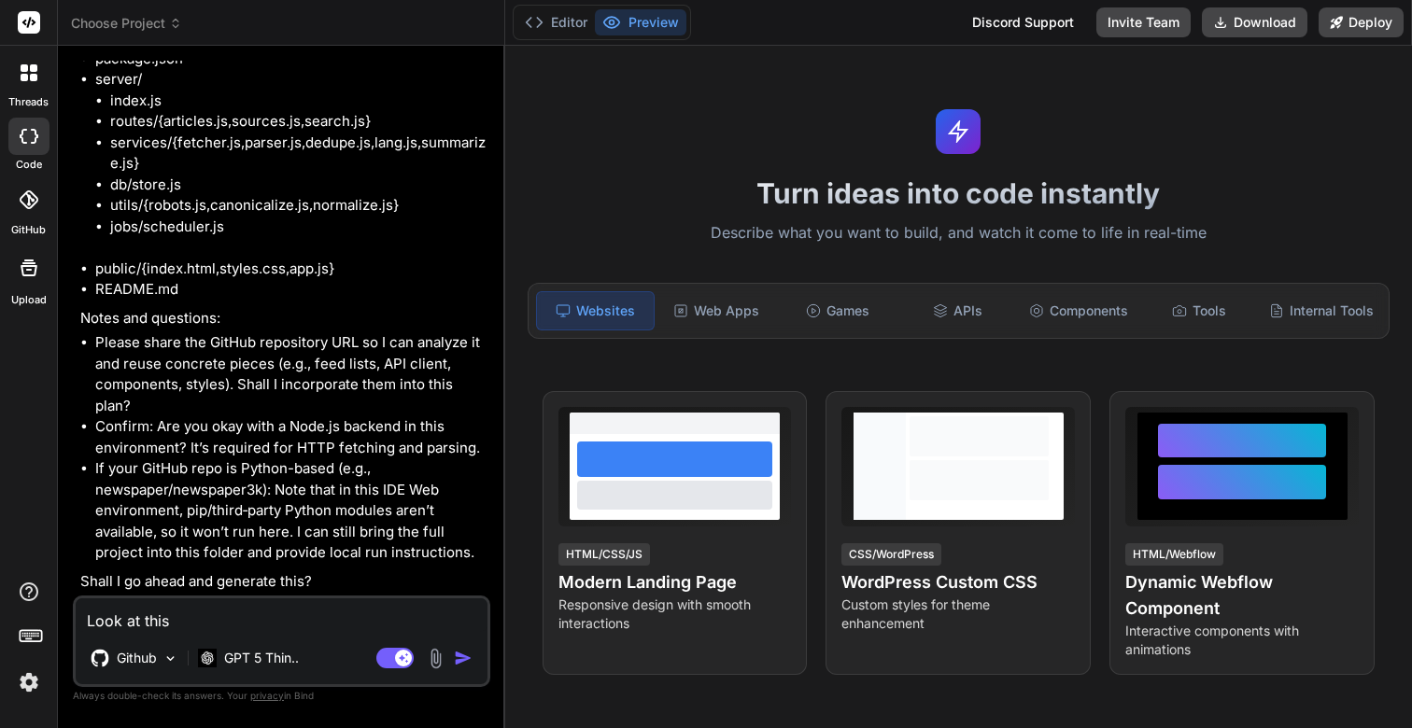
type textarea "x"
type textarea "Look at this g"
type textarea "x"
type textarea "Look at this gi"
type textarea "x"
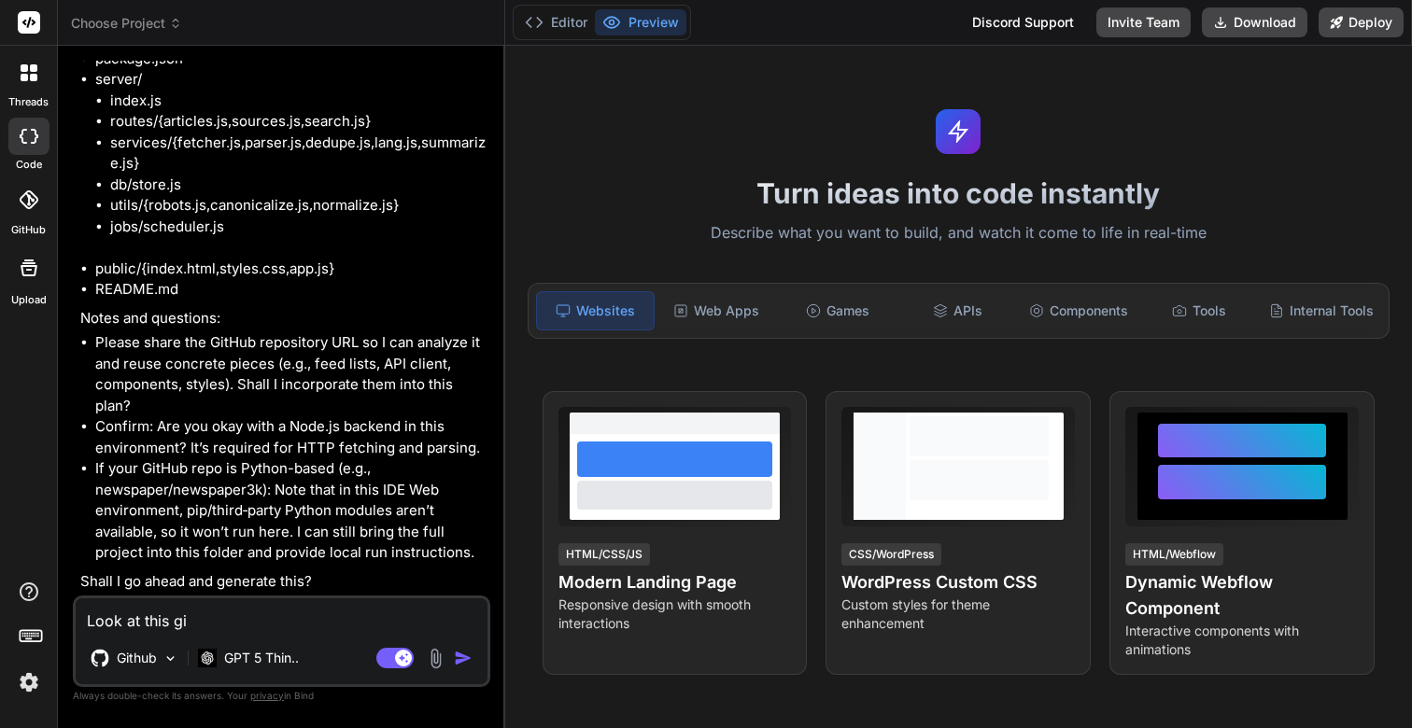
type textarea "Look at this git"
type textarea "x"
type textarea "Look at this gith"
type textarea "x"
type textarea "Look at this githu"
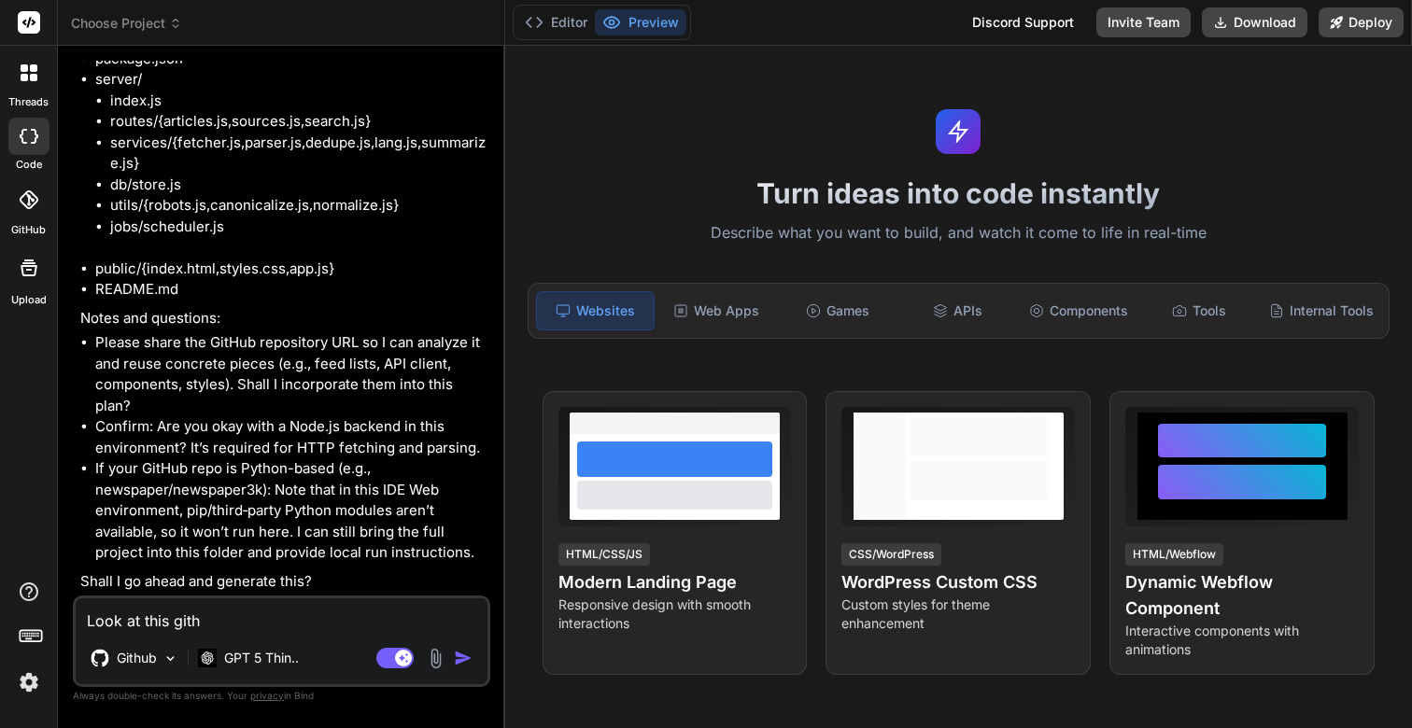
type textarea "x"
type textarea "Look at this github"
type textarea "x"
type textarea "Look at this github"
type textarea "x"
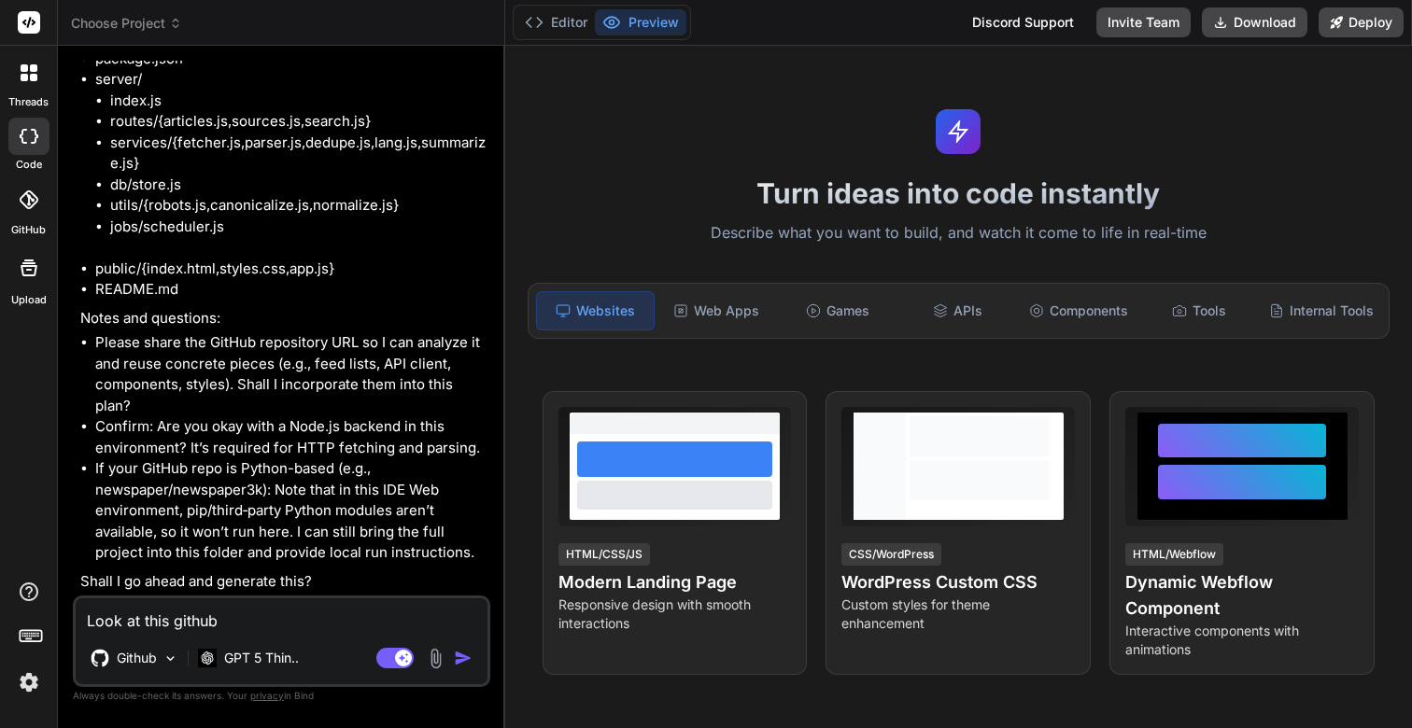
type textarea "Look at this github r"
type textarea "x"
type textarea "Look at this github re"
type textarea "x"
type textarea "Look at this github rep"
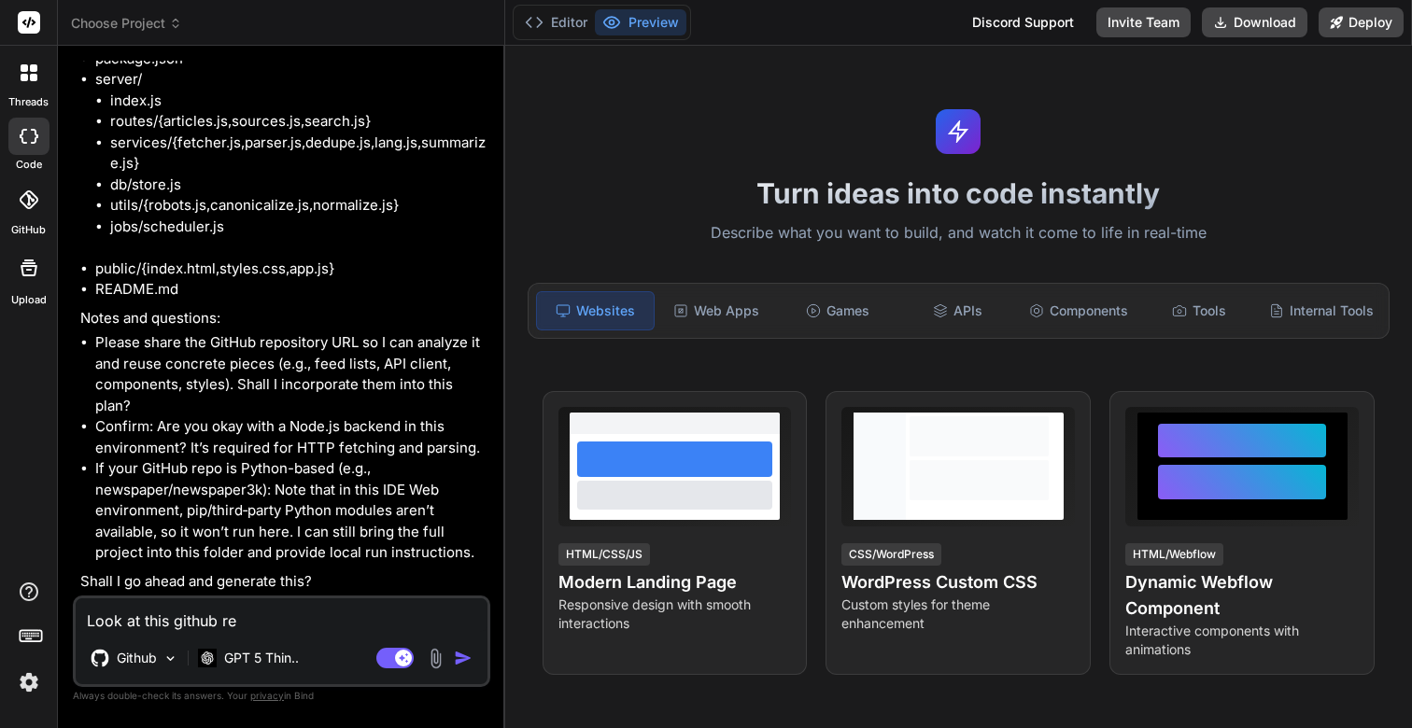
type textarea "x"
type textarea "Look at this github repo"
type textarea "x"
type textarea "Look at this github repos"
type textarea "x"
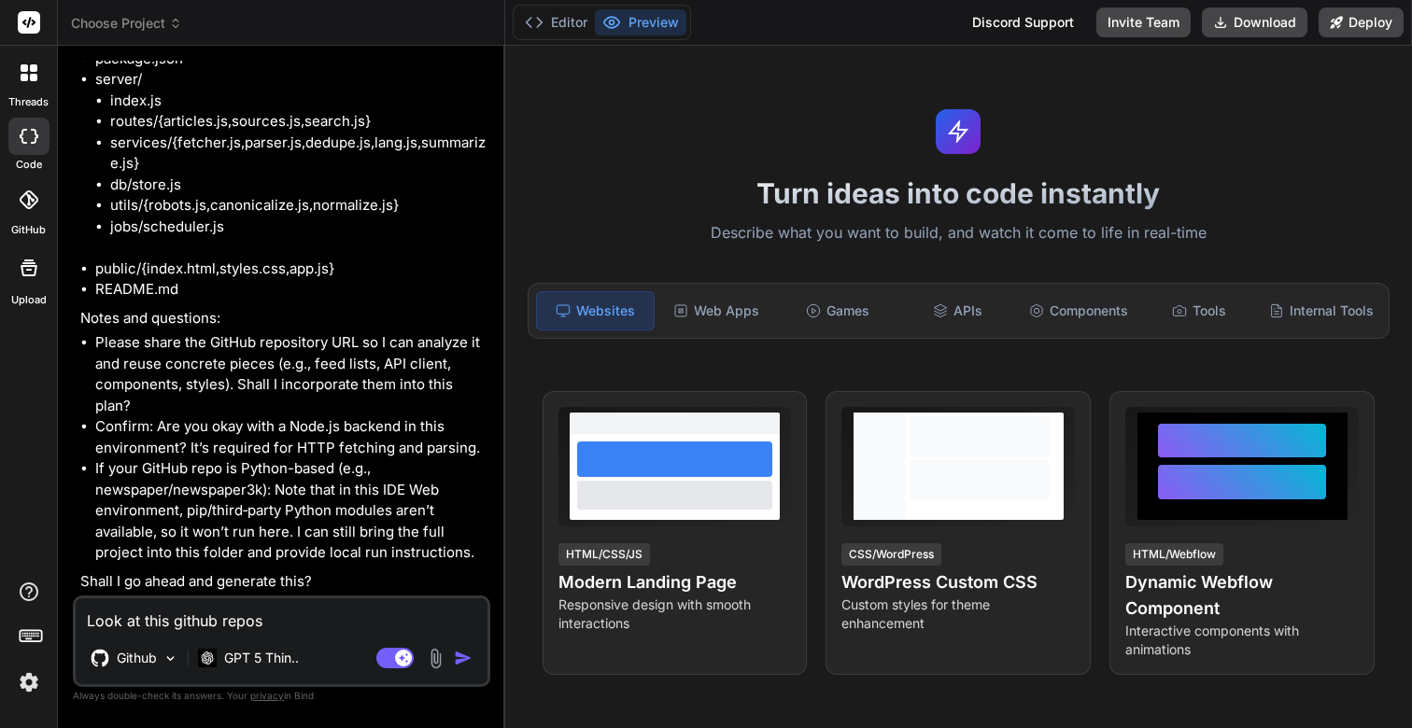
type textarea "Look at this github reposi"
type textarea "x"
type textarea "Look at this github reposit"
type textarea "x"
type textarea "Look at this github reposita"
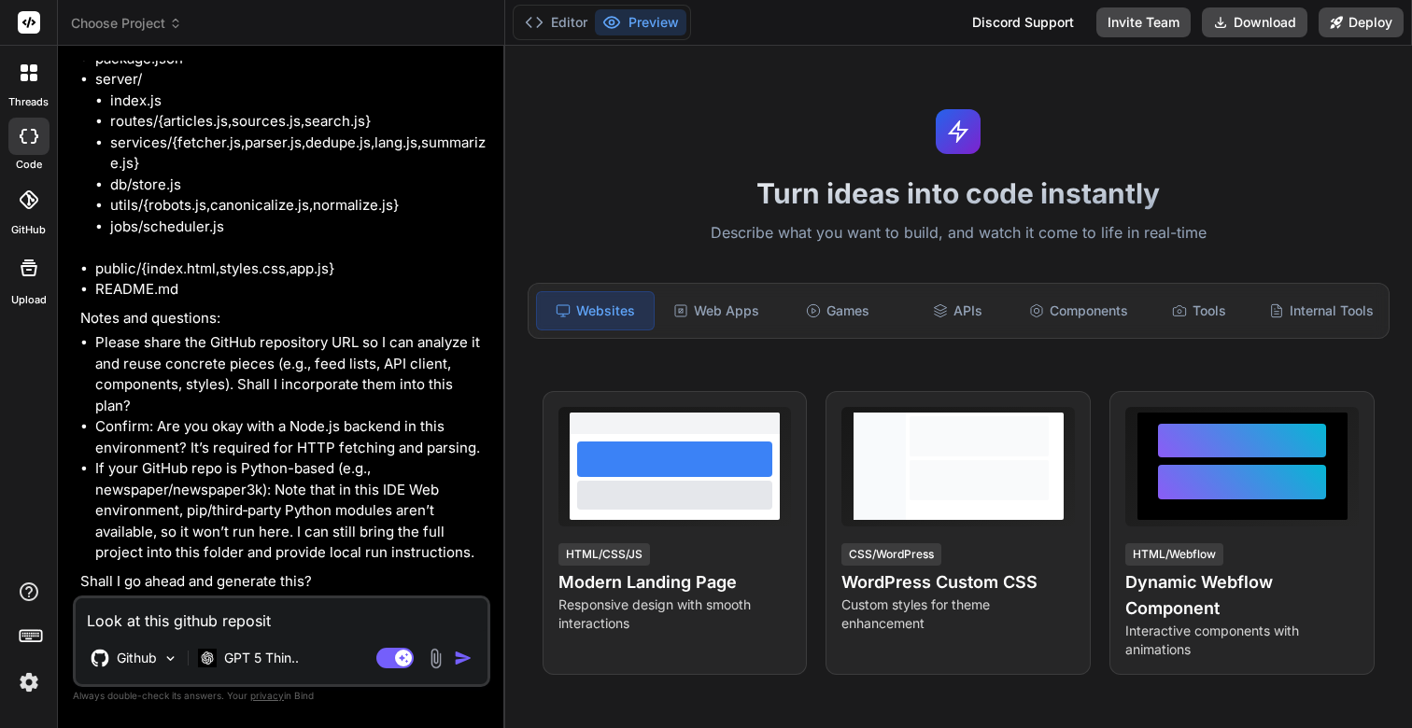
type textarea "x"
type textarea "Look at this github repositar"
type textarea "x"
type textarea "Look at this github repositary"
type textarea "x"
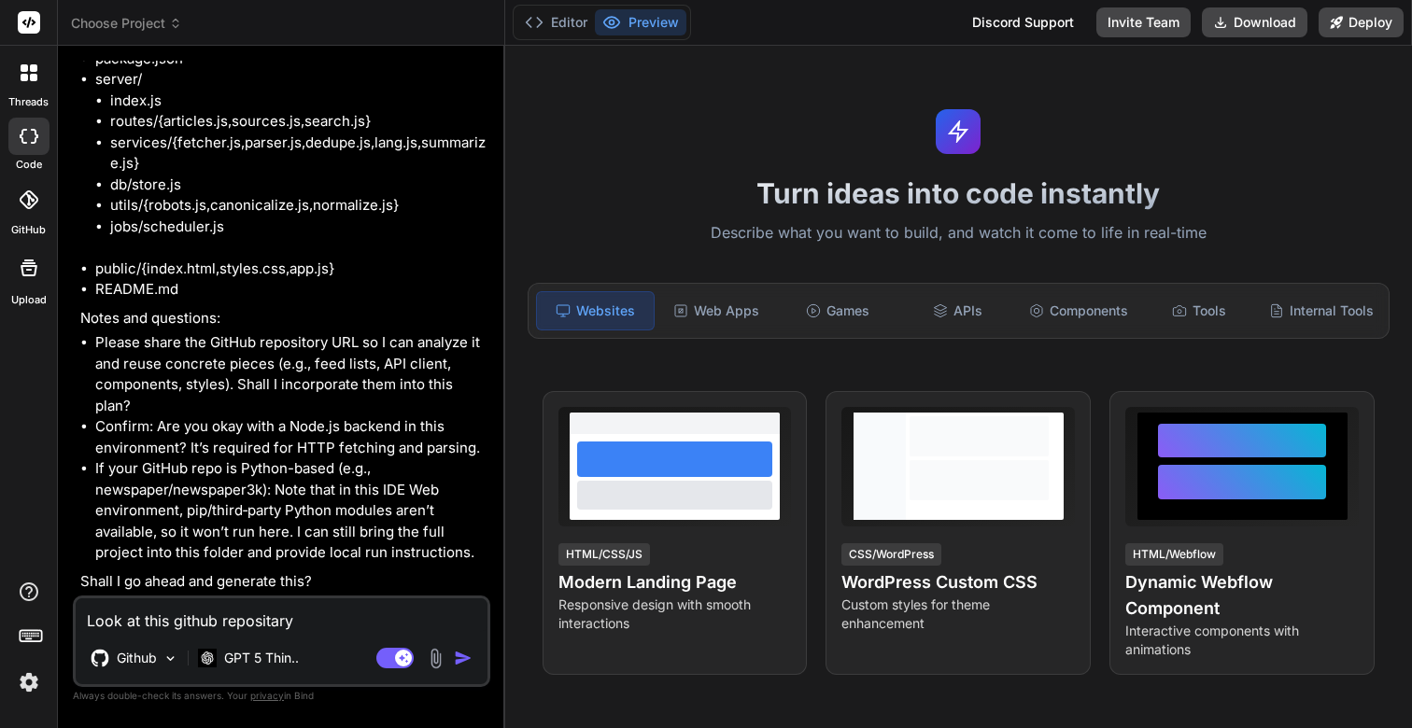
type textarea "Look at this github repositary"
type textarea "x"
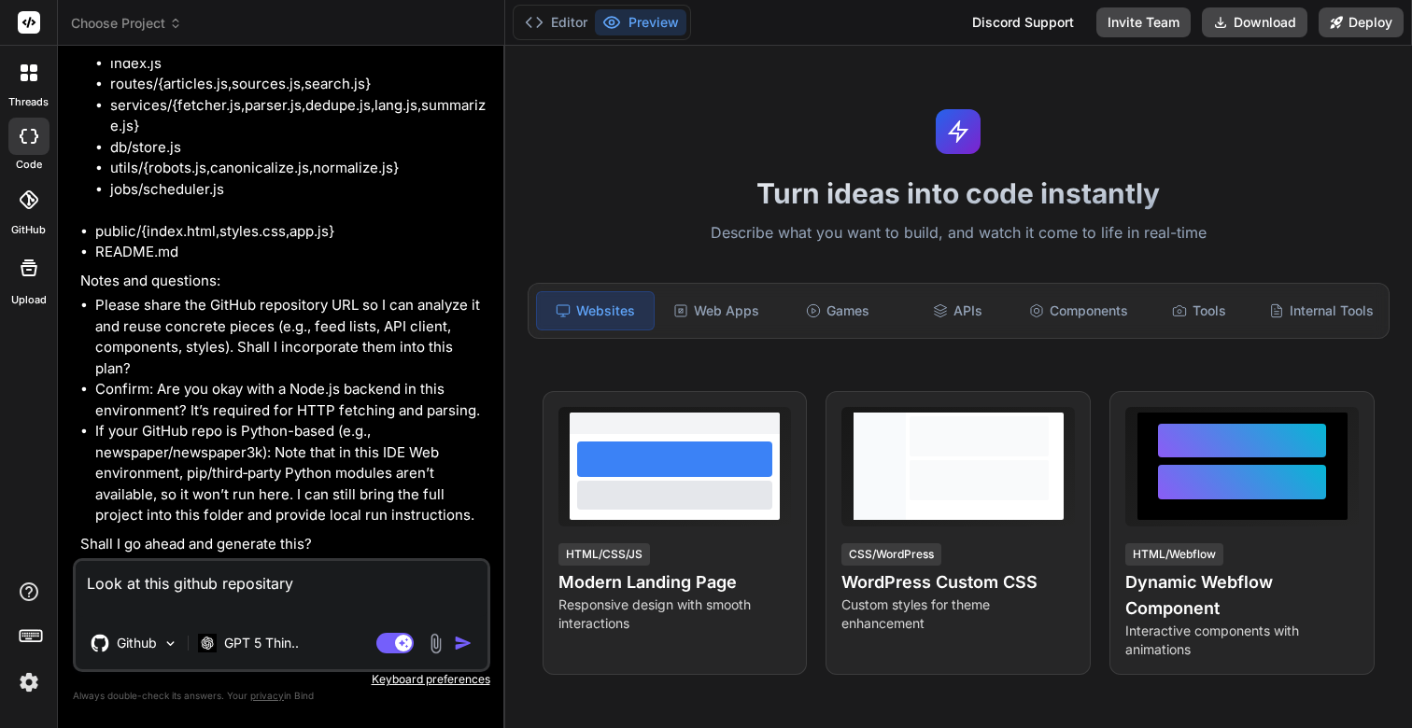
type textarea "Look at this github repositary"
type textarea "x"
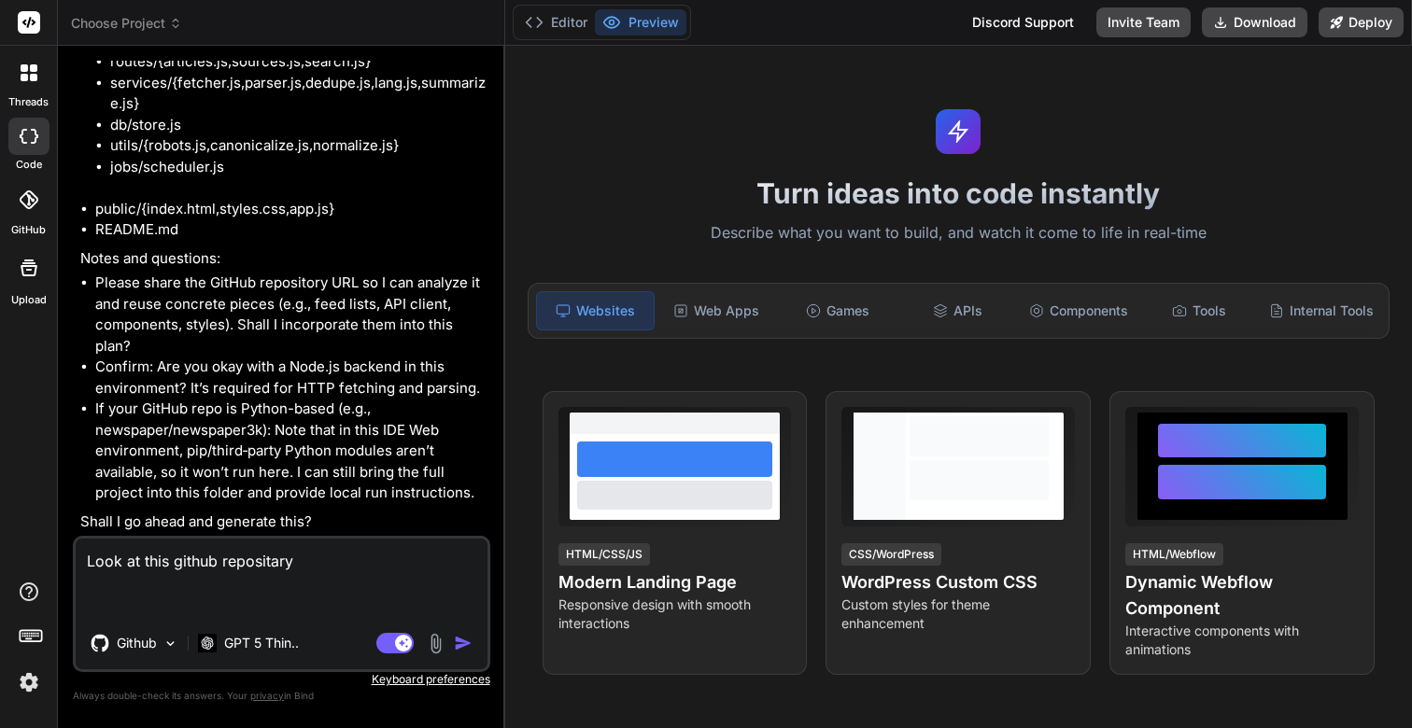
type textarea "Look at this github repositary https://github.com/scudrock/newspaper"
type textarea "x"
type textarea "Look at this github repositary https://github.com/scudrock/newspaper"
type textarea "x"
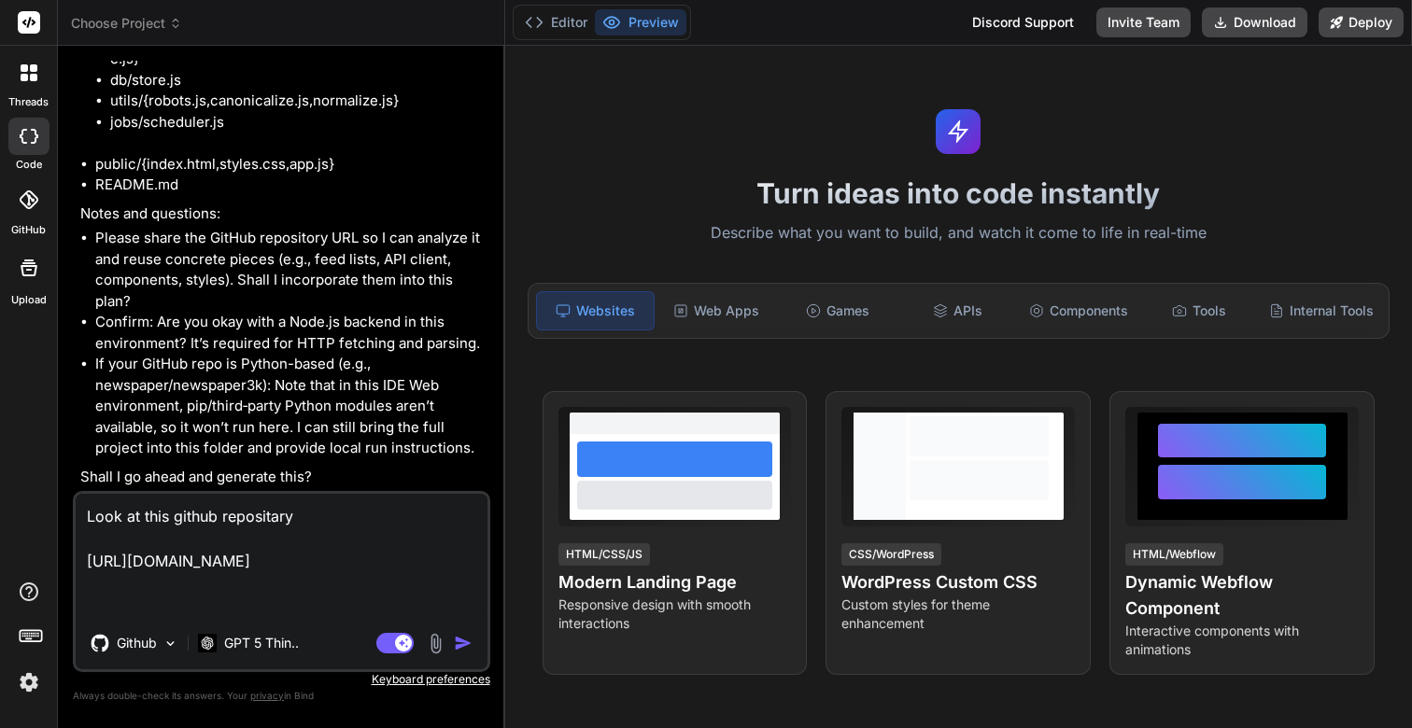
type textarea "Look at this github repositary https://github.com/scudrock/newspaper A"
type textarea "x"
type textarea "Look at this github repositary https://github.com/scudrock/newspaper An"
type textarea "x"
type textarea "Look at this github repositary https://github.com/scudrock/newspaper Ana"
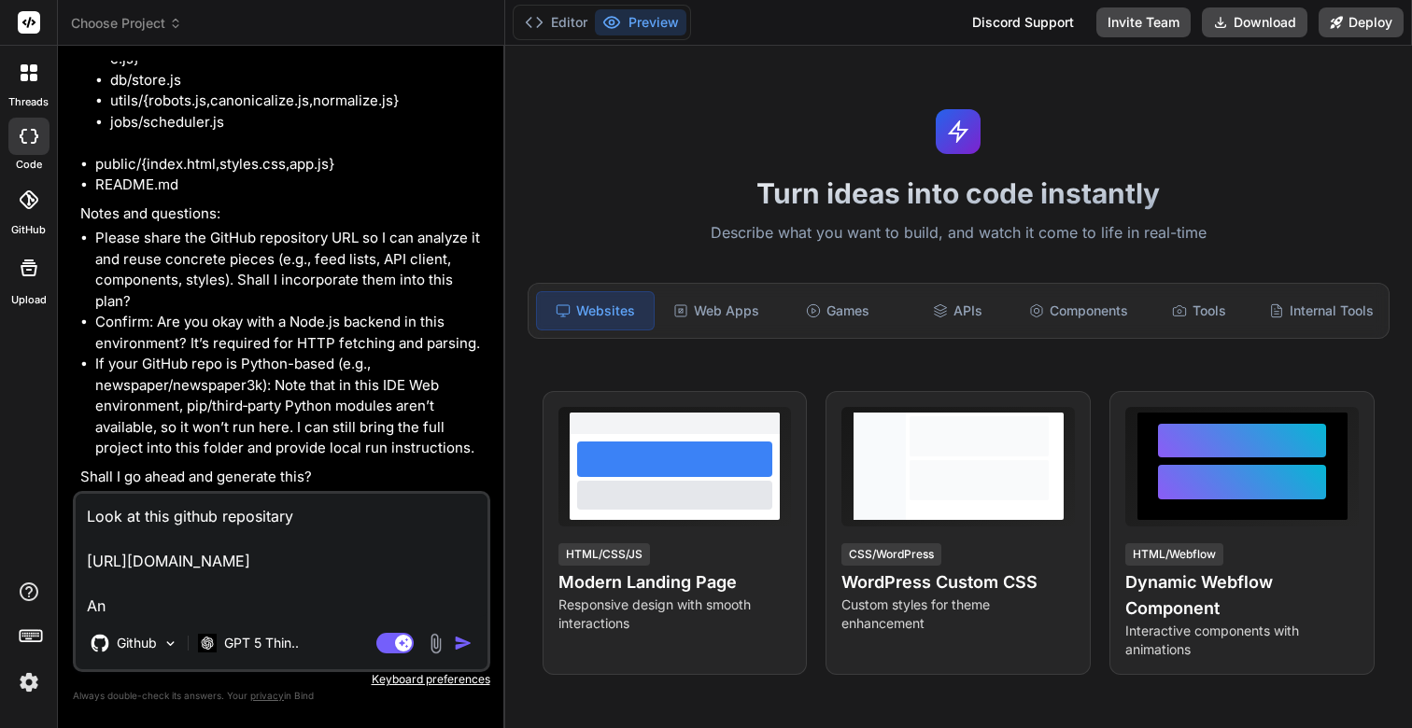
type textarea "x"
type textarea "Look at this github repositary https://github.com/scudrock/newspaper Anal"
type textarea "x"
type textarea "Look at this github repositary https://github.com/scudrock/newspaper Analy"
type textarea "x"
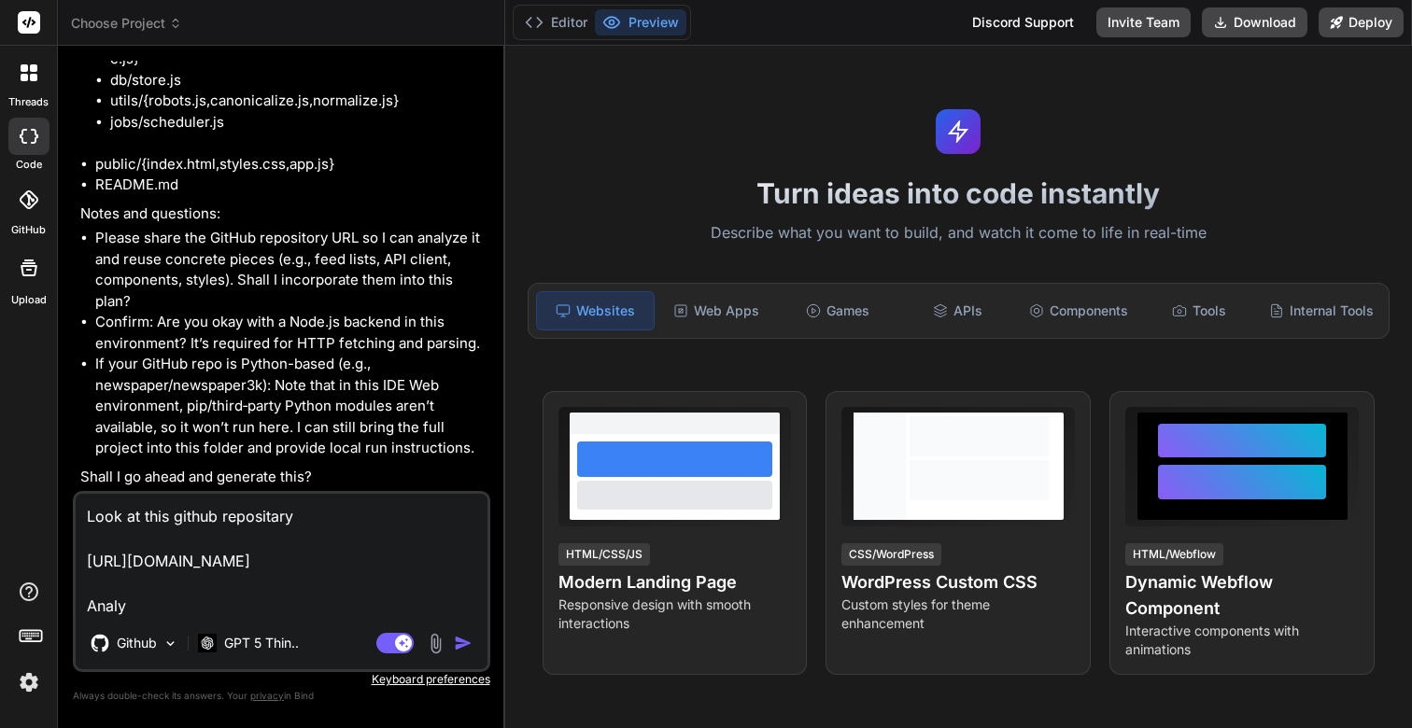
type textarea "Look at this github repositary https://github.com/scudrock/newspaper Analyz"
type textarea "x"
type textarea "Look at this github repositary https://github.com/scudrock/newspaper Analyze"
type textarea "x"
type textarea "Look at this github repositary https://github.com/scudrock/newspaper Analyze"
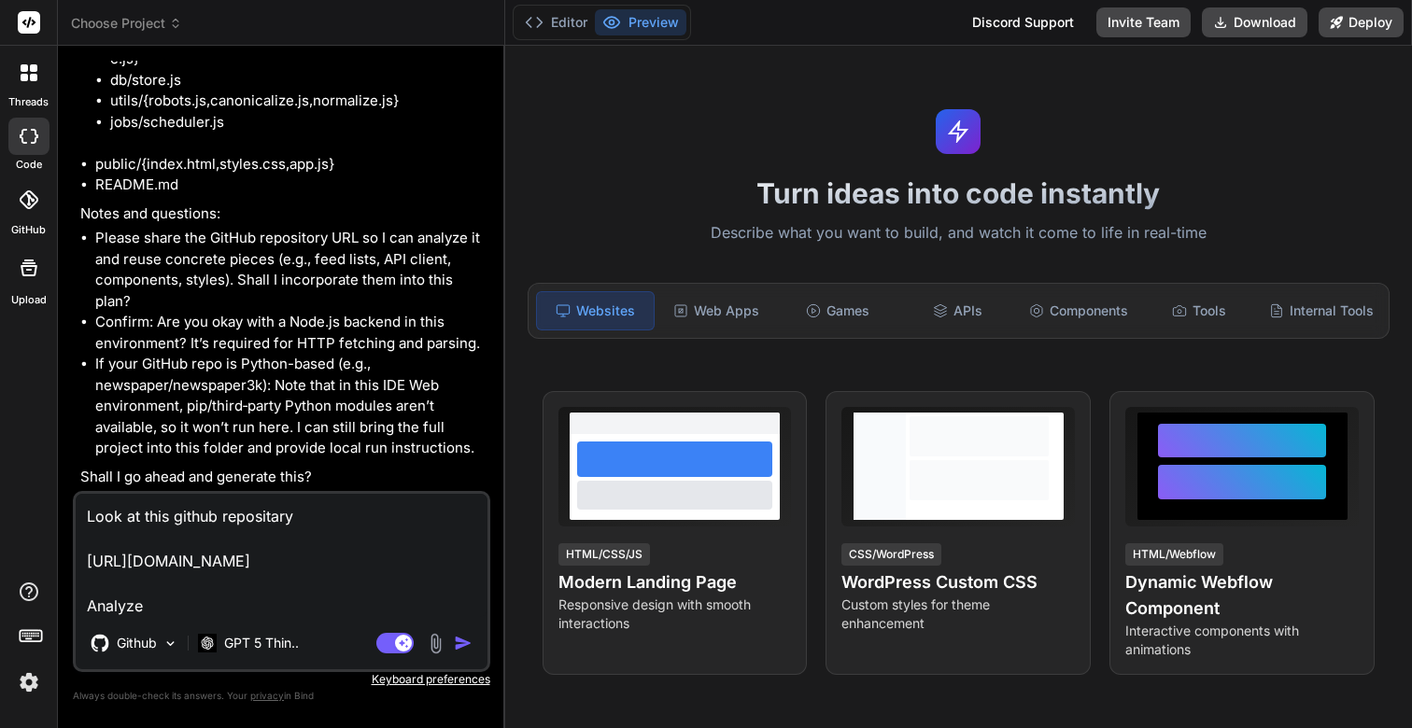
type textarea "x"
type textarea "Look at this github repositary https://github.com/scudrock/newspaper aAnalyze"
type textarea "x"
type textarea "Look at this github repositary https://github.com/scudrock/newspaper anAnalyze"
type textarea "x"
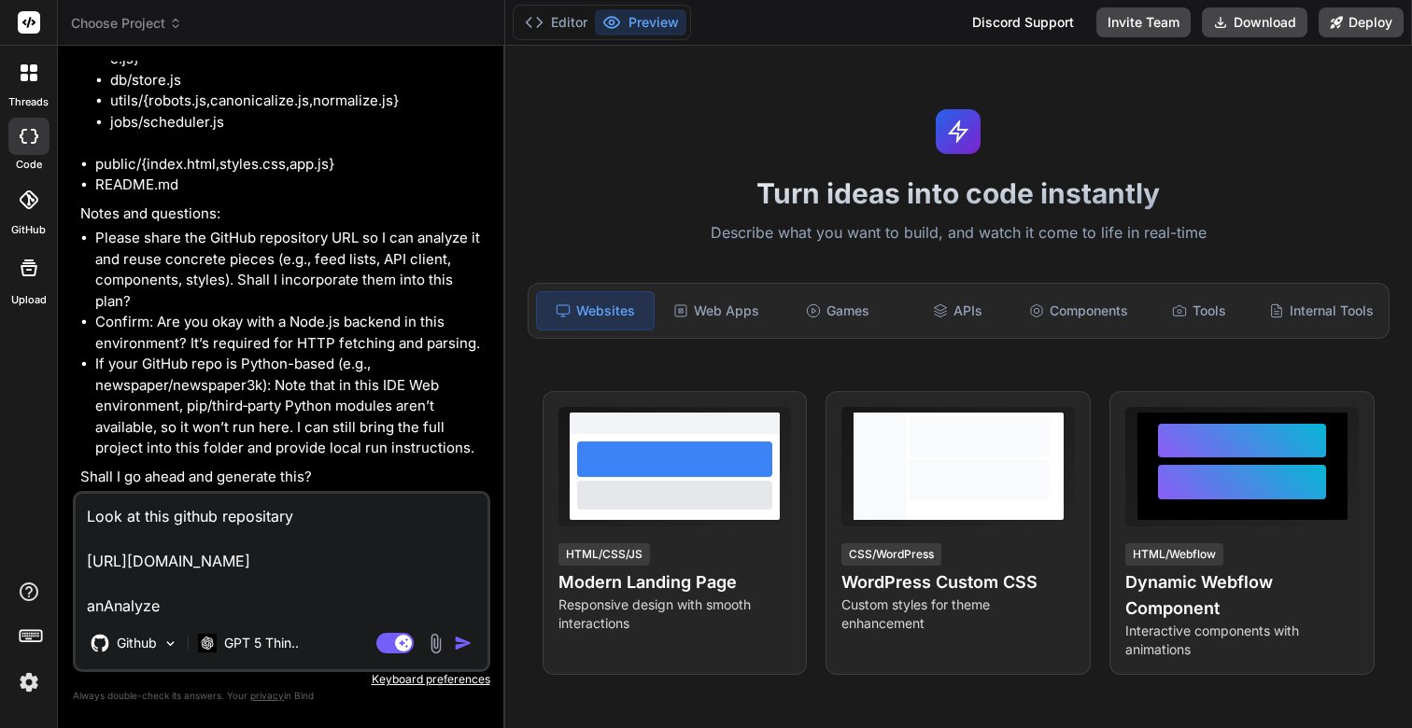
type textarea "Look at this github repositary https://github.com/scudrock/newspaper andAnalyze"
type textarea "x"
type textarea "Look at this github repositary https://github.com/scudrock/newspaper and Analyze"
type textarea "x"
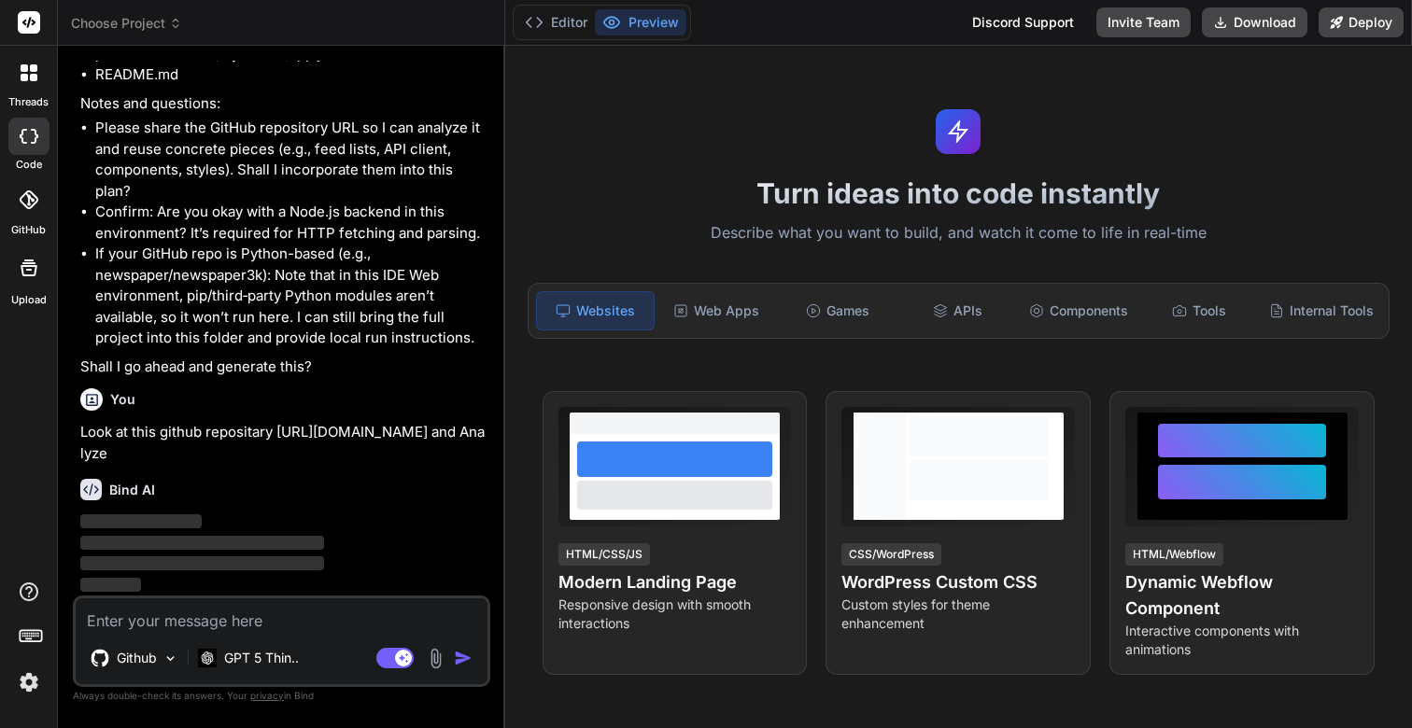
scroll to position [3638, 0]
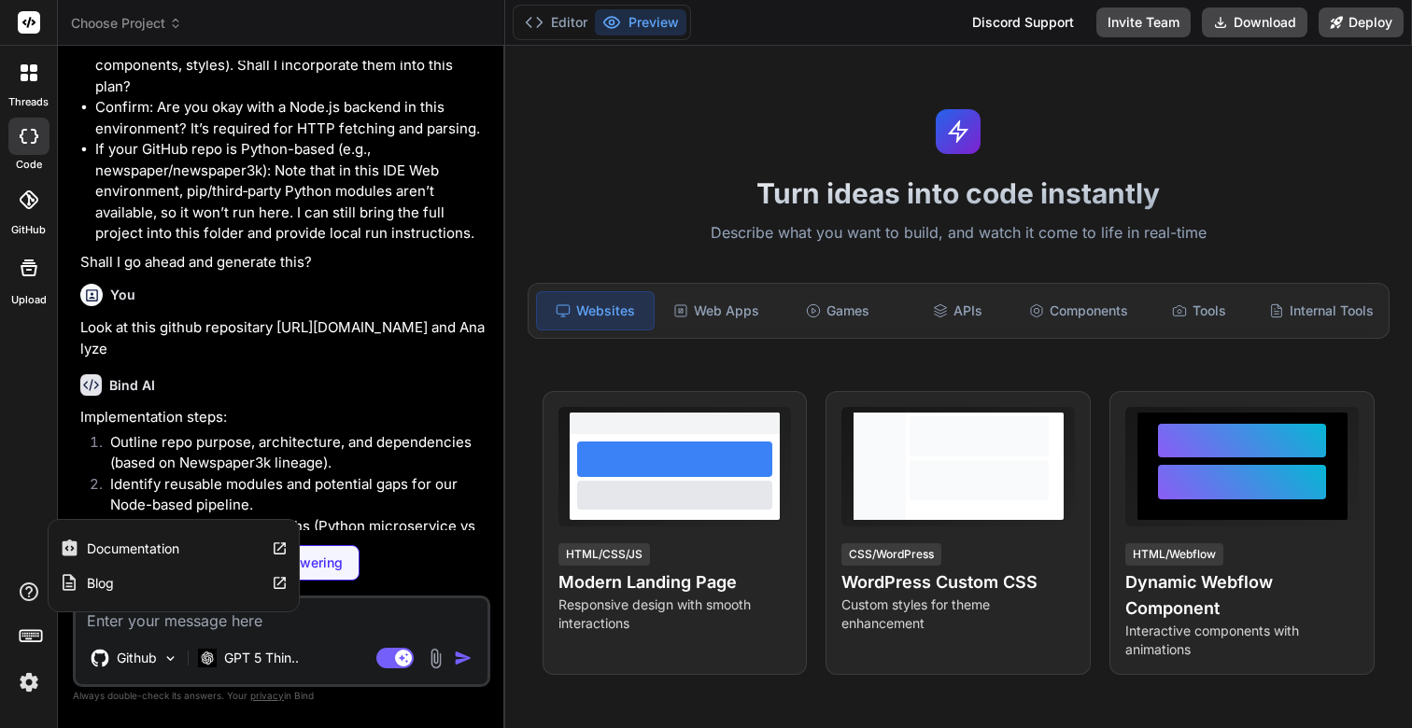
click at [116, 583] on div "Blog" at bounding box center [174, 583] width 250 height 35
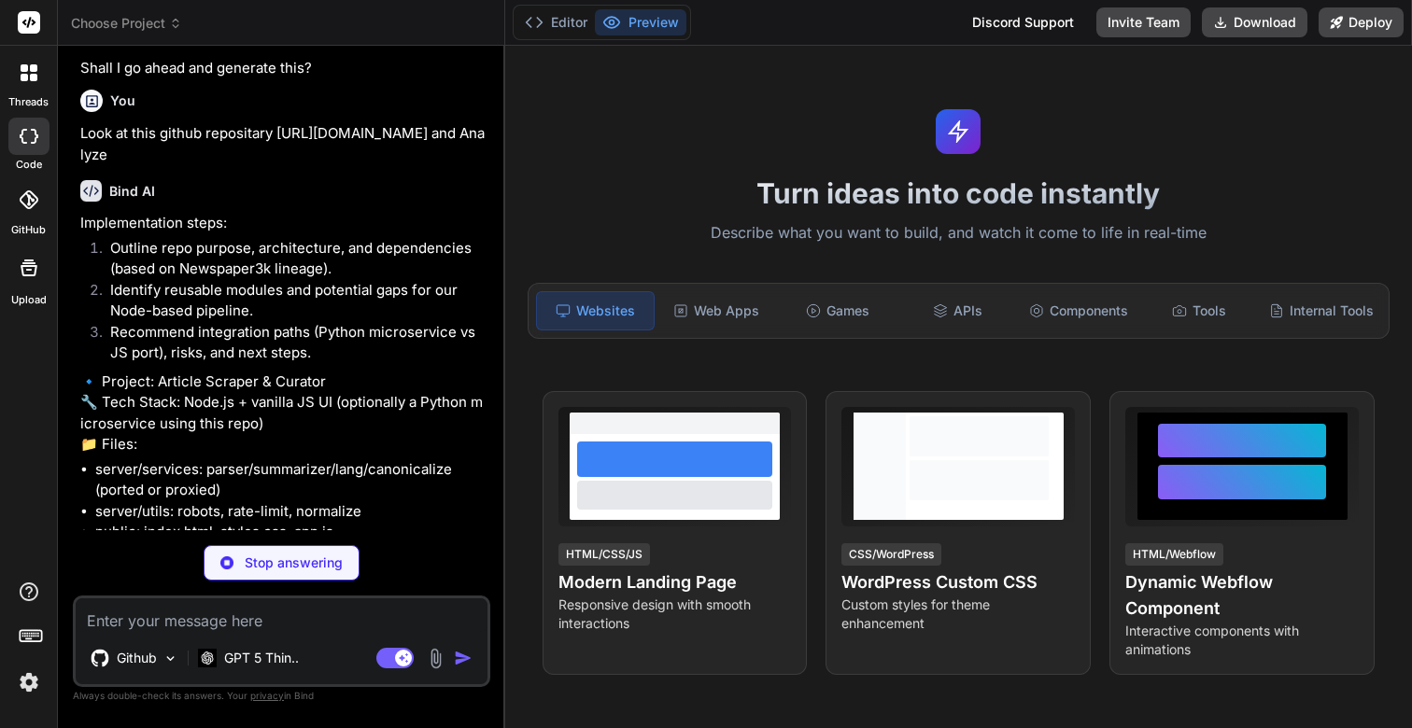
scroll to position [3837, 0]
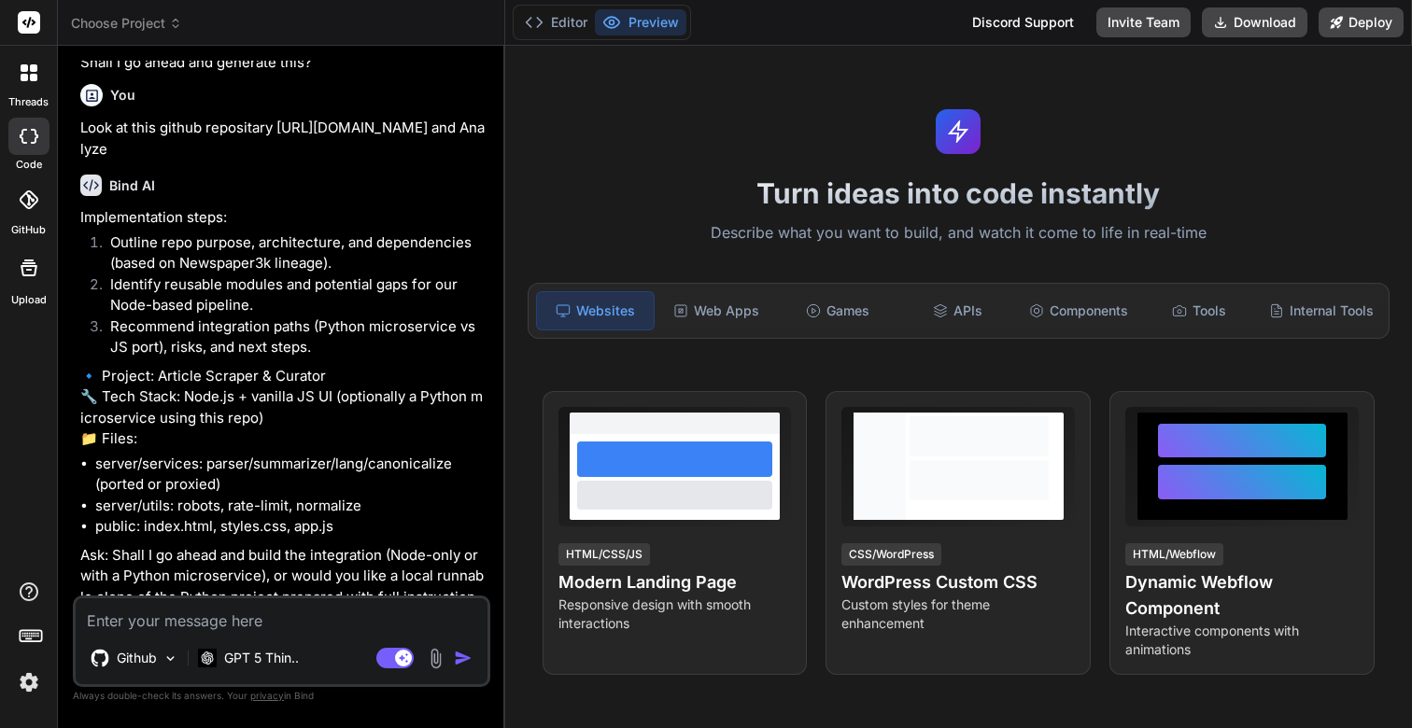
type textarea "x"
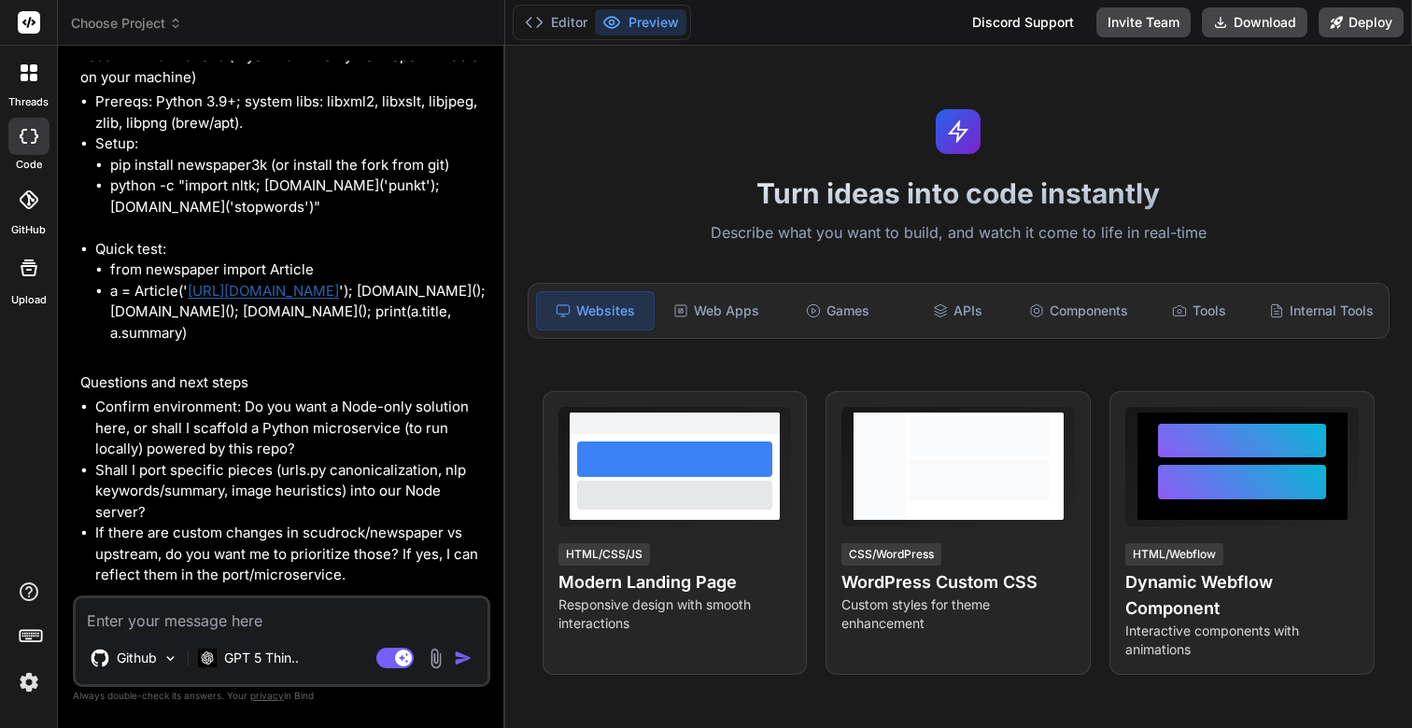
scroll to position [6776, 0]
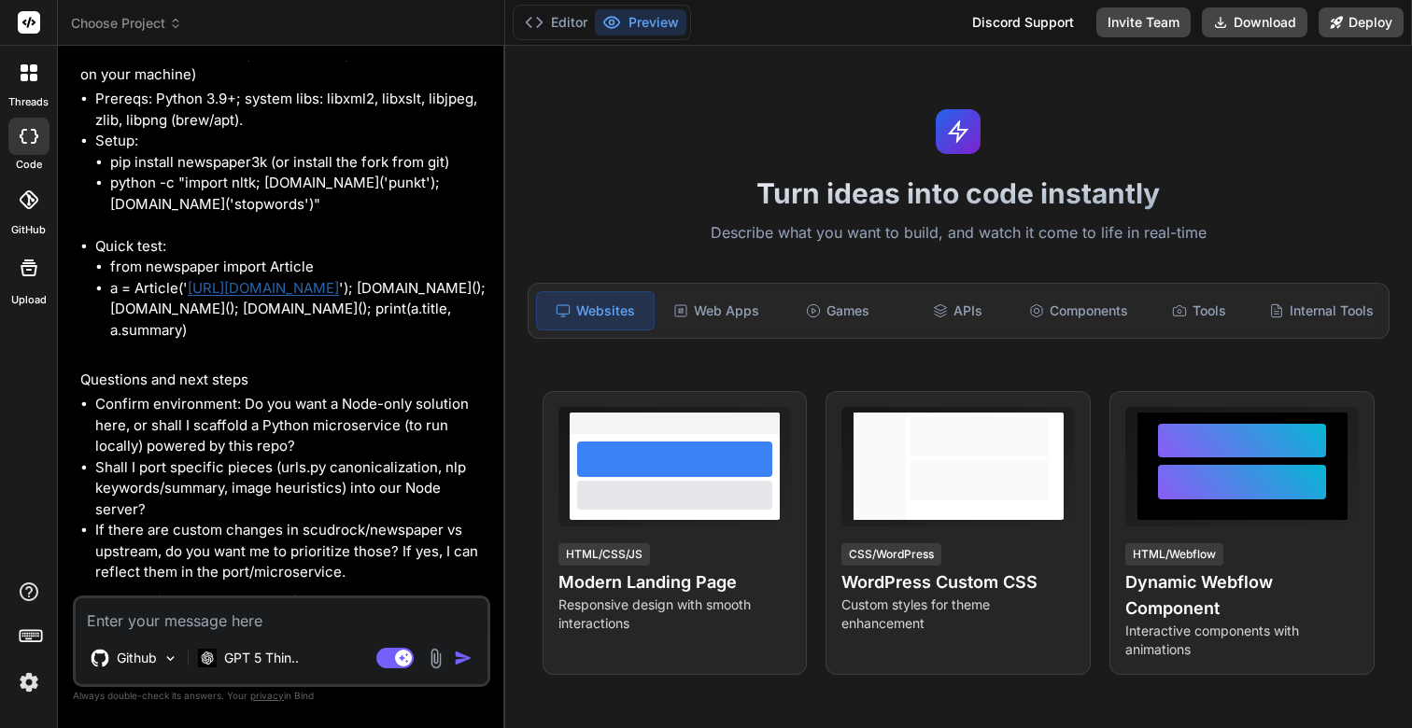
click at [288, 297] on link "[URL][DOMAIN_NAME]" at bounding box center [263, 288] width 151 height 18
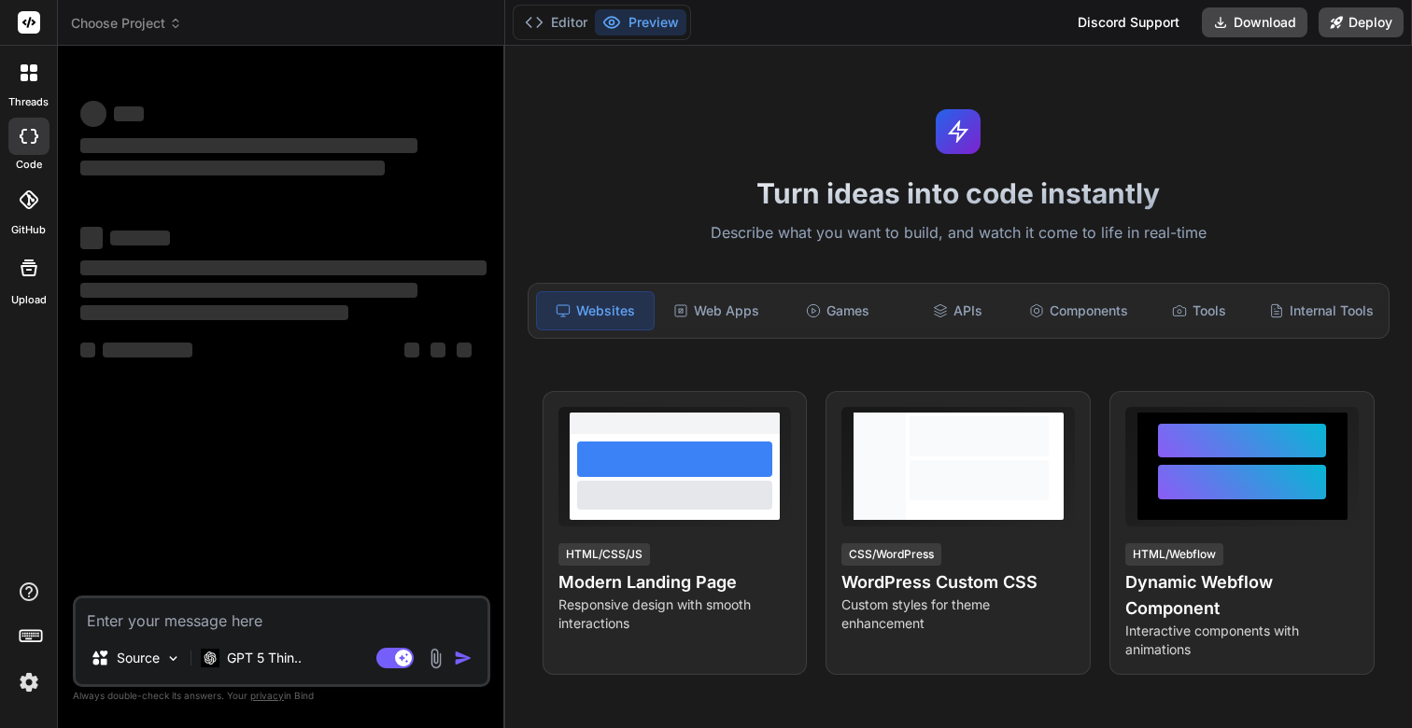
type textarea "x"
click at [30, 84] on div at bounding box center [28, 72] width 39 height 39
click at [24, 82] on div at bounding box center [28, 72] width 39 height 39
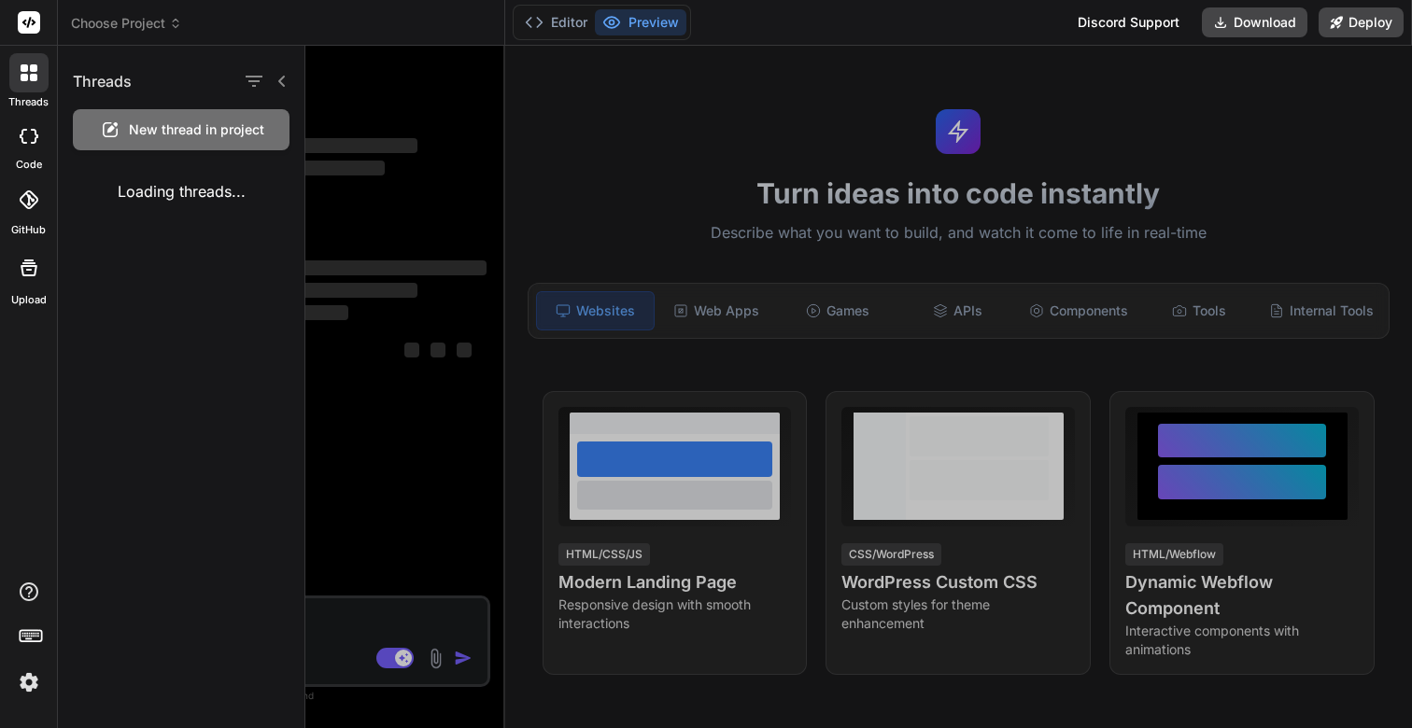
click at [173, 17] on icon at bounding box center [175, 23] width 13 height 13
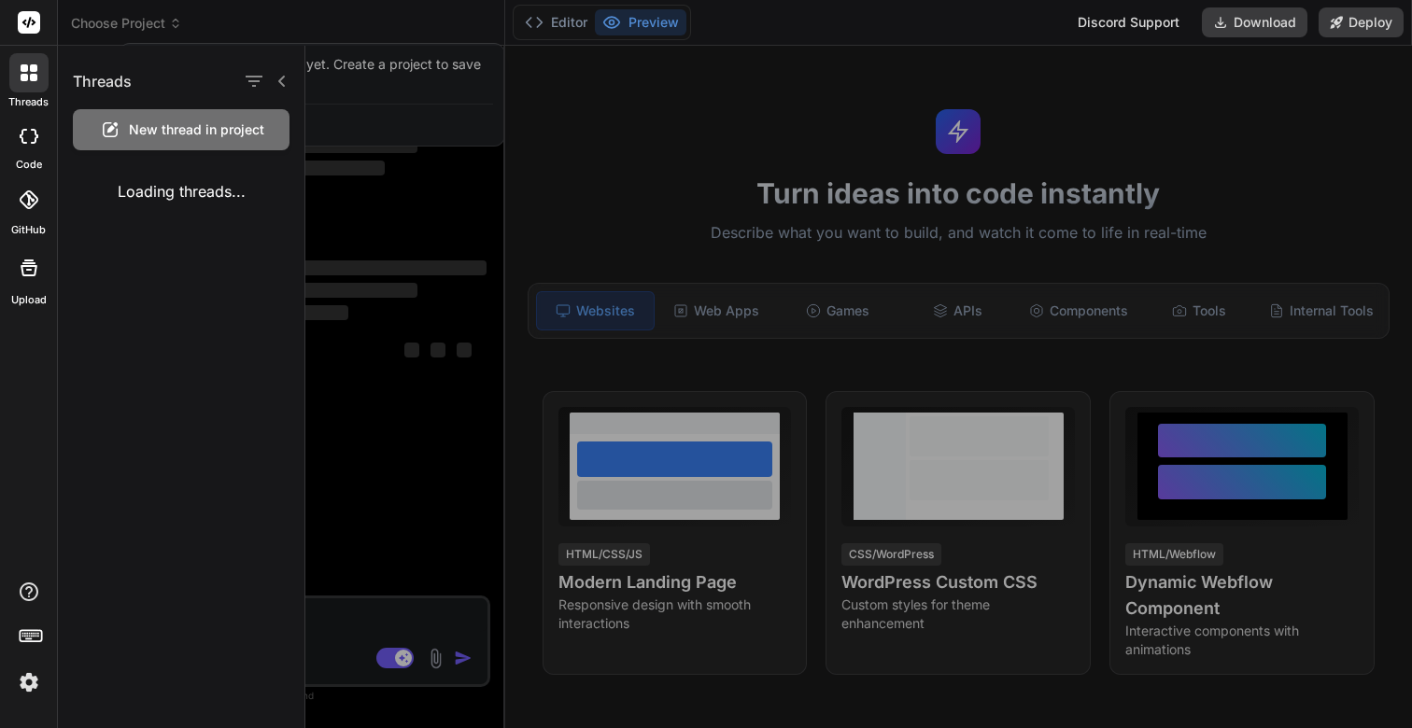
click at [169, 21] on div at bounding box center [706, 364] width 1412 height 728
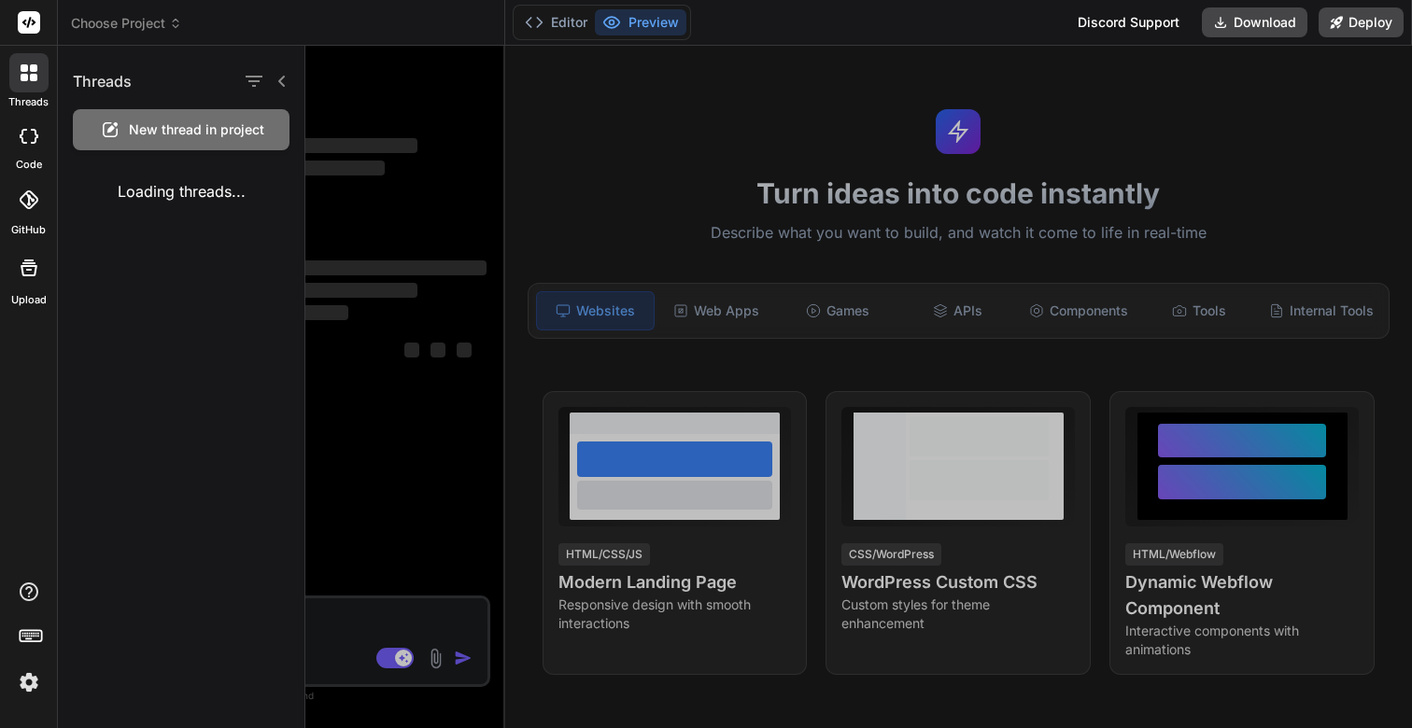
click at [169, 21] on span "Choose Project" at bounding box center [126, 23] width 111 height 19
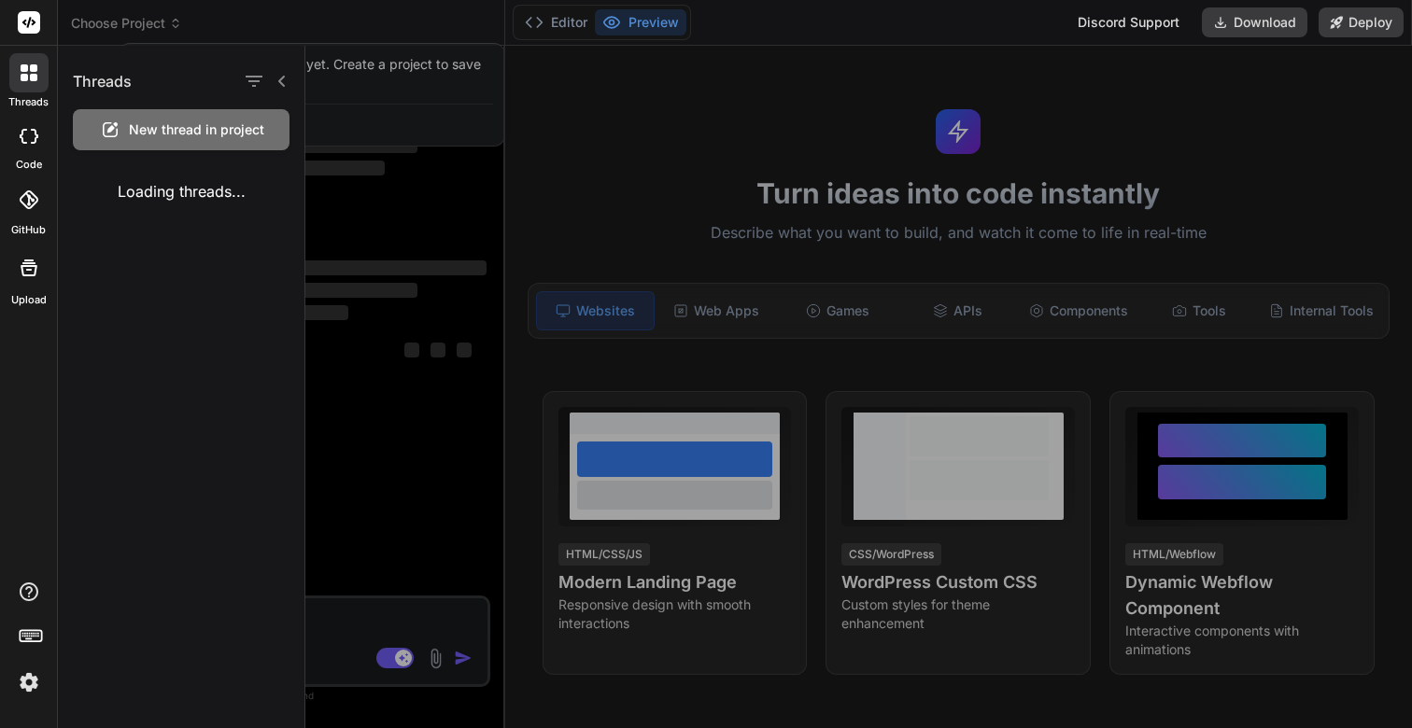
click at [169, 21] on div at bounding box center [706, 364] width 1412 height 728
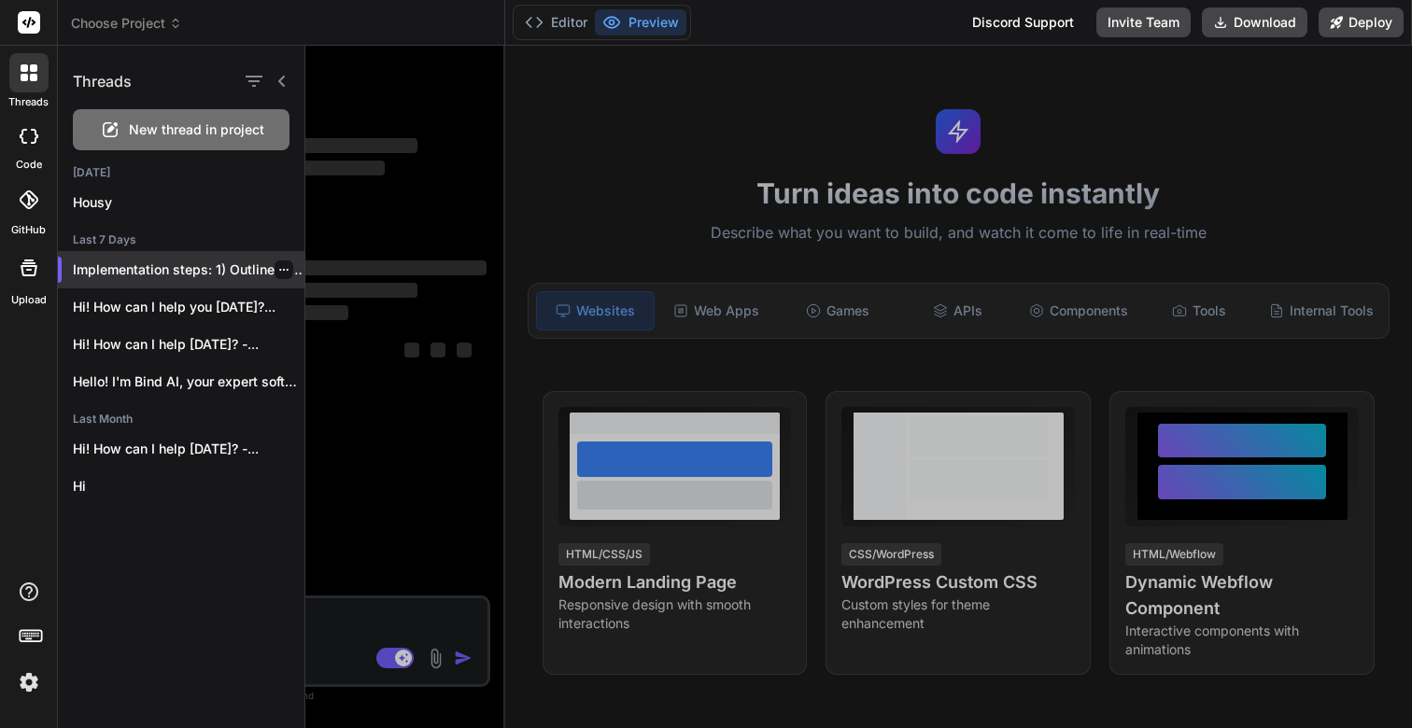
type textarea "x"
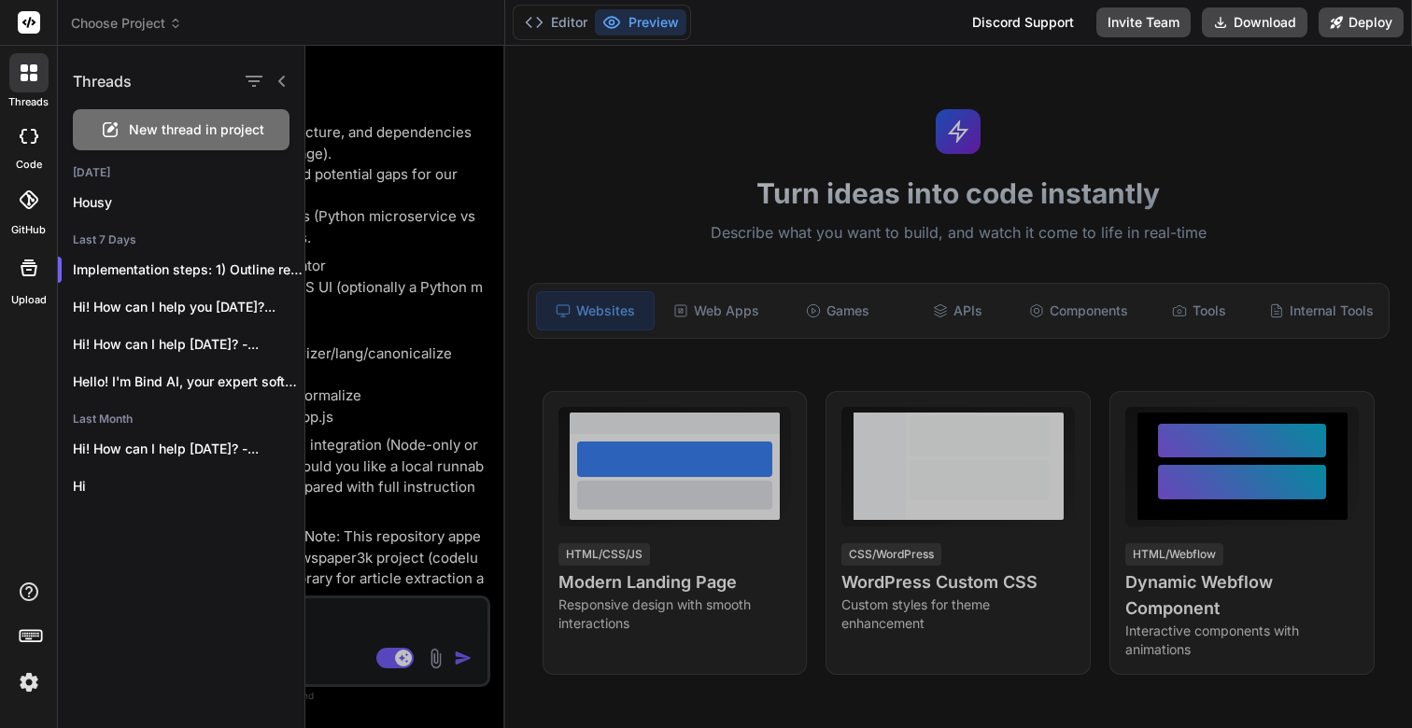
scroll to position [7414, 0]
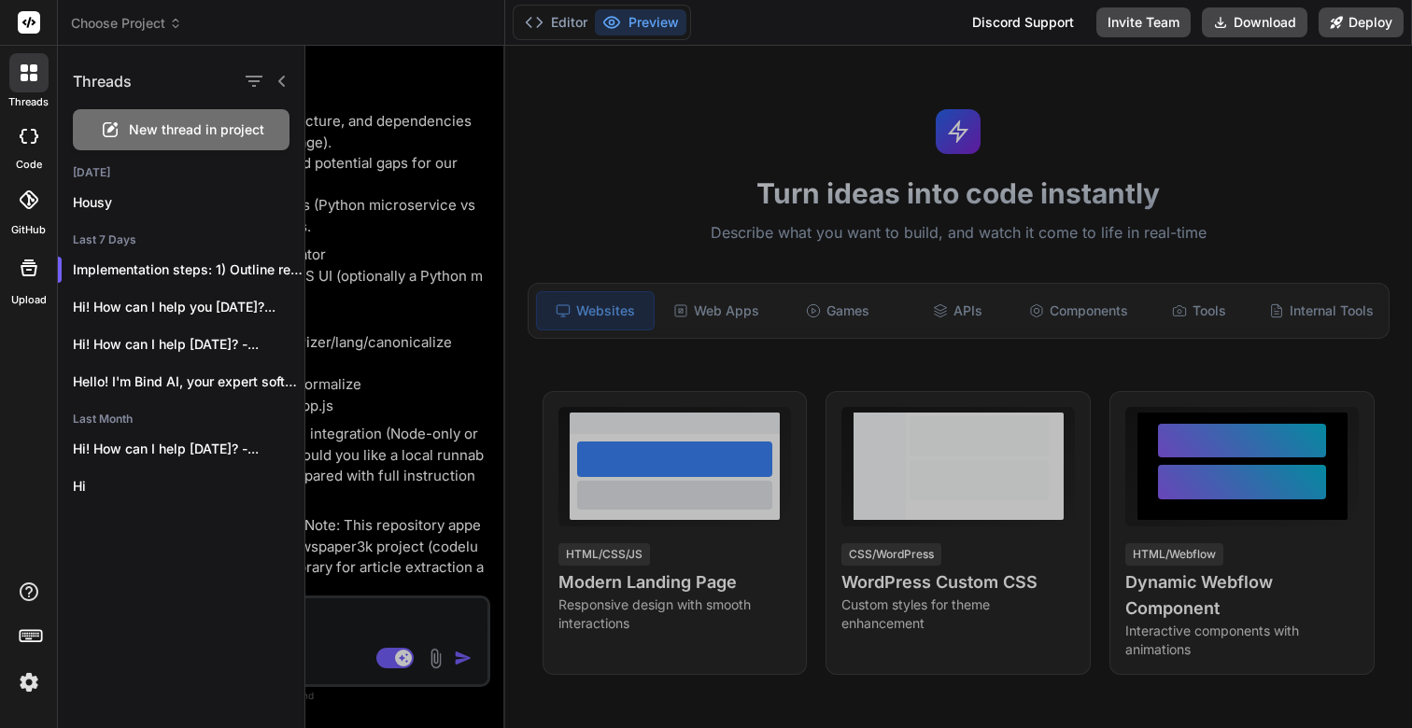
click at [376, 384] on div at bounding box center [858, 387] width 1106 height 683
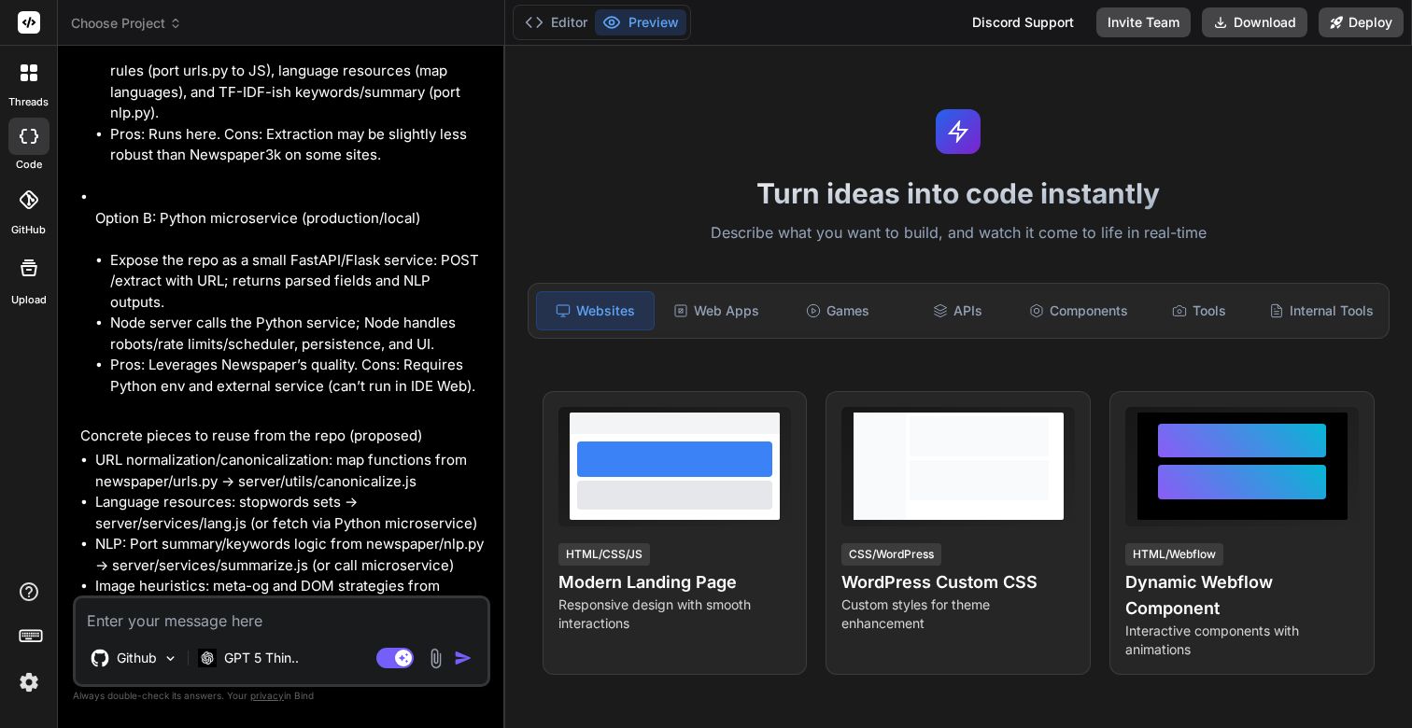
scroll to position [10398, 0]
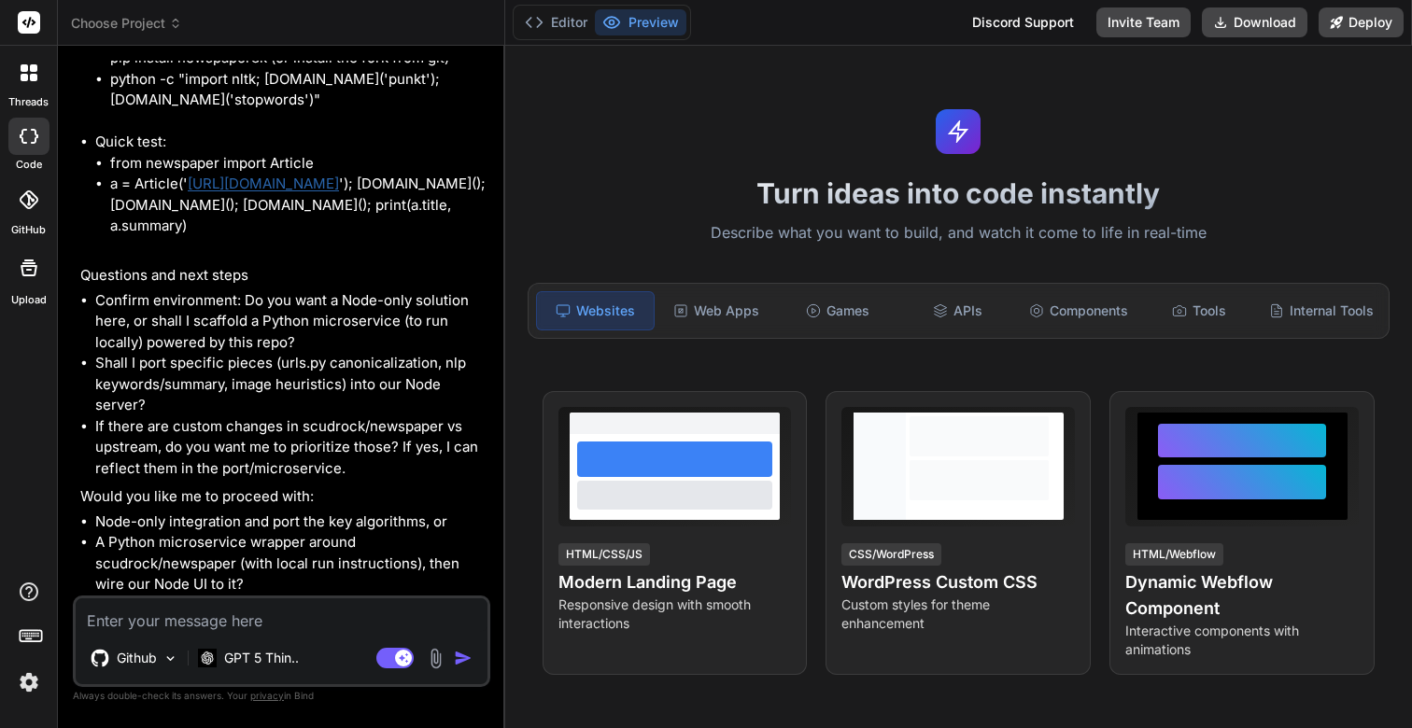
click at [137, 621] on textarea at bounding box center [282, 615] width 412 height 34
type textarea "P"
type textarea "x"
type textarea "Pl"
type textarea "x"
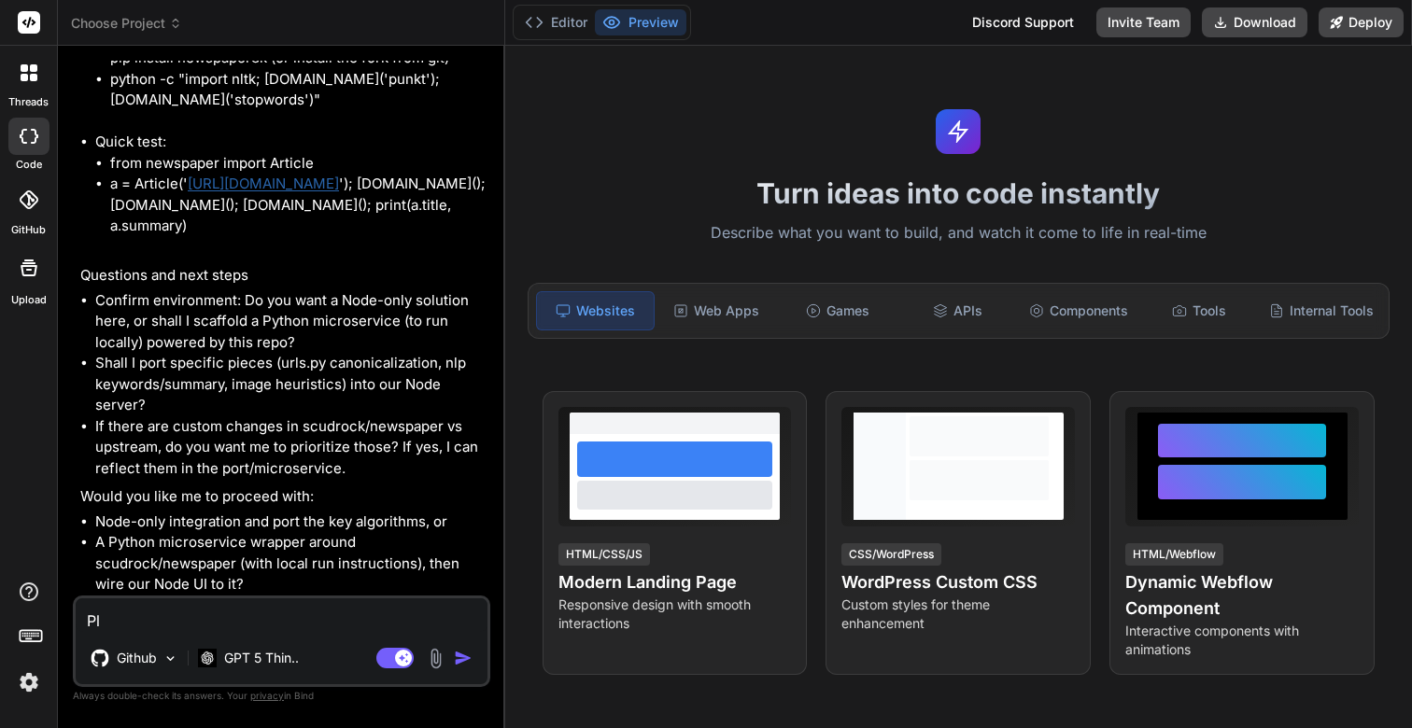
type textarea "Ple"
type textarea "x"
type textarea "Plea"
type textarea "x"
type textarea "Pleas"
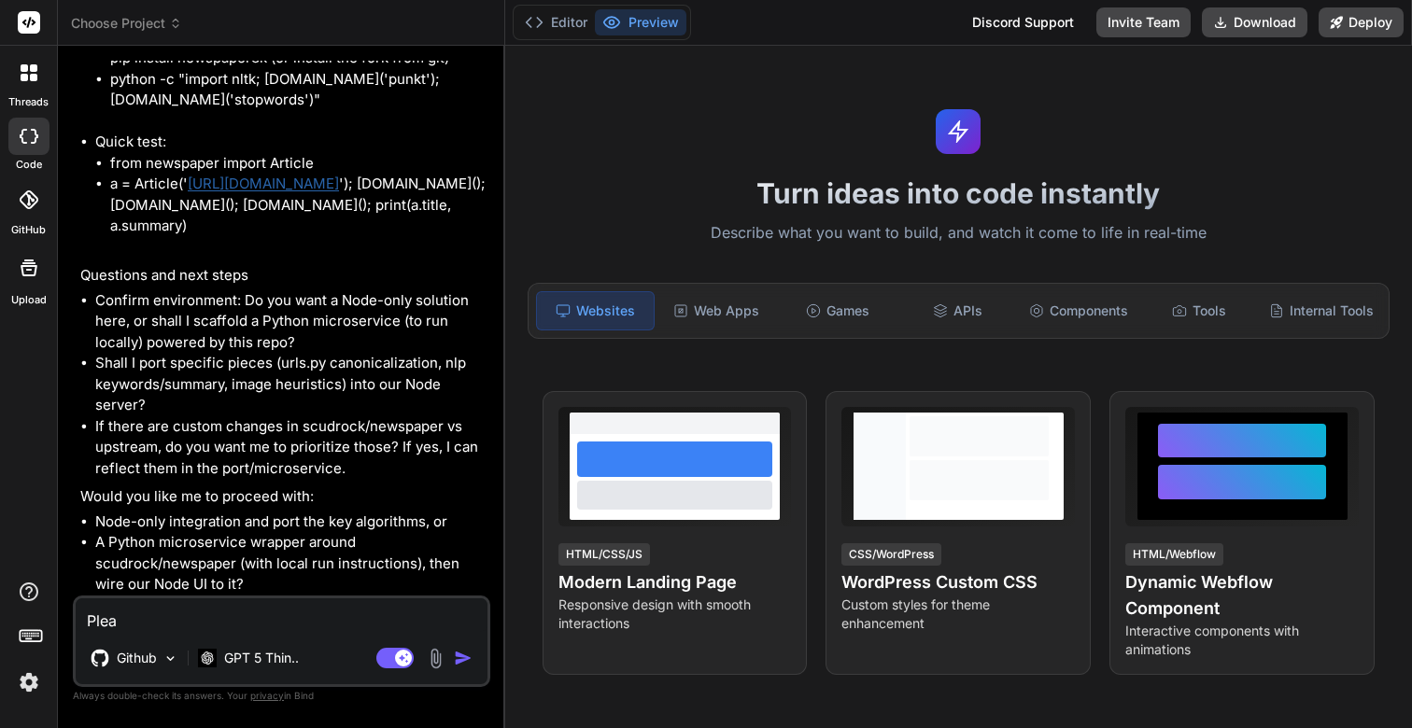
type textarea "x"
type textarea "Please"
type textarea "x"
type textarea "Please"
type textarea "x"
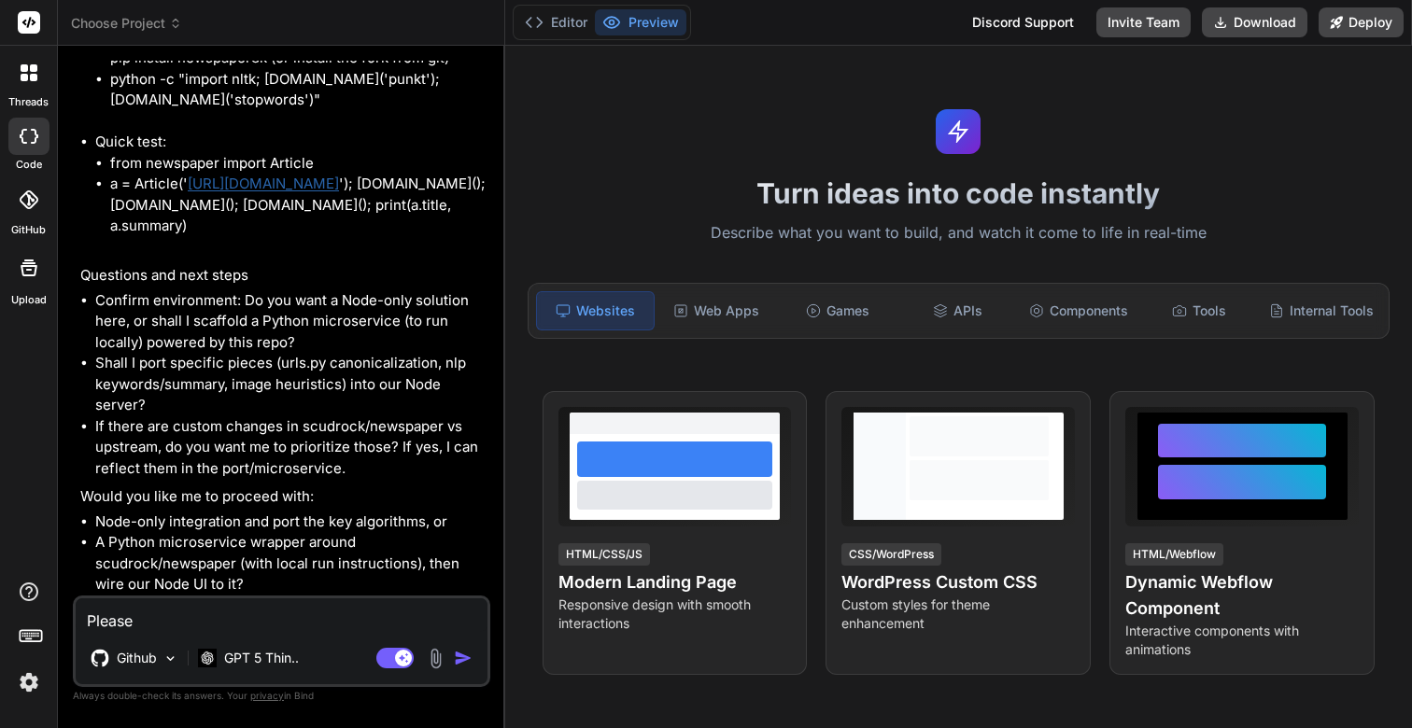
type textarea "Please a"
type textarea "x"
type textarea "Please ad"
type textarea "x"
type textarea "Please adv"
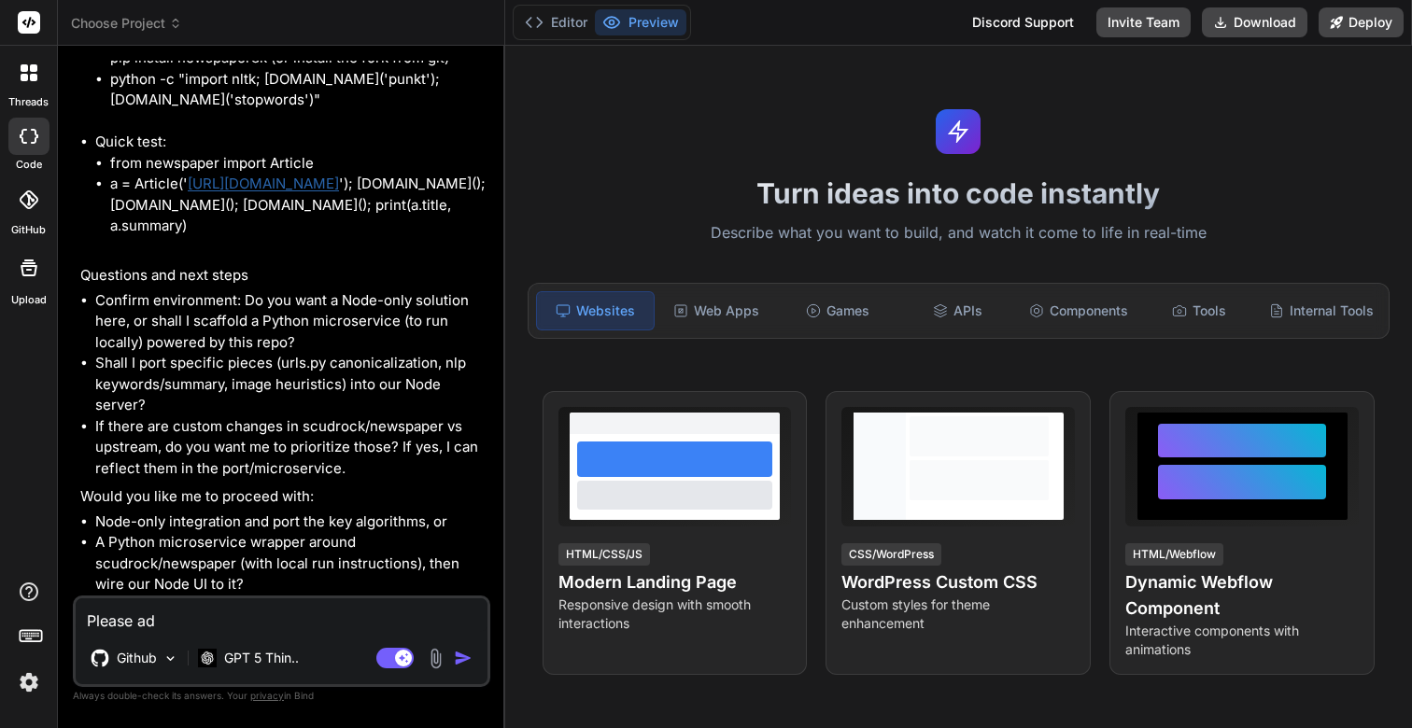
type textarea "x"
type textarea "Please advi"
type textarea "x"
type textarea "Please advis"
type textarea "x"
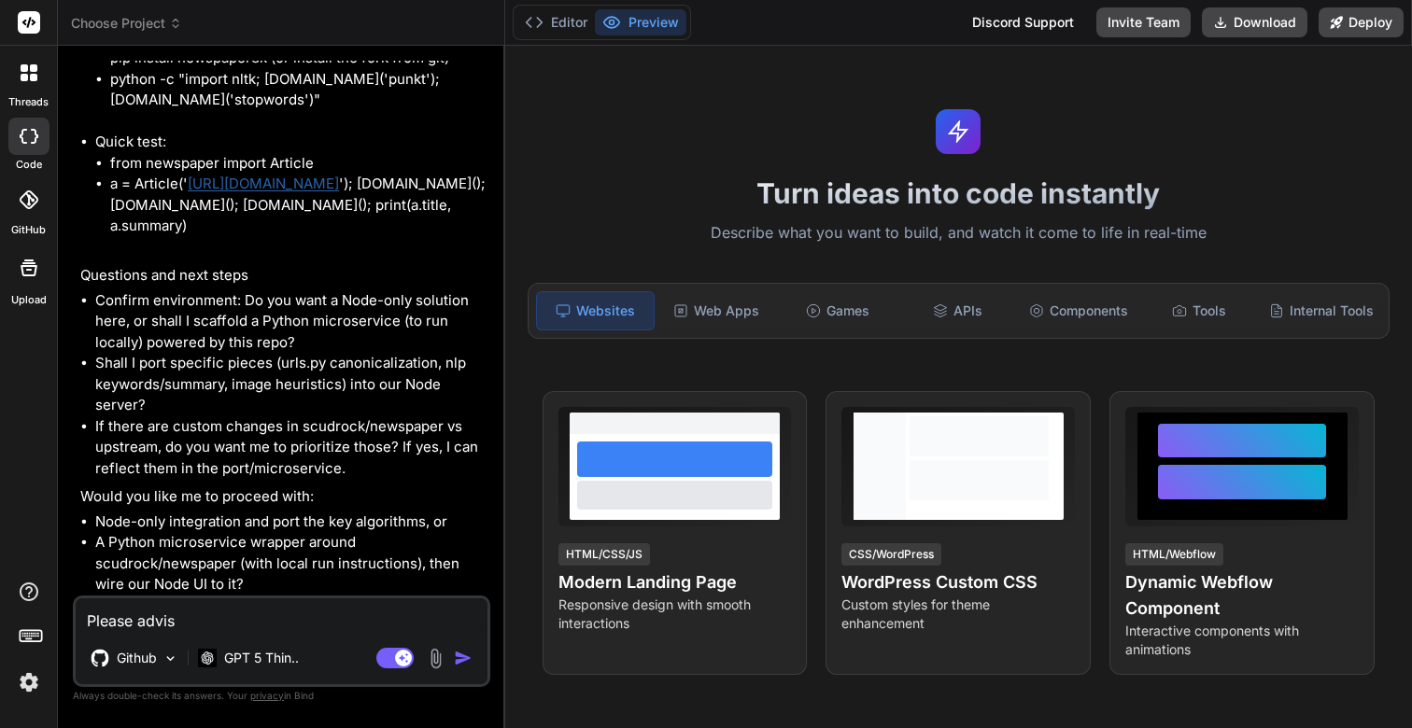
type textarea "Please advise"
type textarea "x"
type textarea "Please advise"
type textarea "x"
type textarea "Please advise t"
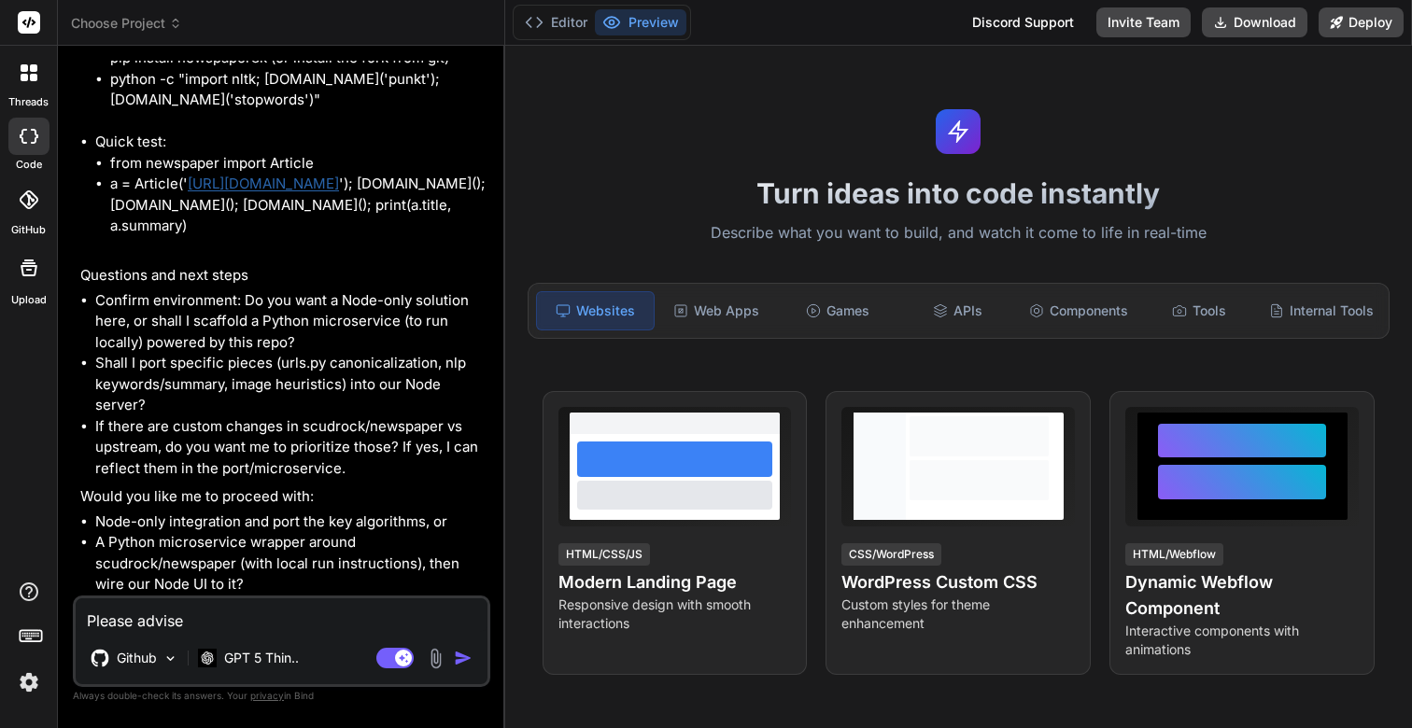
type textarea "x"
type textarea "Please advise te"
type textarea "x"
type textarea "Please advise te"
type textarea "x"
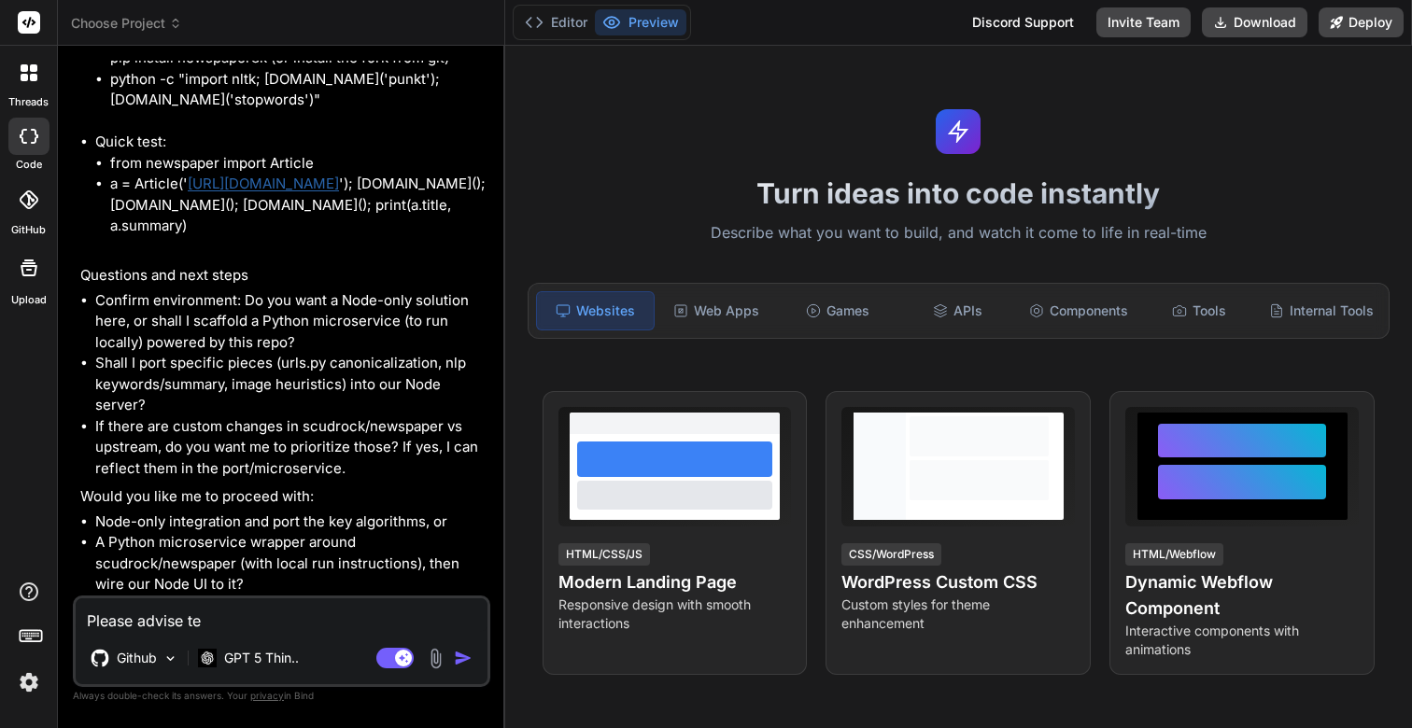
type textarea "Please advise te b"
type textarea "x"
type textarea "Please advise te"
type textarea "x"
type textarea "Please advise te"
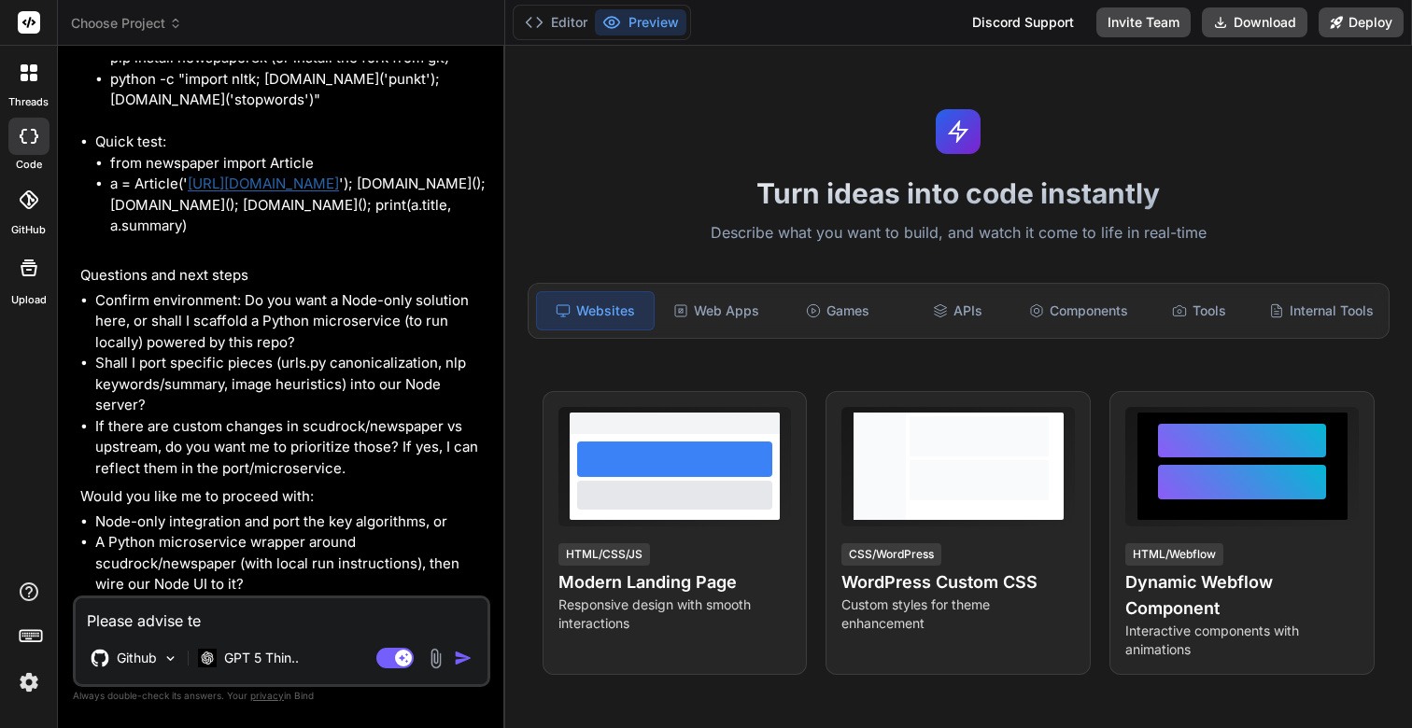
type textarea "x"
type textarea "Please advise t"
type textarea "x"
type textarea "Please advise th"
type textarea "x"
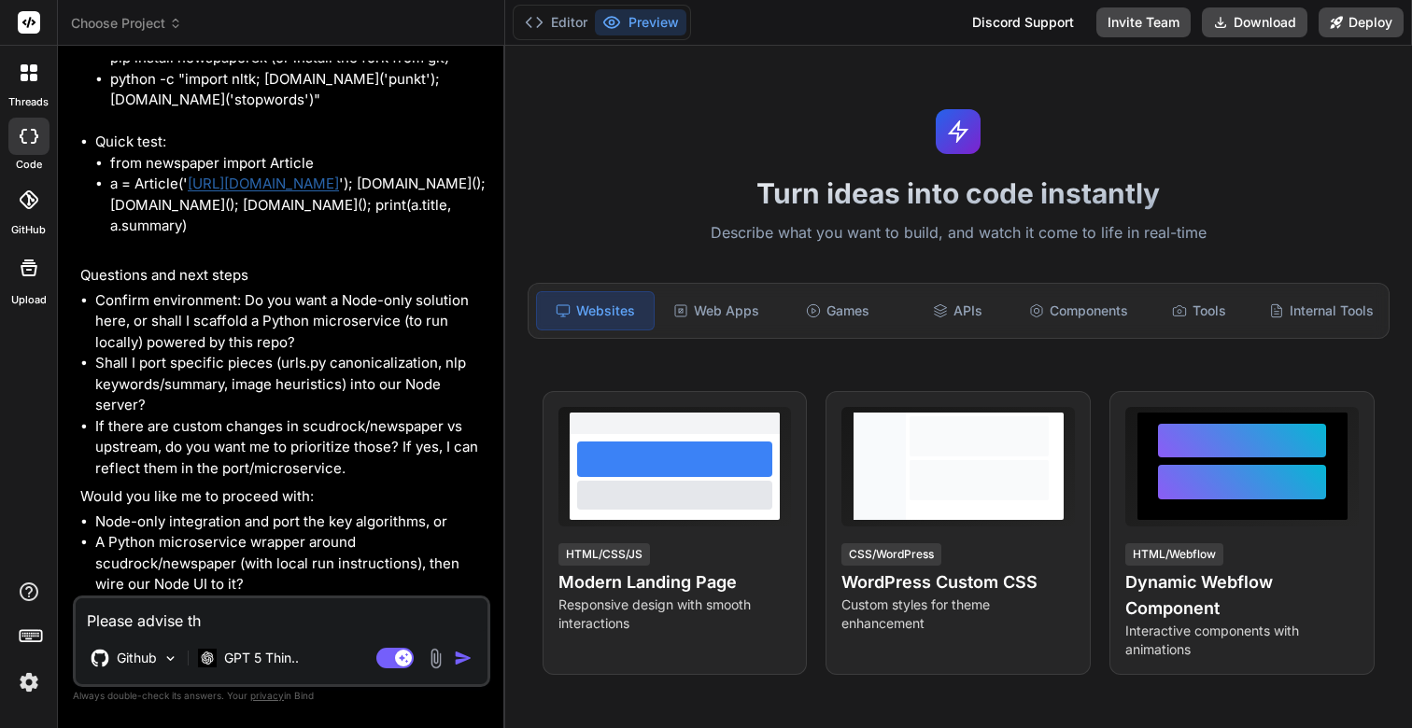
type textarea "Please advise the"
type textarea "x"
type textarea "Please advise the"
type textarea "x"
type textarea "Please advise the b"
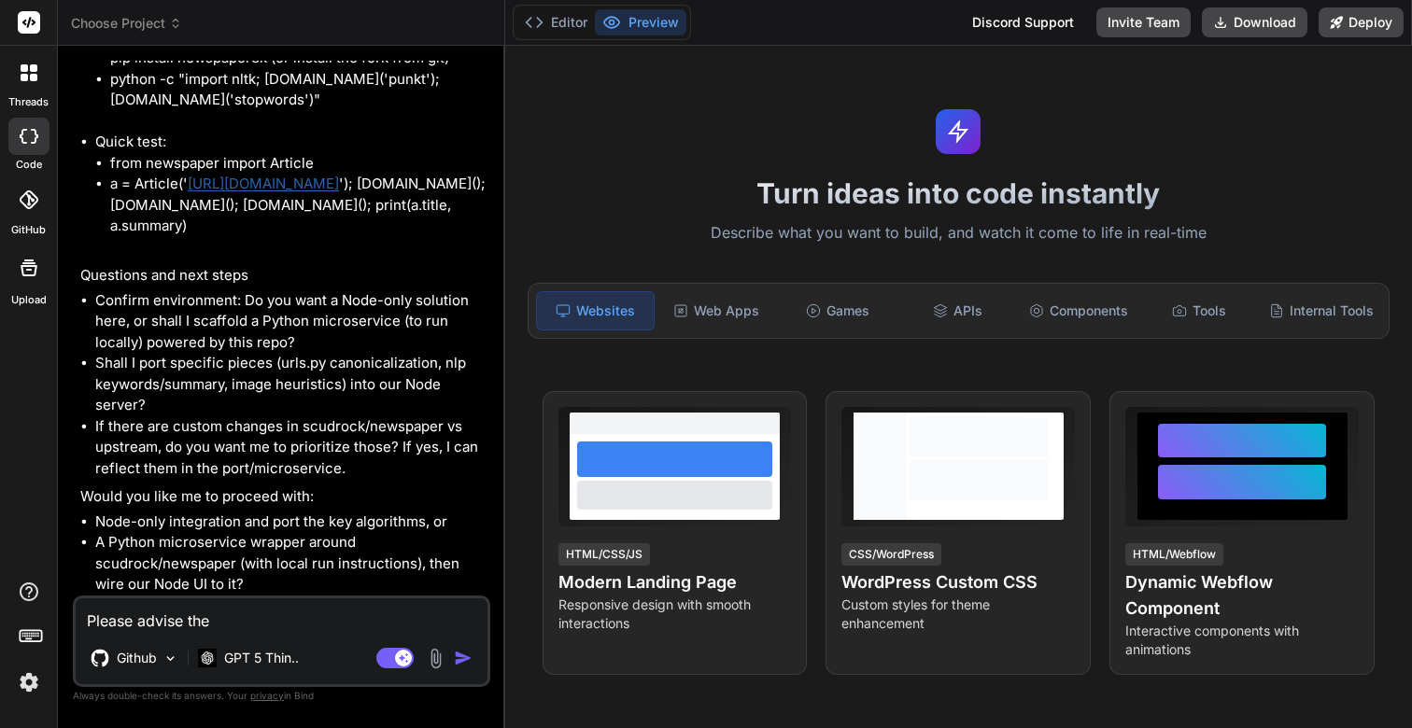
type textarea "x"
type textarea "Please advise the be"
type textarea "x"
type textarea "Please advise the bes"
type textarea "x"
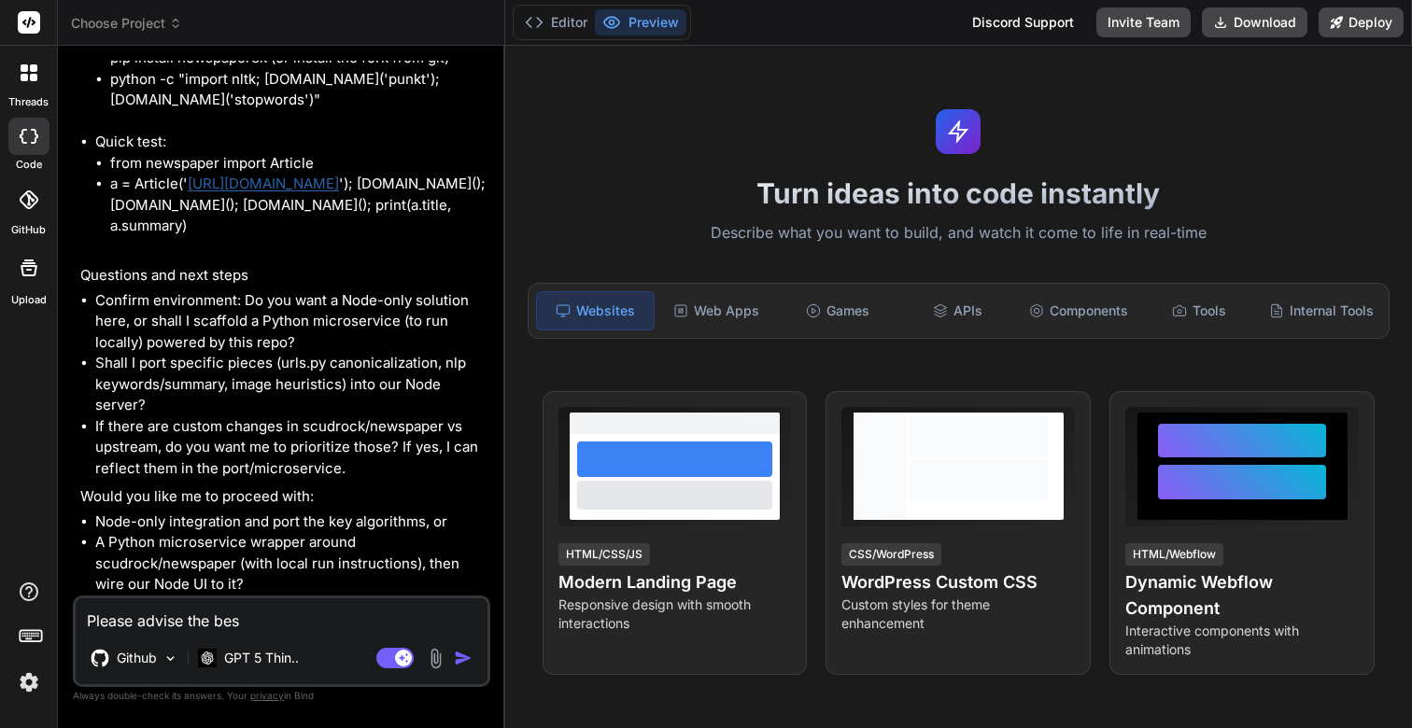
type textarea "Please advise the best"
type textarea "x"
type textarea "Please advise the best"
type textarea "x"
type textarea "Please advise the best m"
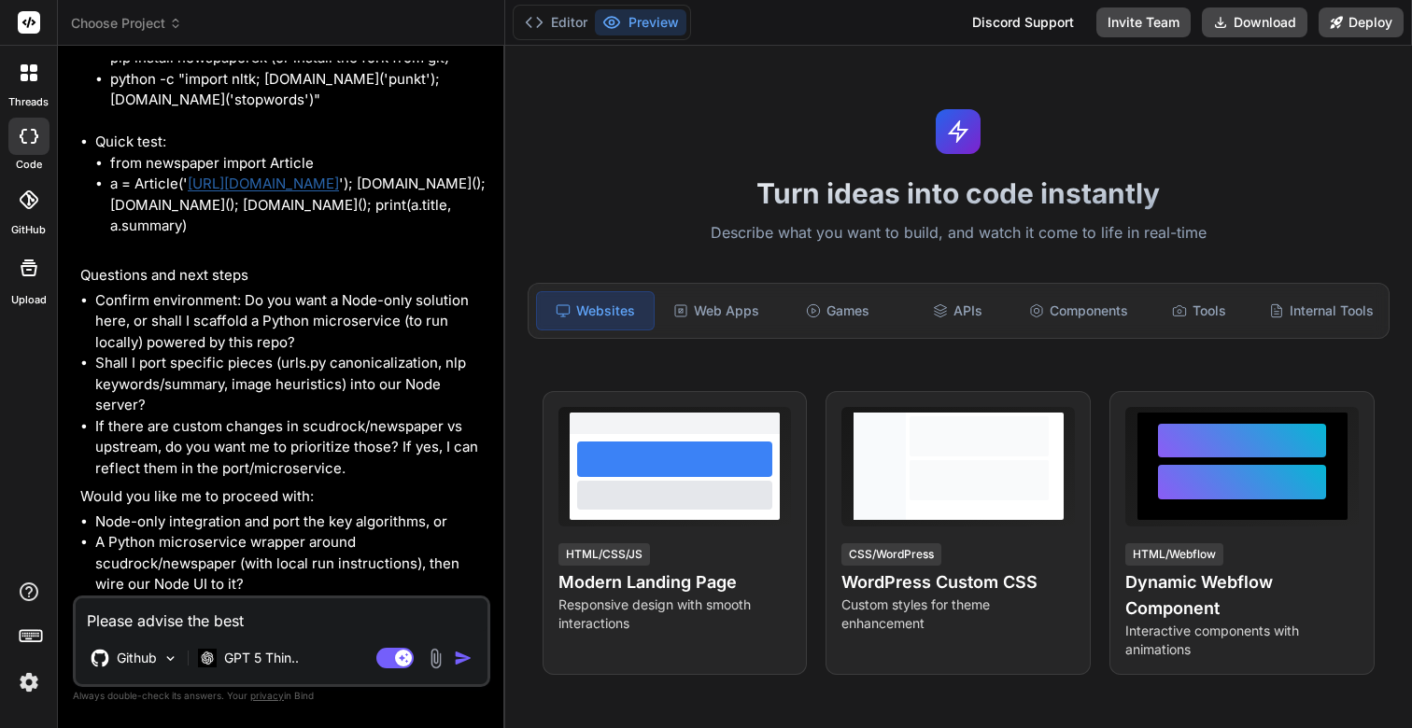
type textarea "x"
type textarea "Please advise the best mo"
type textarea "x"
type textarea "Please advise the best mod"
type textarea "x"
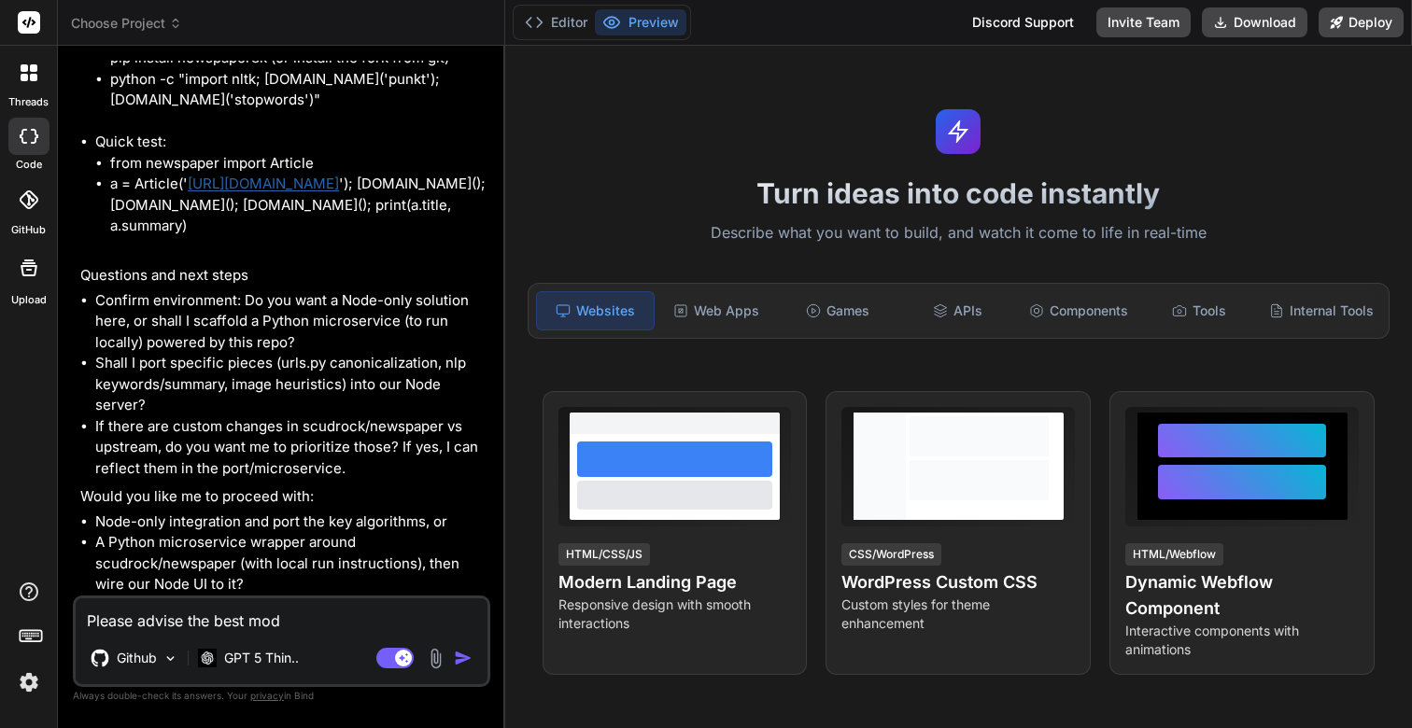
type textarea "Please advise the best mode"
type textarea "x"
type textarea "Please advise the best model"
type textarea "x"
type textarea "Please advise the best model."
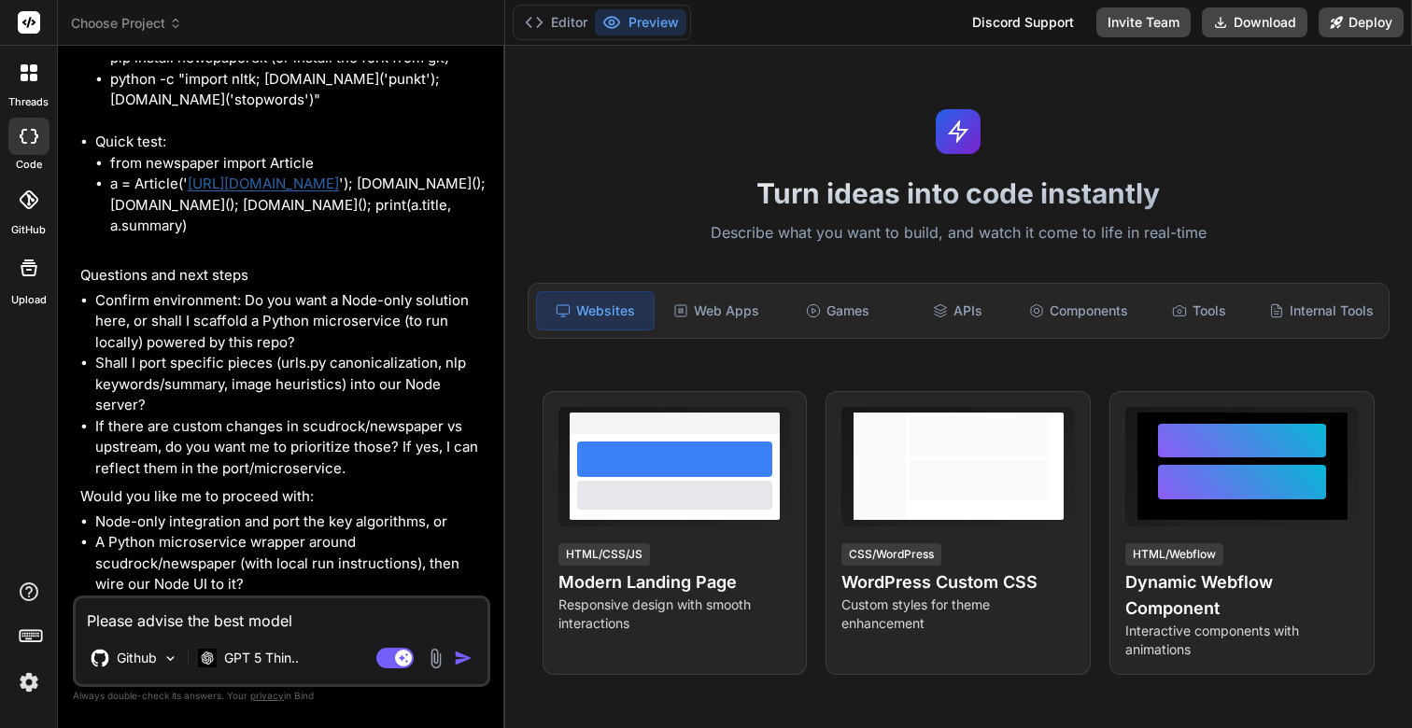
type textarea "x"
type textarea "Please advise the best model."
type textarea "x"
type textarea "Please advise the best model."
type textarea "x"
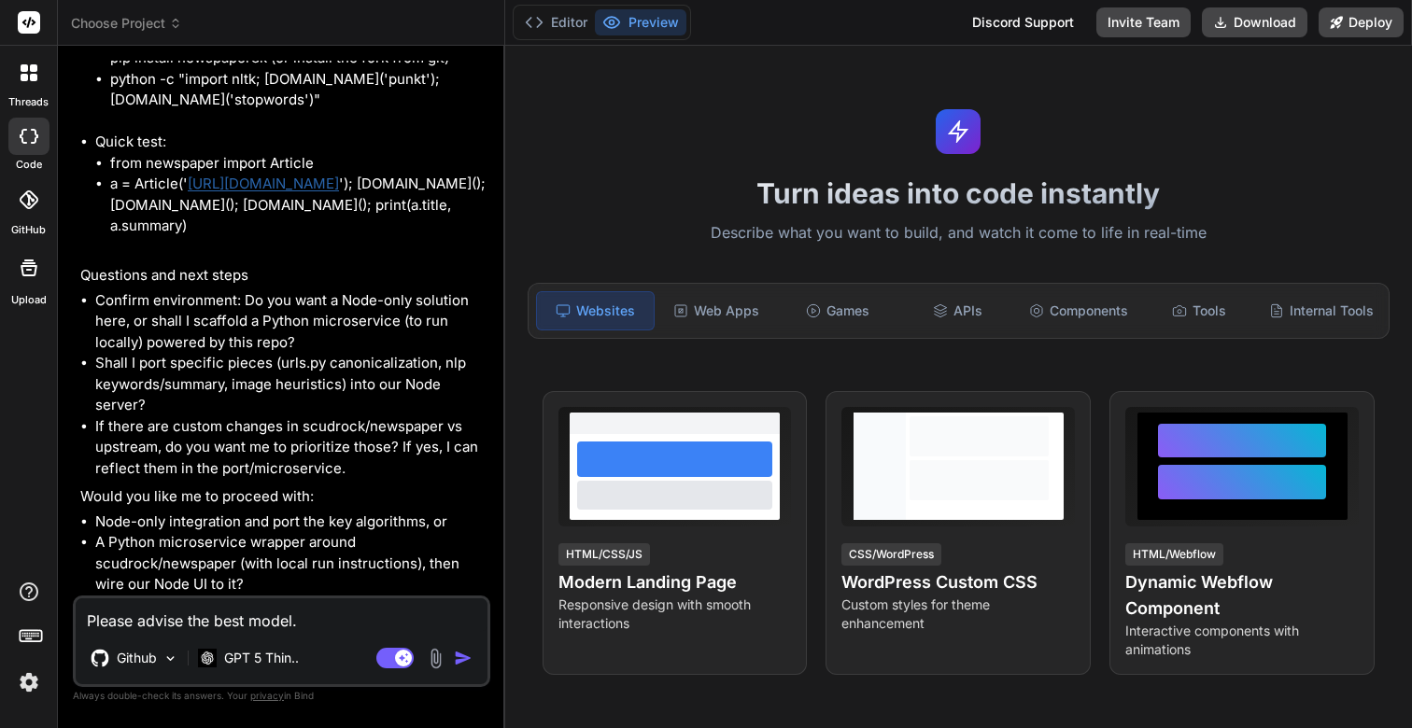
type textarea "Please advise the best model. t"
type textarea "x"
type textarea "Please advise the best model. th"
type textarea "x"
type textarea "Please advise the best model. the"
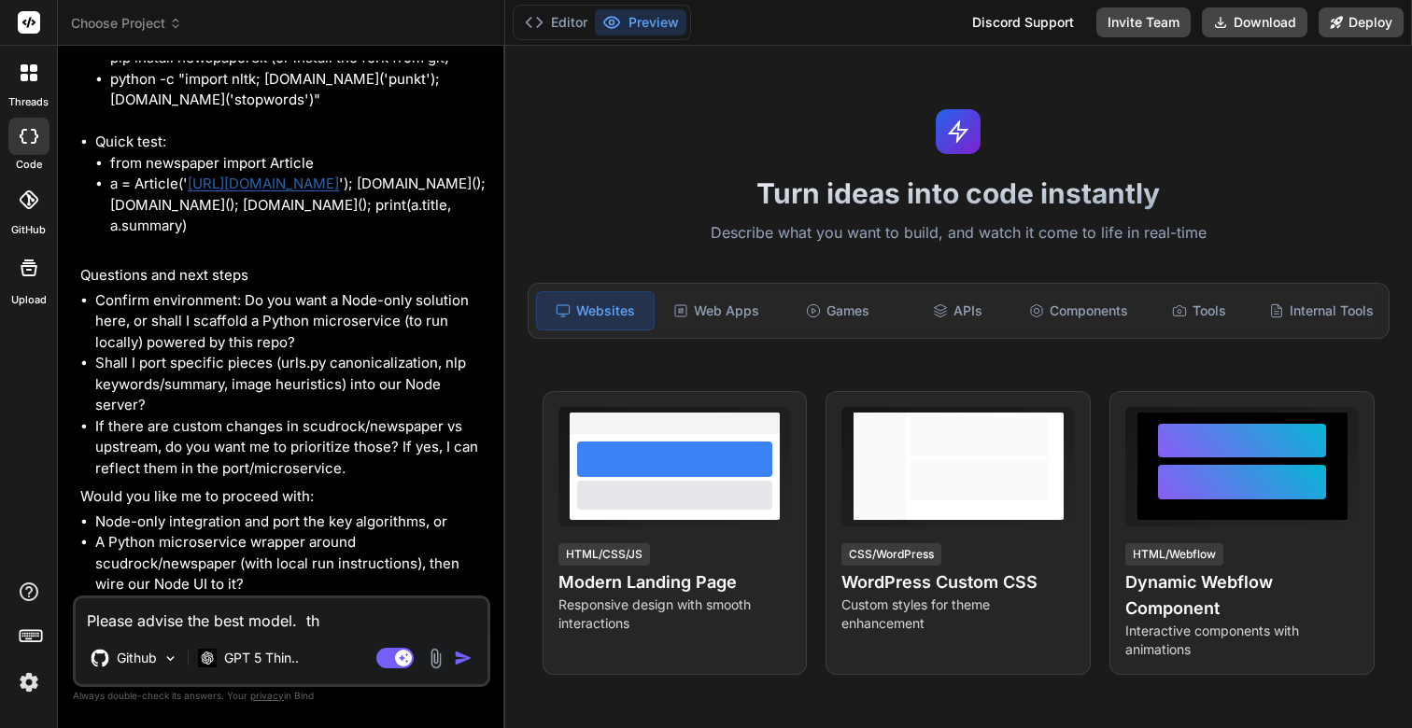
type textarea "x"
type textarea "Please advise the best model. the"
type textarea "x"
type textarea "Please advise the best model. the o"
type textarea "x"
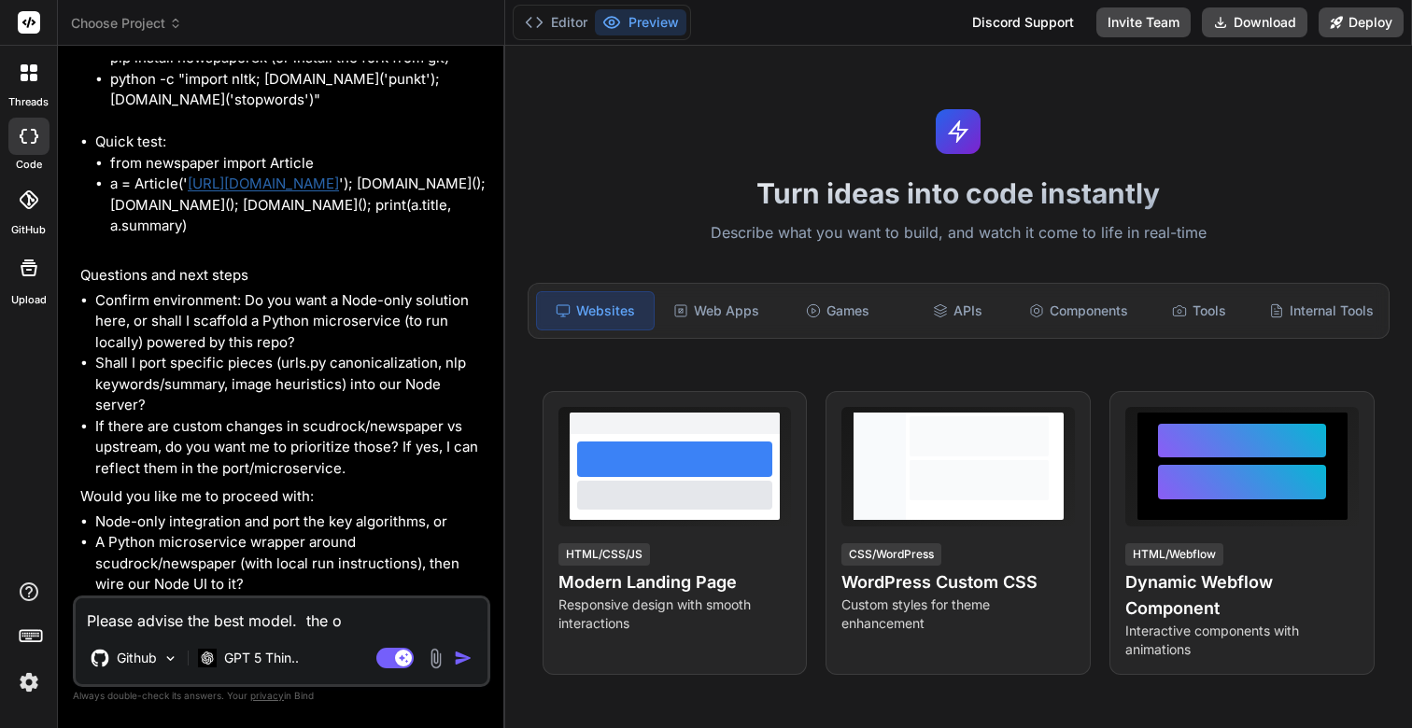
type textarea "Please advise the best model. the"
type textarea "x"
type textarea "Please advise the best model. the"
type textarea "x"
type textarea "Please advise the best model. th"
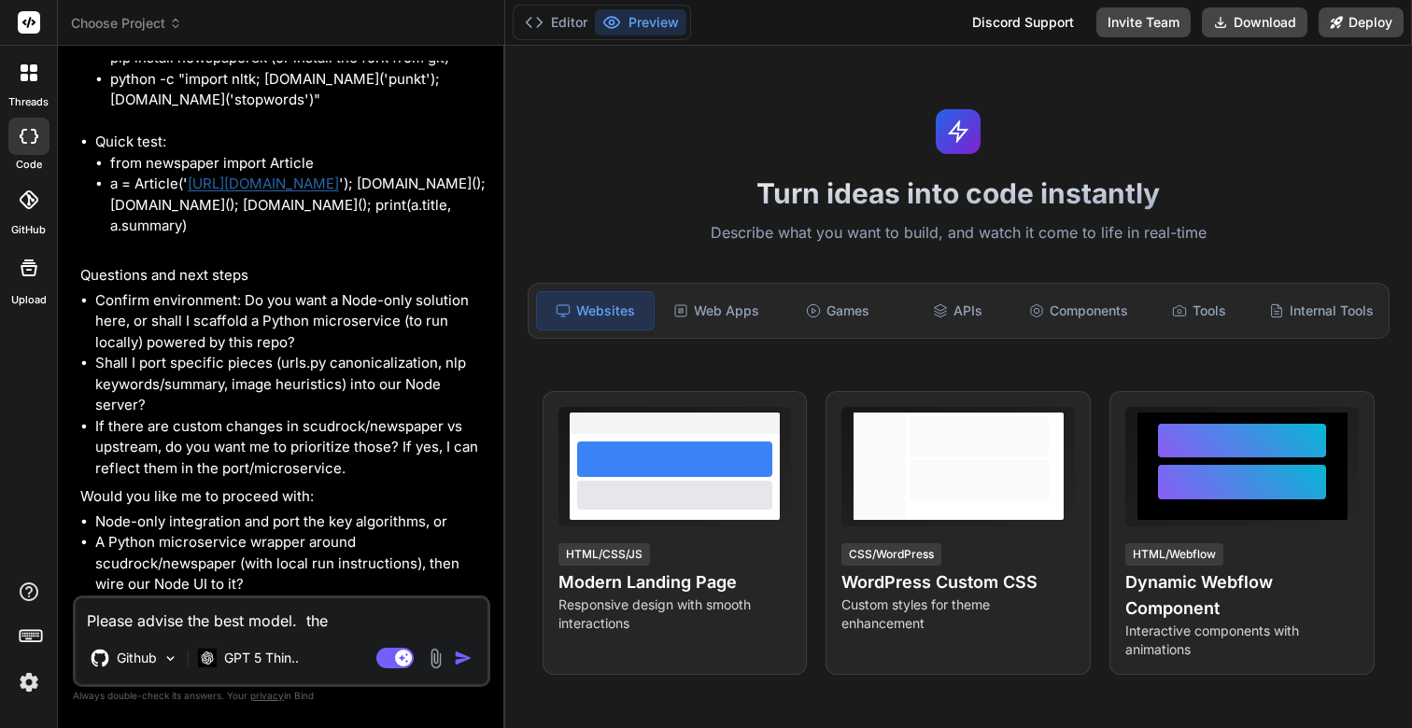
type textarea "x"
type textarea "Please advise the best model. t"
type textarea "x"
type textarea "Please advise the best model."
type textarea "x"
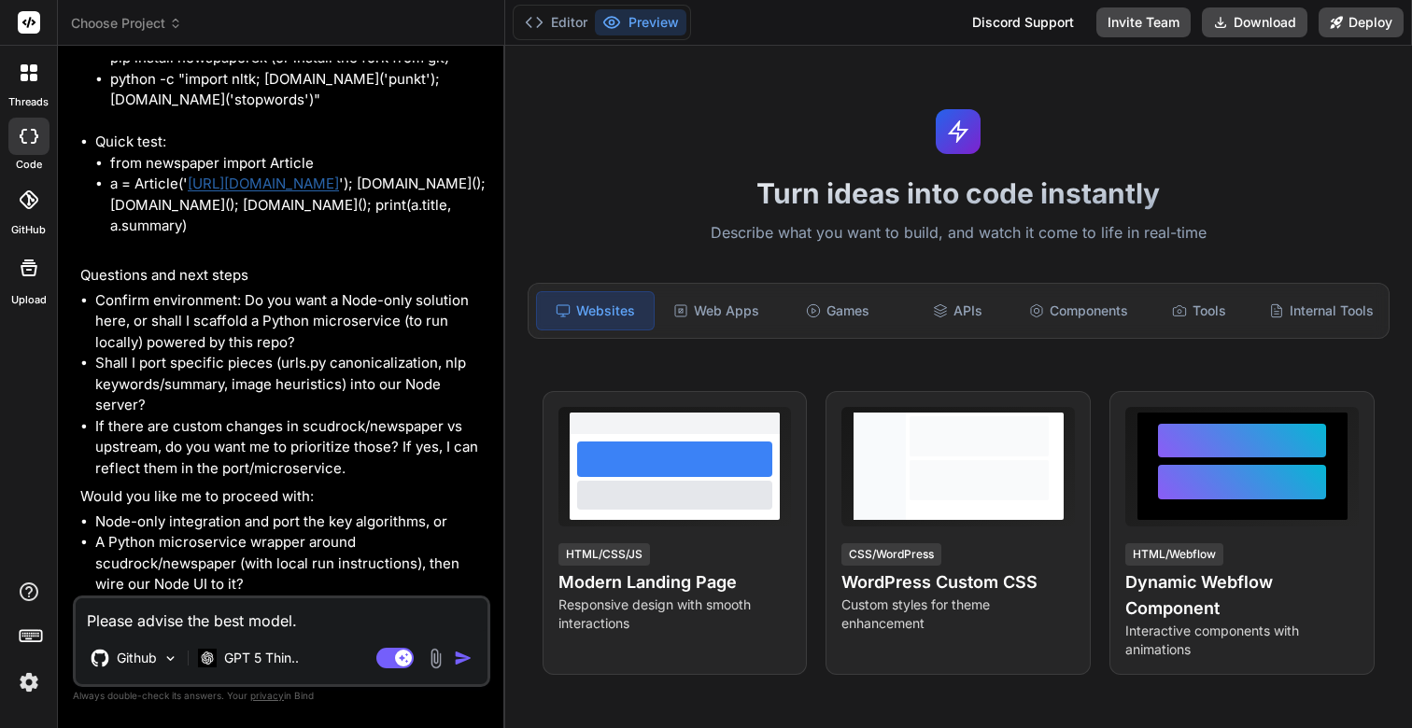
type textarea "Please advise the best model. T"
type textarea "x"
type textarea "Please advise the best model. Th"
type textarea "x"
type textarea "Please advise the best model. The"
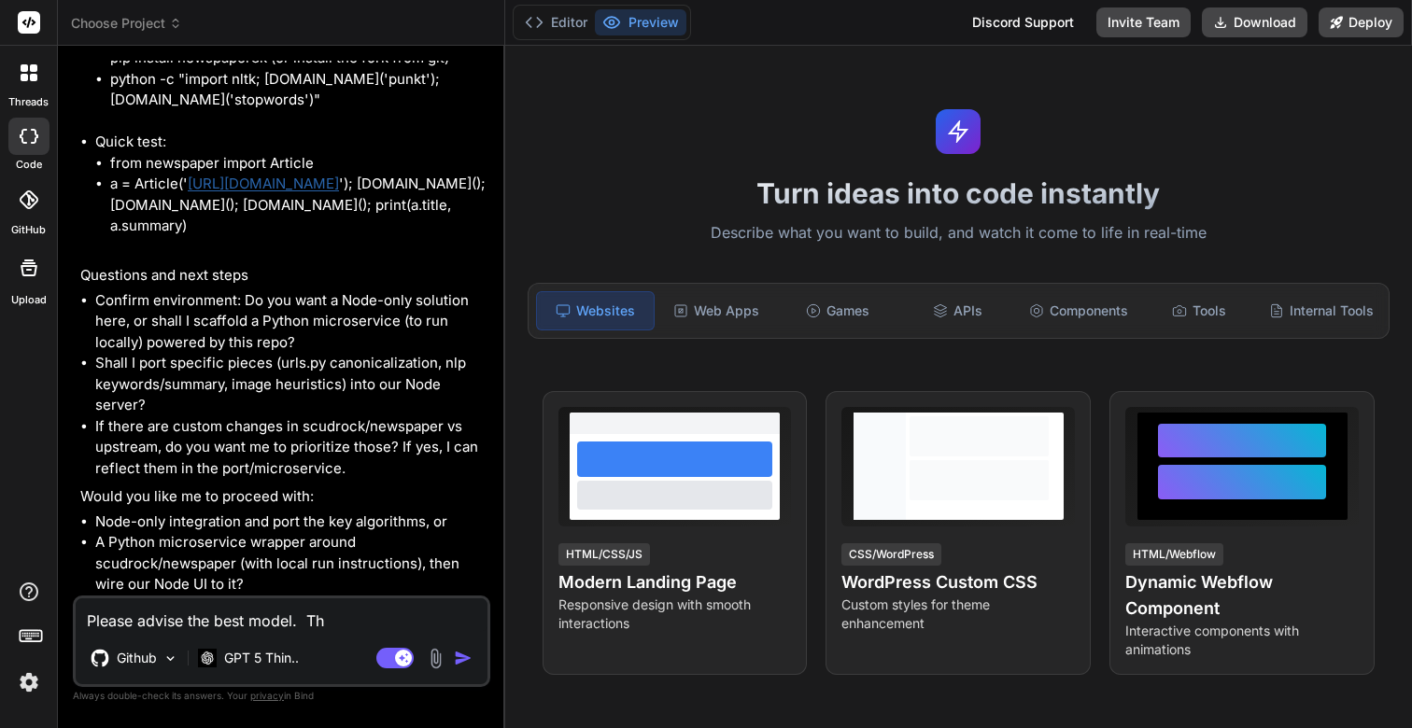
type textarea "x"
type textarea "Please advise the best model. The"
type textarea "x"
type textarea "Please advise the best model. The o"
type textarea "x"
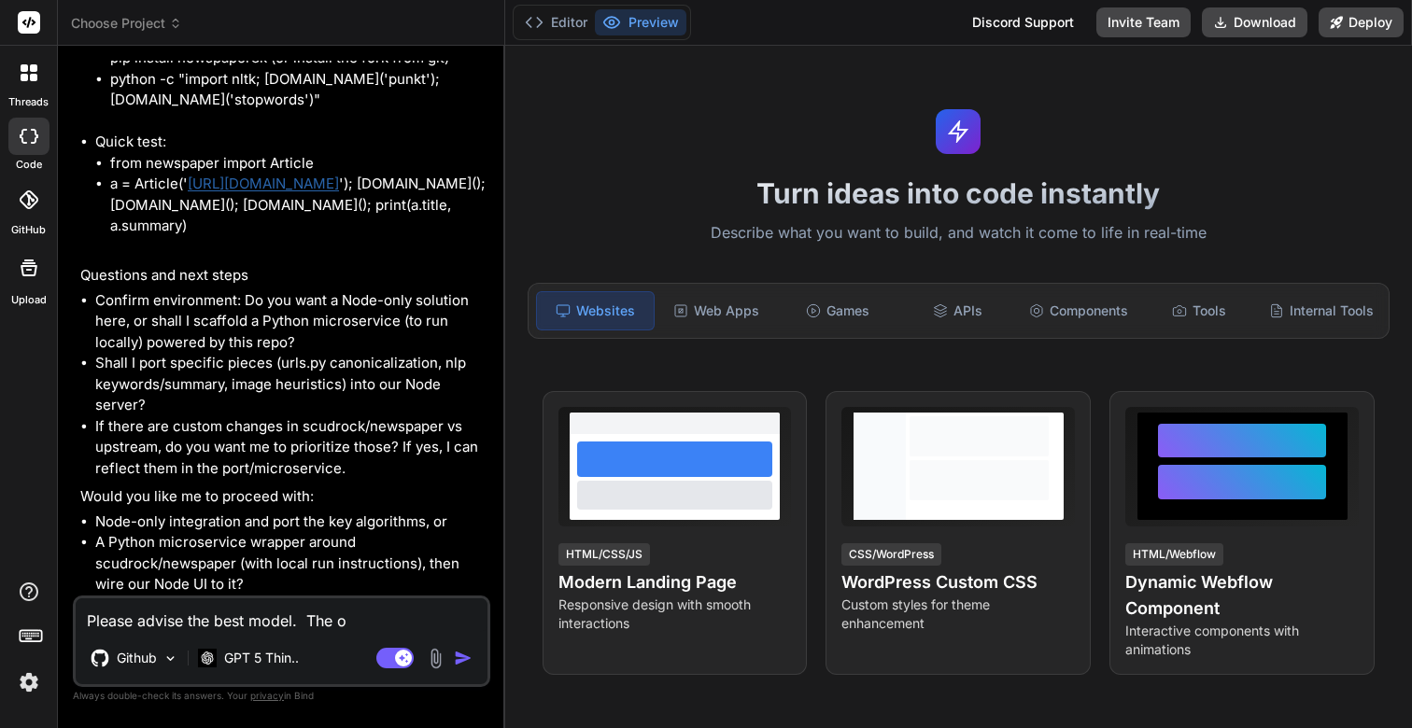
type textarea "Please advise the best model. The ob"
type textarea "x"
type textarea "Please advise the best model. The obj"
type textarea "x"
type textarea "Please advise the best model. The obje"
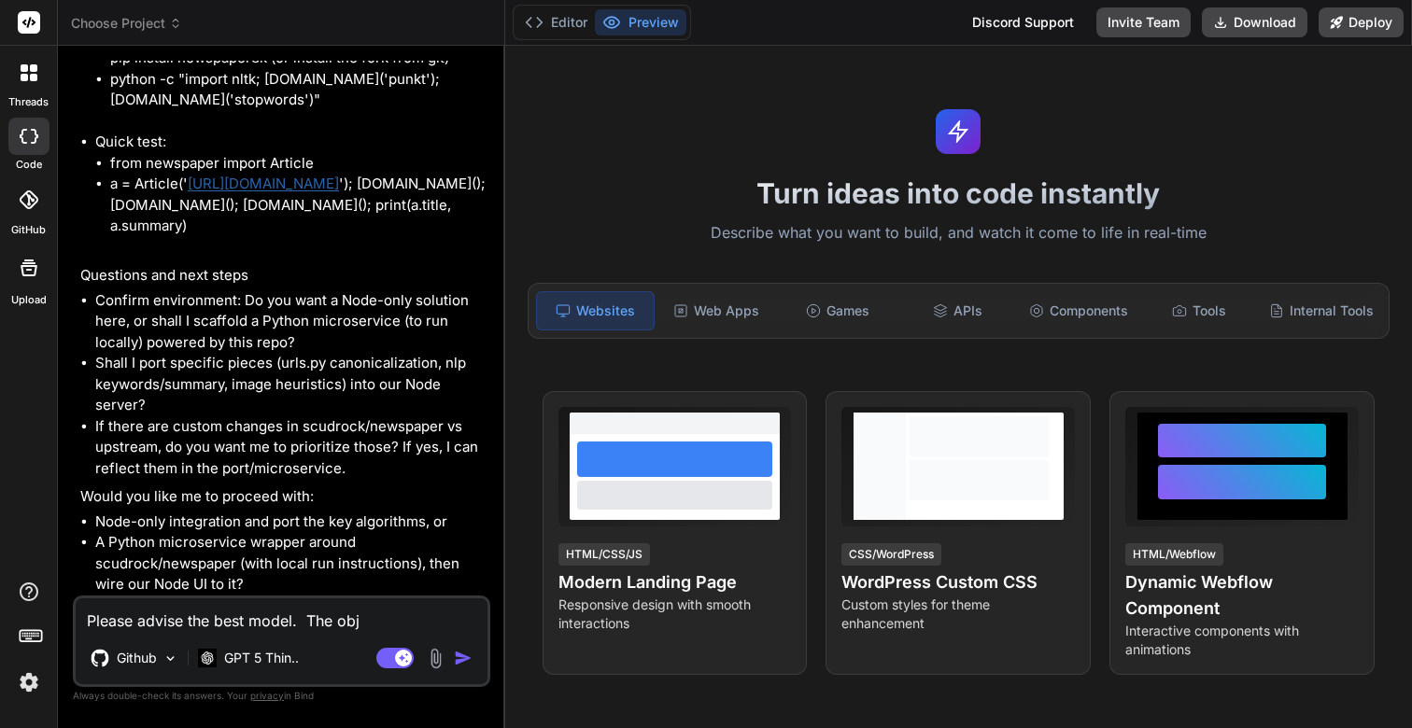
type textarea "x"
type textarea "Please advise the best model. The objec"
type textarea "x"
type textarea "Please advise the best model. The object"
type textarea "x"
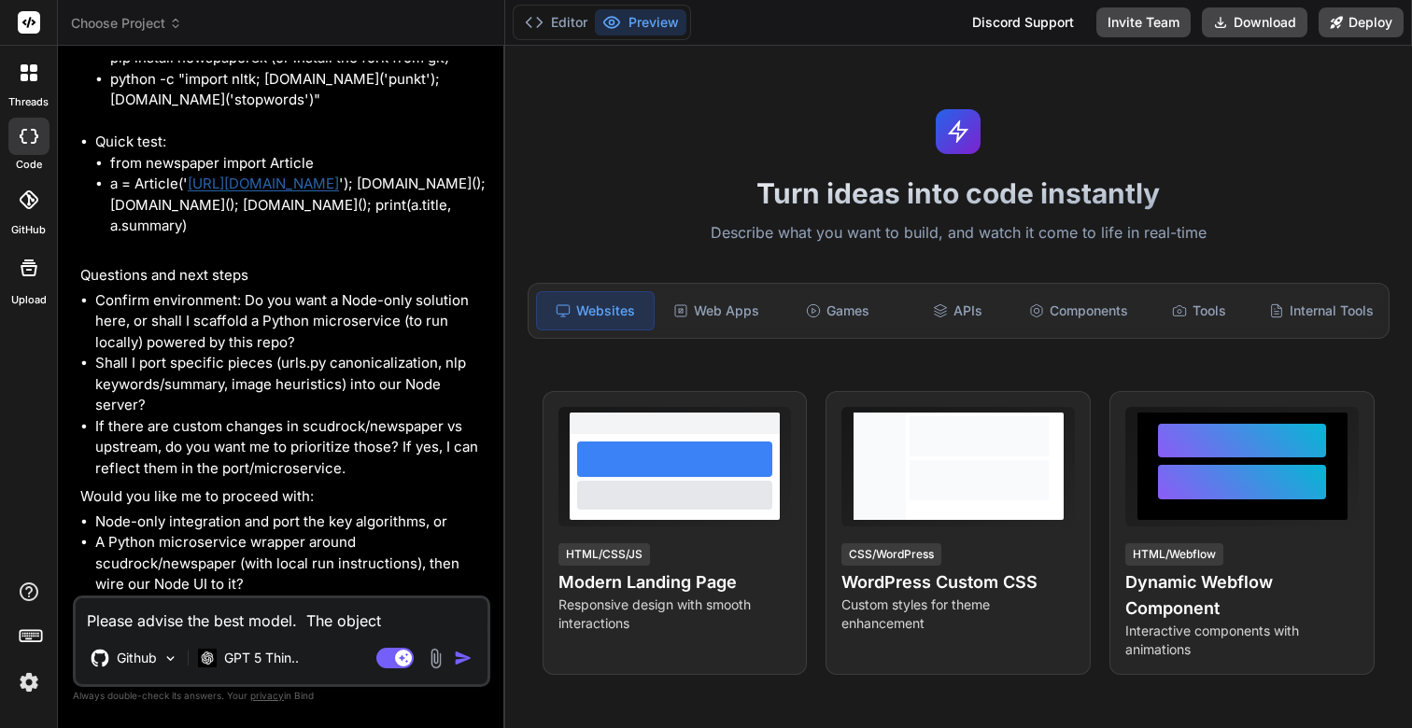
type textarea "Please advise the best model. The objecti"
type textarea "x"
type textarea "Please advise the best model. The objectif"
type textarea "x"
type textarea "Please advise the best model. The objectife"
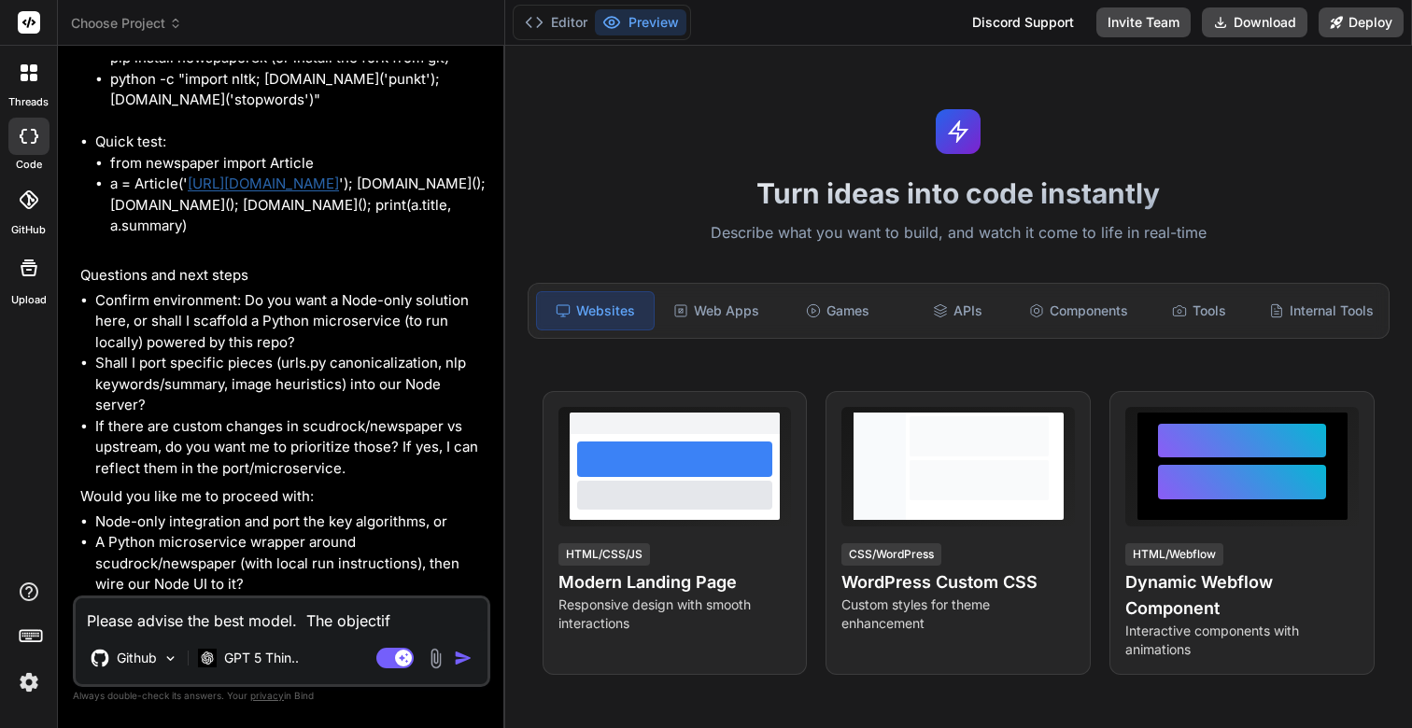
type textarea "x"
type textarea "Please advise the best model. The objectife"
type textarea "x"
type textarea "Please advise the best model. The objectife o"
type textarea "x"
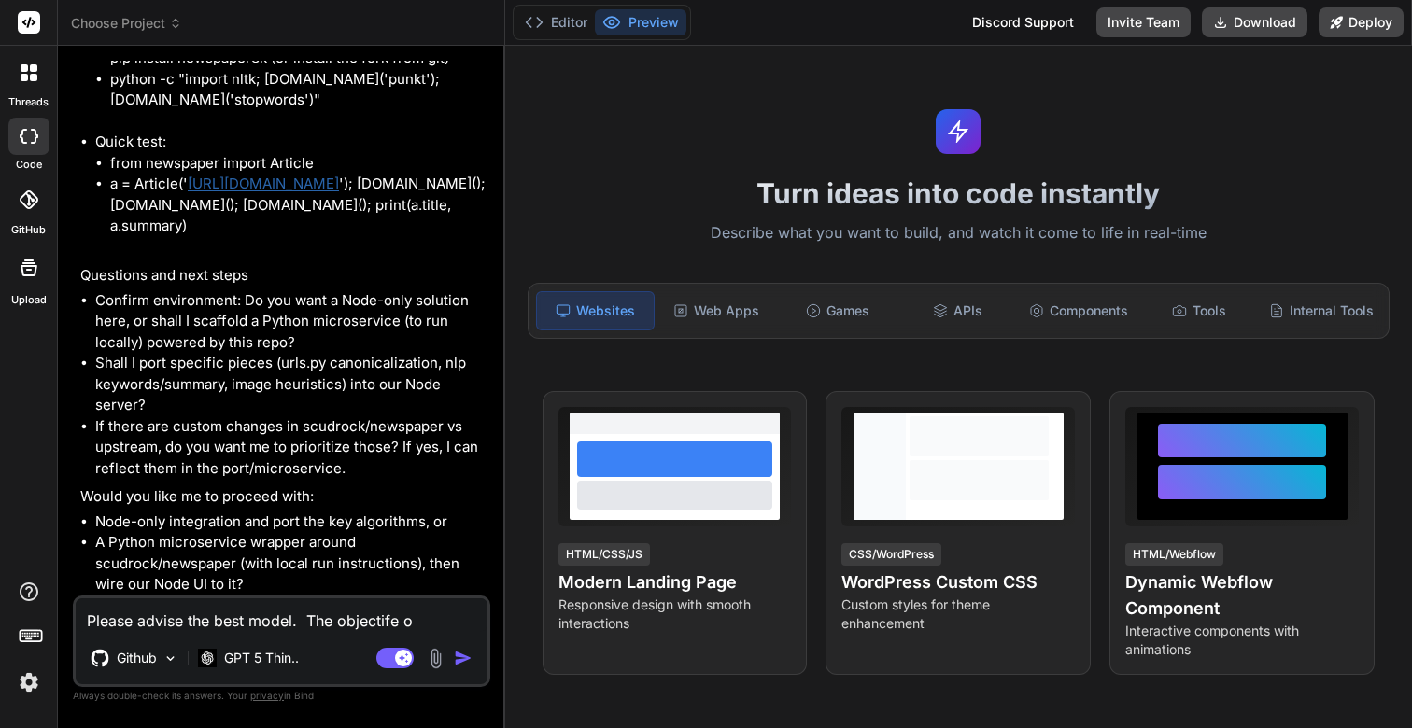
type textarea "Please advise the best model. The objectife of"
type textarea "x"
type textarea "Please advise the best model. The objectife of"
type textarea "x"
type textarea "Please advise the best model. The objectife of t"
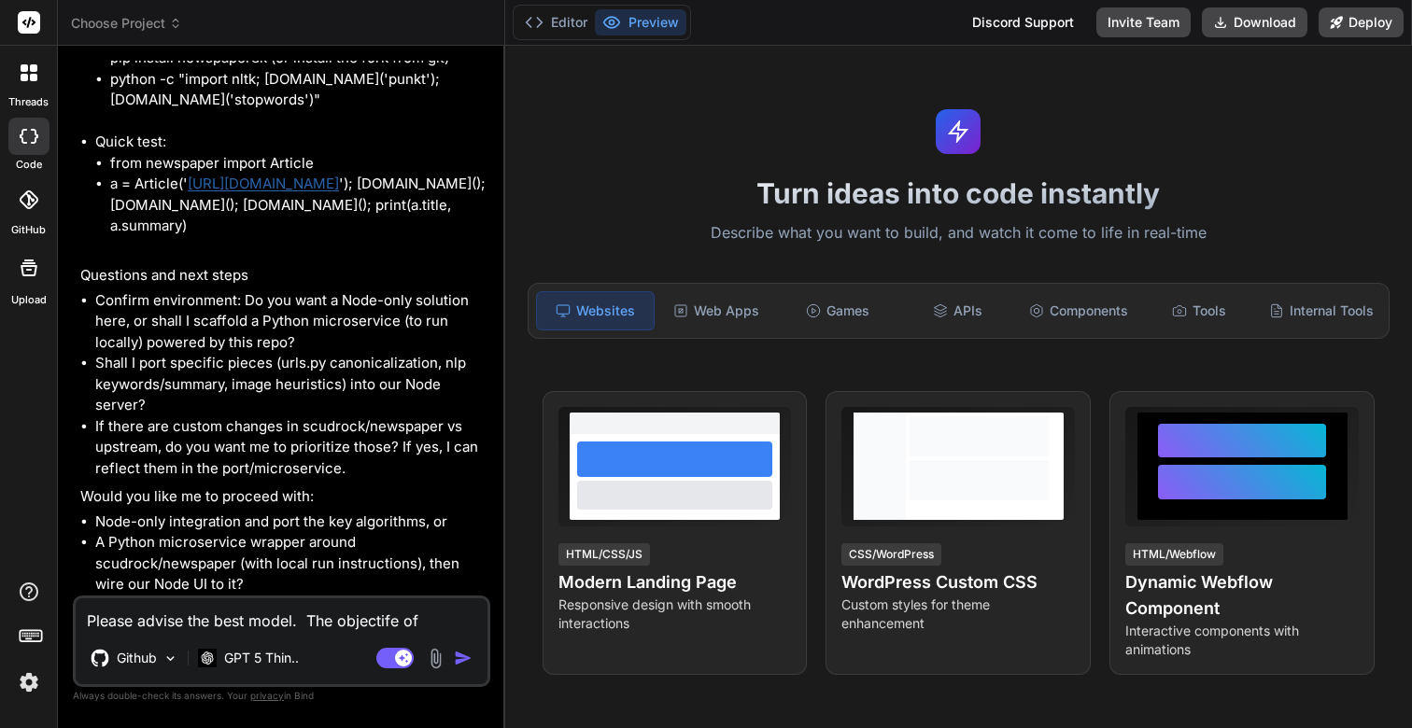
type textarea "x"
type textarea "Please advise the best model. The objectife of th"
type textarea "x"
type textarea "Please advise the best model. The objectife of thi"
type textarea "x"
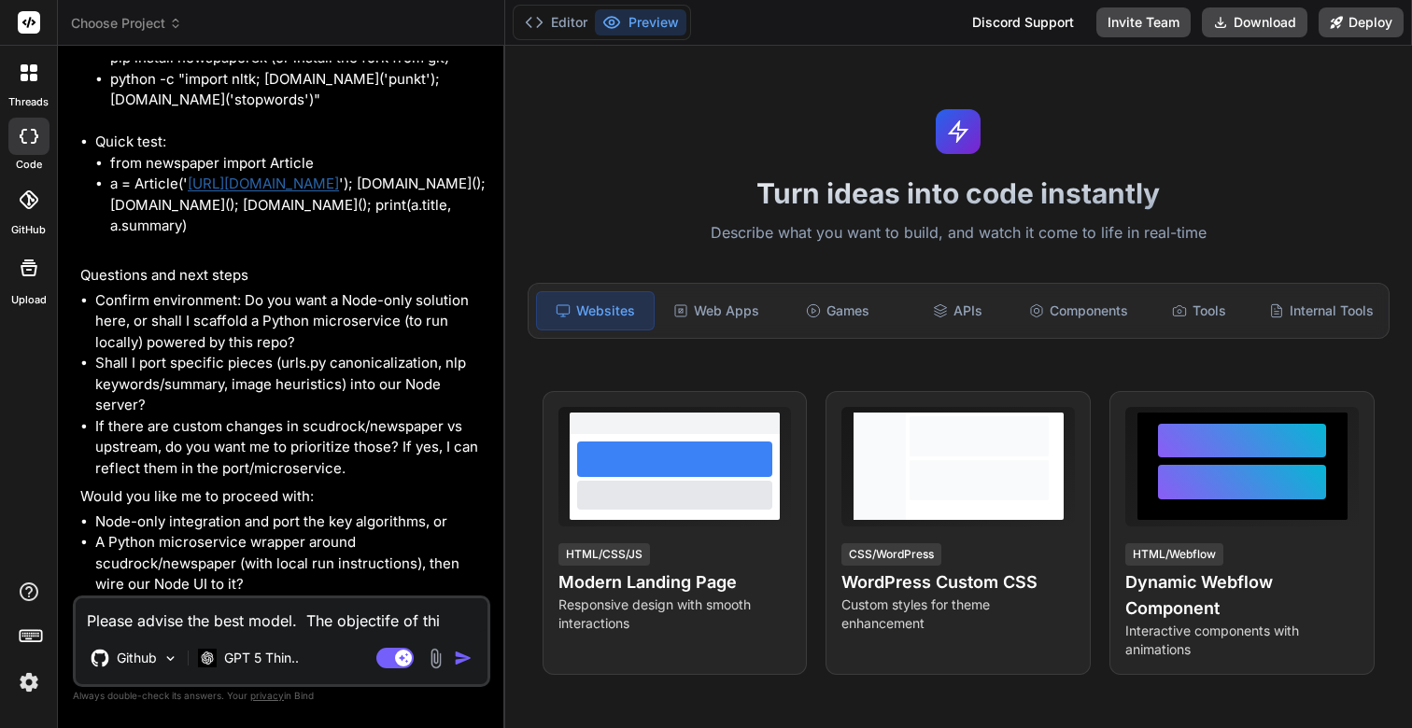
type textarea "Please advise the best model. The objectife of this"
type textarea "x"
type textarea "Please advise the best model. The objectife of this"
type textarea "x"
click at [371, 620] on textarea "Please advise the best model. The objectife of this" at bounding box center [282, 615] width 412 height 34
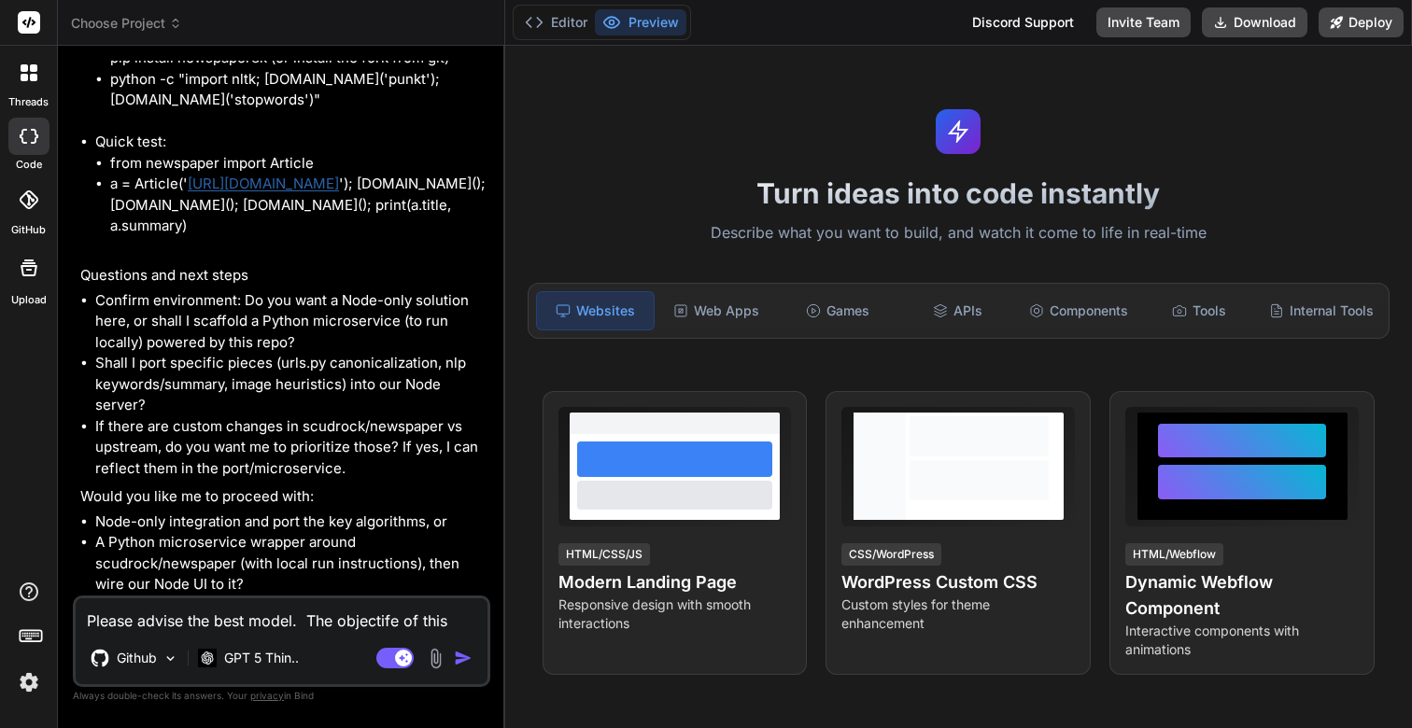
click at [371, 620] on textarea "Please advise the best model. The objectife of this" at bounding box center [282, 615] width 412 height 34
type textarea "Please advise the best model. The o of this"
type textarea "x"
type textarea "Please advise the best model. The ob of this"
type textarea "x"
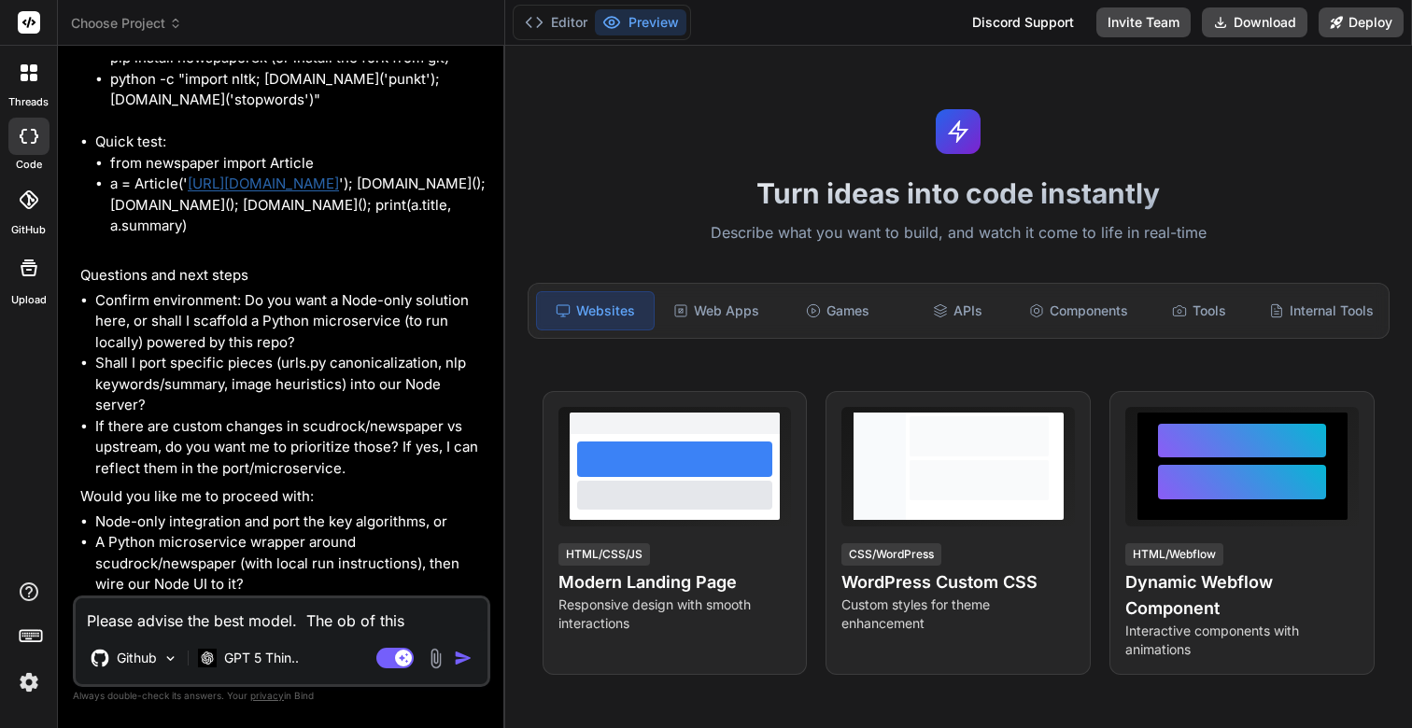
type textarea "Please advise the best model. The obj of this"
type textarea "x"
type textarea "Please advise the best model. The obje of this"
type textarea "x"
type textarea "Please advise the best model. The objec of this"
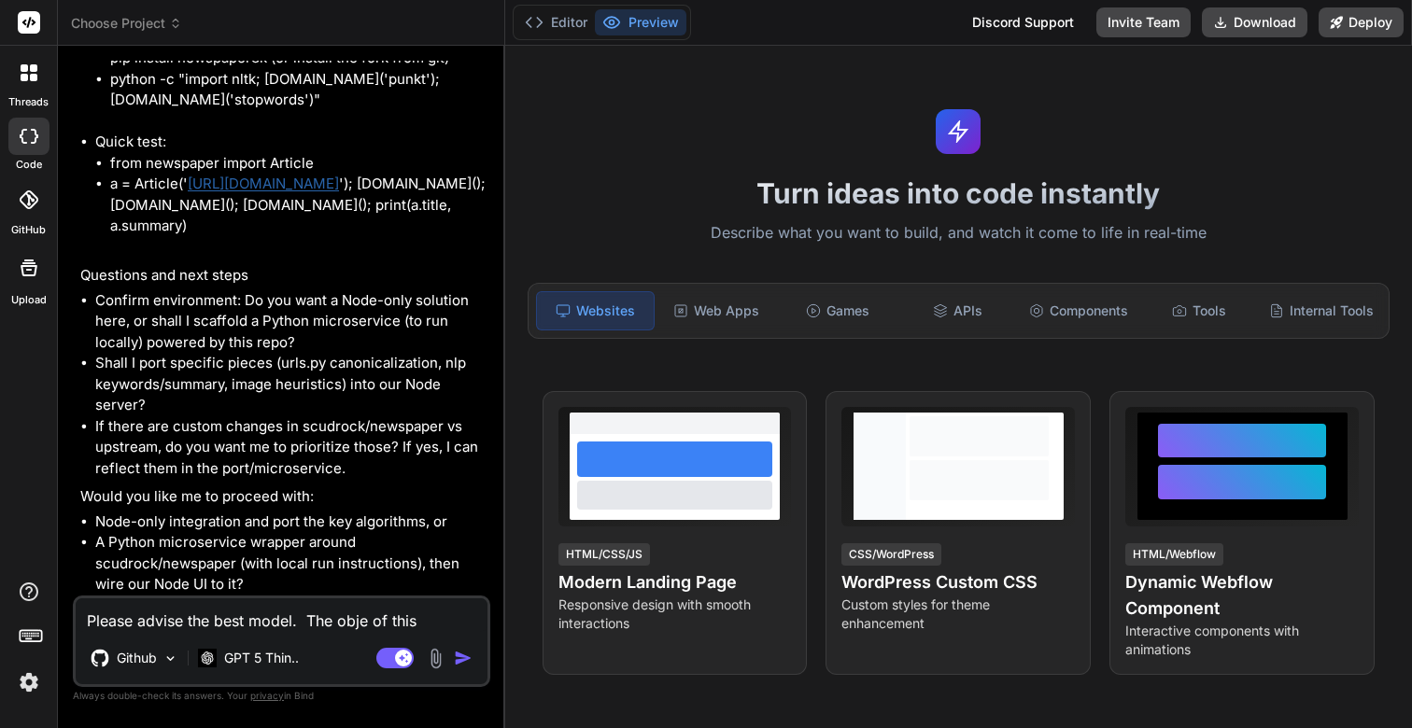
type textarea "x"
type textarea "Please advise the best model. The object of this"
type textarea "x"
type textarea "Please advise the best model. The objecti of this"
type textarea "x"
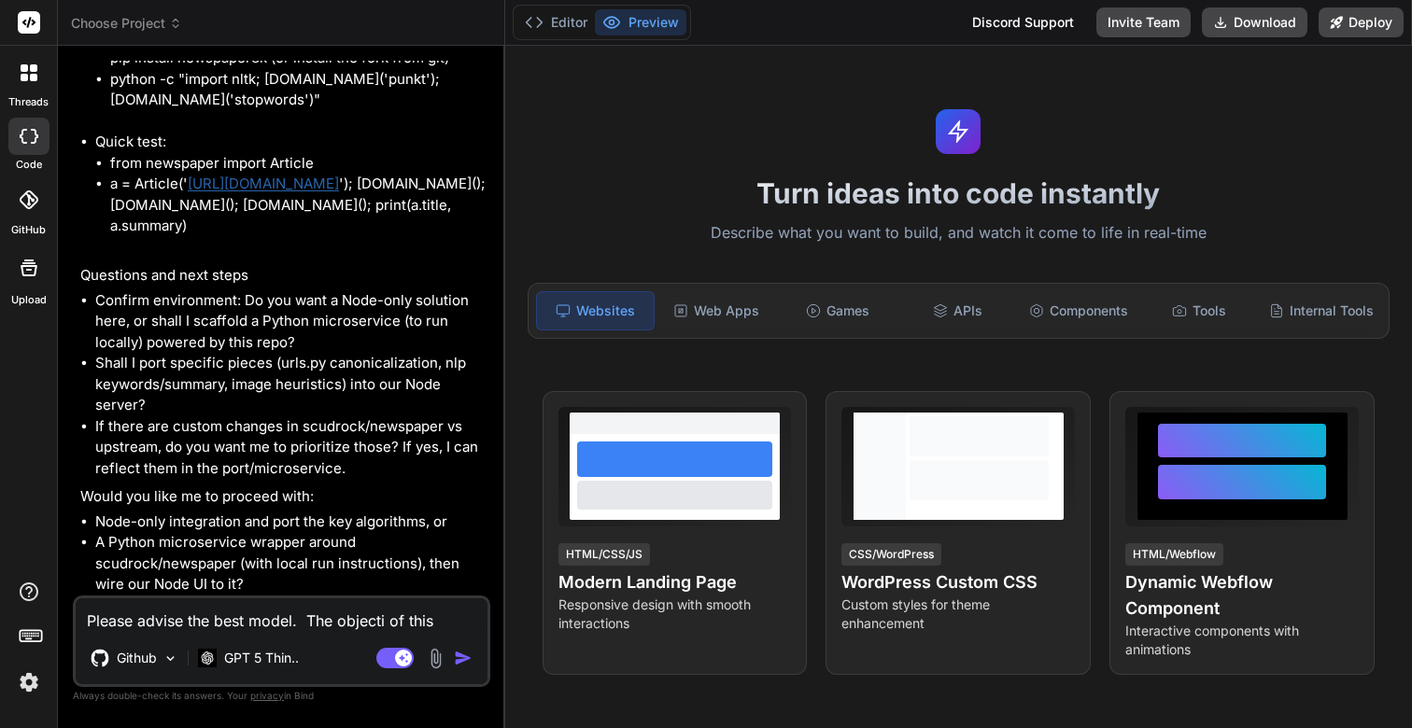
type textarea "Please advise the best model. The objectiv of this"
type textarea "x"
type textarea "Please advise the best model. The objective of this"
type textarea "x"
type textarea "Please advise the best model. The objective of this a"
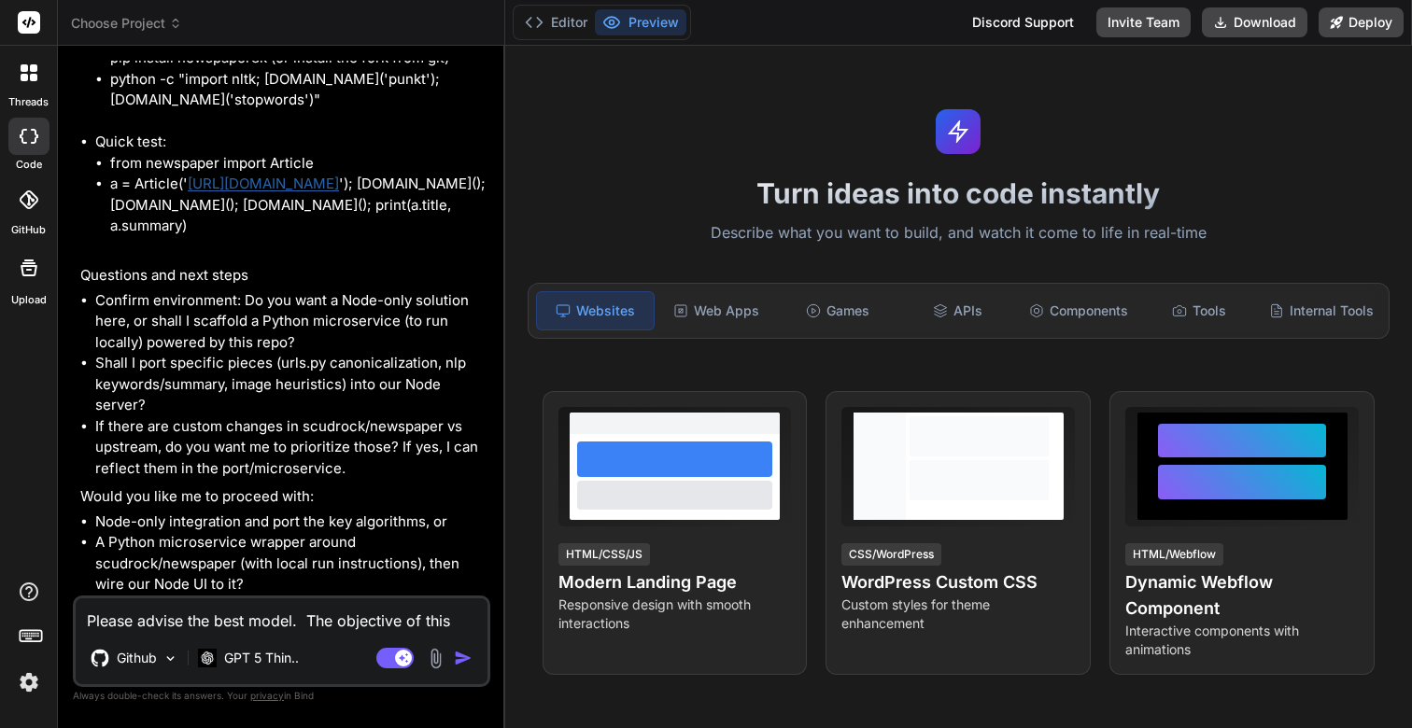
type textarea "x"
type textarea "Please advise the best model. The objective of this ap"
type textarea "x"
type textarea "Please advise the best model. The objective of this app"
type textarea "x"
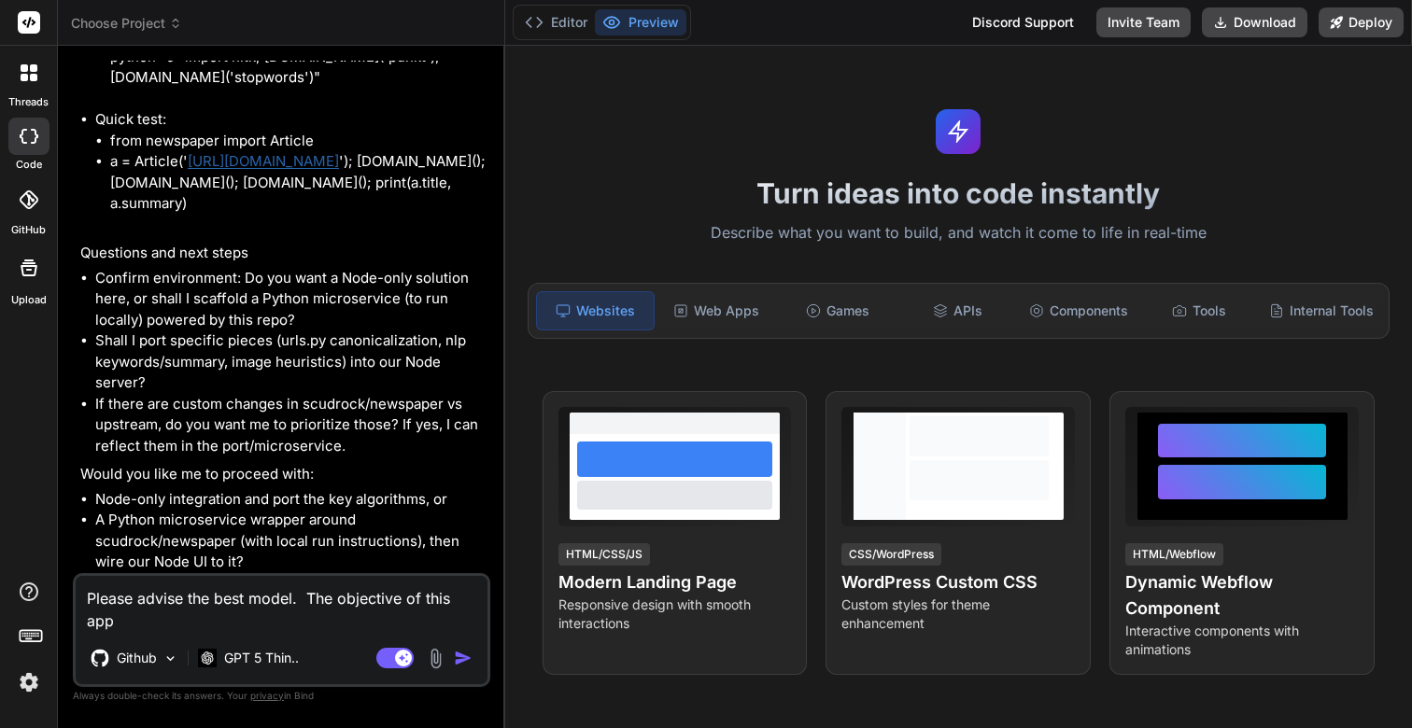
type textarea "Please advise the best model. The objective of this appl"
type textarea "x"
type textarea "Please advise the best model. The objective of this appli"
type textarea "x"
type textarea "Please advise the best model. The objective of this applic"
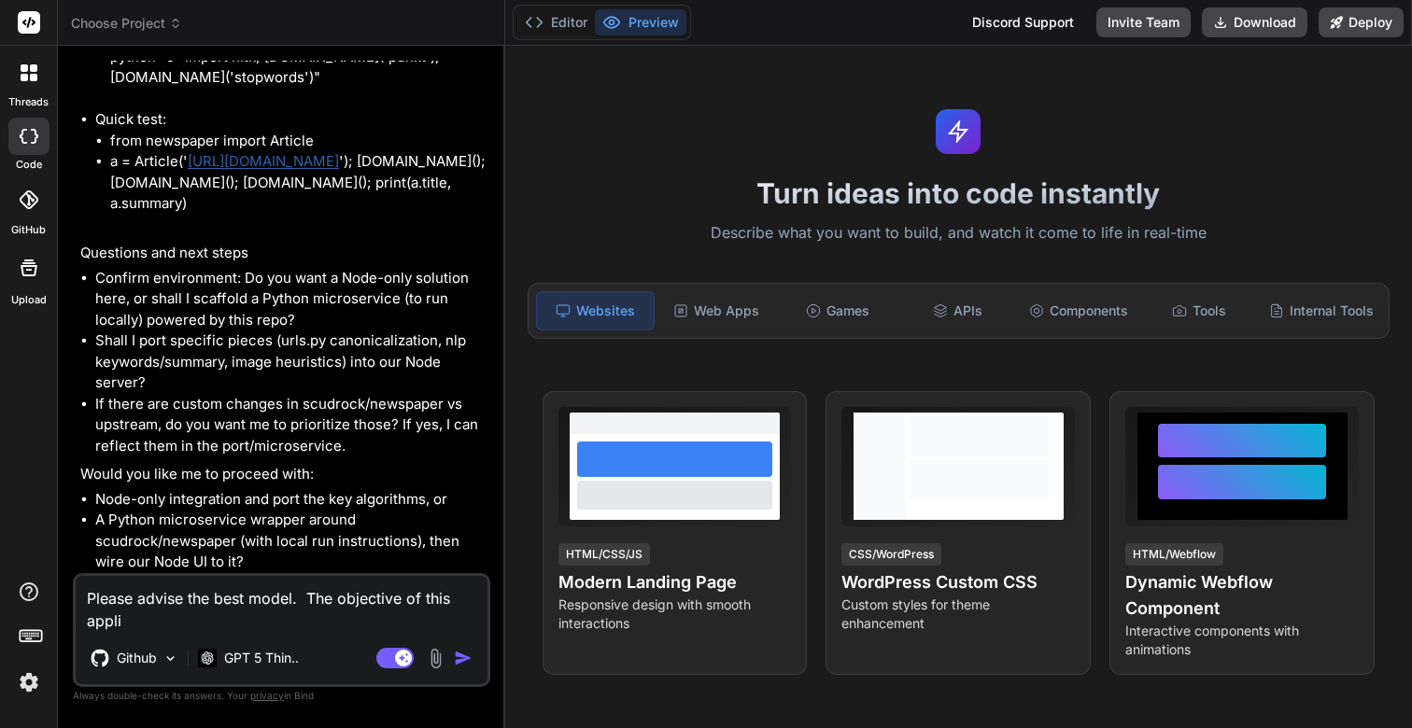
type textarea "x"
type textarea "Please advise the best model. The objective of this applica"
type textarea "x"
type textarea "Please advise the best model. The objective of this applicat"
type textarea "x"
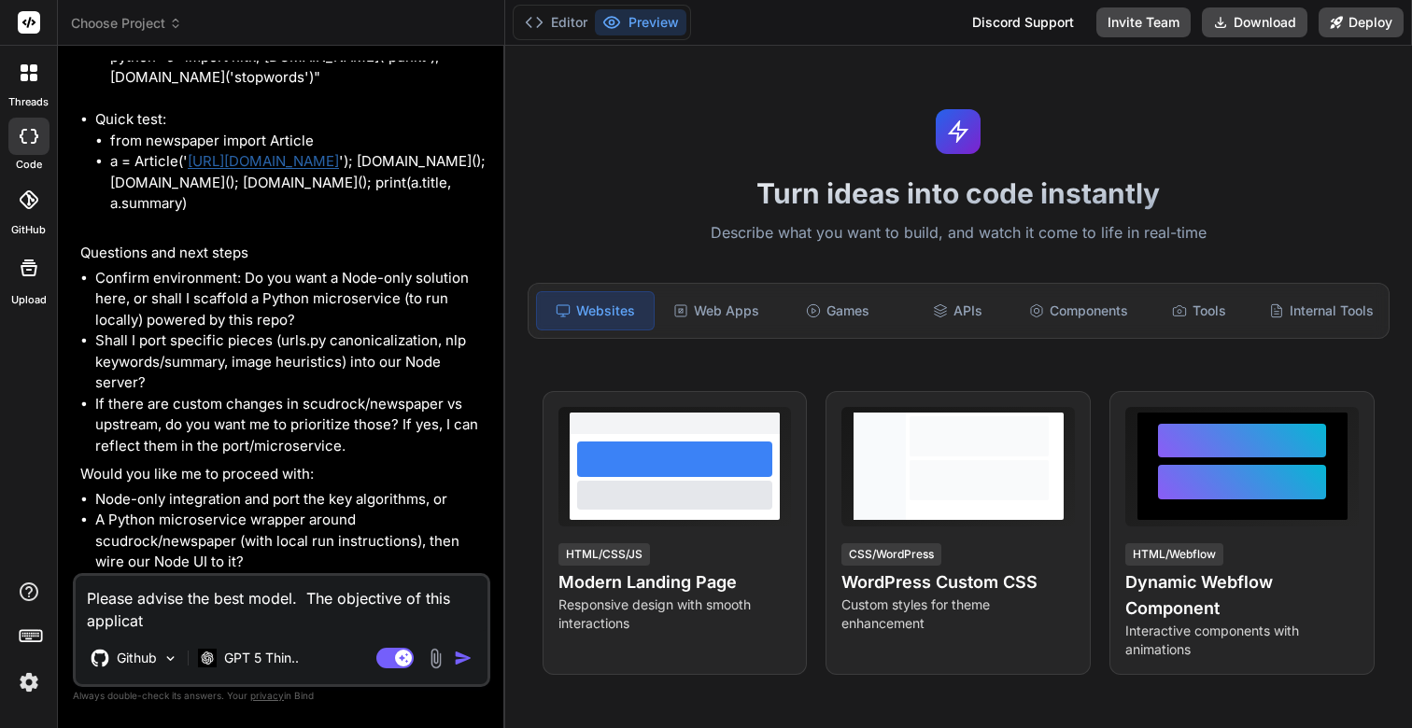
type textarea "Please advise the best model. The objective of this applicati"
type textarea "x"
type textarea "Please advise the best model. The objective of this applicatio"
type textarea "x"
type textarea "Please advise the best model. The objective of this application"
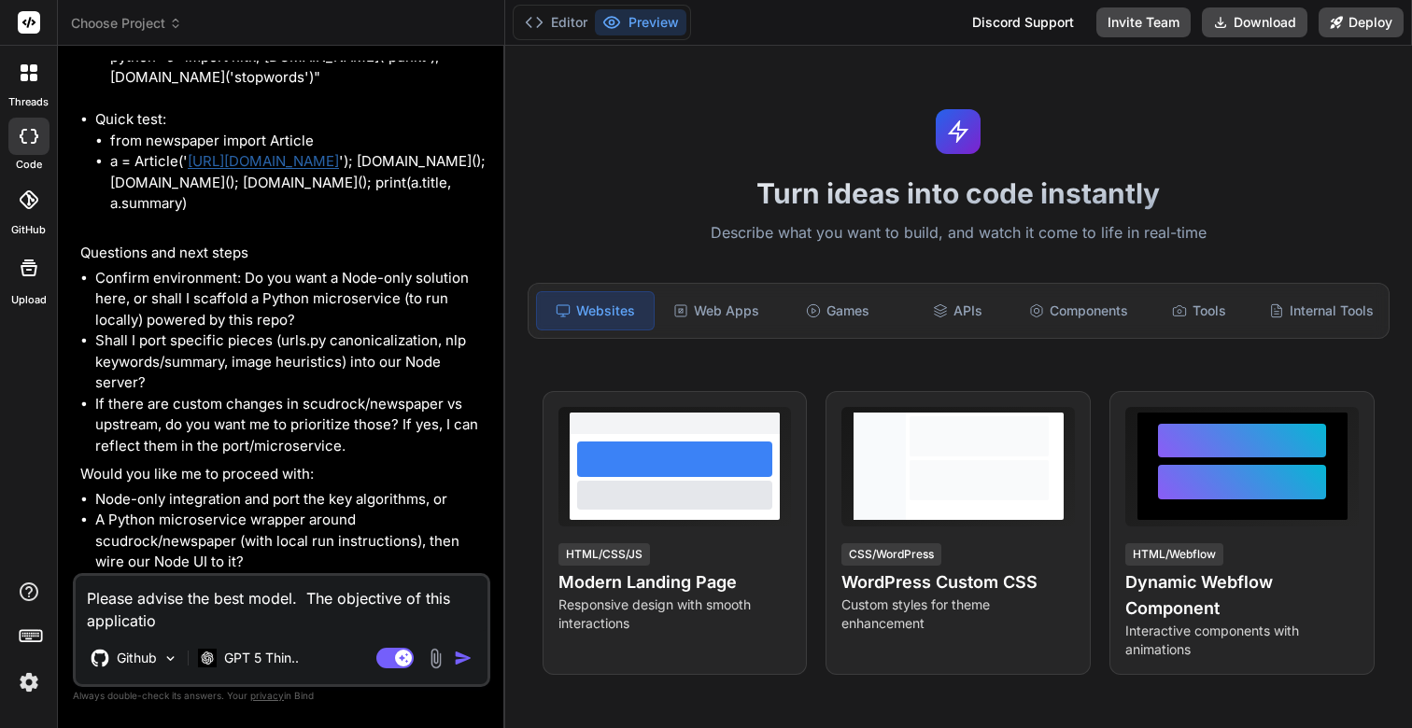
type textarea "x"
type textarea "Please advise the best model. The objective of this application"
type textarea "x"
type textarea "Please advise the best model. The objective of this application t"
type textarea "x"
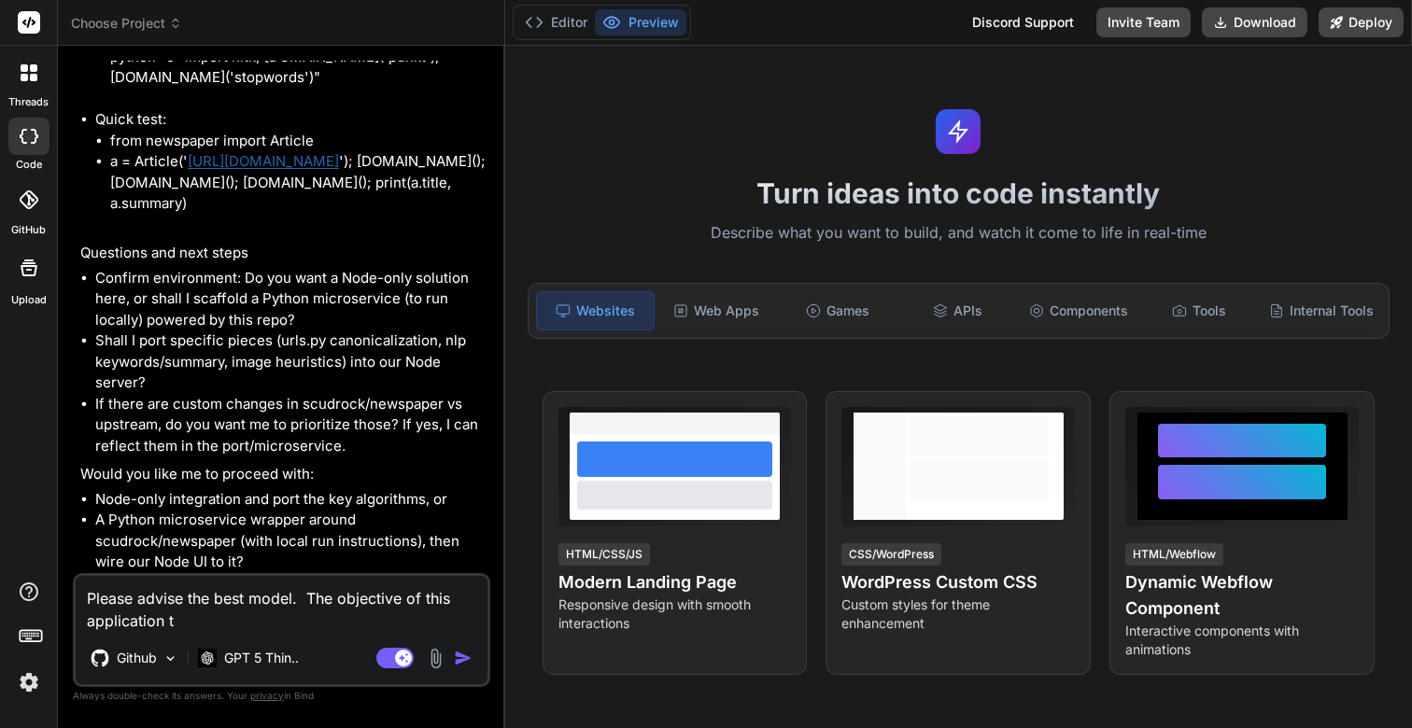
type textarea "Please advise the best model. The objective of this application to"
type textarea "x"
type textarea "Please advise the best model. The objective of this application to"
type textarea "x"
type textarea "Please advise the best model. The objective of this application to"
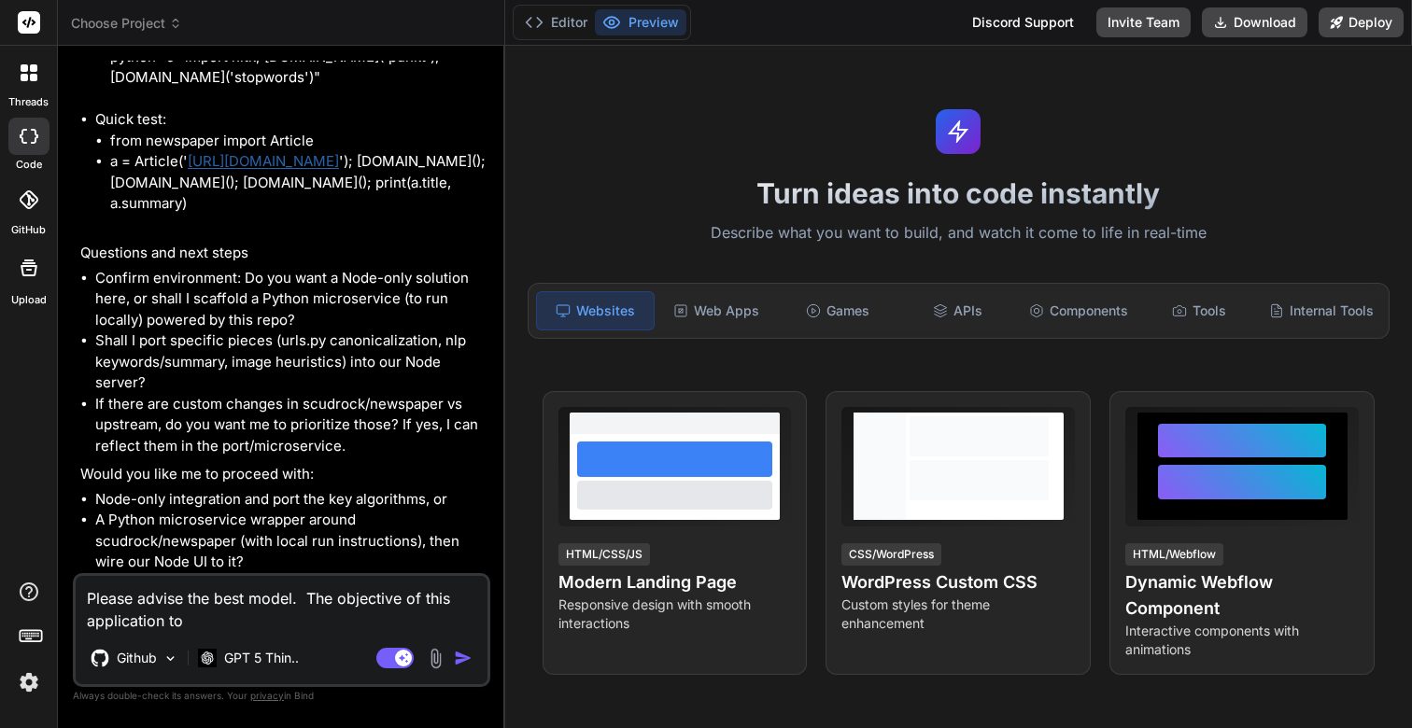
type textarea "x"
type textarea "Please advise the best model. The objective of this application t"
type textarea "x"
type textarea "Please advise the best model. The objective of this application"
type textarea "x"
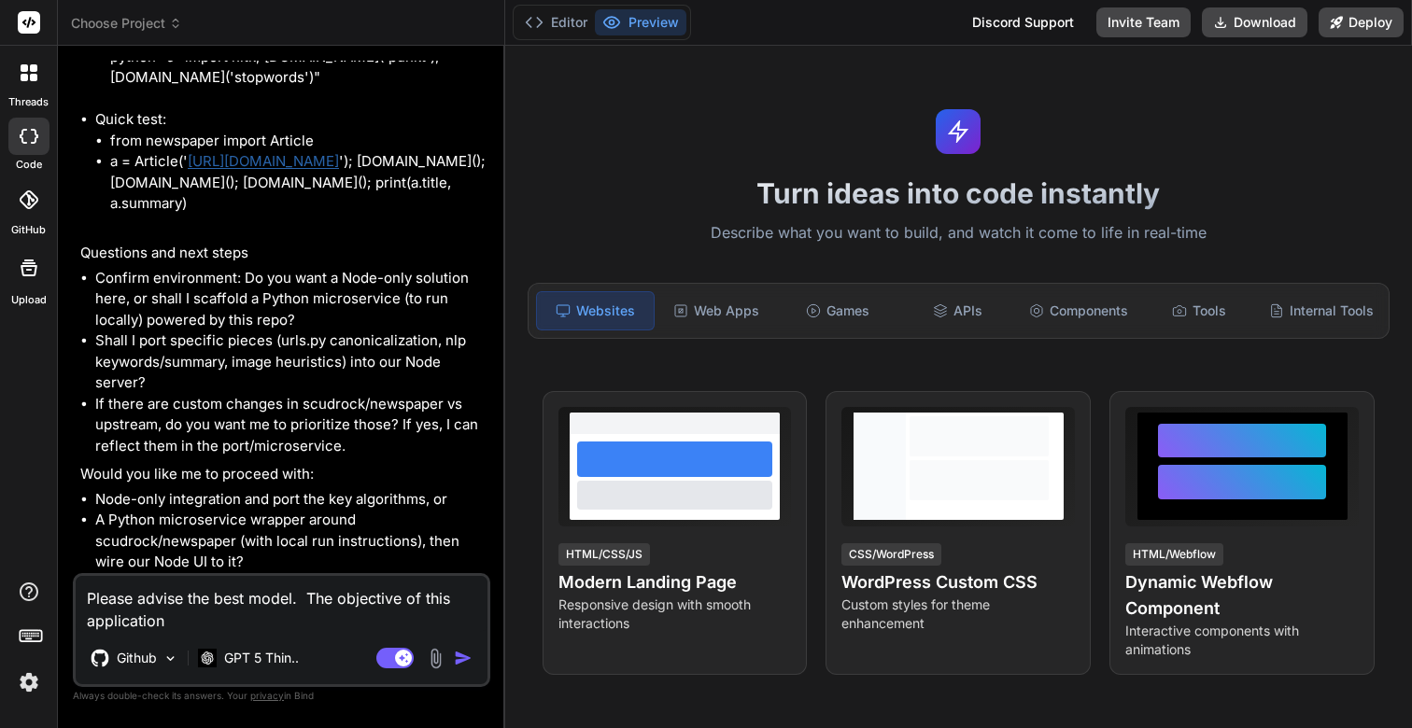
type textarea "Please advise the best model. The objective of this application i"
type textarea "x"
type textarea "Please advise the best model. The objective of this application is"
type textarea "x"
type textarea "Please advise the best model. The objective of this application is"
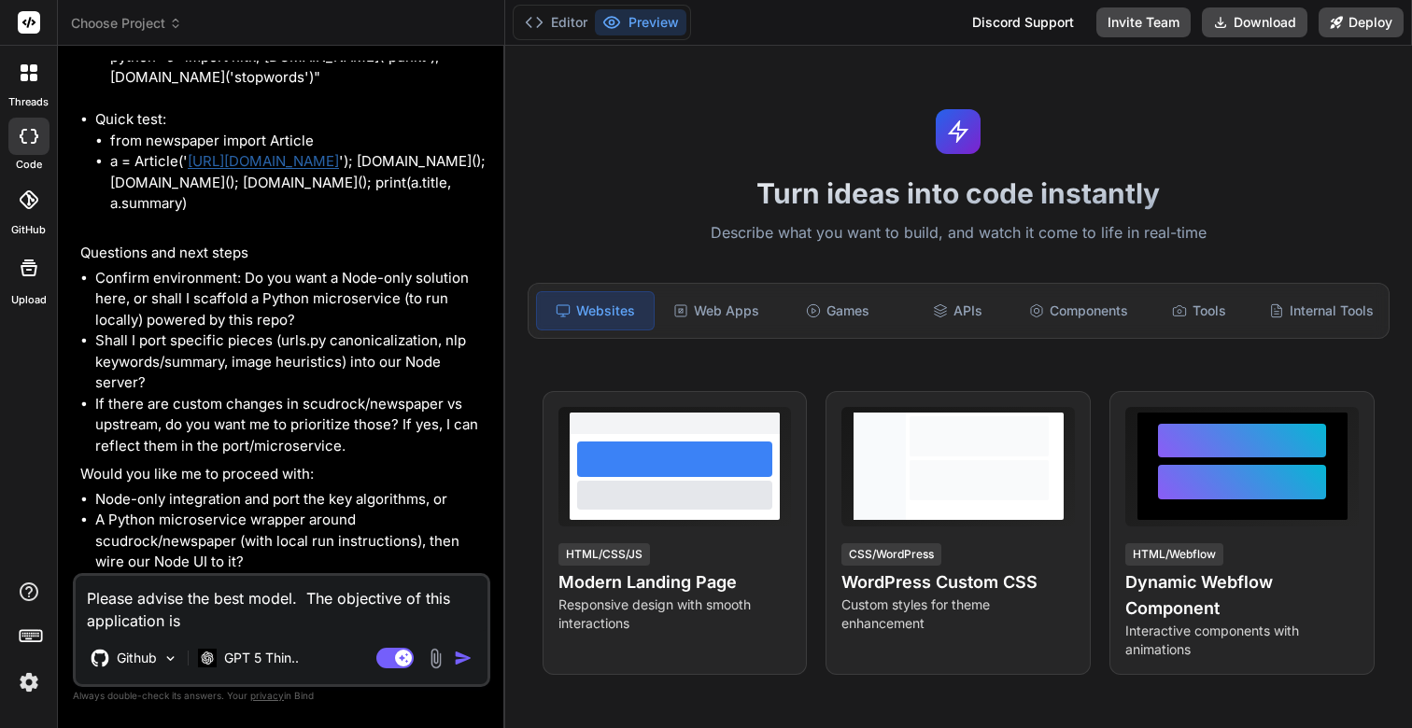
type textarea "x"
type textarea "Please advise the best model. The objective of this application is t"
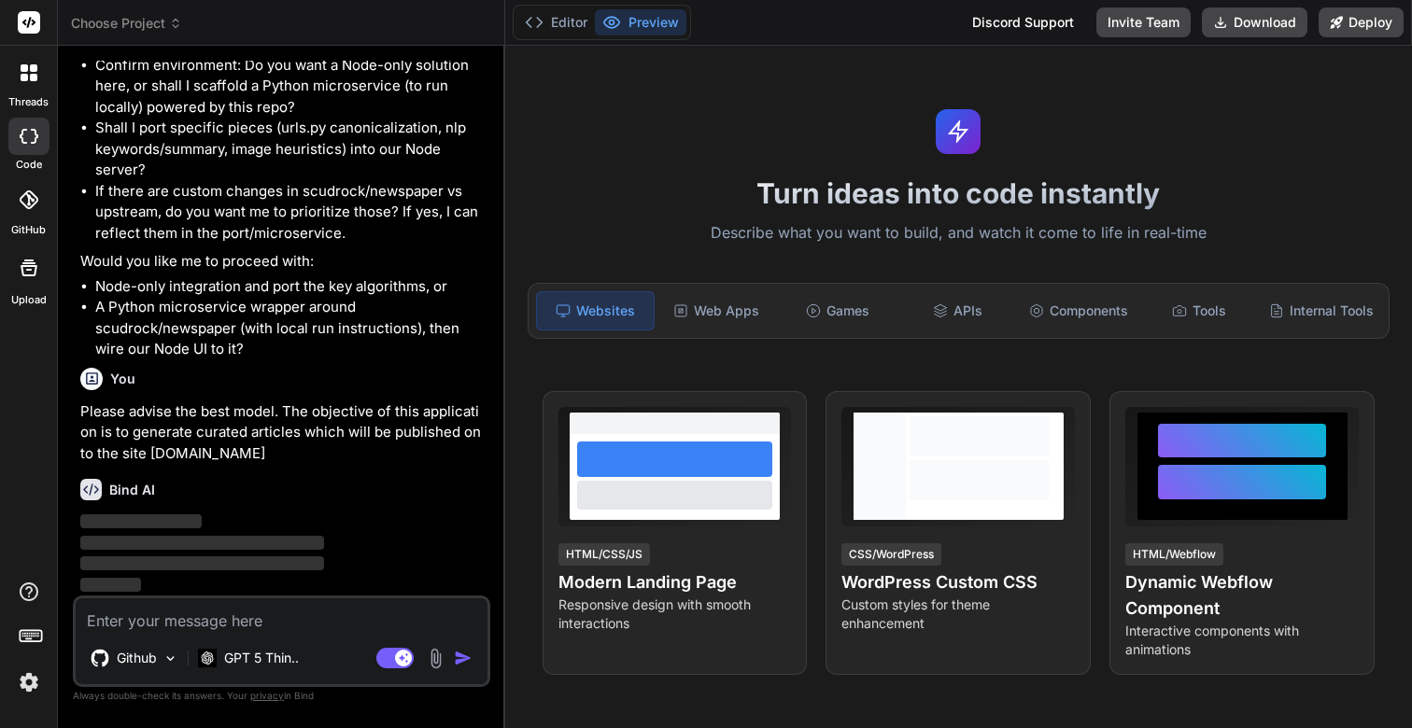
scroll to position [10634, 0]
